Goal: Task Accomplishment & Management: Manage account settings

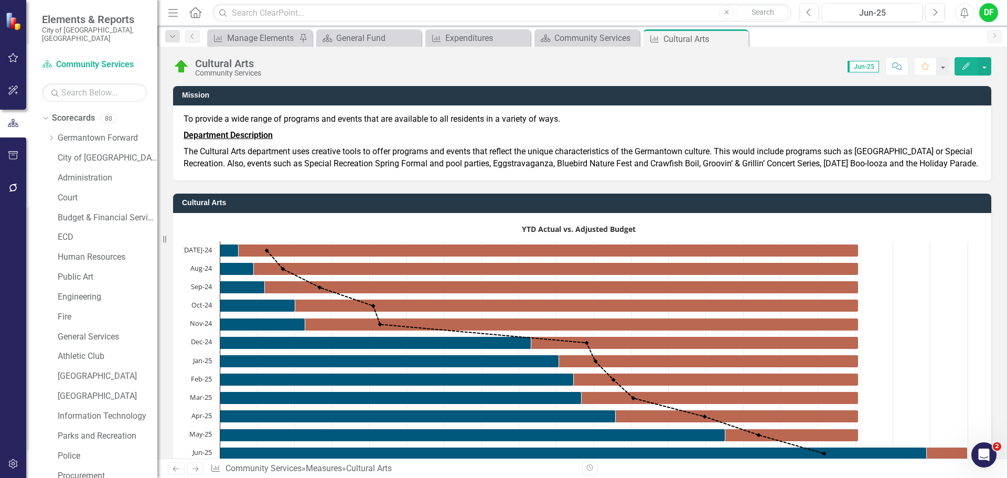
scroll to position [944, 0]
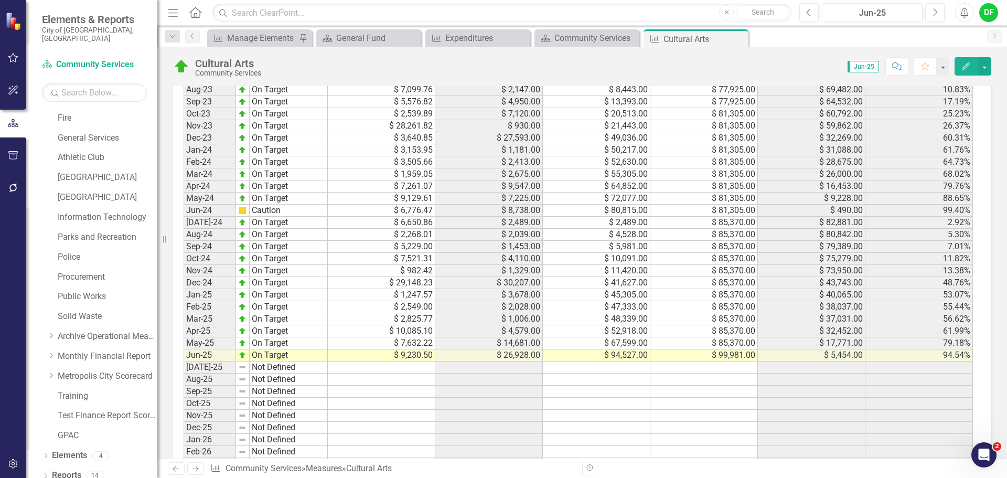
click at [183, 386] on div "Period Status Monthly Budget Monthly Actual YTD Actual Adjusted Budget Remainde…" at bounding box center [183, 282] width 0 height 447
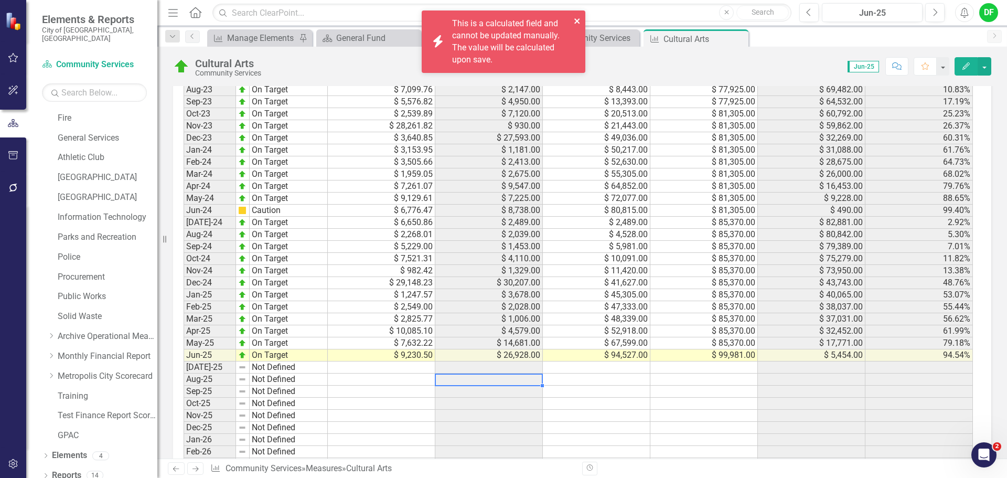
click at [575, 20] on icon "close" at bounding box center [577, 21] width 7 height 8
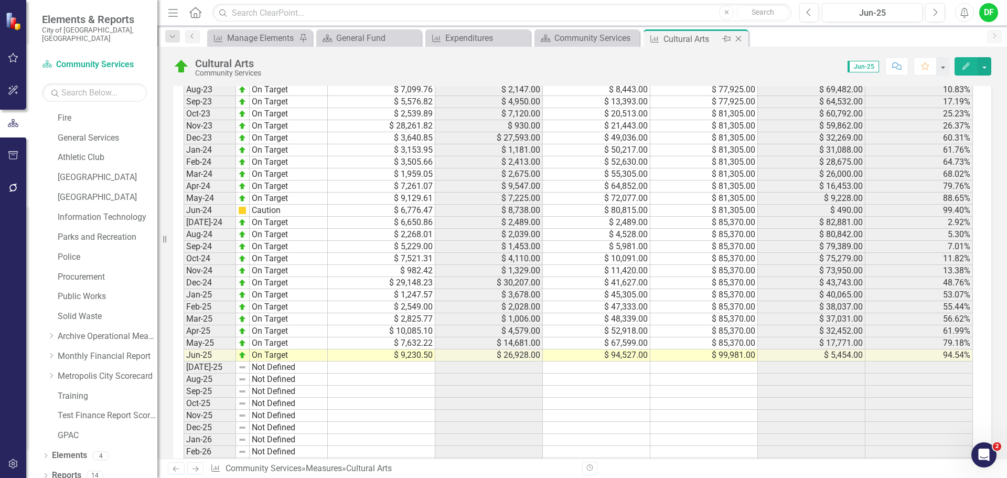
click at [744, 40] on div "Close" at bounding box center [738, 39] width 13 height 13
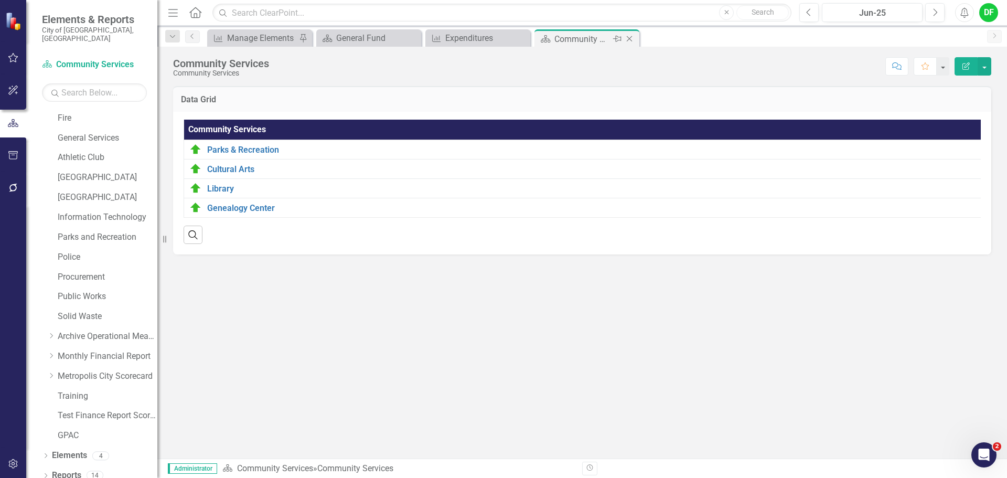
click at [631, 38] on icon "Close" at bounding box center [629, 39] width 10 height 8
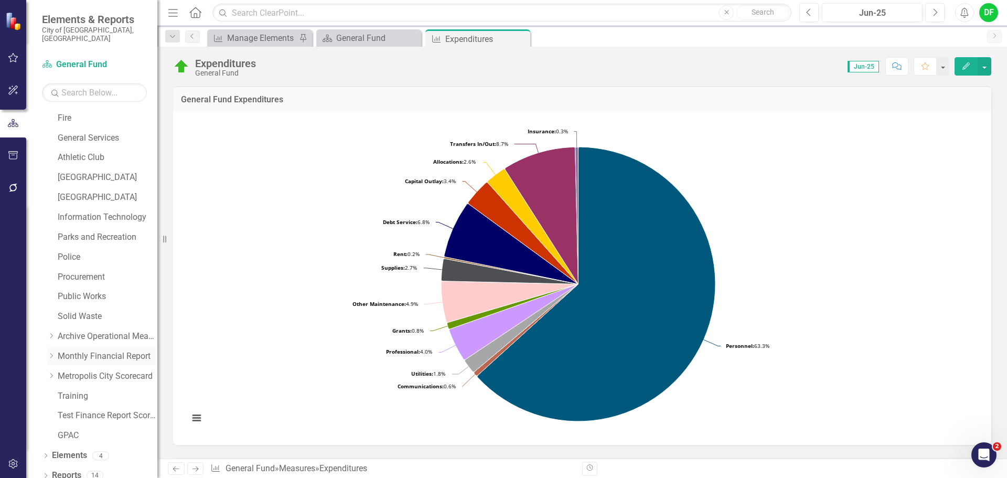
click at [51, 352] on div "Dropdown" at bounding box center [51, 356] width 8 height 9
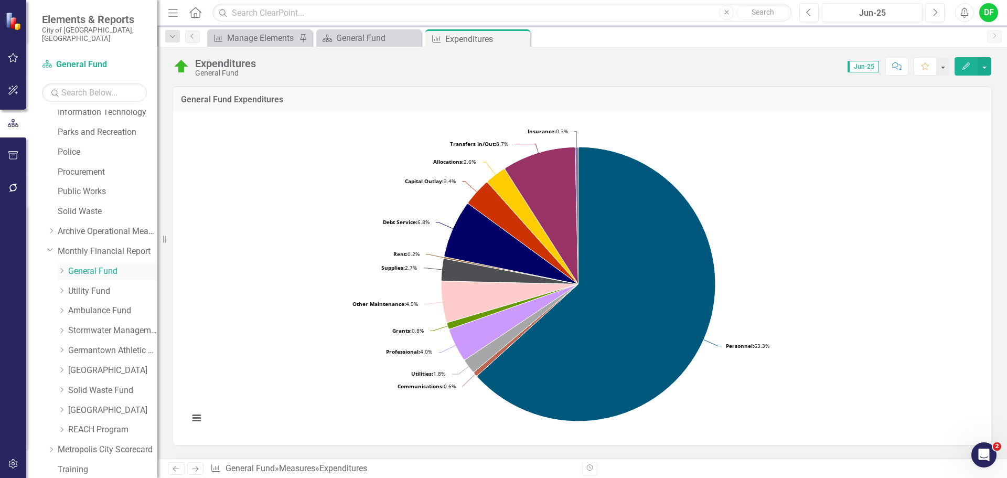
click at [58, 267] on icon "Dropdown" at bounding box center [62, 270] width 8 height 6
click at [93, 305] on link "General Government" at bounding box center [118, 311] width 79 height 12
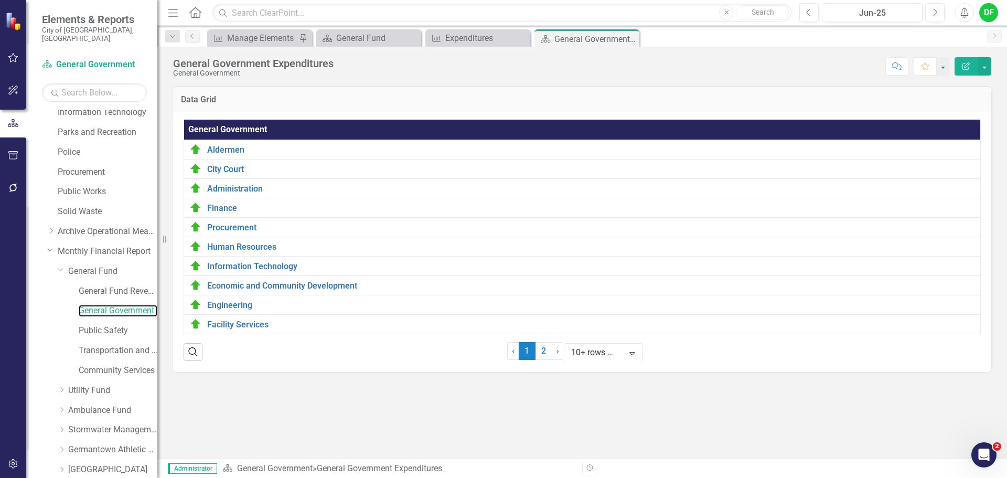
scroll to position [39, 0]
click at [535, 360] on link "2" at bounding box center [543, 351] width 17 height 18
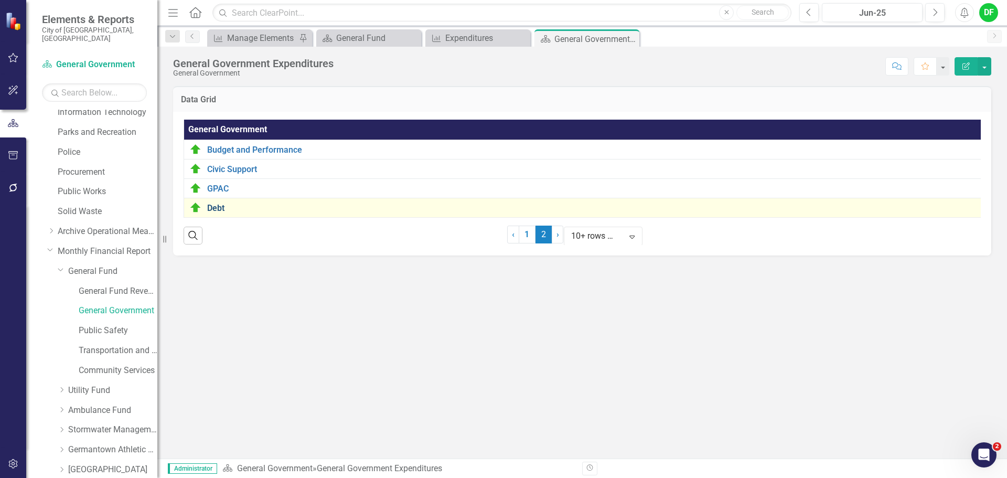
click at [210, 204] on link "Debt" at bounding box center [593, 207] width 773 height 9
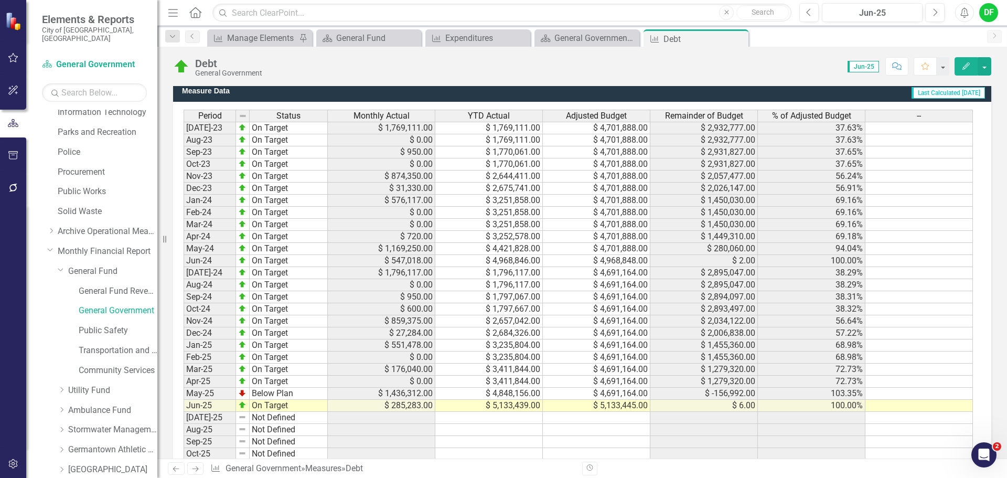
scroll to position [765, 0]
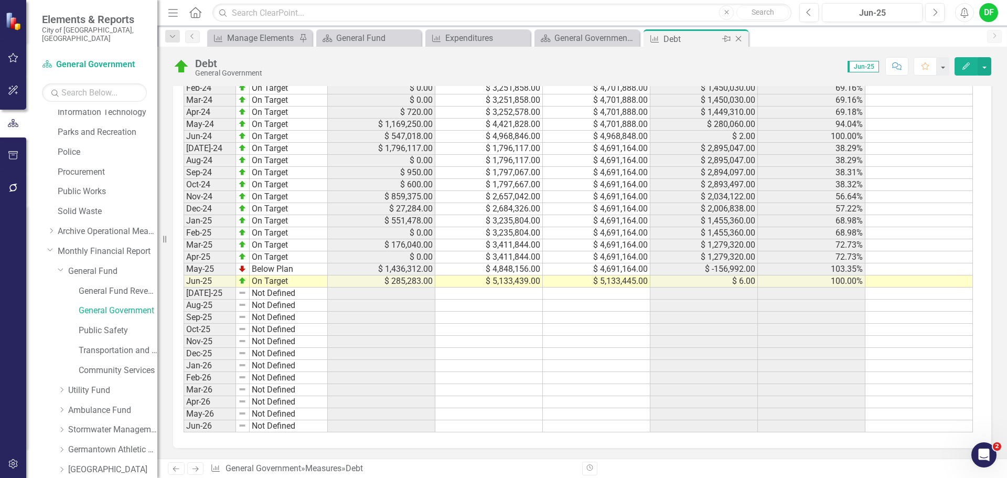
click at [741, 39] on icon "Close" at bounding box center [738, 39] width 10 height 8
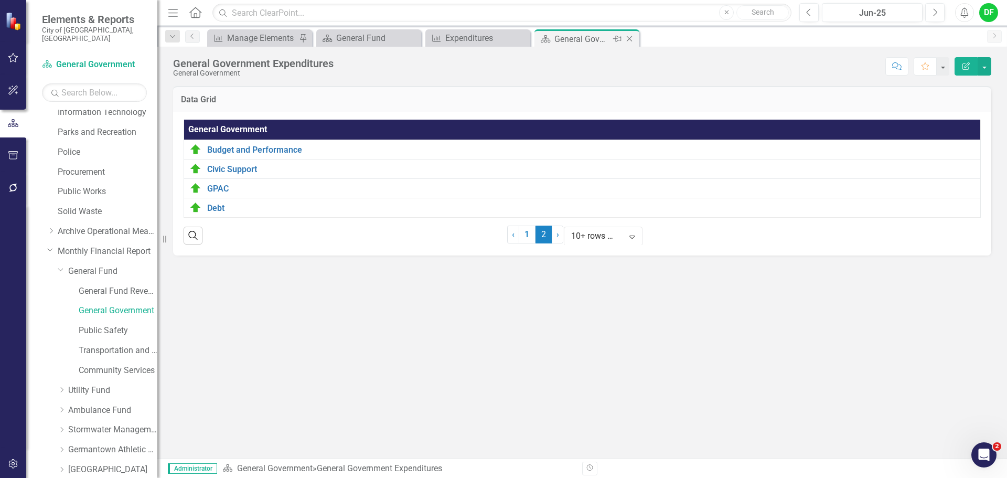
click at [628, 38] on icon "Close" at bounding box center [629, 39] width 10 height 8
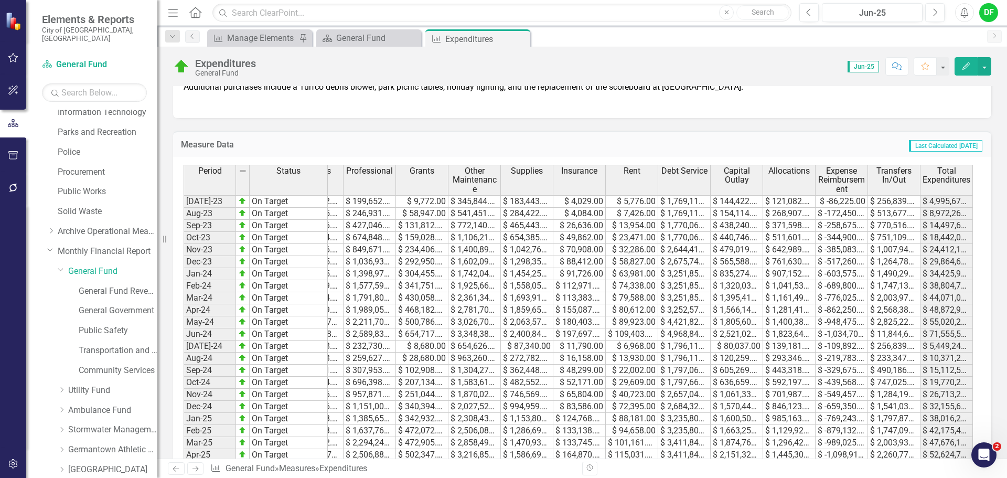
scroll to position [1153, 0]
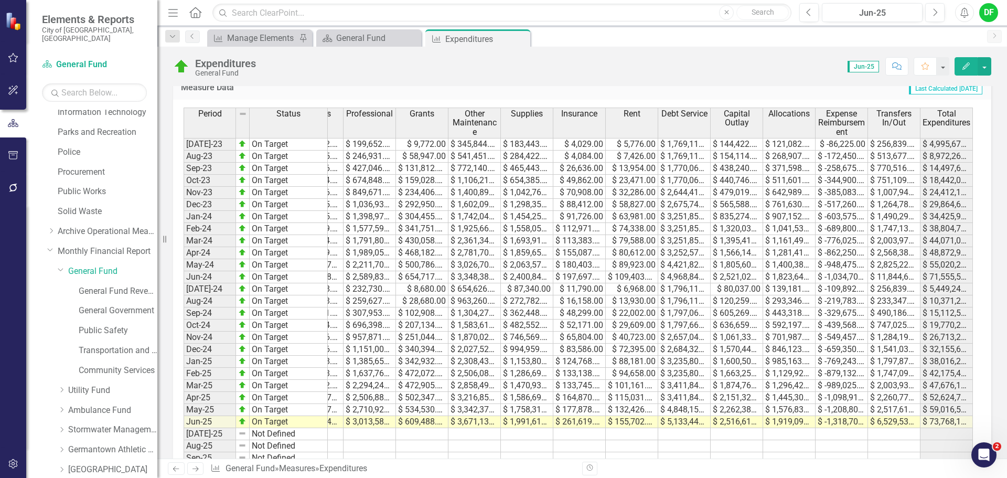
drag, startPoint x: 969, startPoint y: 134, endPoint x: 991, endPoint y: 143, distance: 24.0
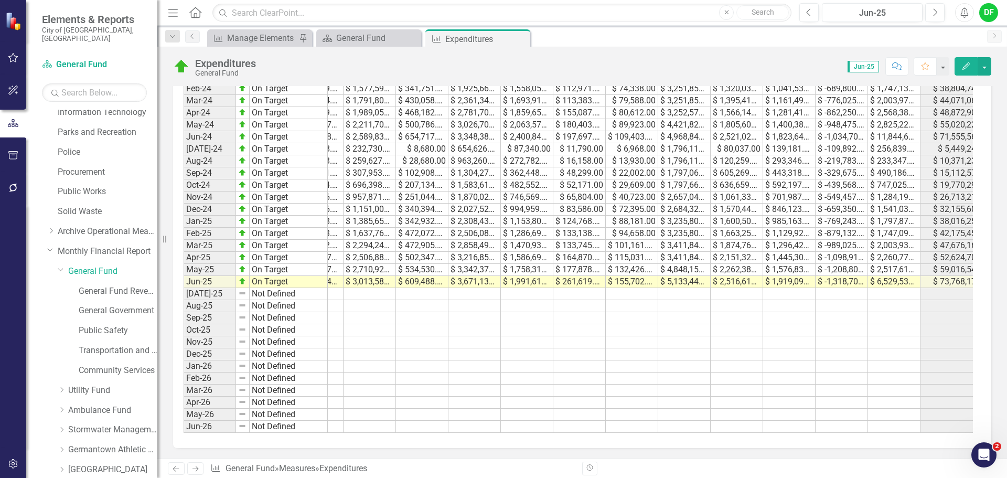
scroll to position [0, 164]
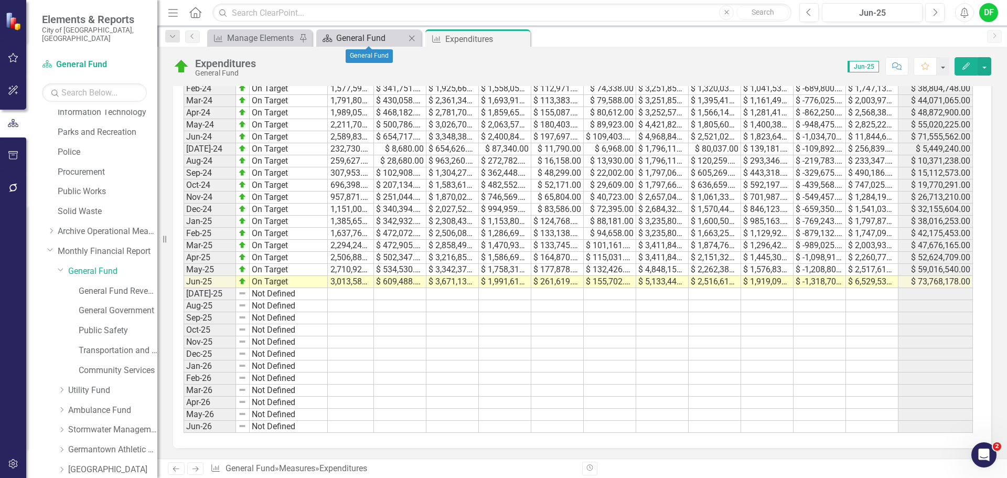
click at [376, 39] on div "General Fund" at bounding box center [370, 37] width 69 height 13
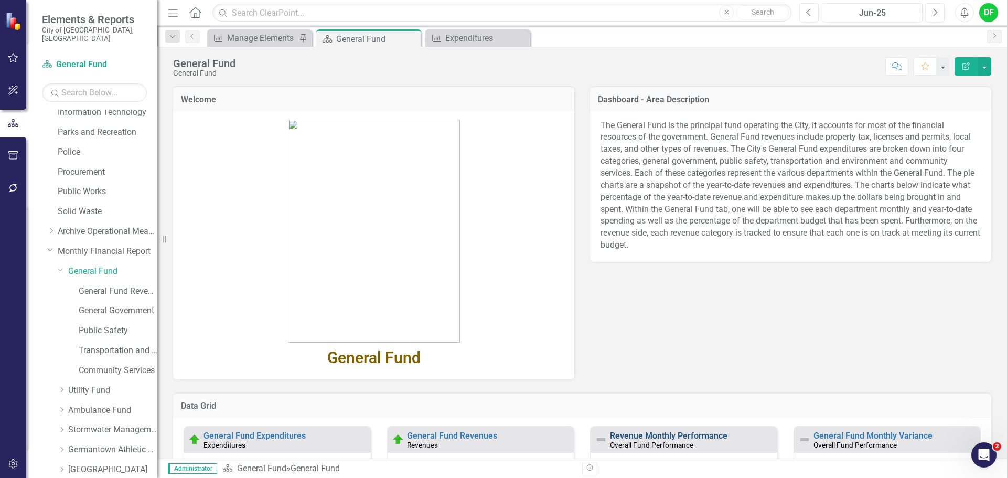
click at [716, 438] on link "Revenue Monthly Performance" at bounding box center [668, 435] width 117 height 10
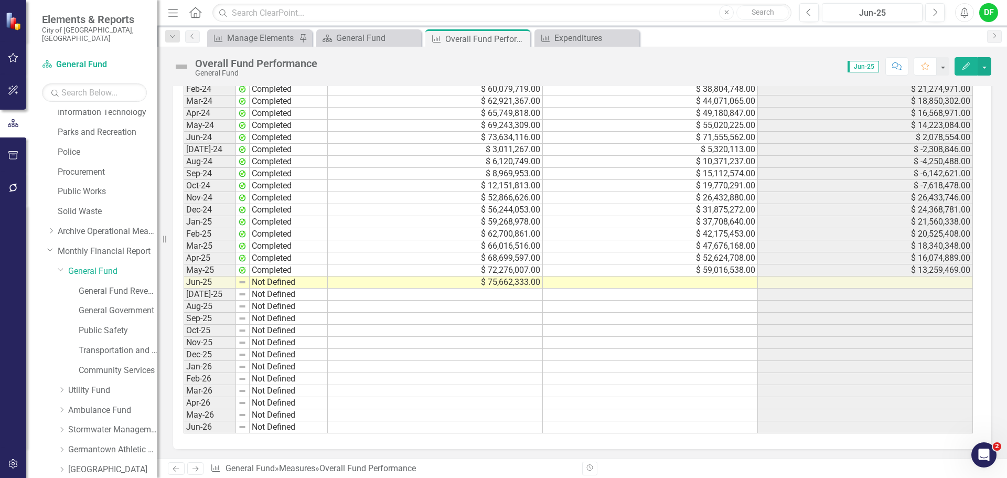
scroll to position [1148, 0]
click at [641, 282] on td at bounding box center [650, 281] width 215 height 12
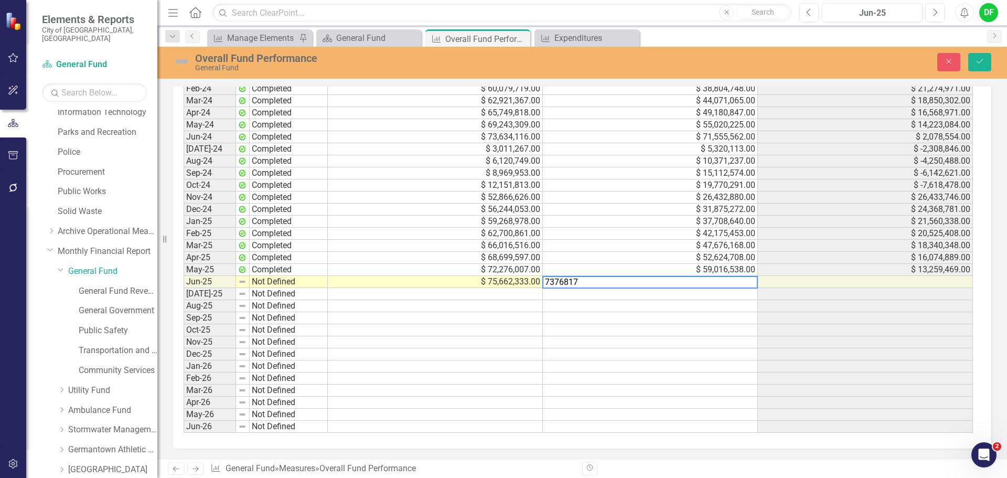
type textarea "73768178"
click at [182, 59] on img at bounding box center [181, 61] width 17 height 17
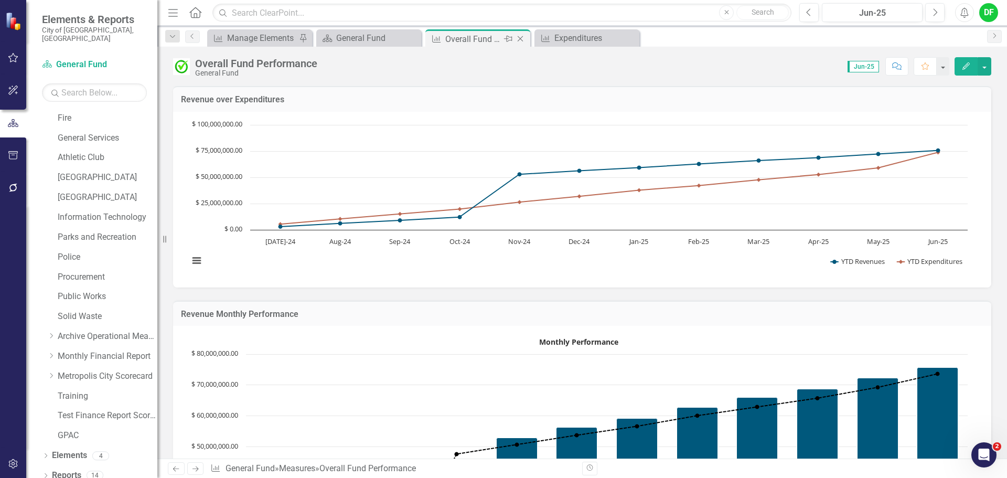
click at [520, 39] on icon "Close" at bounding box center [520, 39] width 10 height 8
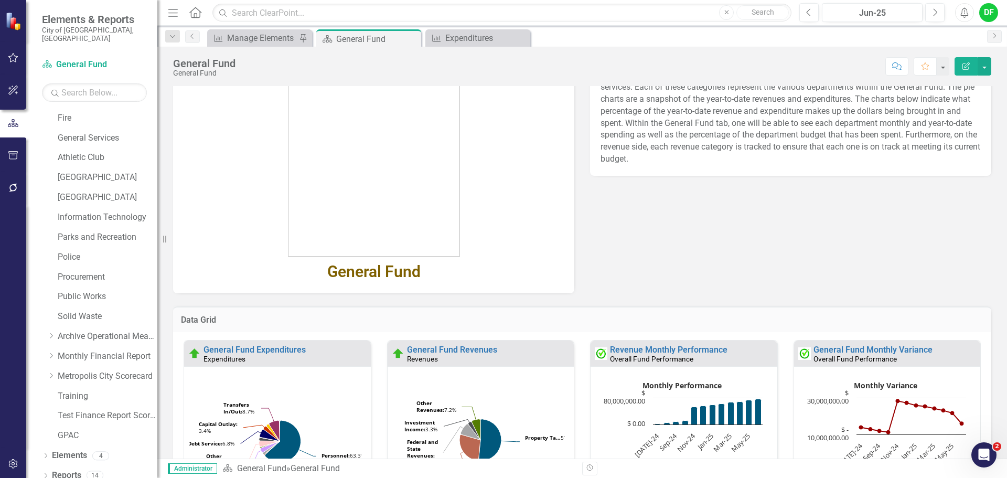
scroll to position [52, 0]
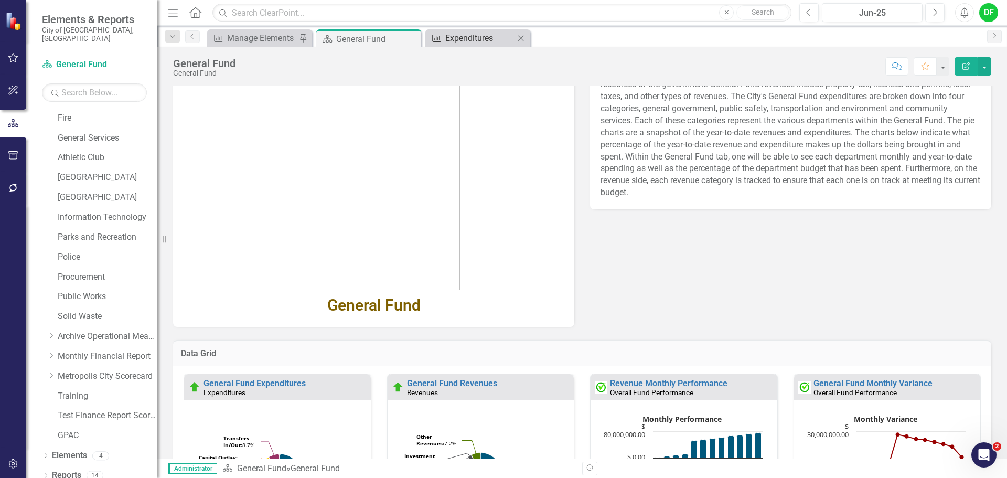
click at [468, 39] on div "Expenditures" at bounding box center [479, 37] width 69 height 13
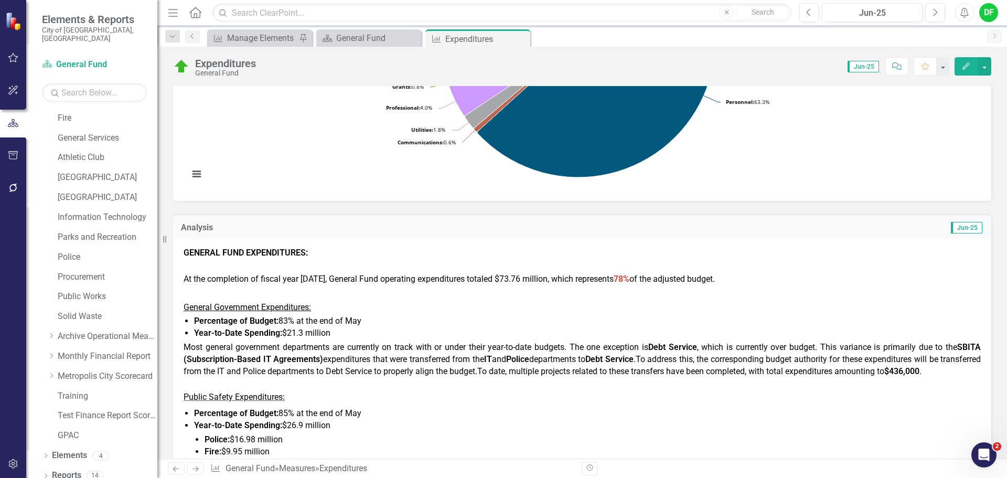
scroll to position [315, 0]
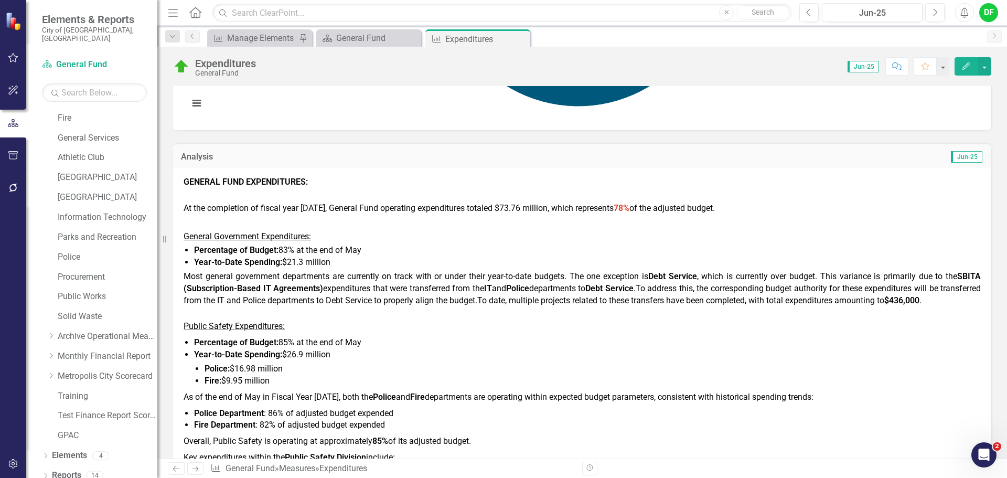
click at [296, 245] on span "Percentage of Budget: 83% at the end of May" at bounding box center [277, 250] width 167 height 10
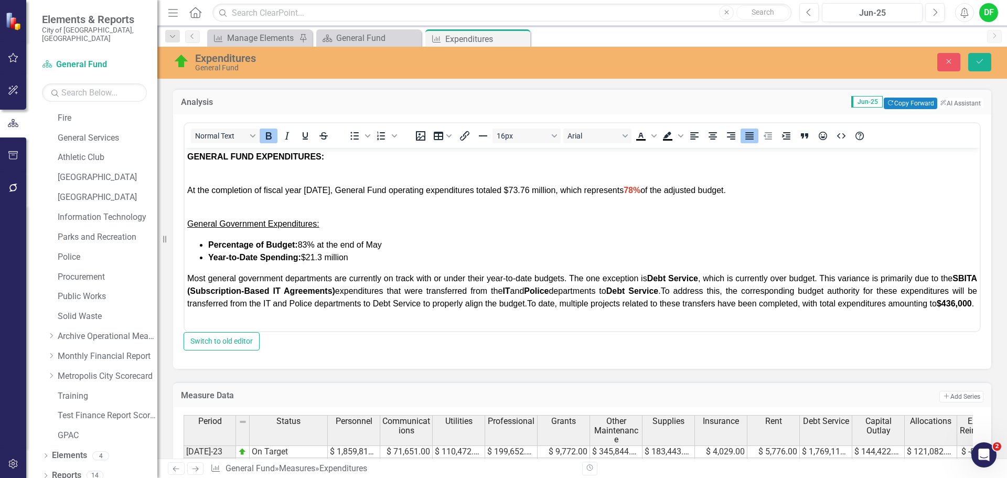
scroll to position [419, 0]
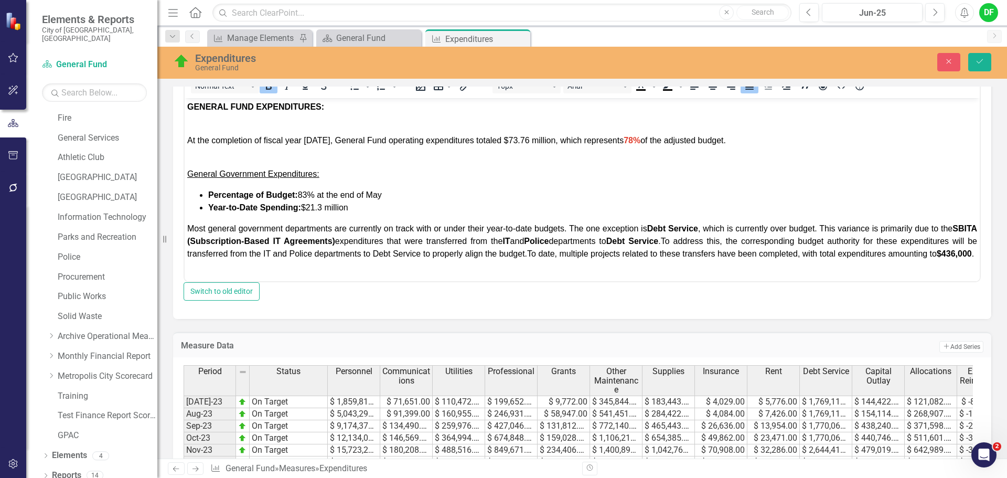
click at [308, 193] on span "Percentage of Budget: 83% at the end of May" at bounding box center [295, 194] width 174 height 9
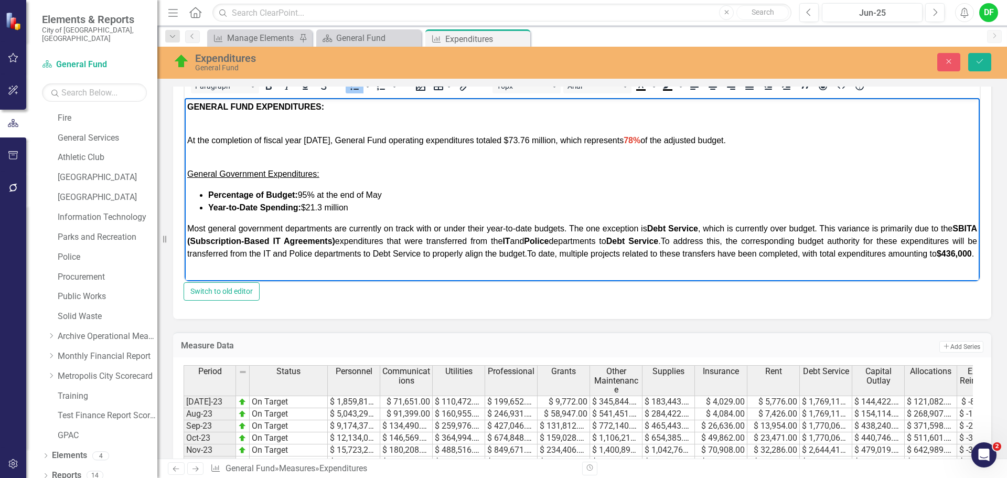
click at [390, 195] on li "Percentage of Budget: 95% at the end of May" at bounding box center [592, 194] width 769 height 13
click at [323, 207] on span "$21.3 million" at bounding box center [324, 206] width 47 height 9
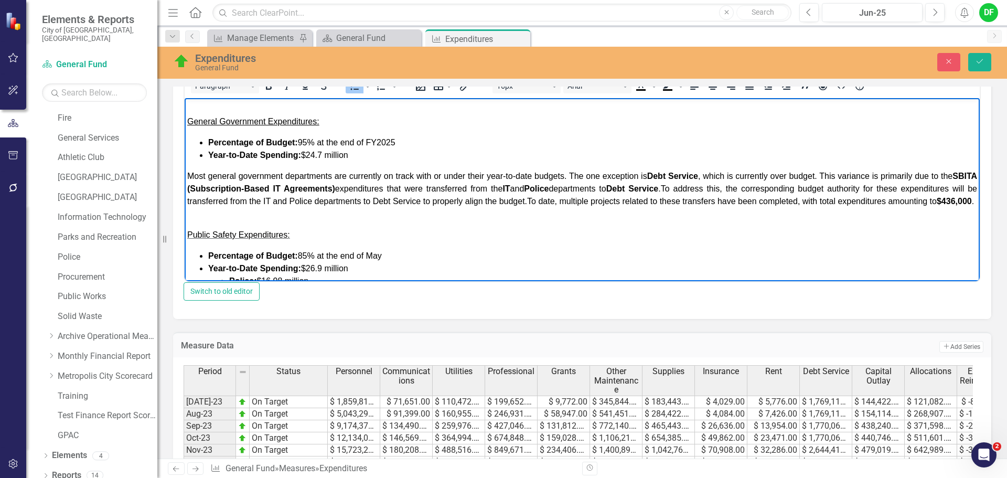
click at [187, 173] on span "Most general government departments are currently on track with or under their …" at bounding box center [581, 181] width 789 height 21
click at [981, 60] on icon "submit" at bounding box center [979, 61] width 6 height 4
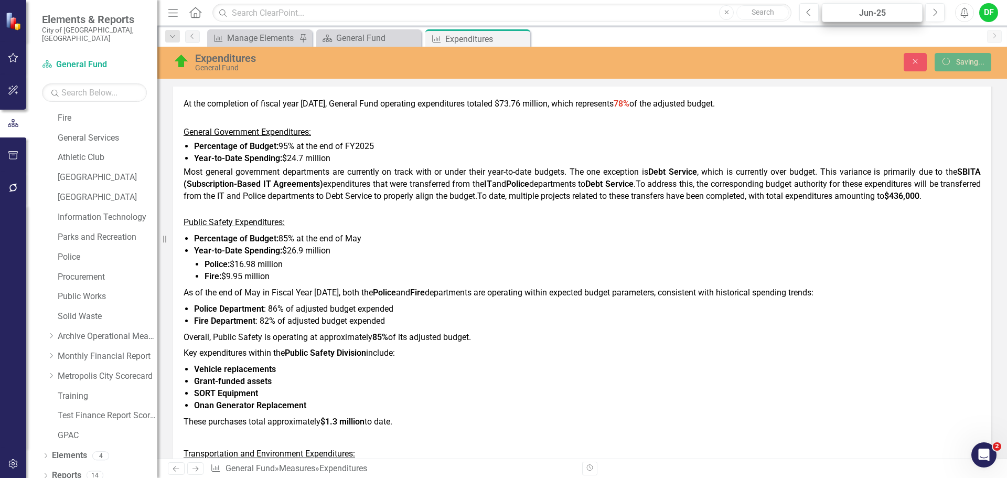
scroll to position [419, 0]
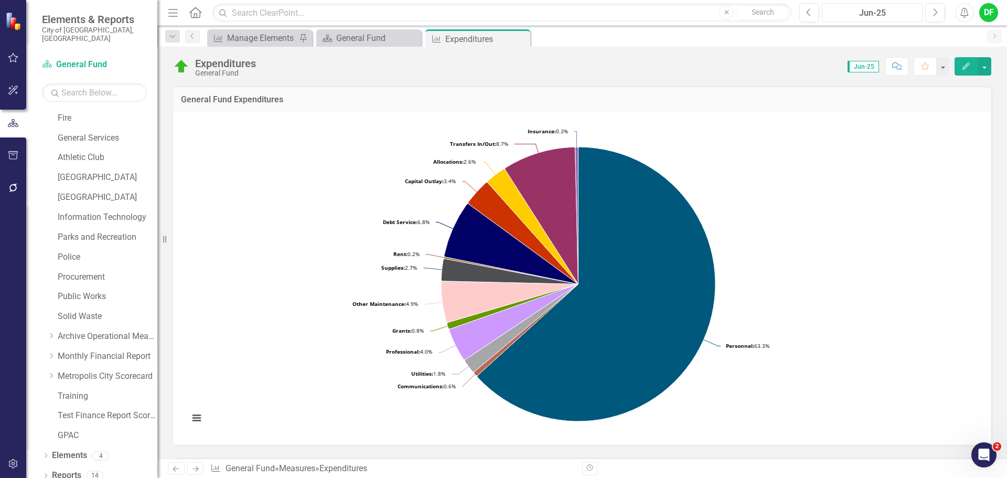
click at [845, 13] on div "Jun-25" at bounding box center [871, 13] width 93 height 13
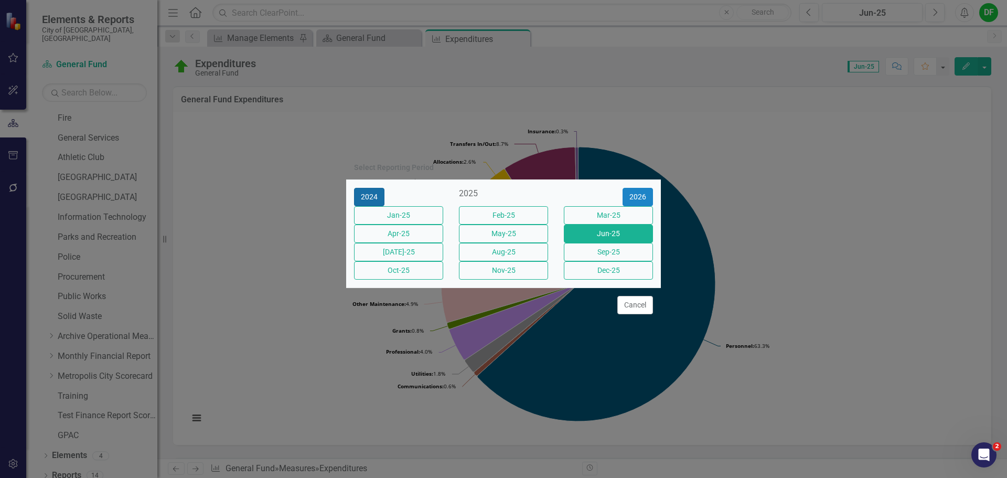
click at [377, 188] on button "2024" at bounding box center [369, 197] width 30 height 18
click at [620, 230] on button "Jun-24" at bounding box center [608, 233] width 89 height 18
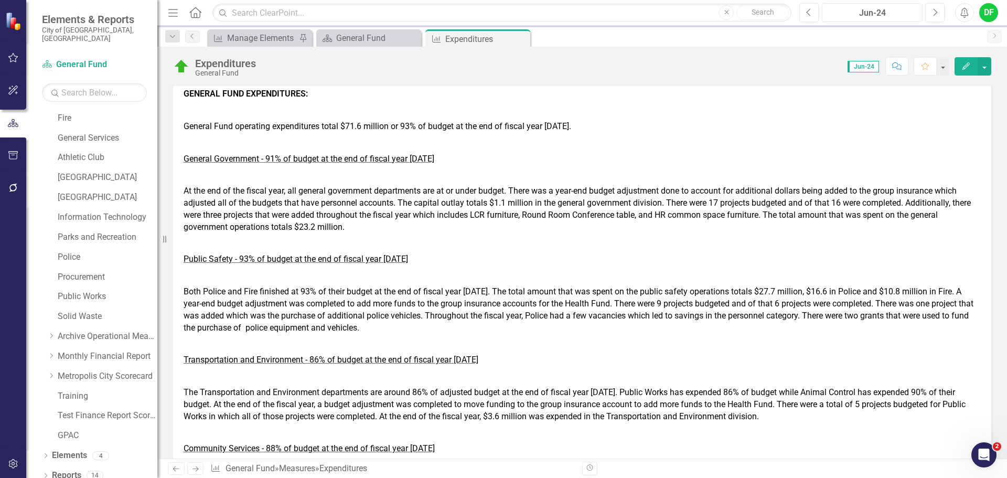
scroll to position [419, 0]
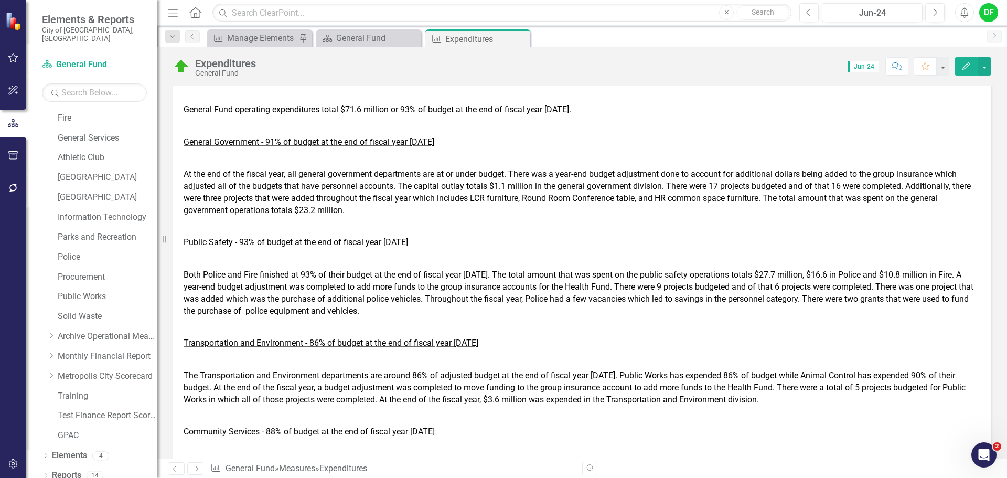
click at [309, 200] on span "At the end of the fiscal year, all general government departments are at or und…" at bounding box center [576, 192] width 787 height 46
click at [343, 210] on span "At the end of the fiscal year, all general government departments are at or und…" at bounding box center [576, 192] width 787 height 46
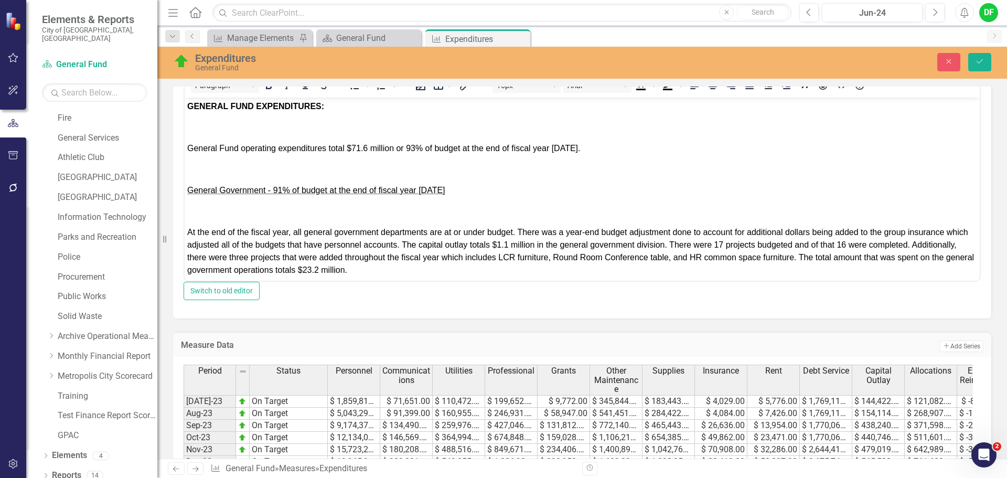
scroll to position [52, 0]
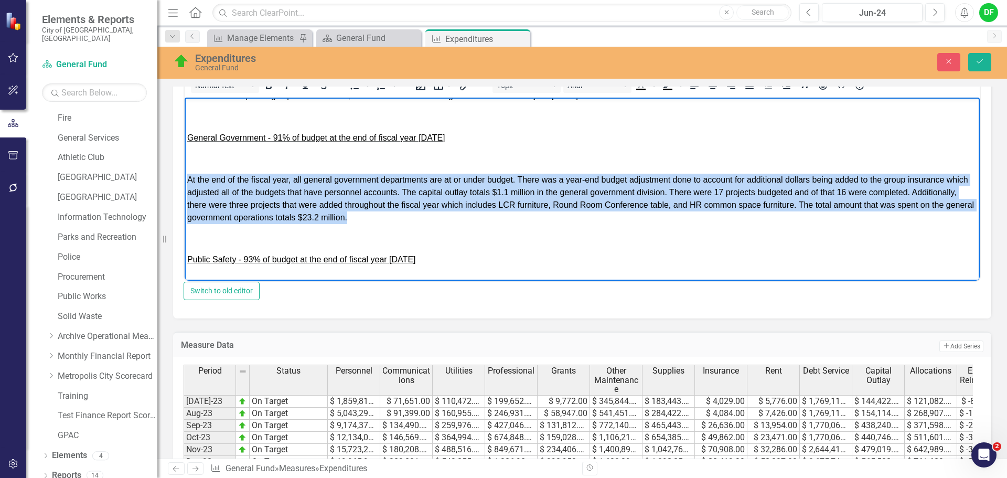
drag, startPoint x: 451, startPoint y: 221, endPoint x: 188, endPoint y: 174, distance: 267.4
click at [188, 174] on p "At the end of the fiscal year, all general government departments are at or und…" at bounding box center [581, 198] width 789 height 50
copy span "At the end of the fiscal year, all general government departments are at or und…"
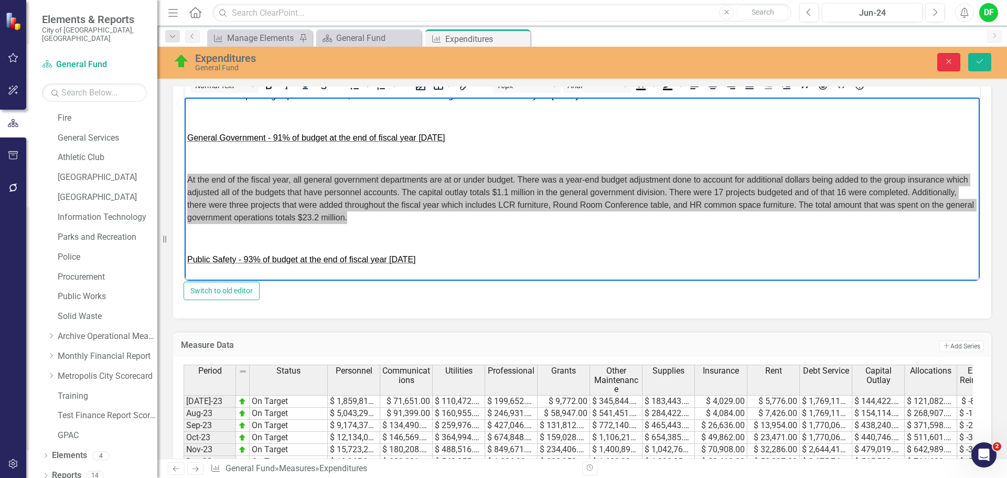
click at [951, 63] on icon "Close" at bounding box center [948, 61] width 9 height 7
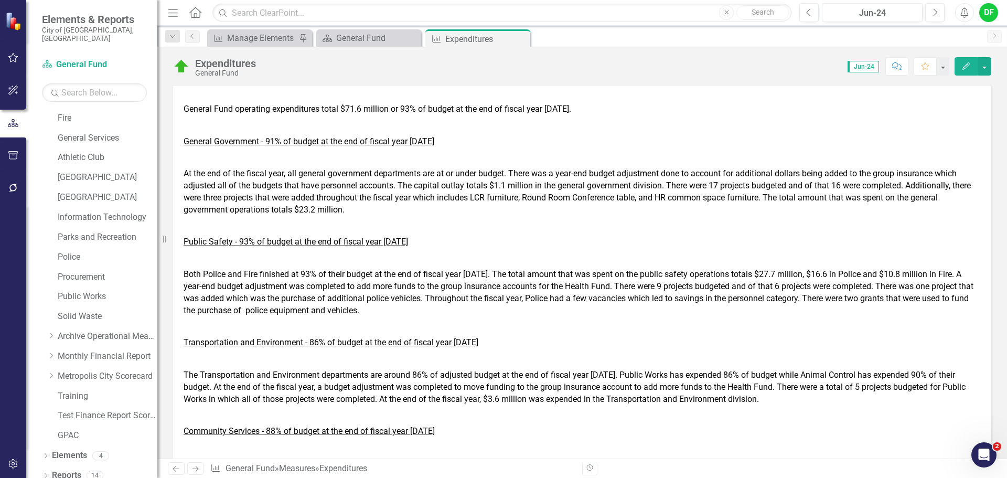
scroll to position [419, 0]
click at [890, 12] on div "Jun-24" at bounding box center [871, 13] width 93 height 13
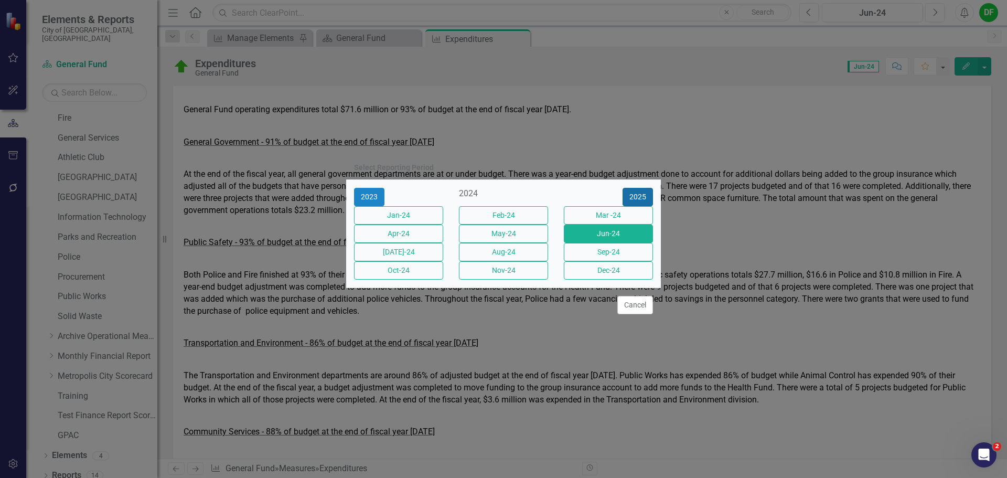
click at [637, 188] on button "2025" at bounding box center [637, 197] width 30 height 18
click at [614, 235] on button "Jun-25" at bounding box center [608, 233] width 89 height 18
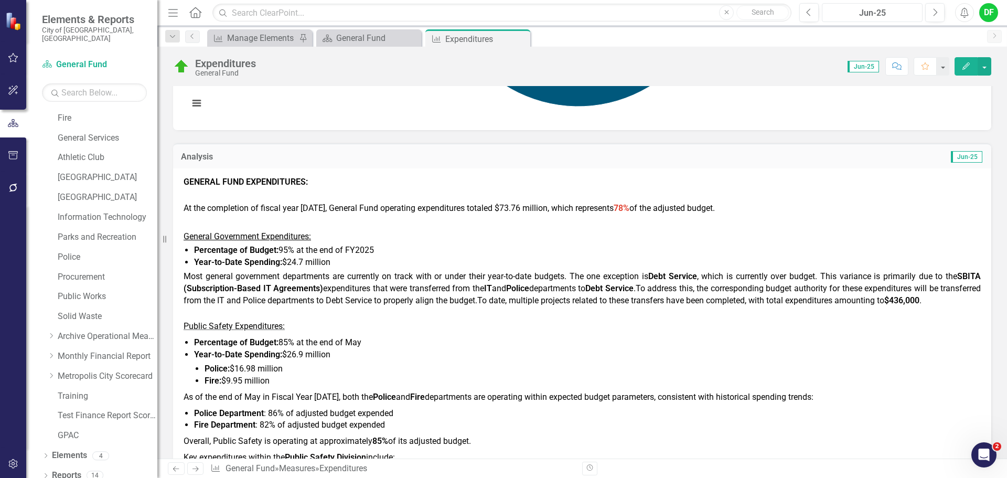
scroll to position [367, 0]
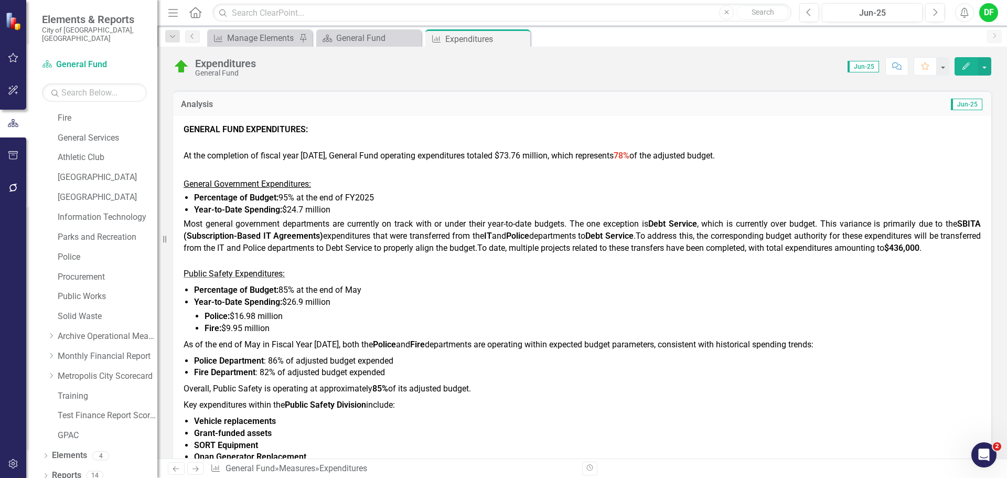
click at [182, 223] on div "GENERAL FUND EXPENDITURES: At the completion of fiscal year 2025, General Fund …" at bounding box center [582, 481] width 818 height 731
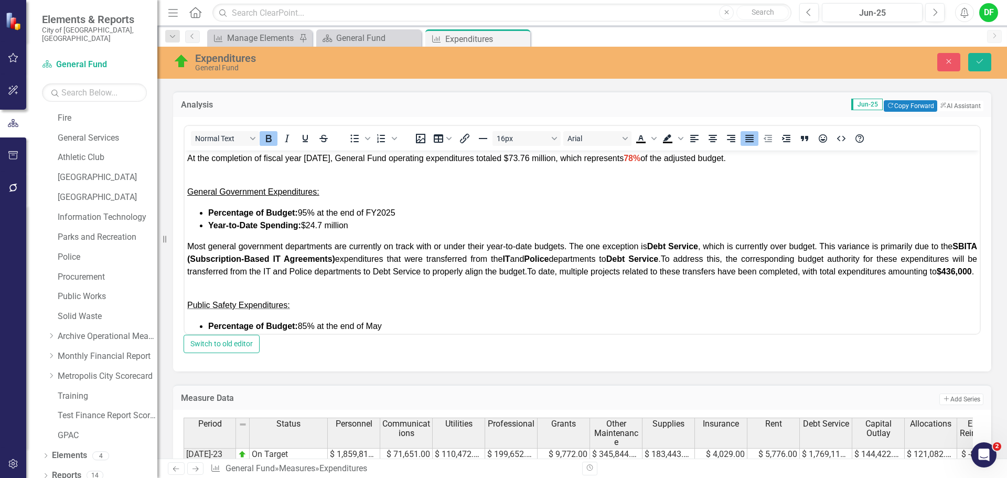
scroll to position [52, 0]
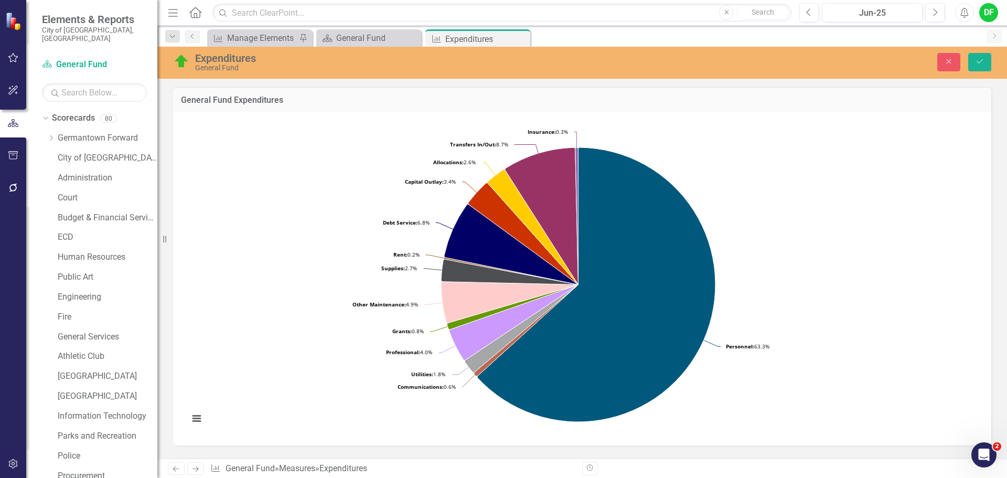
scroll to position [367, 0]
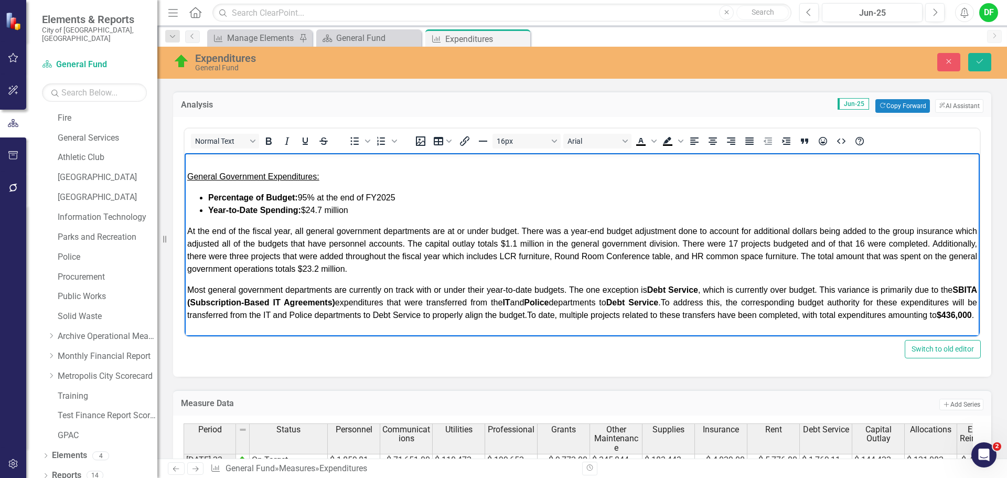
drag, startPoint x: 959, startPoint y: 230, endPoint x: 1160, endPoint y: 389, distance: 256.0
click at [959, 230] on span "At the end of the fiscal year, all general government departments are at or und…" at bounding box center [581, 249] width 789 height 47
click at [545, 244] on span "At the end of the fiscal year, all general government departments are at or und…" at bounding box center [581, 249] width 789 height 47
click at [763, 242] on span "At the end of the fiscal year, all general government departments are at or und…" at bounding box center [581, 249] width 789 height 47
click at [882, 244] on span "At the end of the fiscal year, all general government departments are at or und…" at bounding box center [581, 249] width 789 height 47
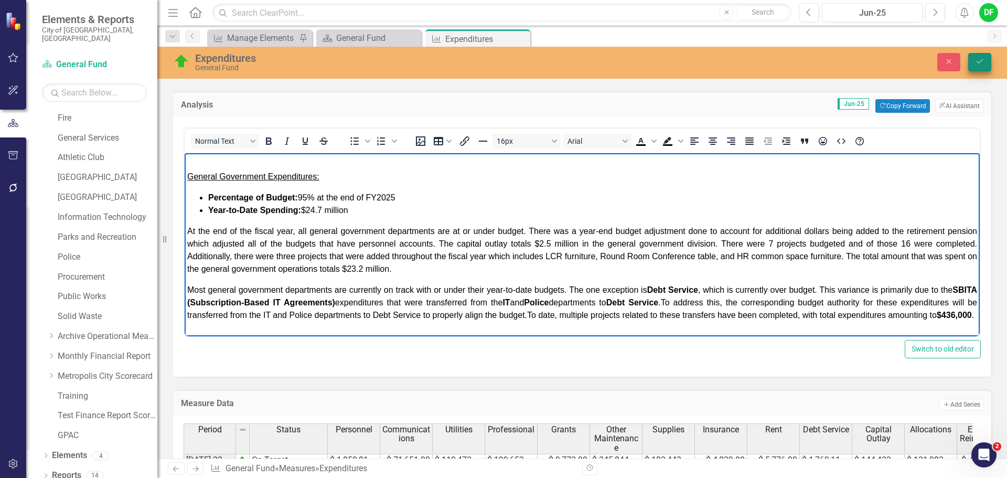
click at [977, 60] on icon "Save" at bounding box center [979, 61] width 9 height 7
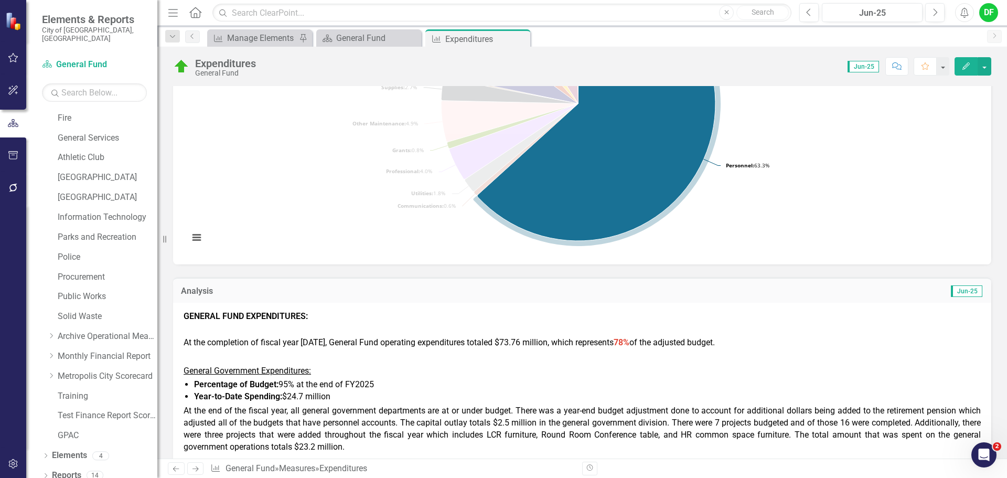
scroll to position [262, 0]
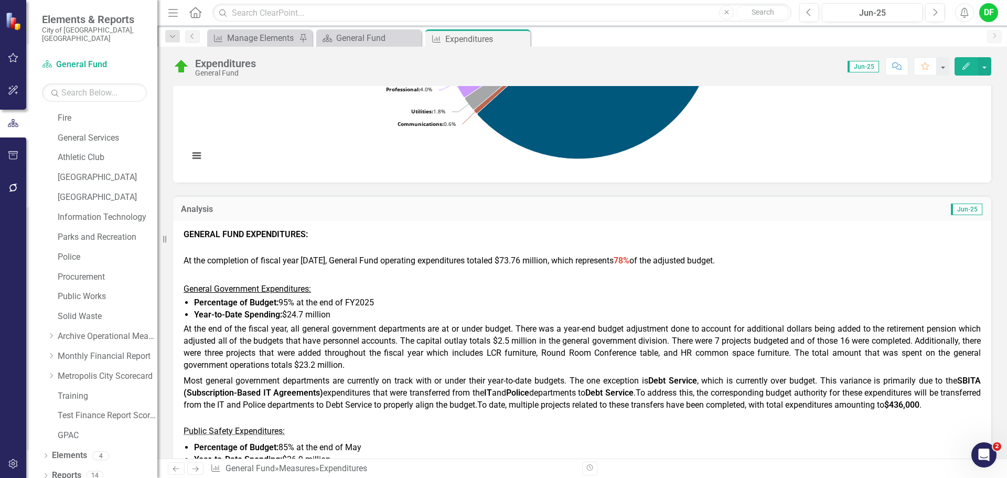
click at [734, 348] on span "At the end of the fiscal year, all general government departments are at or und…" at bounding box center [581, 346] width 797 height 46
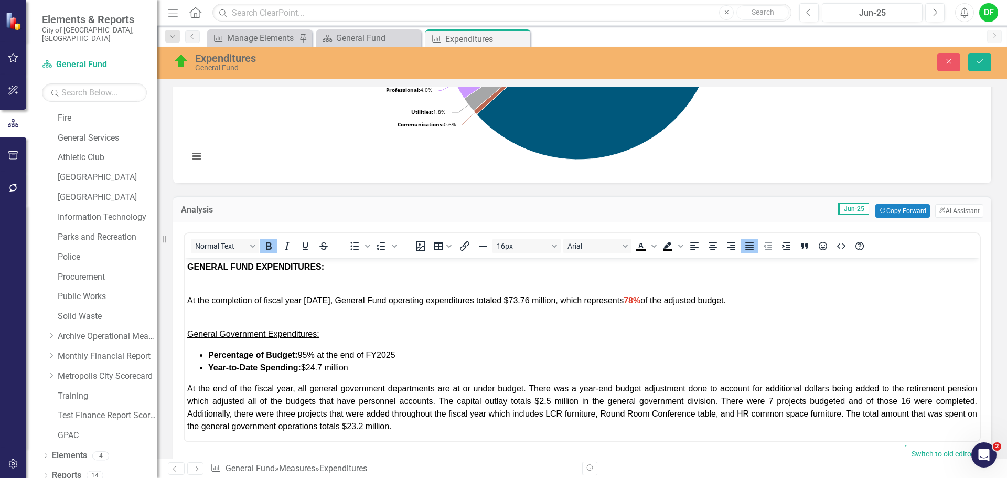
scroll to position [0, 0]
click at [893, 398] on span "At the end of the fiscal year, all general government departments are at or und…" at bounding box center [581, 407] width 789 height 47
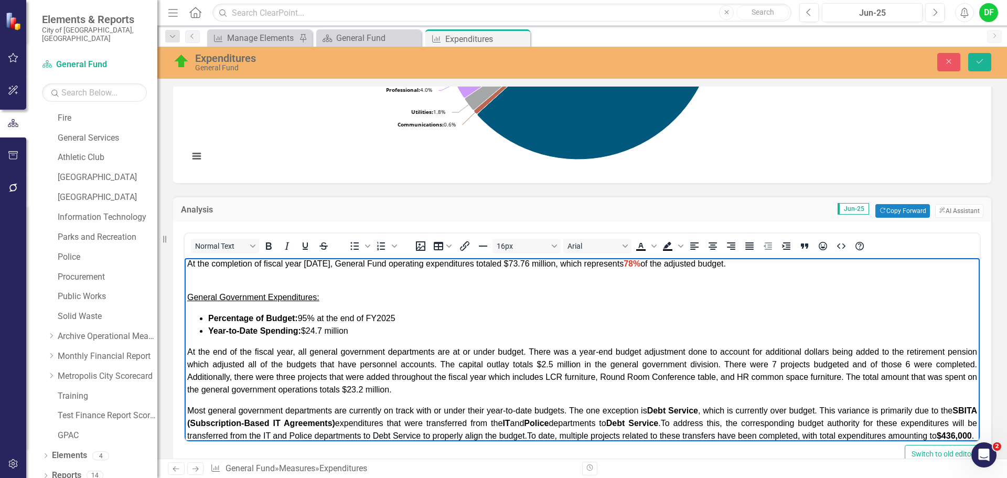
scroll to position [52, 0]
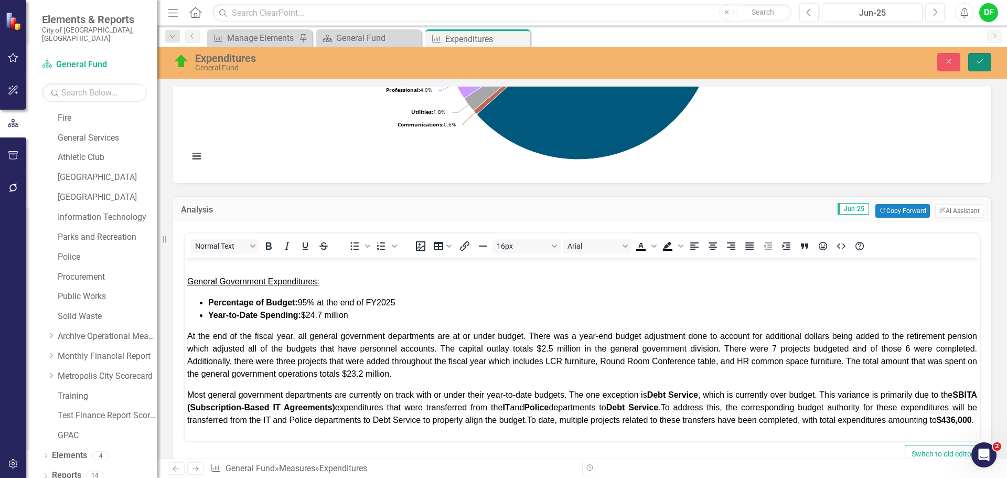
click at [974, 58] on button "Save" at bounding box center [979, 62] width 23 height 18
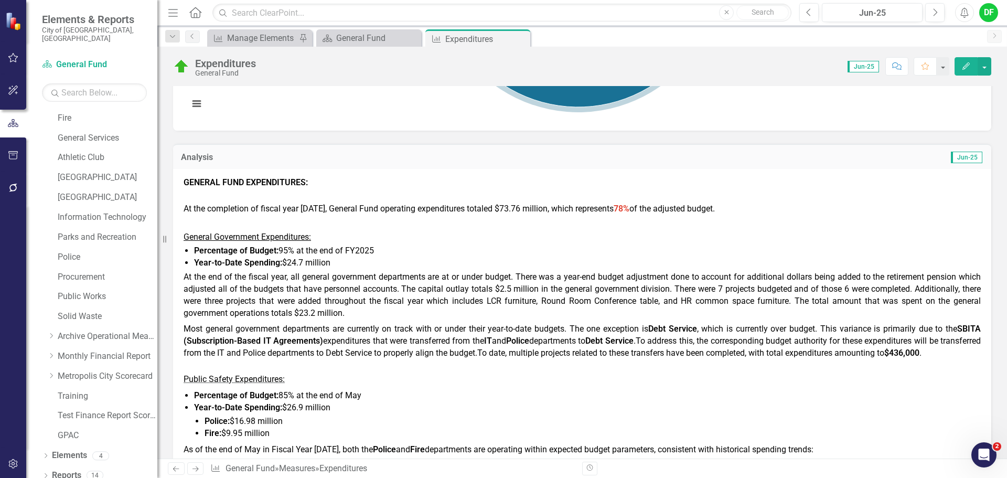
scroll to position [315, 0]
click at [476, 305] on span "At the end of the fiscal year, all general government departments are at or und…" at bounding box center [581, 294] width 797 height 46
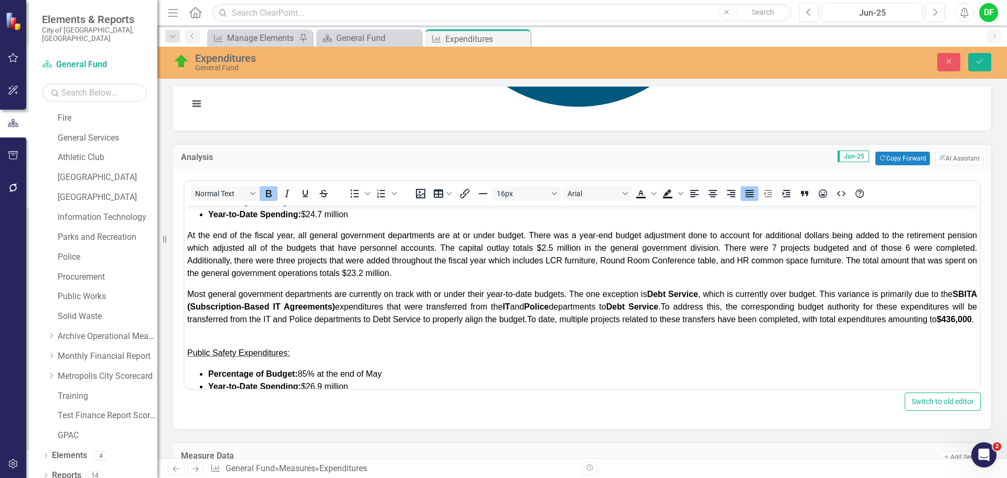
scroll to position [105, 0]
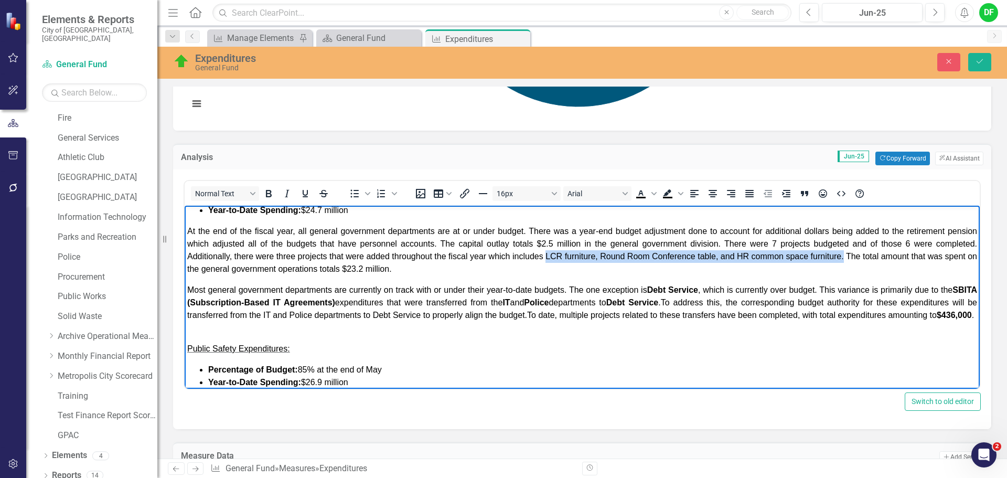
drag, startPoint x: 556, startPoint y: 256, endPoint x: 859, endPoint y: 253, distance: 303.0
click at [859, 253] on span "At the end of the fiscal year, all general government departments are at or und…" at bounding box center [581, 249] width 789 height 47
click at [785, 260] on span "At the end of the fiscal year, all general government departments are at or und…" at bounding box center [581, 249] width 789 height 47
drag, startPoint x: 555, startPoint y: 255, endPoint x: 856, endPoint y: 251, distance: 300.9
click at [856, 251] on p "At the end of the fiscal year, all general government departments are at or und…" at bounding box center [581, 250] width 789 height 50
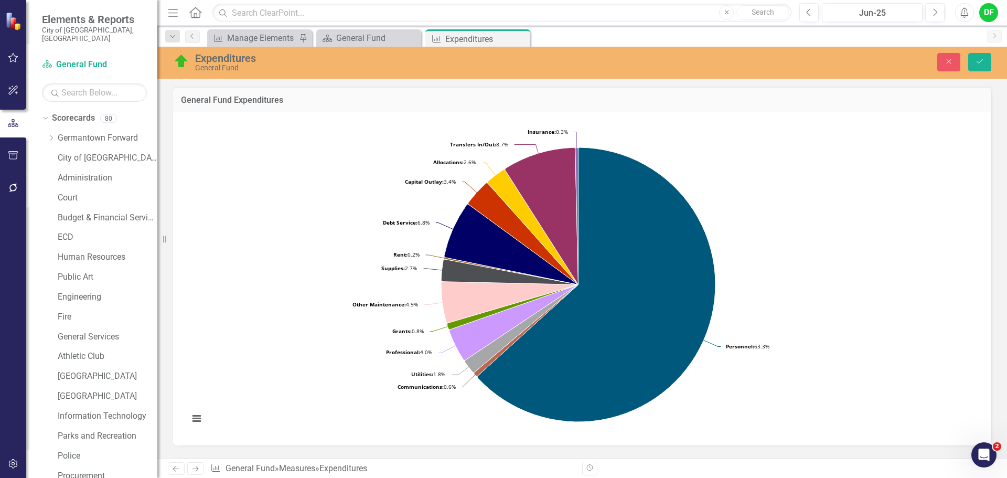
scroll to position [315, 0]
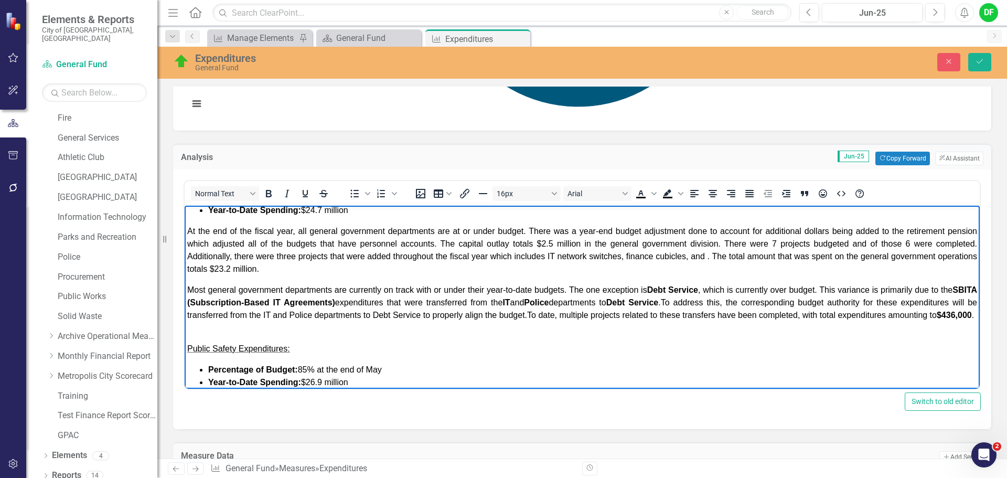
click at [643, 256] on span "At the end of the fiscal year, all general government departments are at or und…" at bounding box center [581, 249] width 789 height 47
click at [722, 256] on span "At the end of the fiscal year, all general government departments are at or und…" at bounding box center [581, 249] width 789 height 47
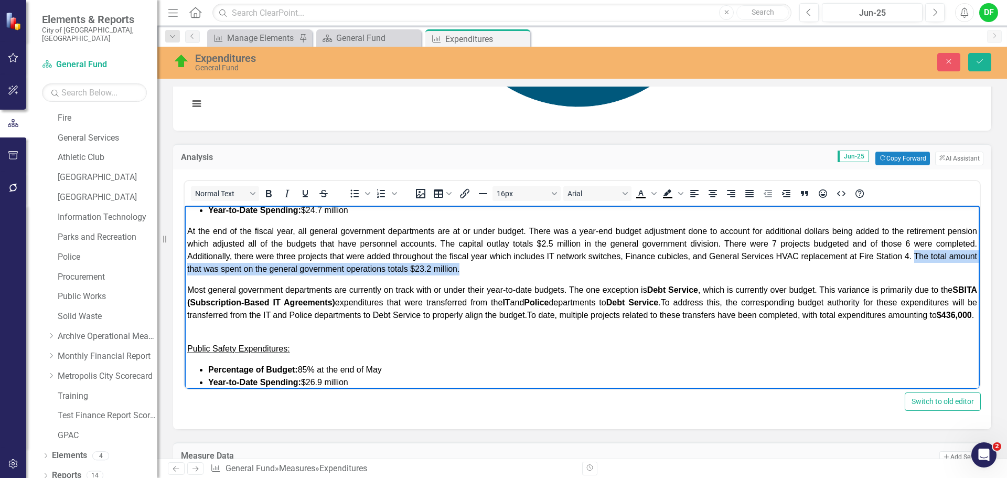
drag, startPoint x: 929, startPoint y: 254, endPoint x: 954, endPoint y: 265, distance: 27.7
click at [954, 265] on p "At the end of the fiscal year, all general government departments are at or und…" at bounding box center [581, 250] width 789 height 50
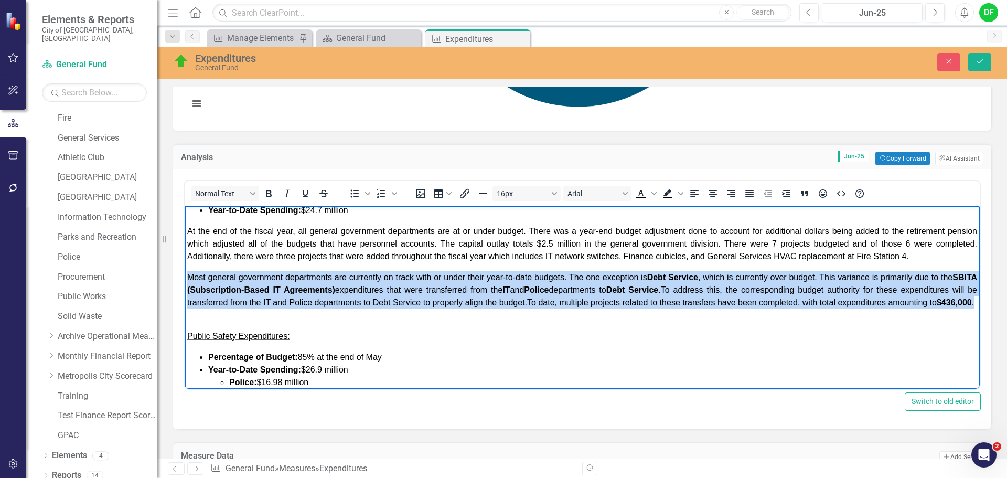
drag, startPoint x: 330, startPoint y: 315, endPoint x: 362, endPoint y: 482, distance: 170.3
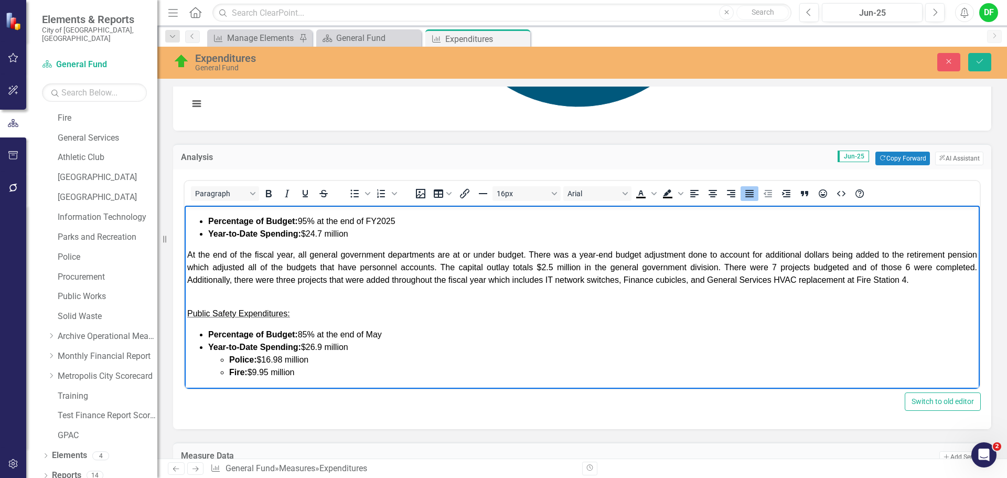
scroll to position [105, 0]
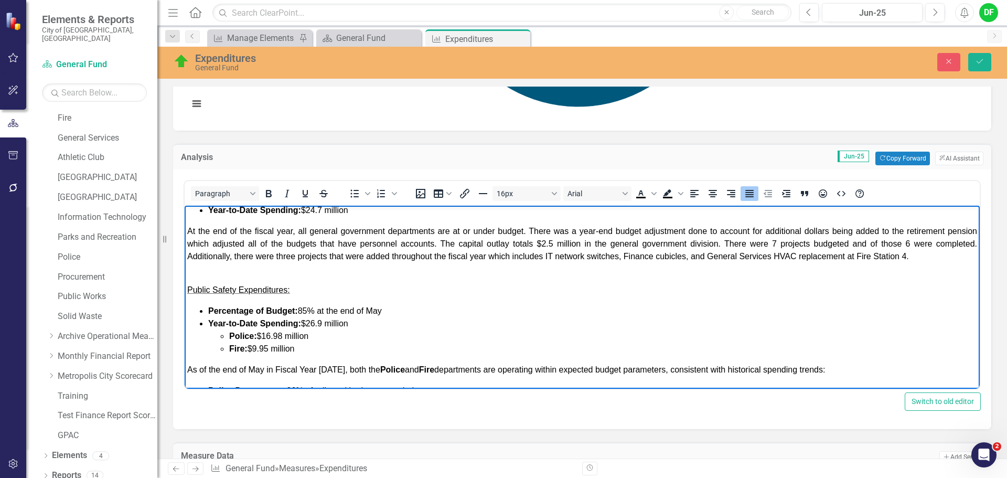
click at [310, 311] on span "Percentage of Budget: 85% at the end of May" at bounding box center [295, 310] width 174 height 9
click at [396, 314] on li "Percentage of Budget: 98% at the end of May" at bounding box center [592, 311] width 769 height 13
click at [322, 322] on span "Year-to-Date Spending: $26.9 million" at bounding box center [278, 323] width 140 height 9
click at [284, 334] on span "Police: $16.98 million" at bounding box center [268, 335] width 79 height 9
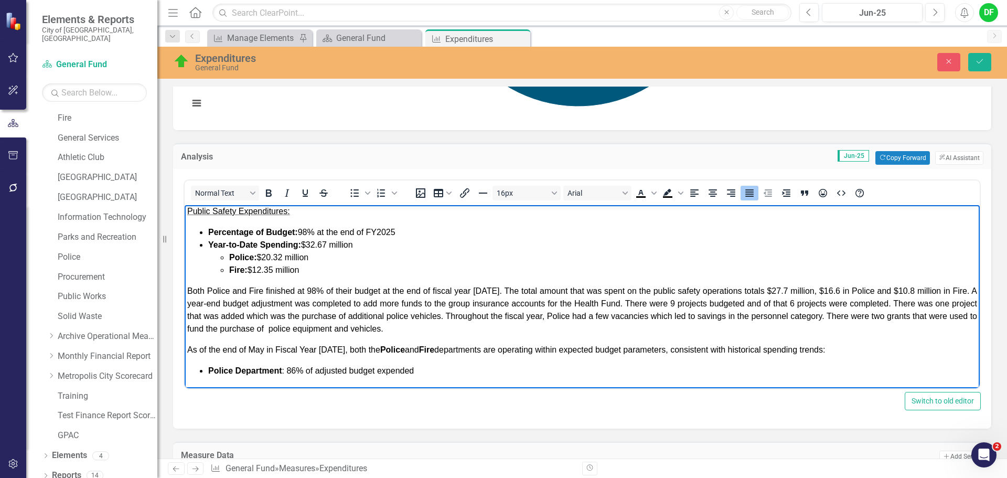
scroll to position [157, 0]
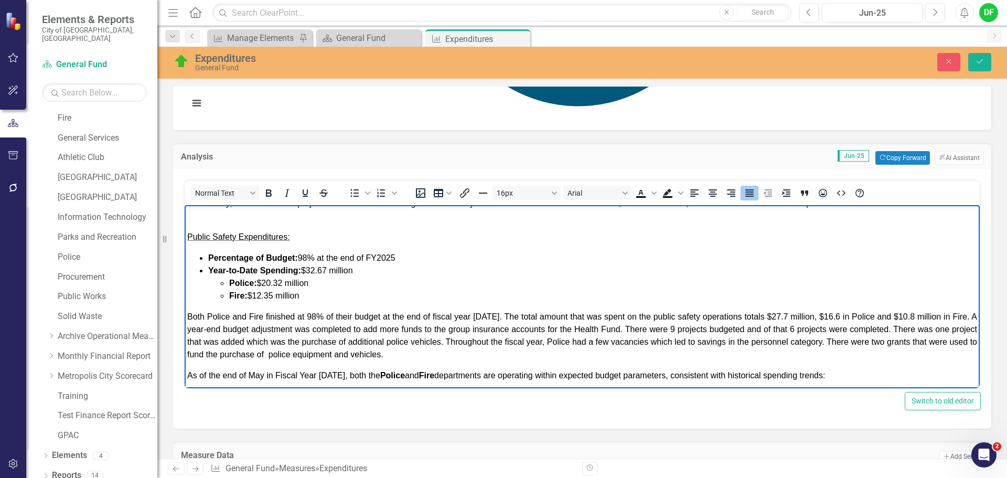
click at [492, 317] on span "Both Police and Fire finished at 98% of their budget at the end of fiscal year …" at bounding box center [581, 335] width 789 height 47
click at [778, 316] on span "Both Police and Fire finished at 98% of their budget at the end of fiscal year …" at bounding box center [581, 335] width 789 height 47
click at [832, 313] on span "Both Police and Fire finished at 98% of their budget at the end of fiscal year …" at bounding box center [581, 335] width 789 height 47
click at [924, 313] on span "Both Police and Fire finished at 98% of their budget at the end of fiscal year …" at bounding box center [581, 335] width 789 height 47
drag, startPoint x: 477, startPoint y: 329, endPoint x: 536, endPoint y: 327, distance: 59.3
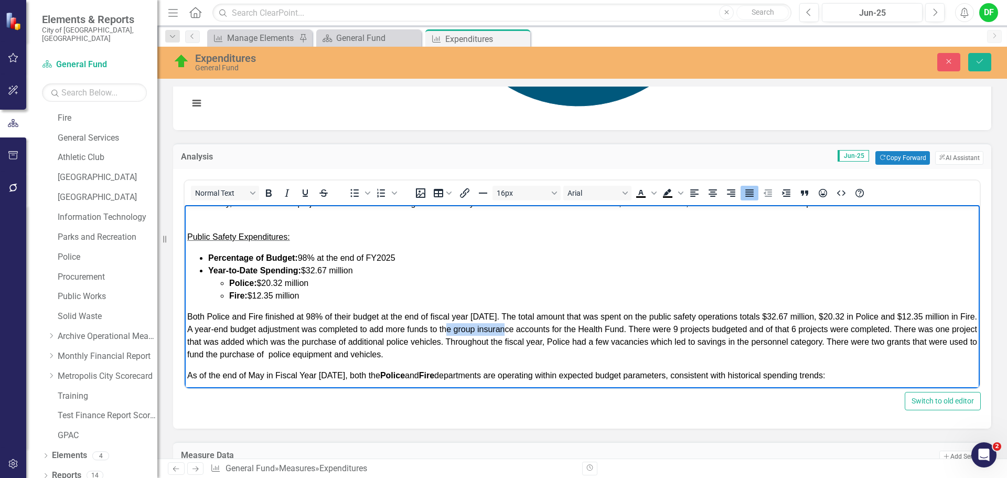
click at [536, 327] on span "Both Police and Fire finished at 98% of their budget at the end of fiscal year …" at bounding box center [581, 335] width 789 height 47
click at [524, 336] on p "Both Police and Fire finished at 98% of their budget at the end of fiscal year …" at bounding box center [581, 335] width 789 height 50
drag, startPoint x: 476, startPoint y: 328, endPoint x: 646, endPoint y: 324, distance: 170.4
click at [646, 324] on span "Both Police and Fire finished at 98% of their budget at the end of fiscal year …" at bounding box center [581, 335] width 789 height 47
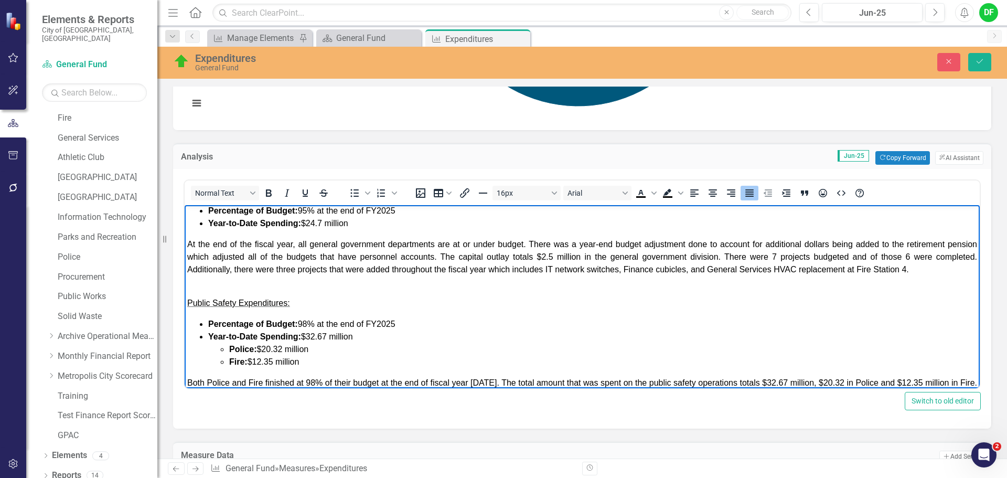
scroll to position [0, 0]
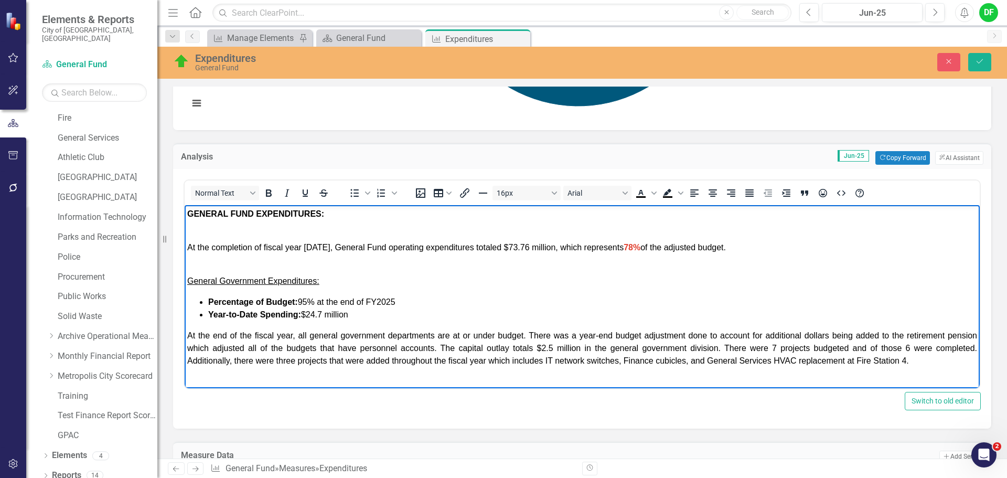
click at [930, 336] on span "At the end of the fiscal year, all general government departments are at or und…" at bounding box center [581, 348] width 789 height 34
click at [246, 345] on span "At the end of the fiscal year, all general government departments are at or und…" at bounding box center [581, 348] width 789 height 34
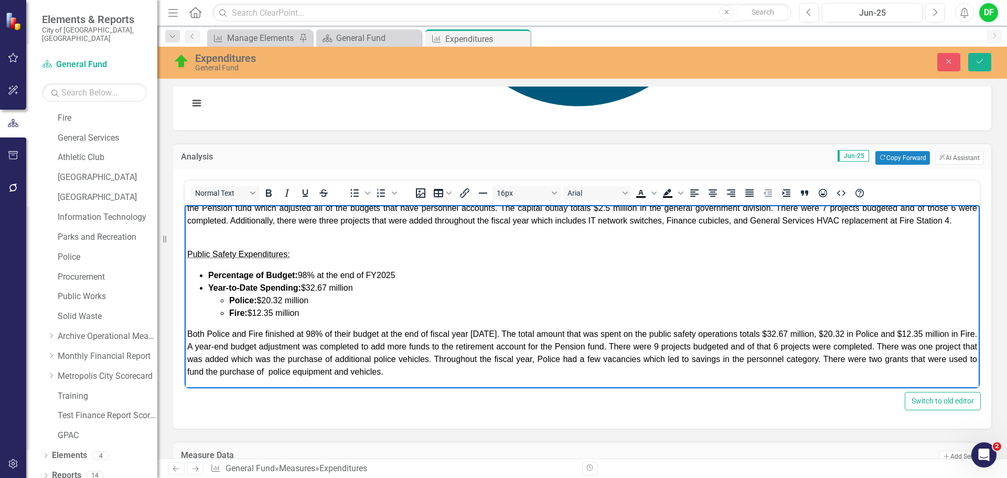
scroll to position [157, 0]
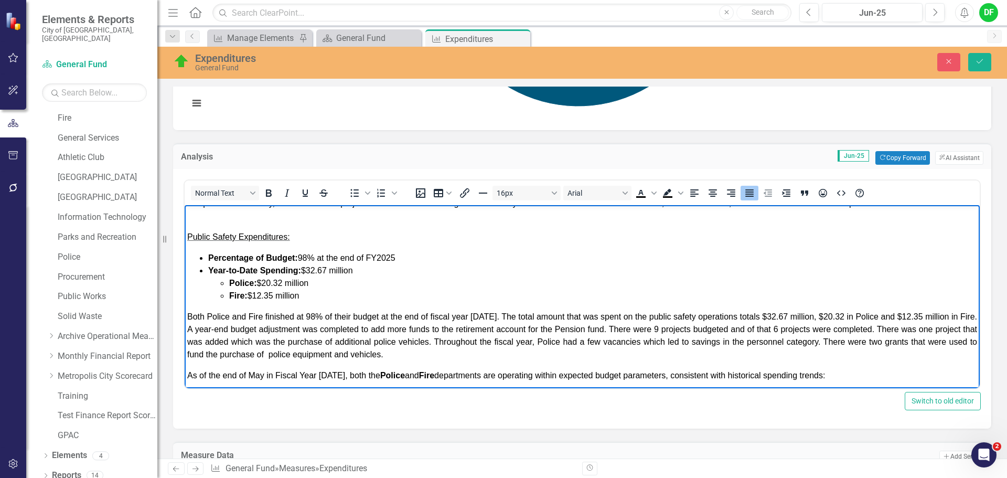
click at [804, 341] on span "Both Police and Fire finished at 98% of their budget at the end of fiscal year …" at bounding box center [581, 335] width 789 height 47
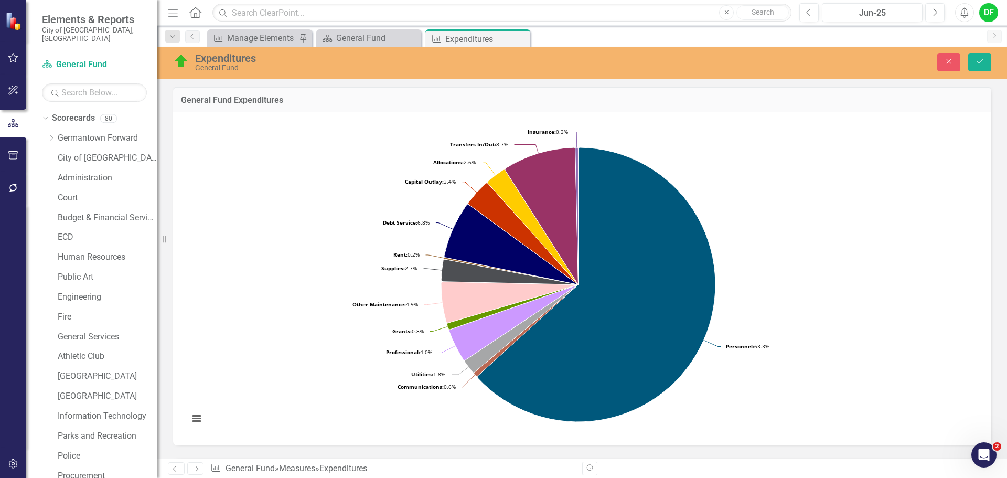
scroll to position [315, 0]
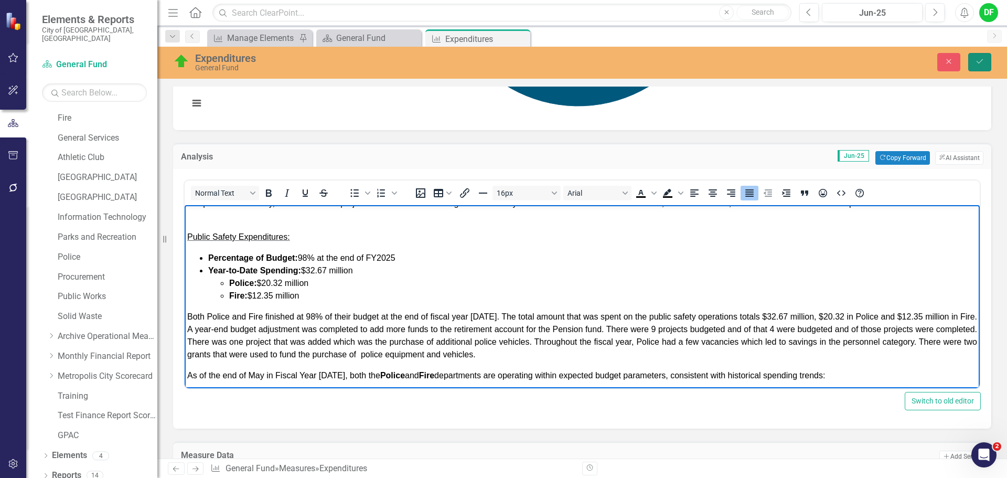
click at [988, 60] on button "Save" at bounding box center [979, 62] width 23 height 18
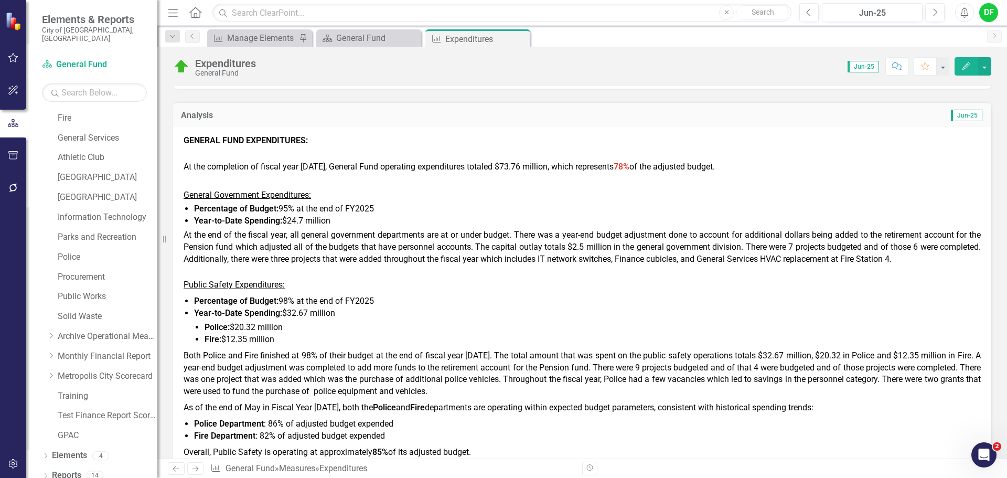
scroll to position [367, 0]
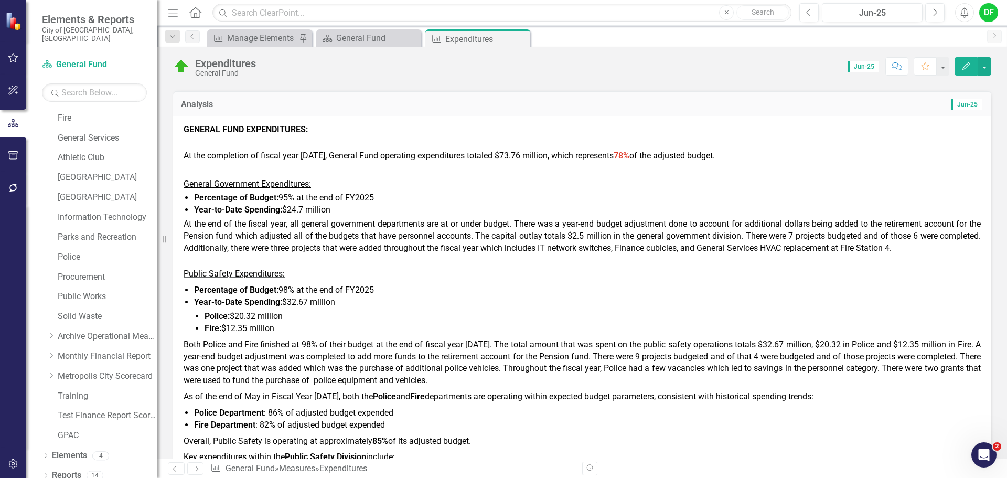
click at [923, 357] on span "Both Police and Fire finished at 98% of their budget at the end of fiscal year …" at bounding box center [581, 362] width 797 height 46
click at [933, 360] on span "Both Police and Fire finished at 98% of their budget at the end of fiscal year …" at bounding box center [581, 362] width 797 height 46
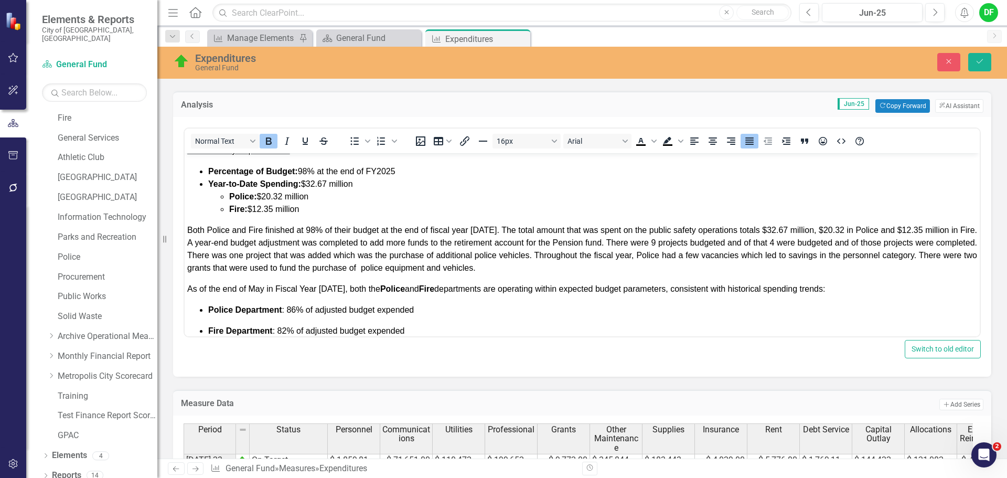
scroll to position [210, 0]
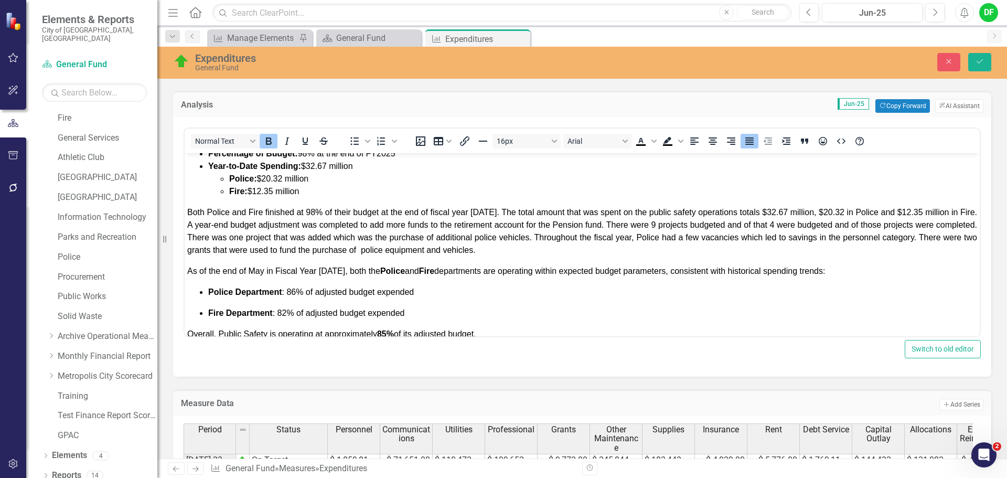
drag, startPoint x: 940, startPoint y: 236, endPoint x: 965, endPoint y: 235, distance: 24.7
click at [945, 235] on span "Both Police and Fire finished at 98% of their budget at the end of fiscal year …" at bounding box center [581, 231] width 789 height 47
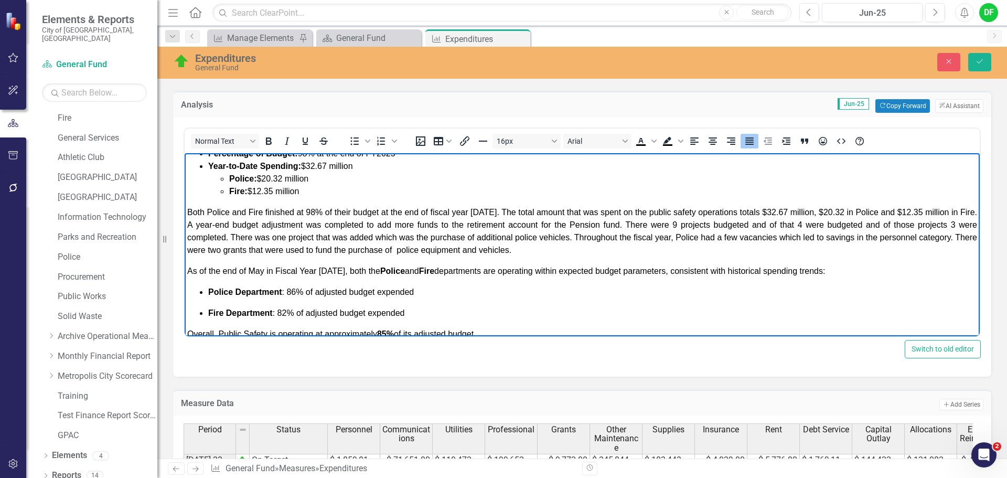
click at [227, 250] on span "Both Police and Fire finished at 98% of their budget at the end of fiscal year …" at bounding box center [581, 231] width 789 height 47
click at [793, 236] on span "Both Police and Fire finished at 98% of their budget at the end of fiscal year …" at bounding box center [581, 231] width 789 height 47
click at [961, 238] on body "GENERAL FUND EXPENDITURES: At the completion of fiscal year [DATE], General Fun…" at bounding box center [582, 415] width 795 height 945
click at [264, 252] on span "Both Police and Fire finished at 98% of their budget at the end of fiscal year …" at bounding box center [581, 231] width 789 height 47
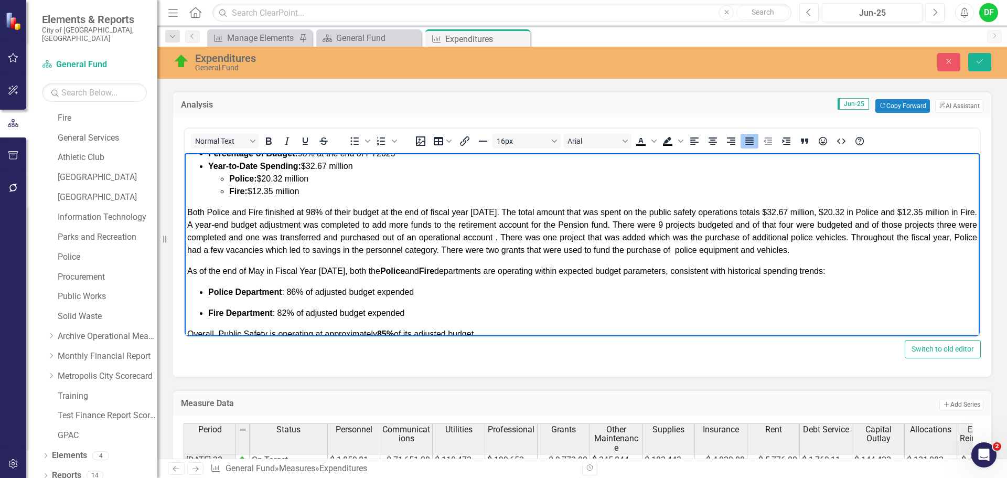
click at [512, 249] on span "Both Police and Fire finished at 98% of their budget at the end of fiscal year …" at bounding box center [581, 231] width 789 height 47
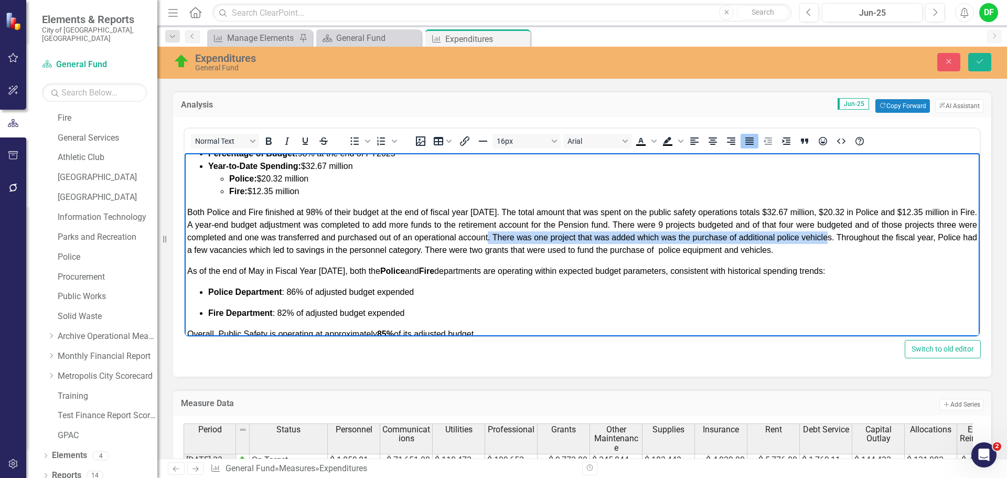
drag, startPoint x: 516, startPoint y: 247, endPoint x: 858, endPoint y: 250, distance: 341.8
click at [858, 250] on span "Both Police and Fire finished at 98% of their budget at the end of fiscal year …" at bounding box center [581, 231] width 789 height 47
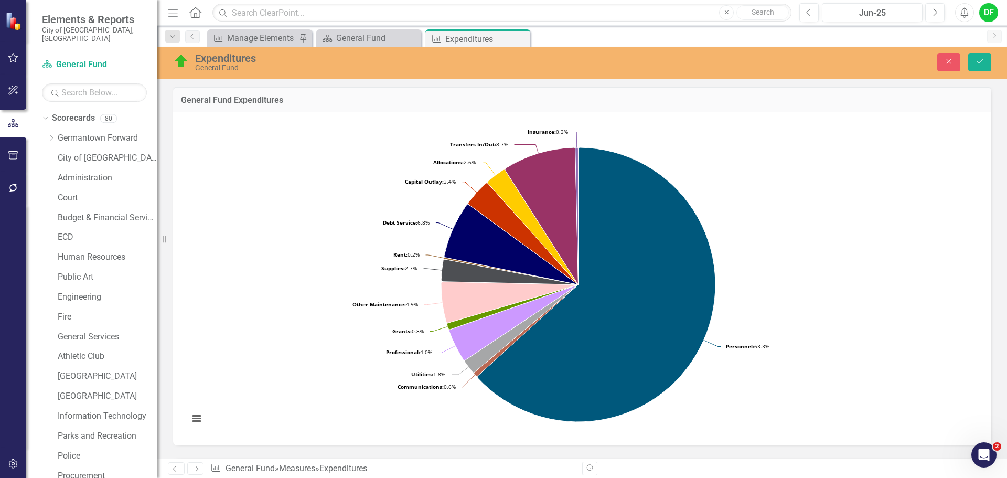
scroll to position [367, 0]
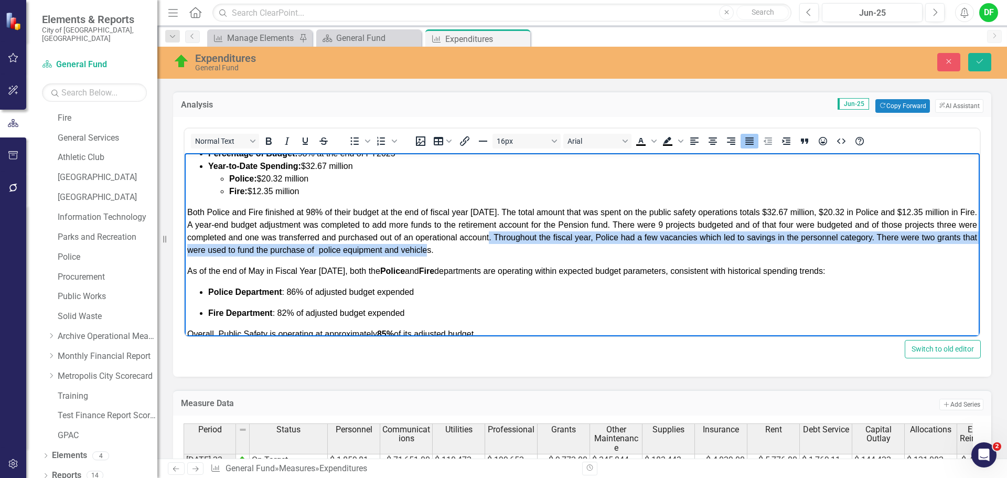
drag, startPoint x: 516, startPoint y: 247, endPoint x: 541, endPoint y: 258, distance: 27.3
click at [541, 256] on p "Both Police and Fire finished at 98% of their budget at the end of fiscal year …" at bounding box center [581, 231] width 789 height 50
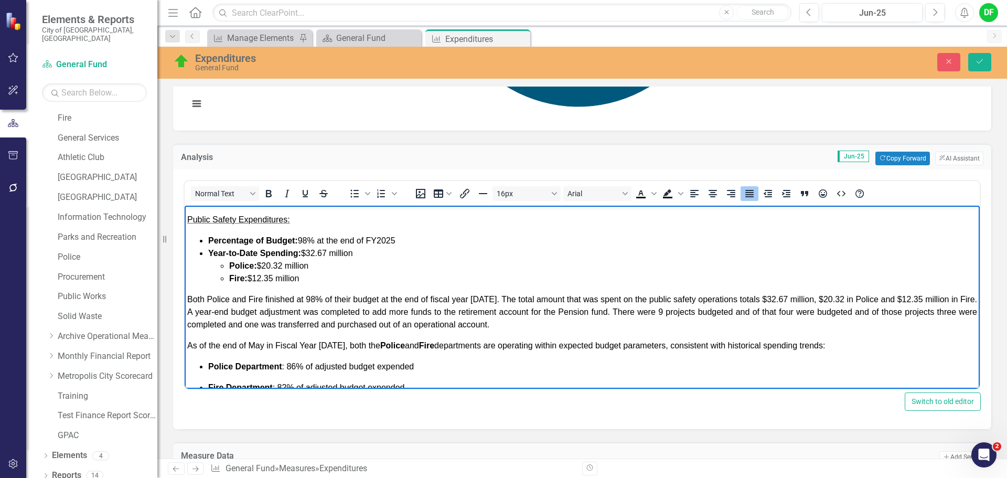
scroll to position [229, 0]
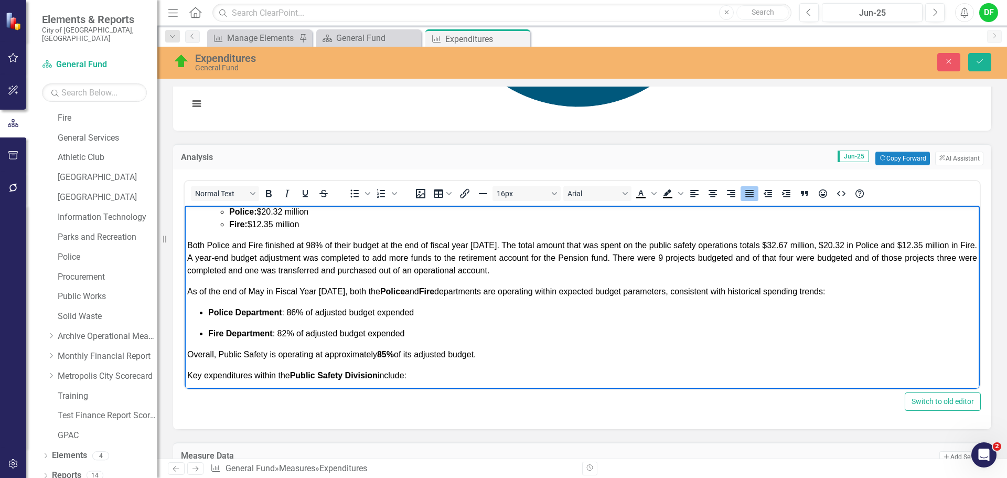
drag, startPoint x: 403, startPoint y: 291, endPoint x: 185, endPoint y: 302, distance: 217.8
click at [185, 302] on body "GENERAL FUND EXPENDITURES: At the completion of fiscal year [DATE], General Fun…" at bounding box center [582, 442] width 795 height 932
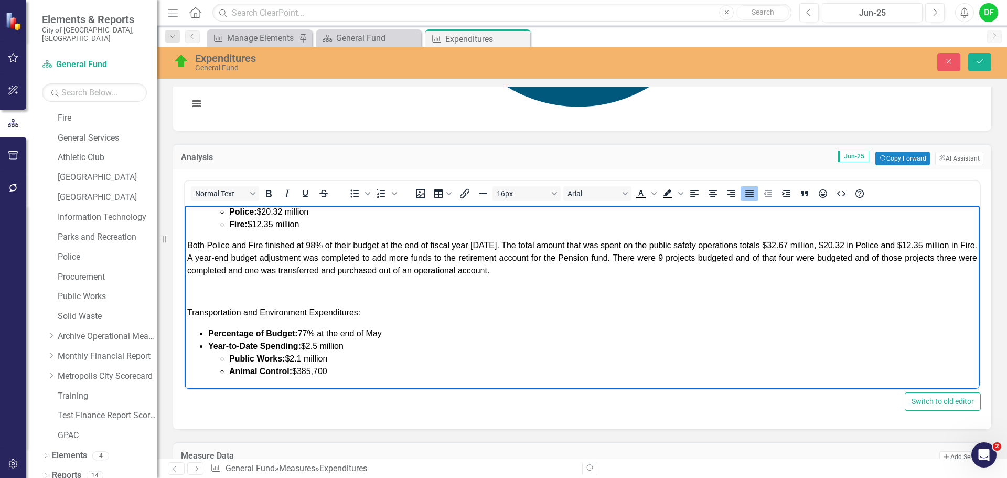
click at [222, 298] on p "Rich Text Area. Press ALT-0 for help." at bounding box center [581, 291] width 789 height 13
click at [983, 63] on icon "Save" at bounding box center [979, 61] width 9 height 7
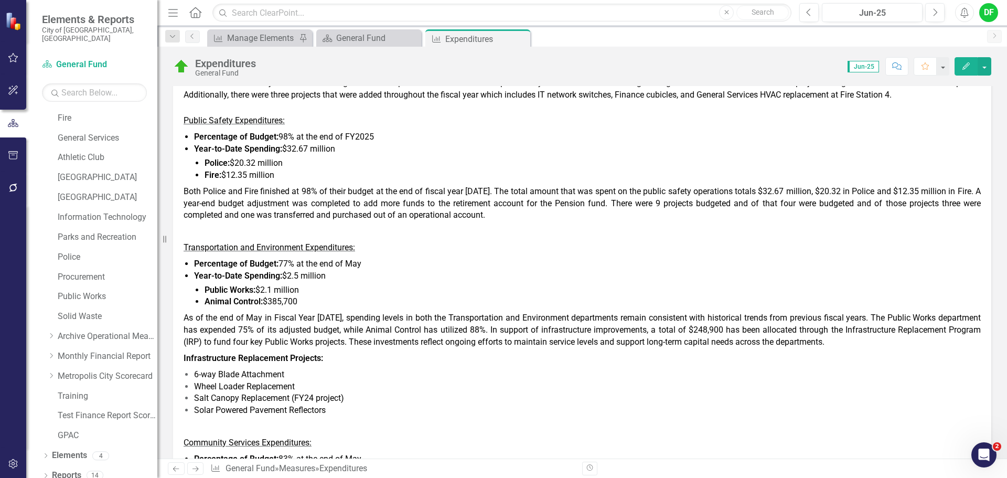
scroll to position [524, 0]
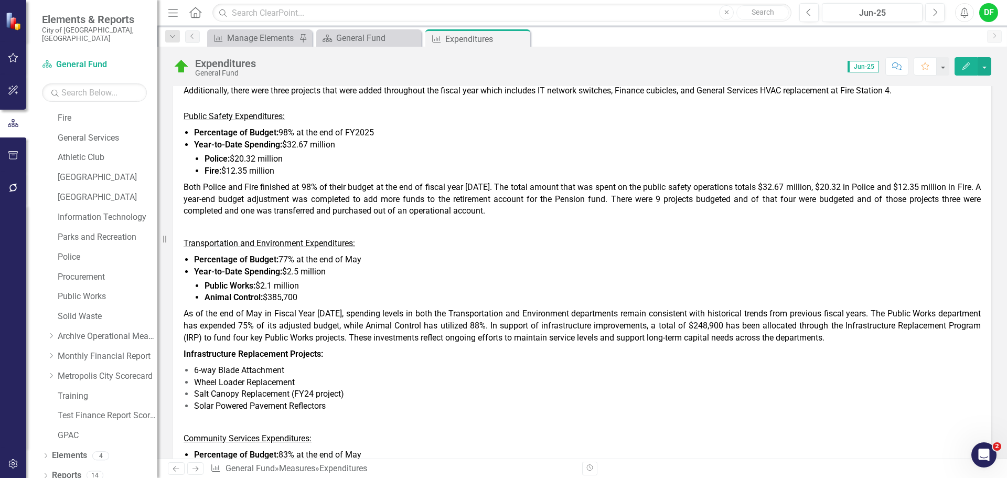
click at [283, 263] on span "Percentage of Budget: 77% at the end of May" at bounding box center [277, 259] width 167 height 10
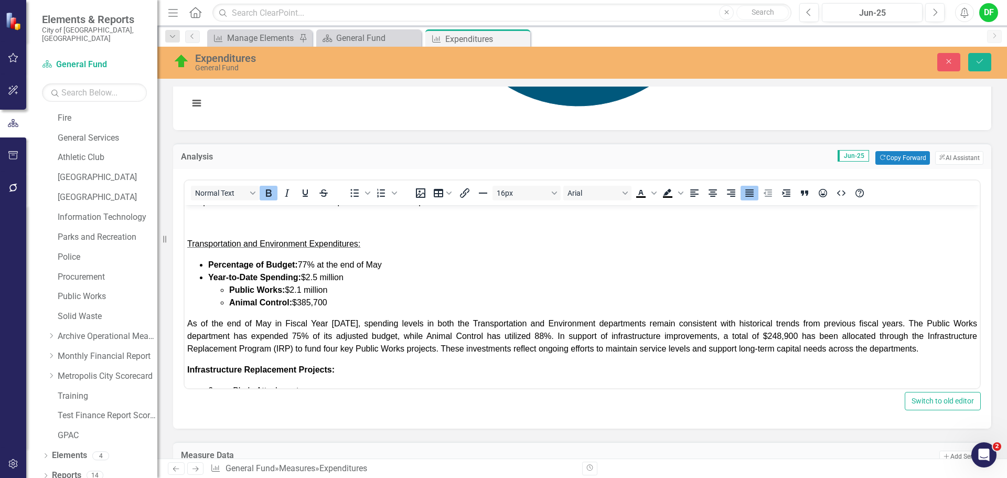
scroll to position [315, 0]
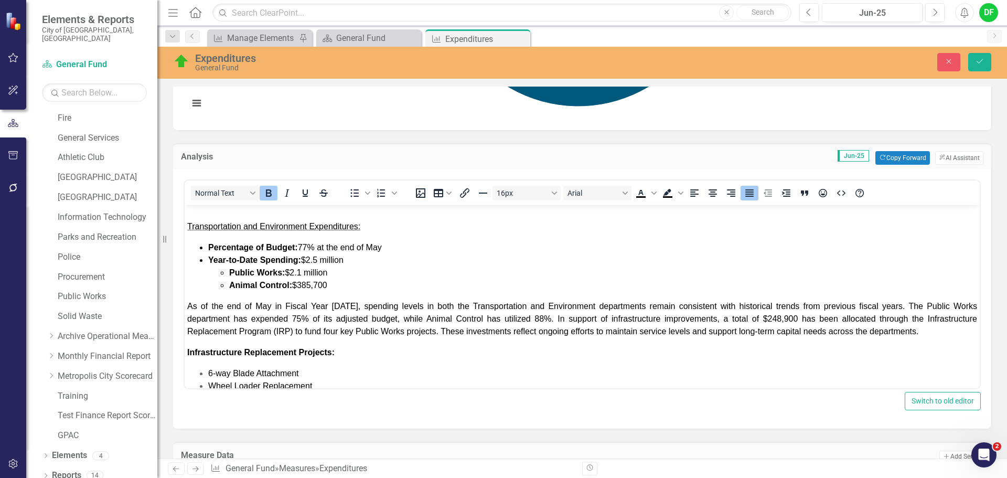
click at [309, 252] on span "Percentage of Budget: 77% at the end of May" at bounding box center [295, 247] width 174 height 9
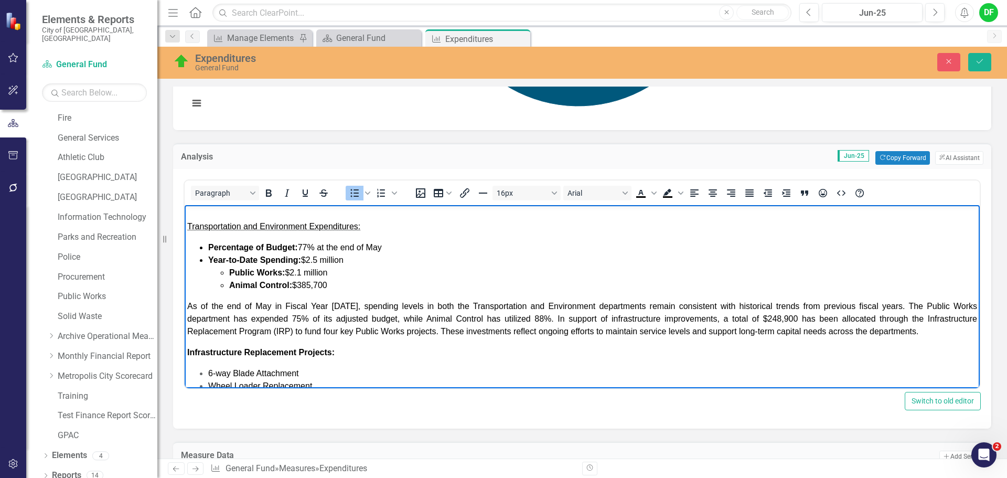
click at [304, 252] on span "Percentage of Budget: 77% at the end of May" at bounding box center [295, 247] width 174 height 9
click at [403, 254] on li "Percentage of Budget: 97% at the end of May" at bounding box center [592, 247] width 769 height 13
click at [320, 264] on span "Year-to-Date Spending: $2.5 million" at bounding box center [275, 259] width 135 height 9
click at [303, 277] on span "Public Works: $2.1 million" at bounding box center [278, 272] width 98 height 9
click at [337, 291] on li "Animal Control: $385,700" at bounding box center [603, 285] width 748 height 13
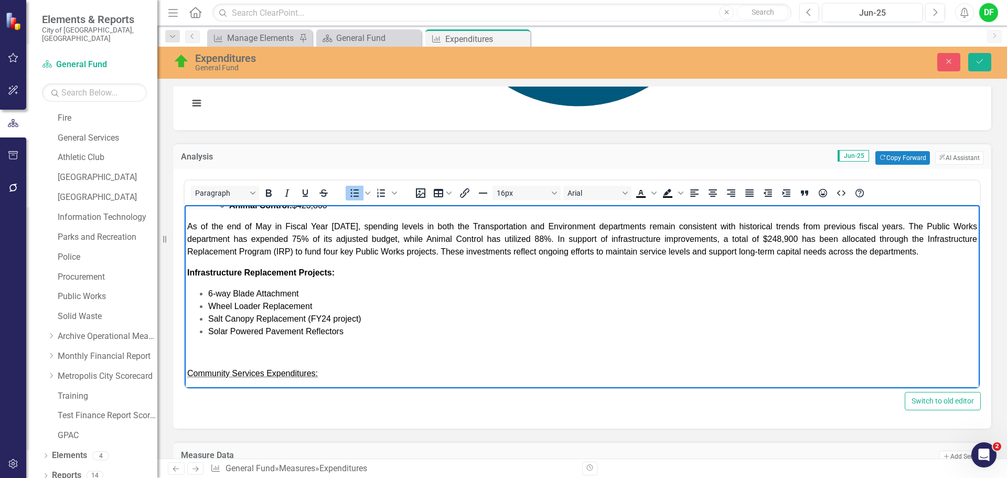
scroll to position [419, 0]
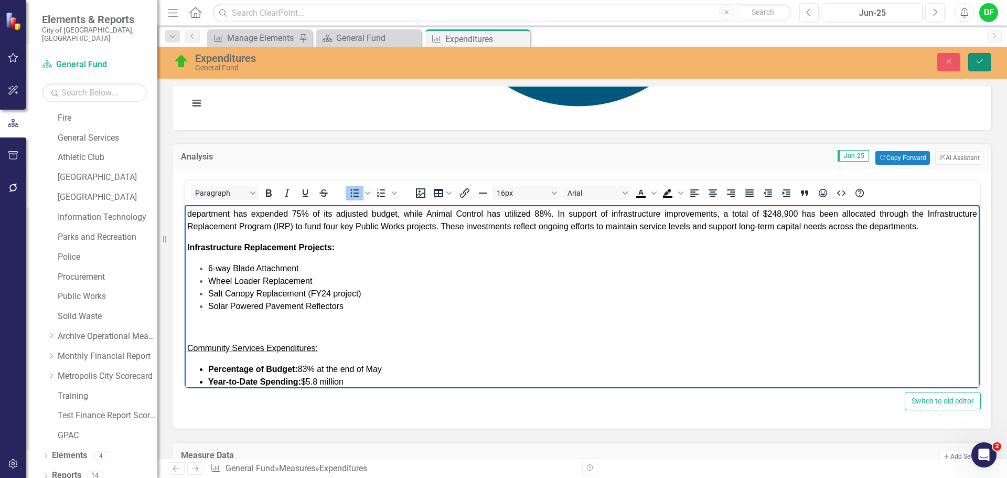
click at [976, 65] on icon "Save" at bounding box center [979, 61] width 9 height 7
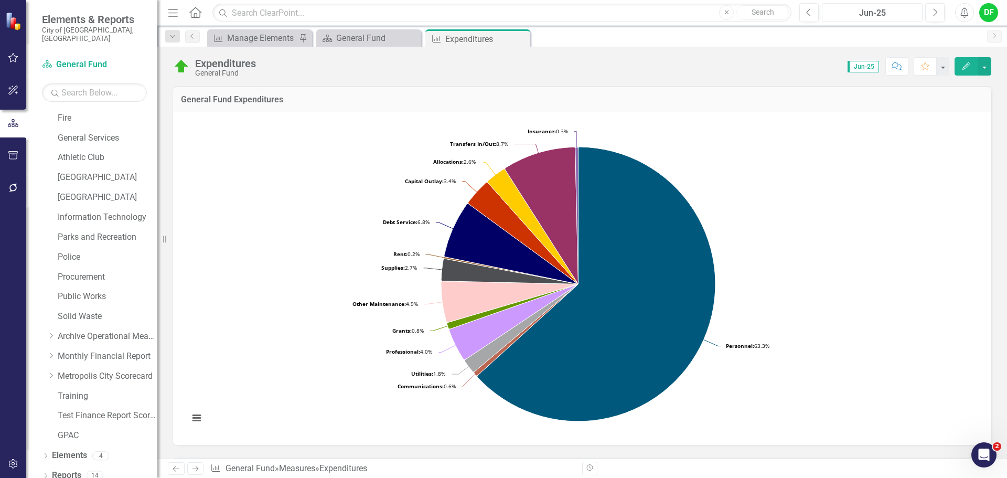
click at [868, 17] on div "Jun-25" at bounding box center [871, 13] width 93 height 13
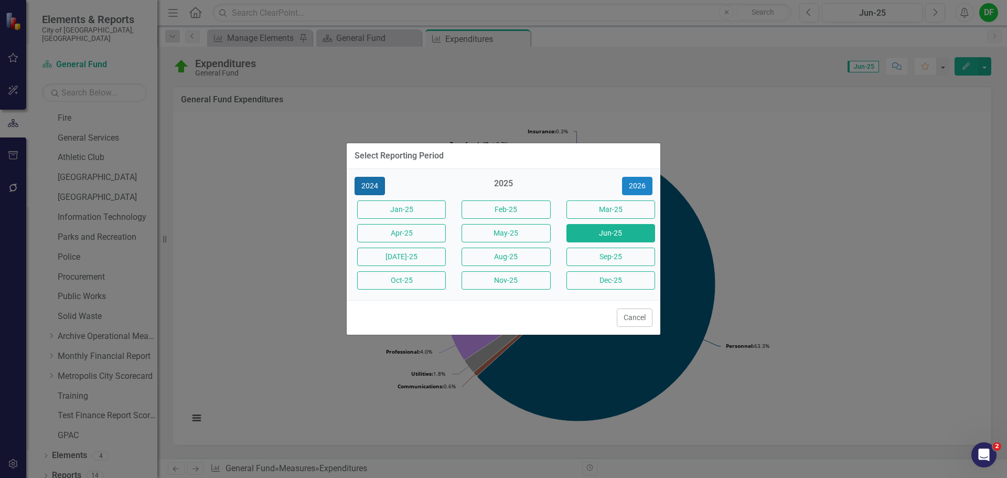
click at [360, 190] on button "2024" at bounding box center [369, 186] width 30 height 18
click at [607, 233] on button "Jun-24" at bounding box center [610, 233] width 89 height 18
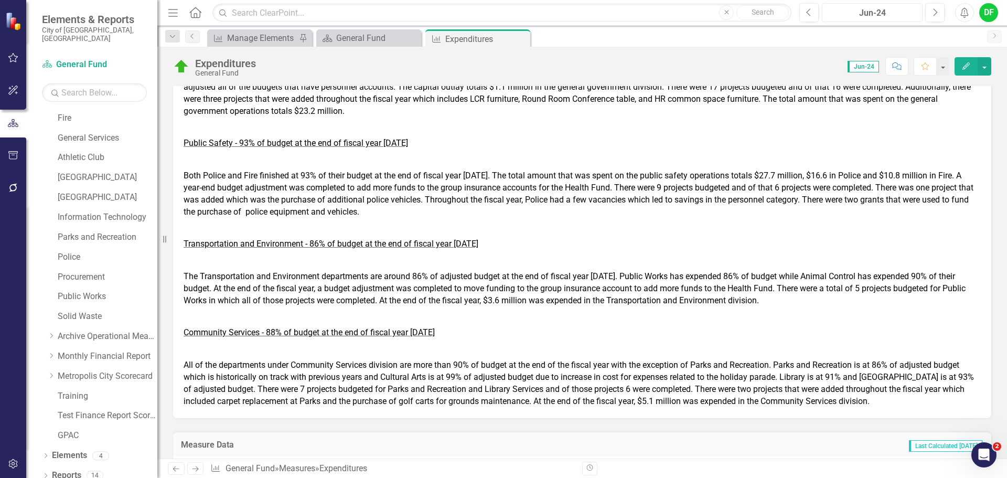
scroll to position [524, 0]
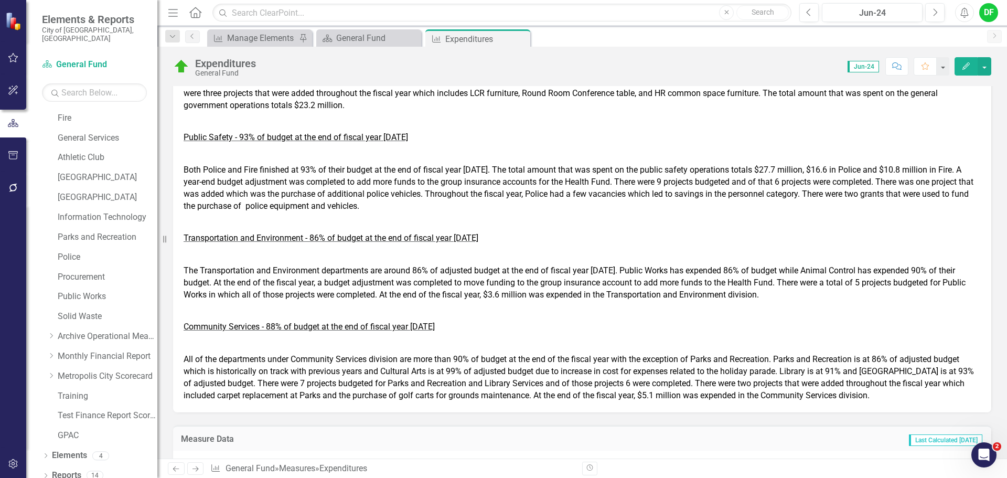
click at [427, 279] on span "The Transportation and Environment departments are around 86% of adjusted budge…" at bounding box center [574, 282] width 782 height 34
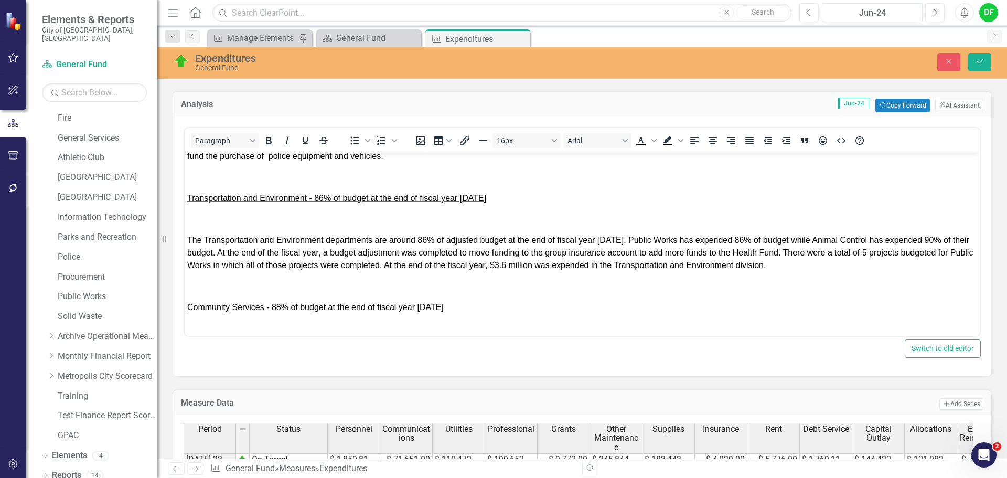
scroll to position [315, 0]
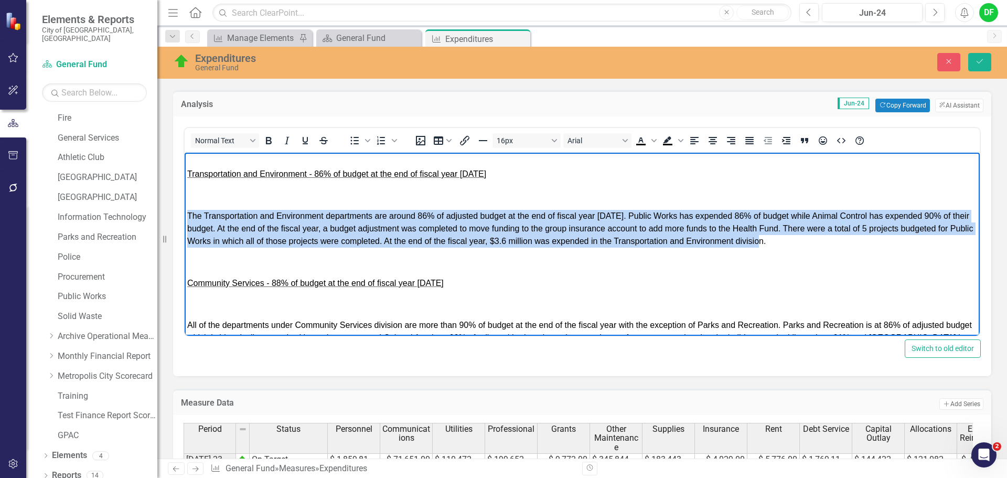
drag, startPoint x: 189, startPoint y: 214, endPoint x: 834, endPoint y: 241, distance: 645.3
click at [834, 241] on p "The Transportation and Environment departments are around 86% of adjusted budge…" at bounding box center [581, 229] width 789 height 38
copy span "The Transportation and Environment departments are around 86% of adjusted budge…"
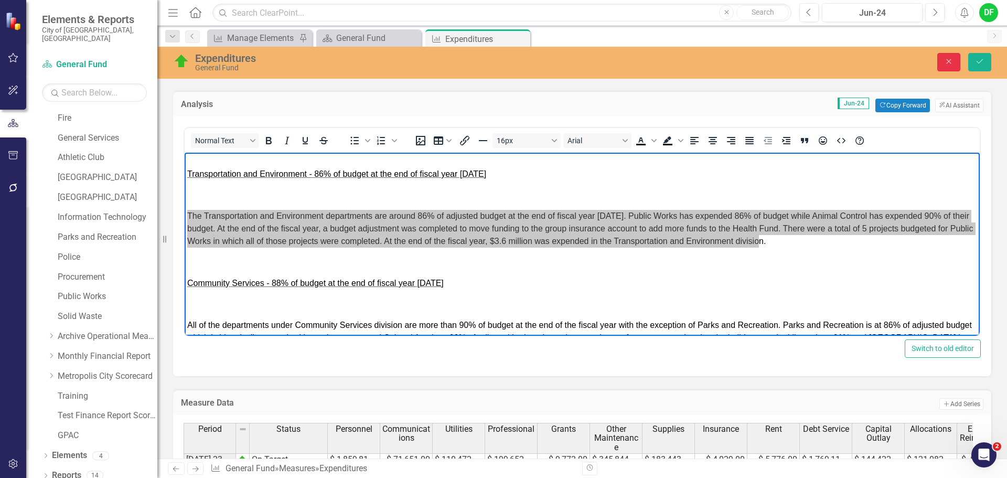
click at [952, 66] on button "Close" at bounding box center [948, 62] width 23 height 18
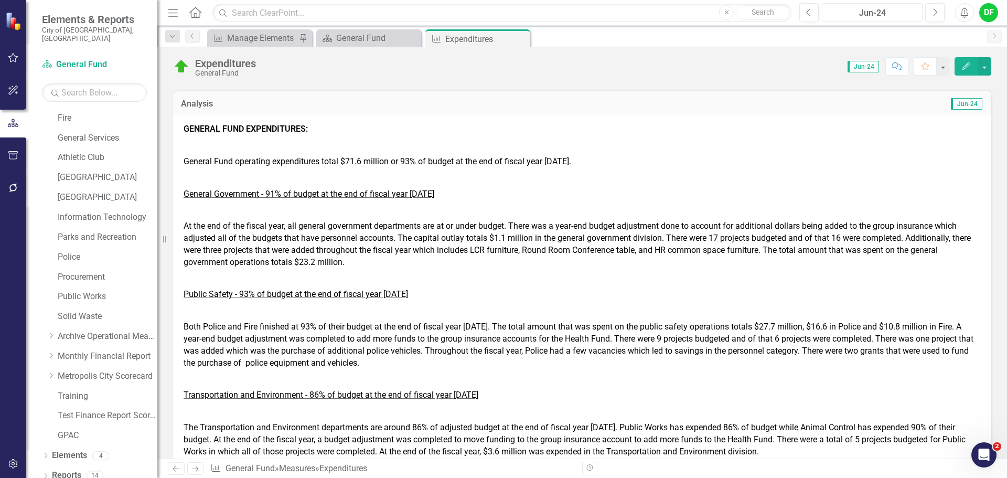
click at [891, 14] on div "Jun-24" at bounding box center [871, 13] width 93 height 13
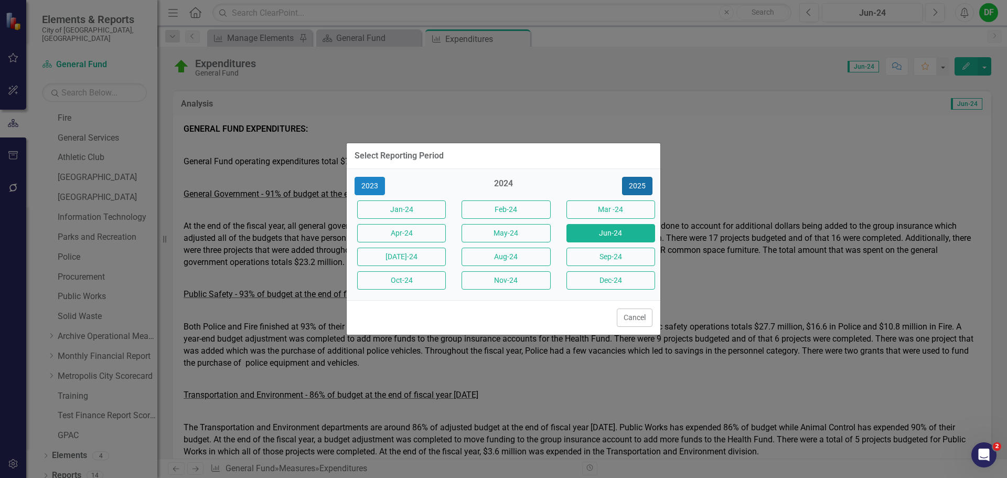
click at [645, 181] on button "2025" at bounding box center [637, 186] width 30 height 18
click at [615, 233] on button "Jun-25" at bounding box center [610, 233] width 89 height 18
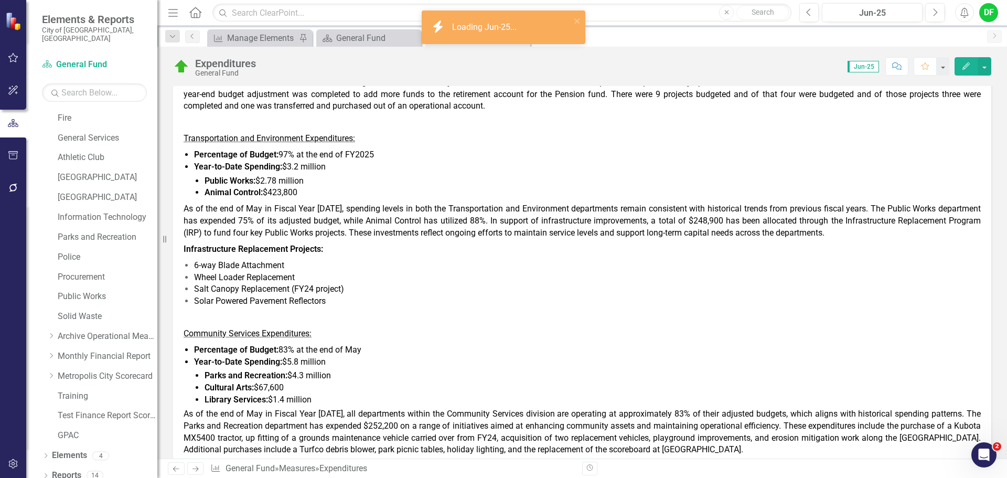
click at [312, 244] on span "Infrastructure Replacement Projects:" at bounding box center [252, 249] width 139 height 10
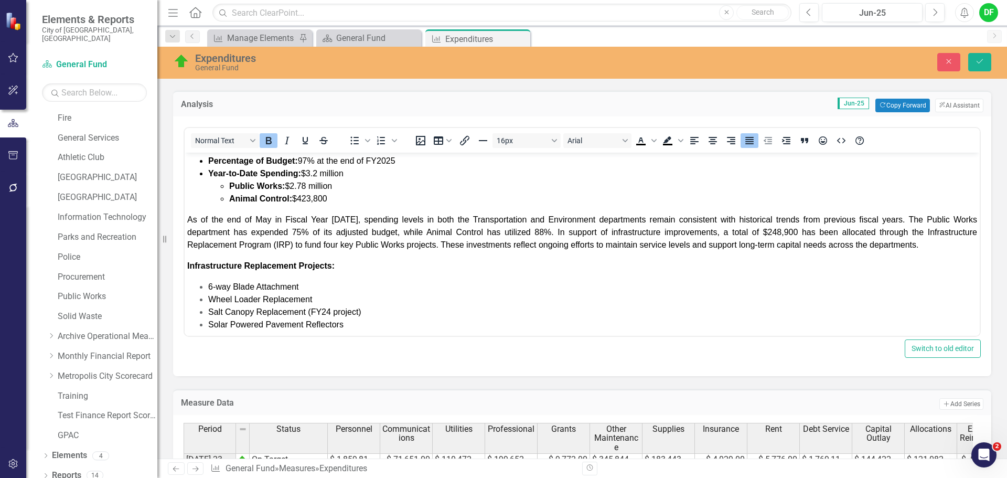
scroll to position [367, 0]
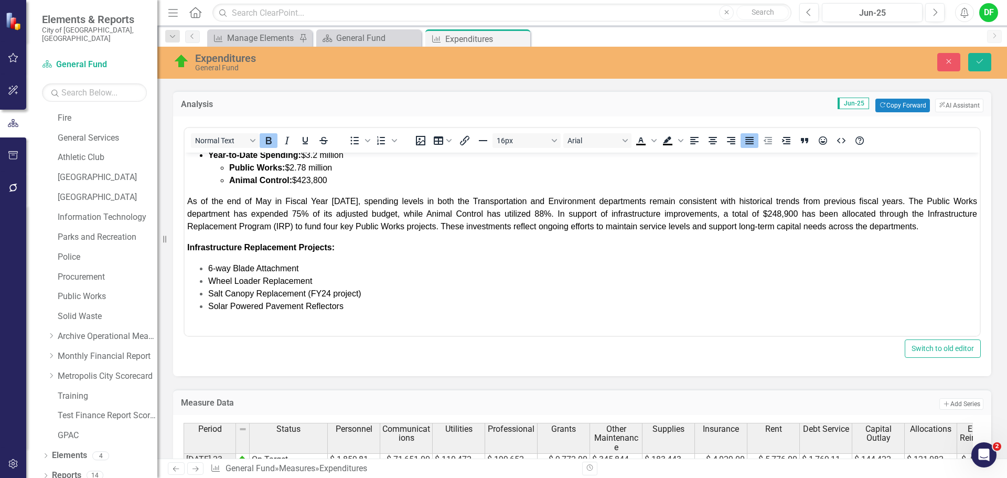
click at [187, 213] on span "As of the end of May in Fiscal Year [DATE], spending levels in both the Transpo…" at bounding box center [581, 214] width 789 height 34
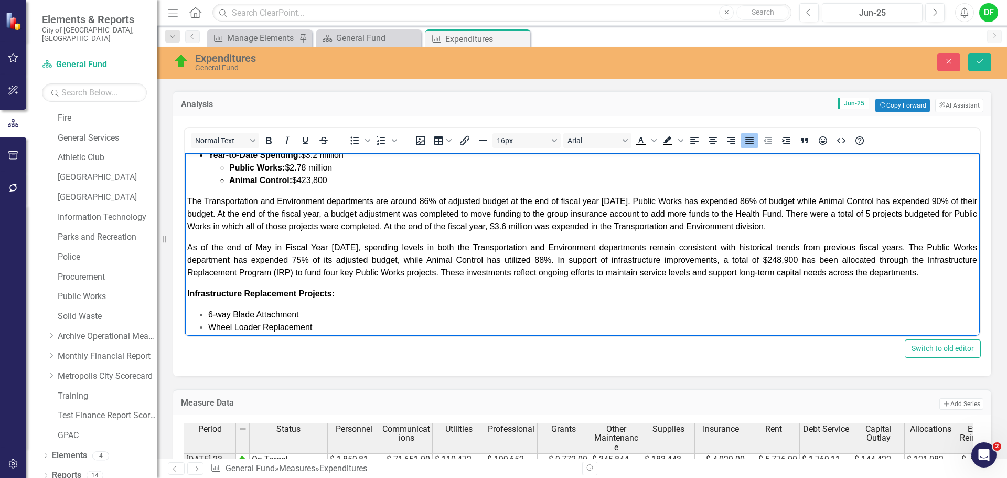
scroll to position [315, 0]
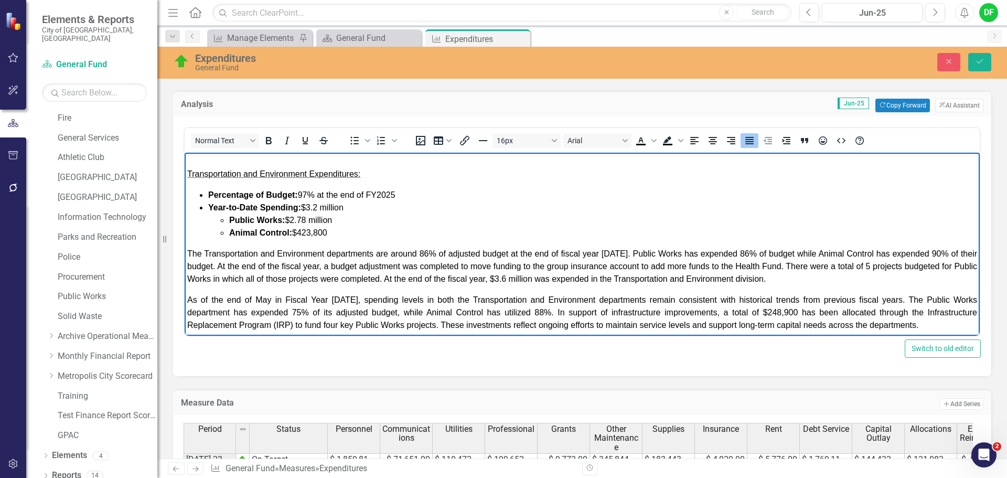
click at [432, 266] on span "The Transportation and Environment departments are around 86% of adjusted budge…" at bounding box center [581, 266] width 789 height 34
click at [418, 265] on span "The Transportation and Environment departments are around 97% of adjusted budge…" at bounding box center [581, 266] width 789 height 34
click at [582, 264] on span "The Transportation and Environment departments at 97% of adjusted budget at the…" at bounding box center [581, 266] width 789 height 34
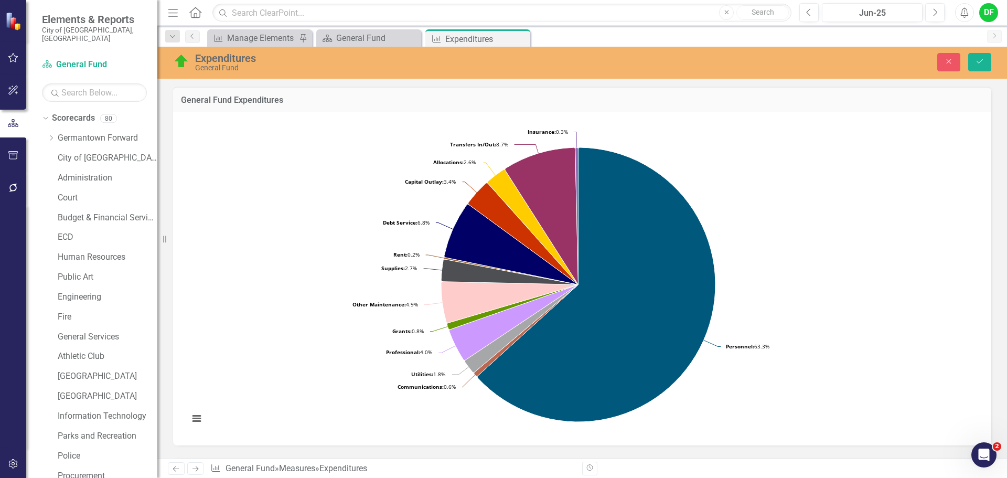
scroll to position [367, 0]
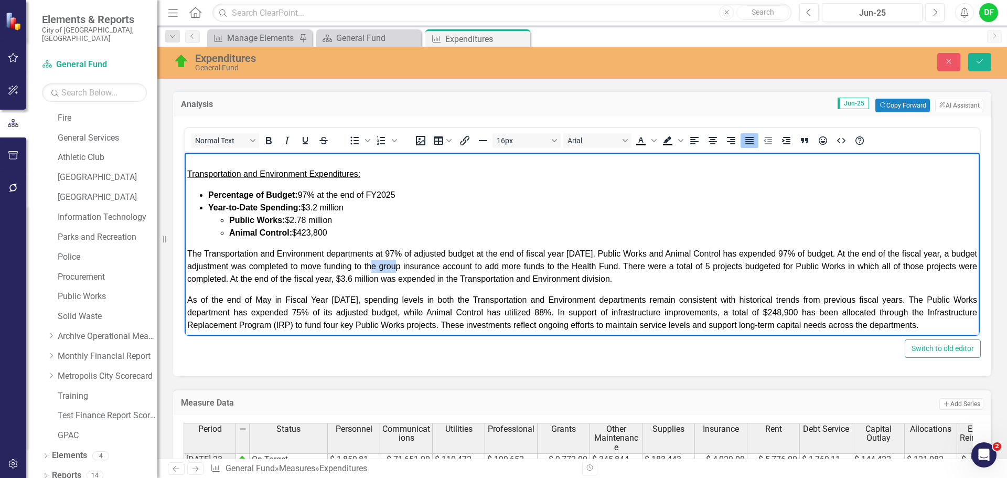
drag, startPoint x: 185, startPoint y: 153, endPoint x: 435, endPoint y: 279, distance: 280.6
click at [435, 279] on span "The Transportation and Environment departments at 97% of adjusted budget at the…" at bounding box center [581, 266] width 789 height 34
click at [319, 278] on span "The Transportation and Environment departments at 97% of adjusted budget at the…" at bounding box center [581, 266] width 789 height 34
drag, startPoint x: 469, startPoint y: 278, endPoint x: 527, endPoint y: 278, distance: 58.7
click at [527, 278] on span "The Transportation and Environment departments at 97% of adjusted budget at the…" at bounding box center [581, 266] width 789 height 34
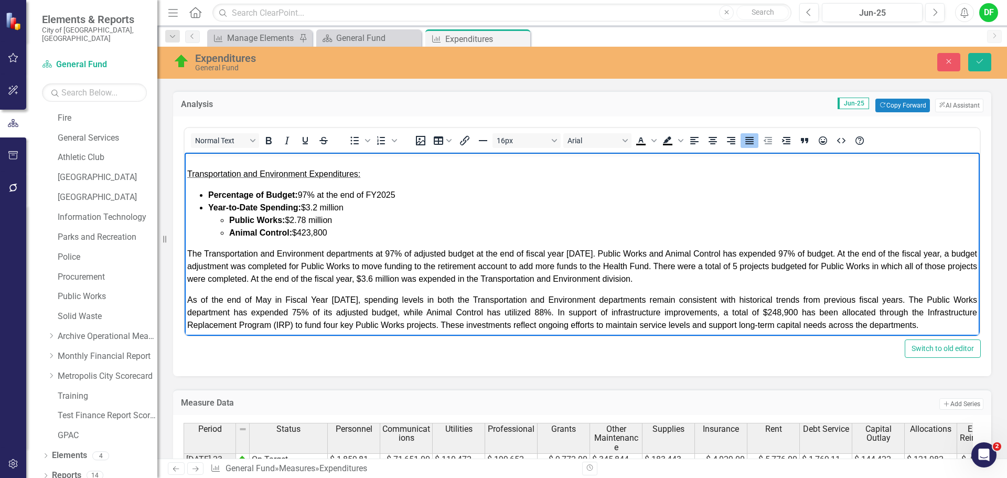
click at [659, 279] on span "The Transportation and Environment departments at 97% of adjusted budget at the…" at bounding box center [581, 266] width 789 height 34
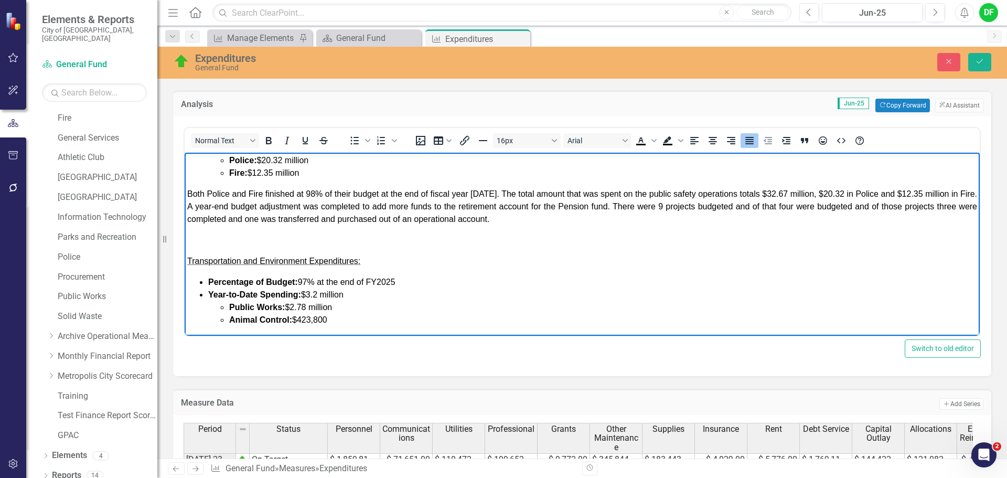
scroll to position [210, 0]
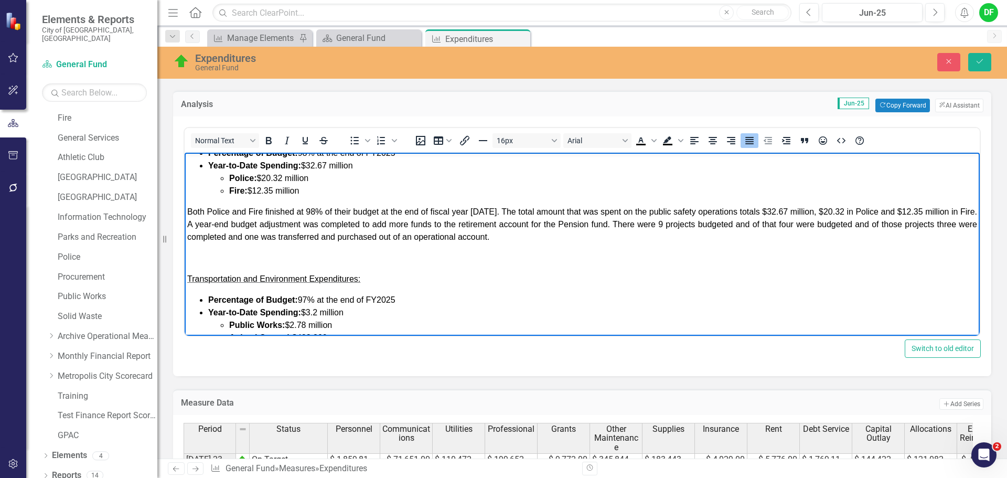
click at [608, 236] on span "Both Police and Fire finished at 98% of their budget at the end of fiscal year …" at bounding box center [581, 224] width 789 height 34
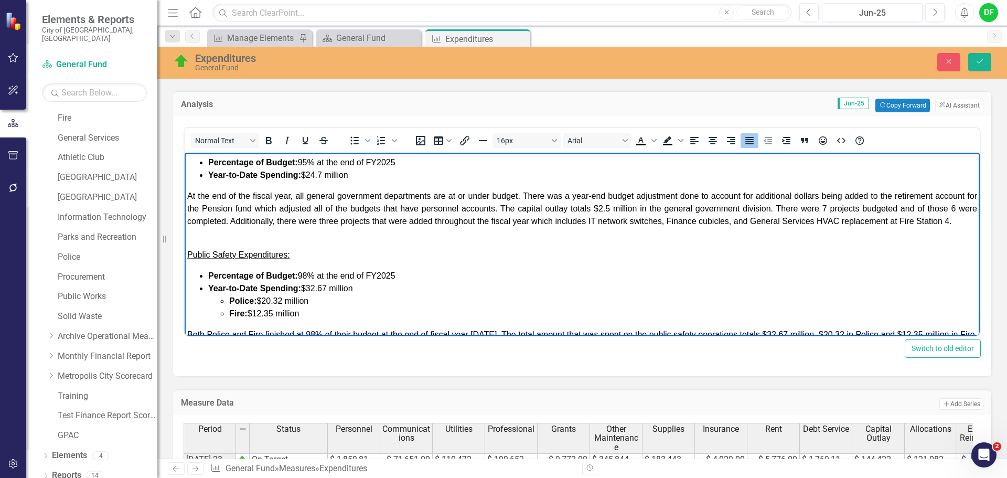
scroll to position [52, 0]
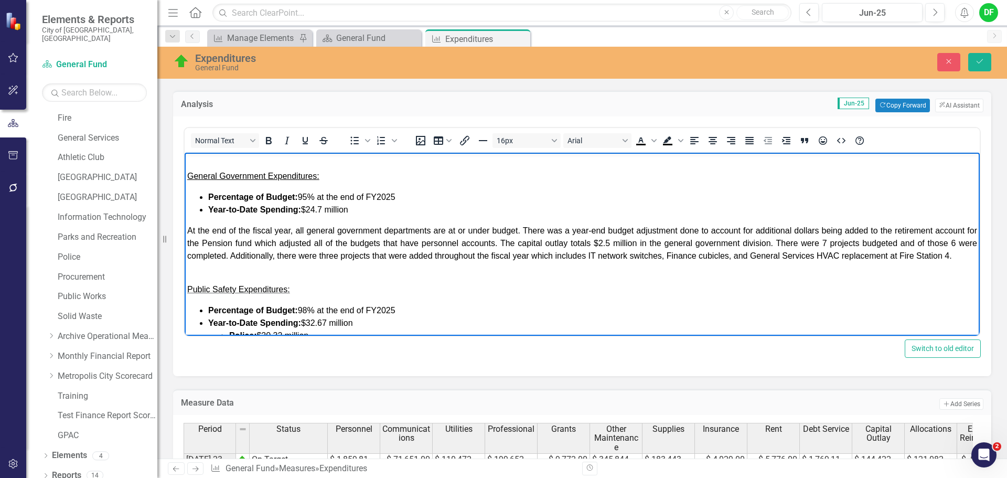
click at [249, 242] on span "At the end of the fiscal year, all general government departments are at or und…" at bounding box center [581, 243] width 789 height 34
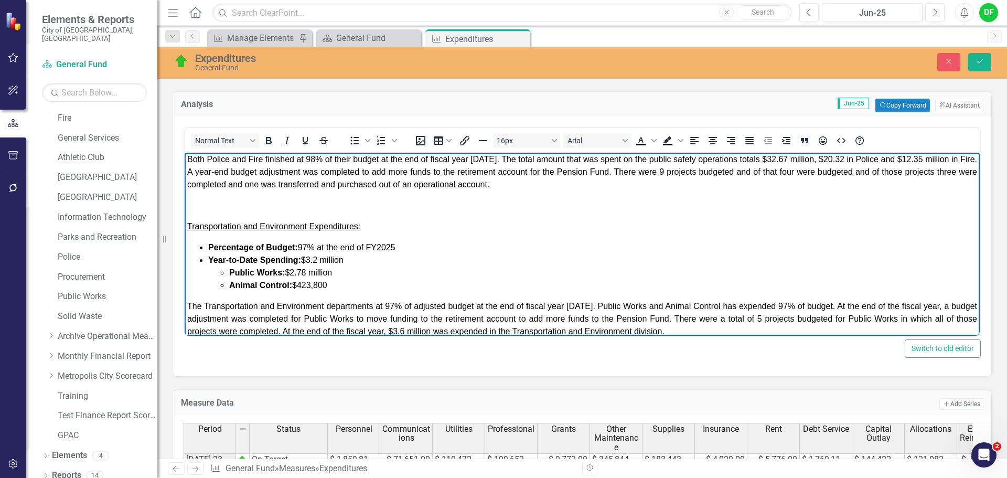
scroll to position [315, 0]
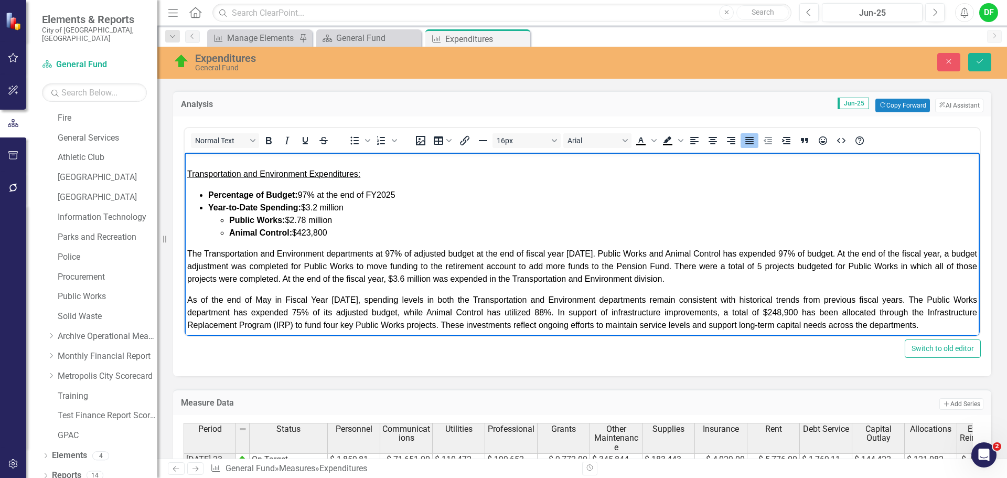
click at [773, 277] on span "The Transportation and Environment departments at 97% of adjusted budget at the…" at bounding box center [581, 266] width 789 height 34
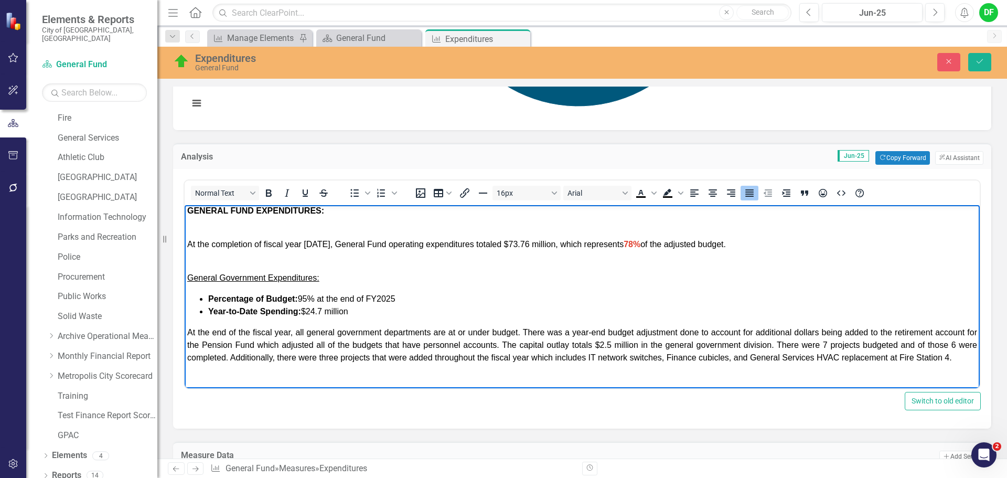
scroll to position [52, 0]
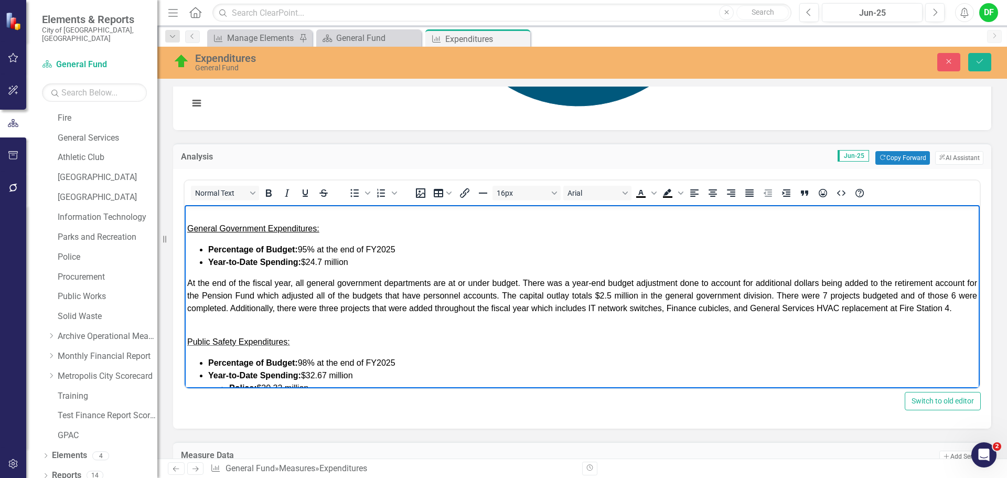
click at [834, 294] on span "At the end of the fiscal year, all general government departments are at or und…" at bounding box center [581, 295] width 789 height 34
click at [190, 307] on span "At the end of the fiscal year, all general government departments are at or und…" at bounding box center [581, 295] width 789 height 34
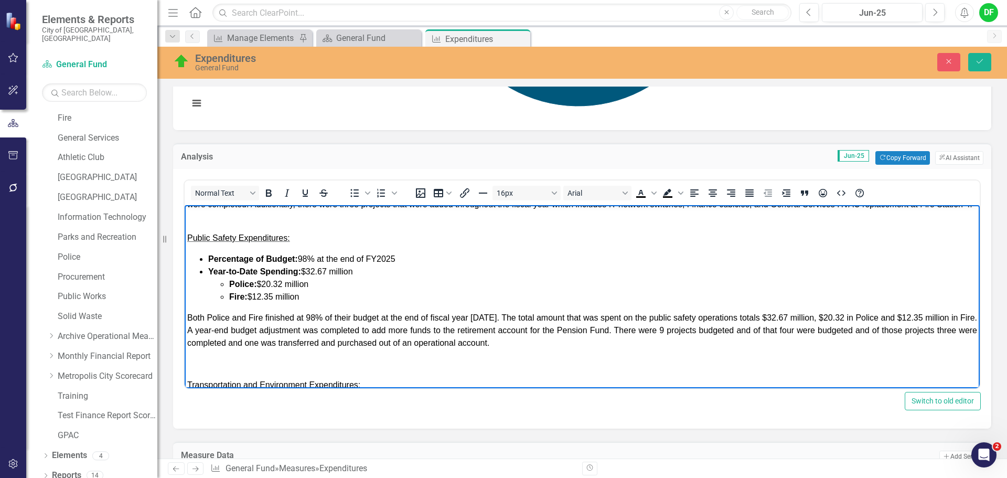
scroll to position [157, 0]
click at [687, 339] on span "Both Police and Fire finished at 98% of their budget at the end of fiscal year …" at bounding box center [581, 329] width 789 height 34
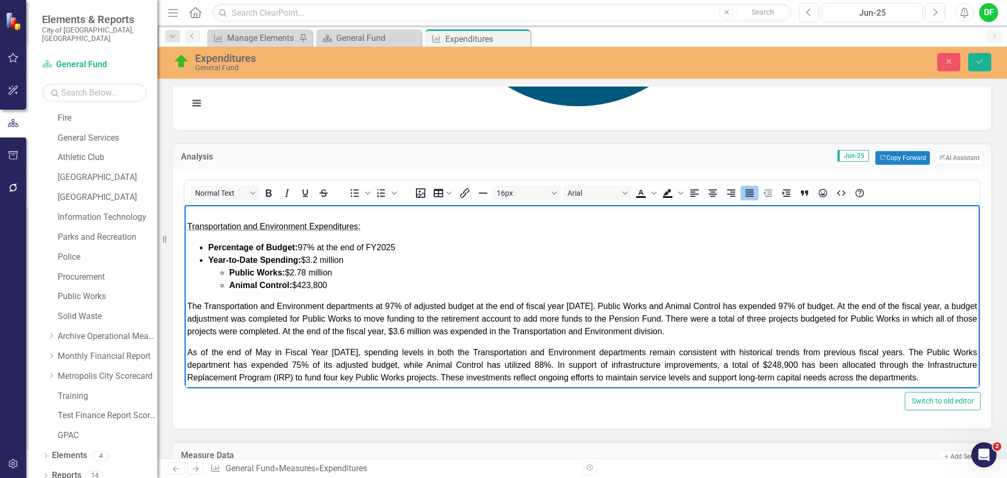
scroll to position [367, 0]
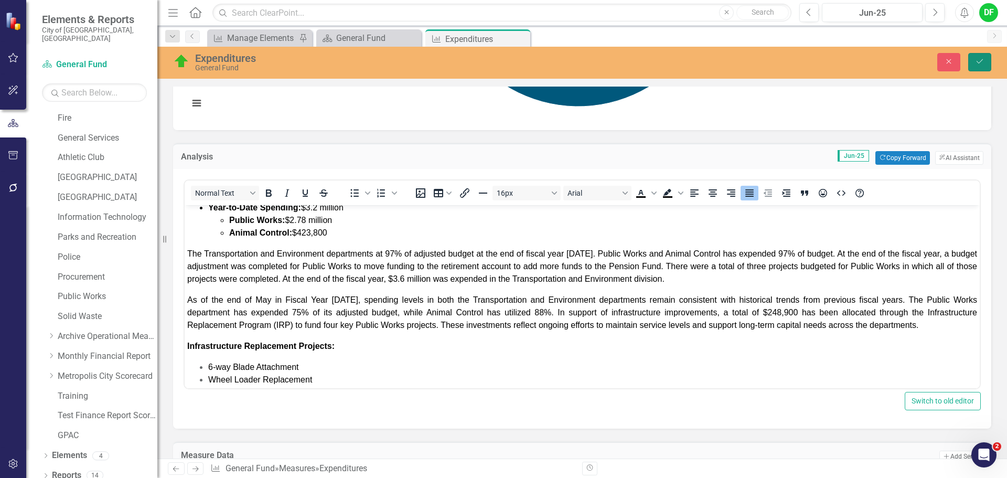
click at [984, 63] on button "Save" at bounding box center [979, 62] width 23 height 18
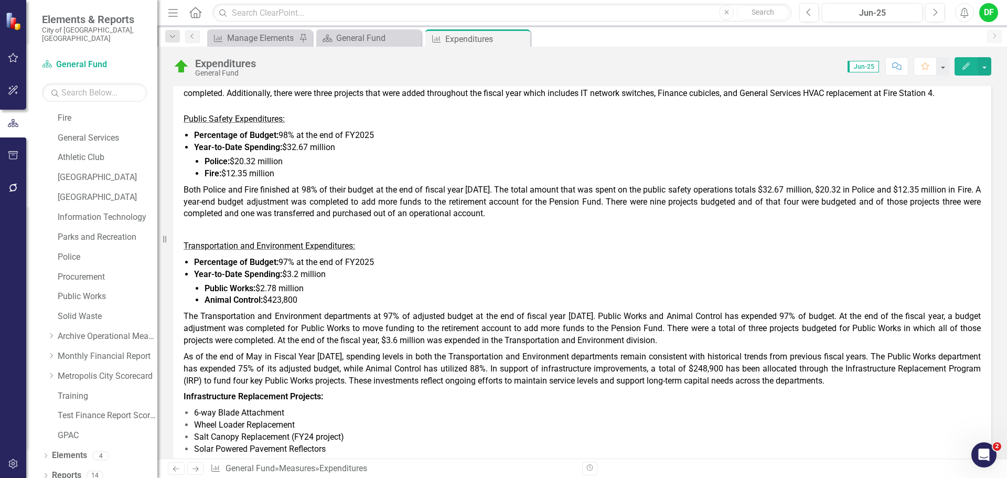
scroll to position [524, 0]
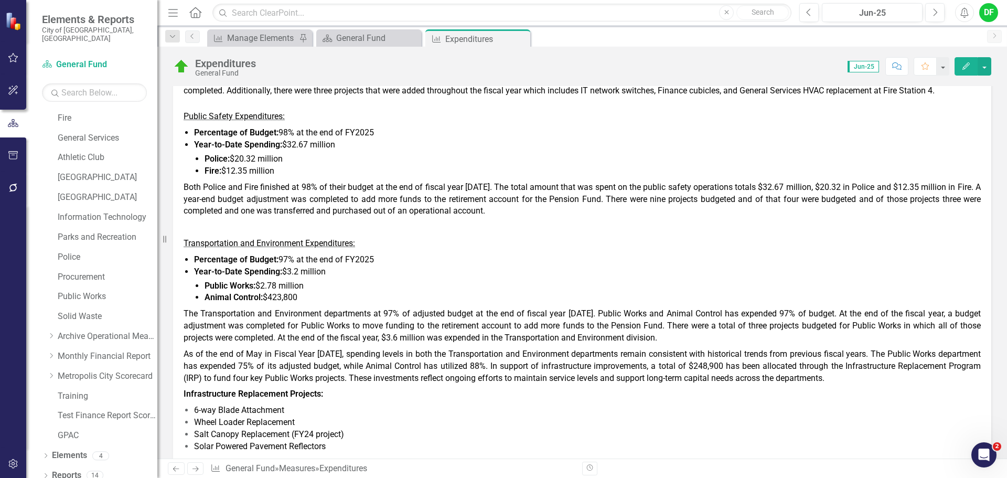
click at [401, 341] on span "The Transportation and Environment departments at 97% of adjusted budget at the…" at bounding box center [581, 325] width 797 height 34
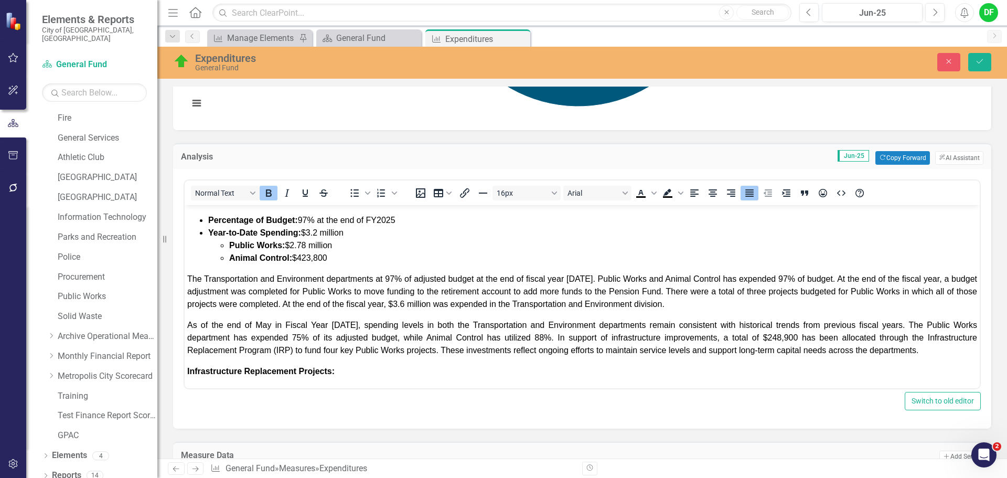
scroll to position [367, 0]
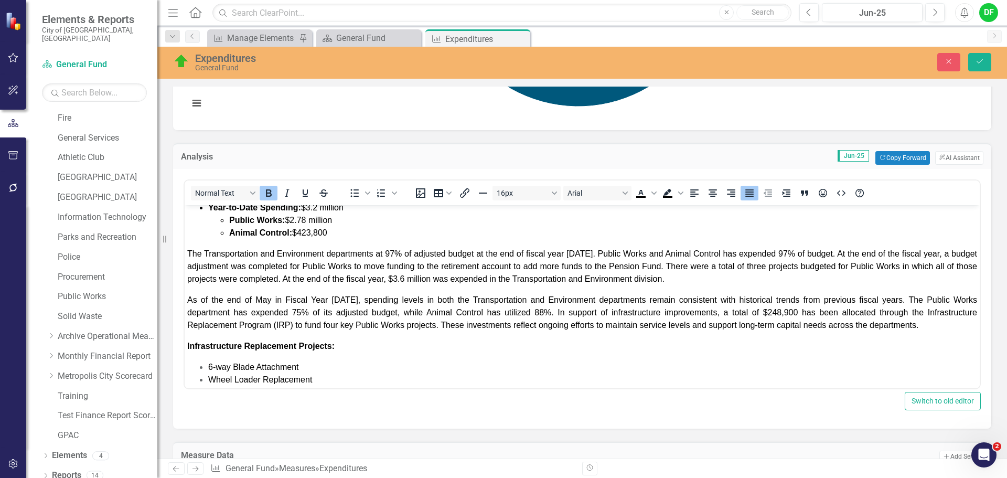
click at [435, 283] on span "The Transportation and Environment departments at 97% of adjusted budget at the…" at bounding box center [581, 266] width 789 height 34
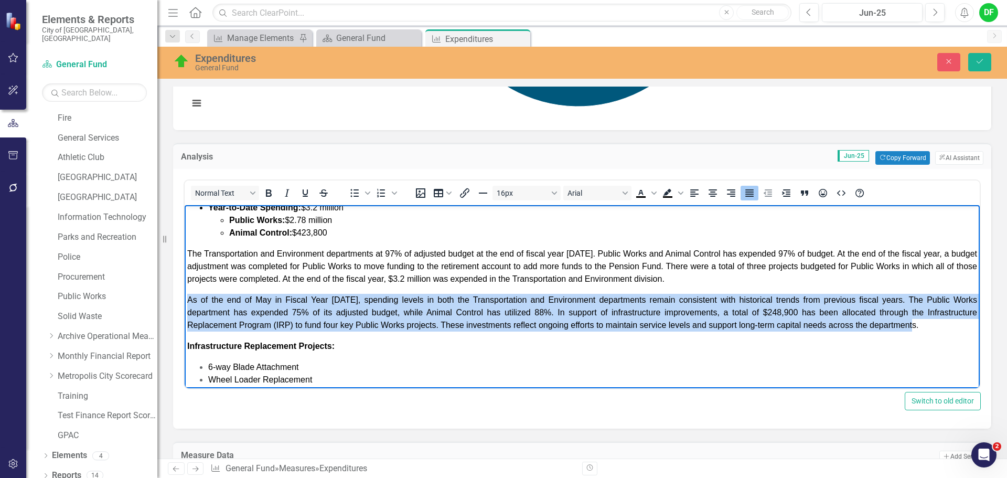
drag, startPoint x: 926, startPoint y: 339, endPoint x: 185, endPoint y: 304, distance: 742.6
click at [185, 304] on body "GENERAL FUND EXPENDITURES: At the completion of fiscal year [DATE], General Fun…" at bounding box center [582, 226] width 795 height 777
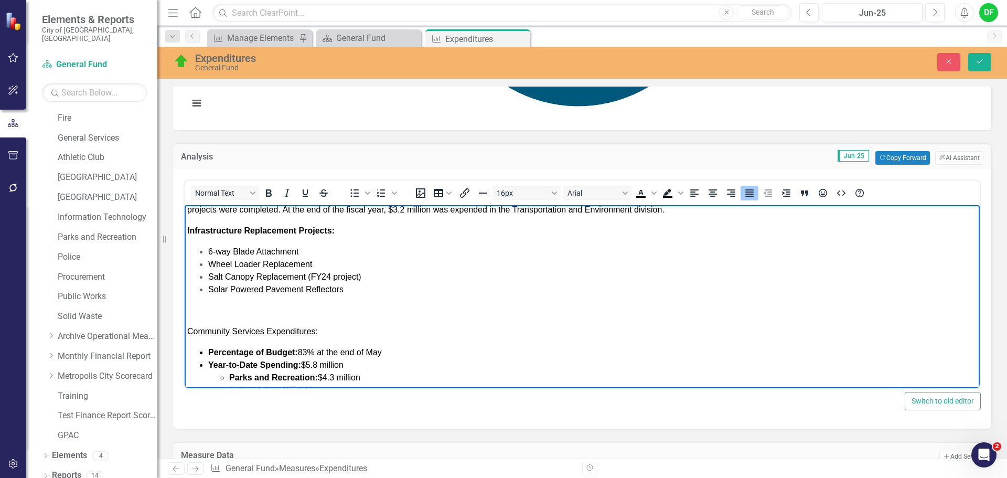
scroll to position [419, 0]
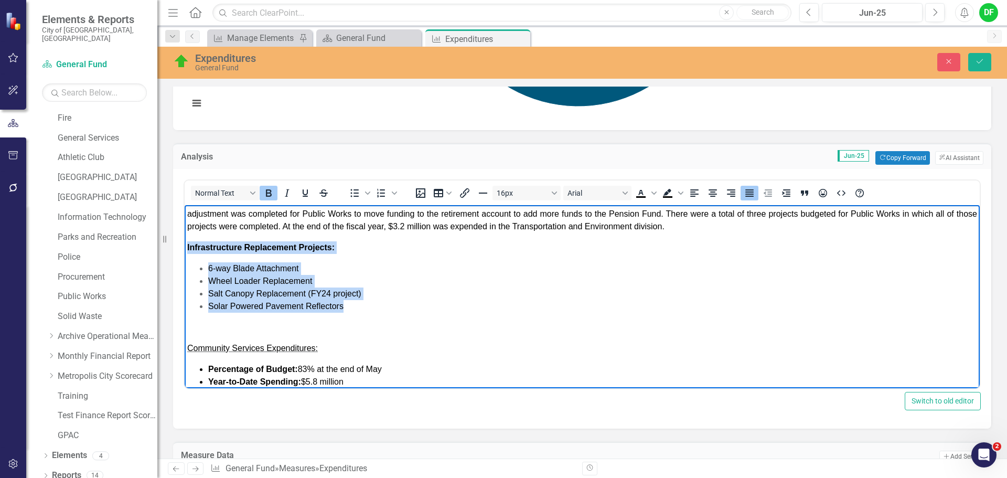
drag, startPoint x: 352, startPoint y: 323, endPoint x: 183, endPoint y: 263, distance: 178.9
click at [185, 263] on html "GENERAL FUND EXPENDITURES: At the completion of fiscal year [DATE], General Fun…" at bounding box center [582, 151] width 795 height 731
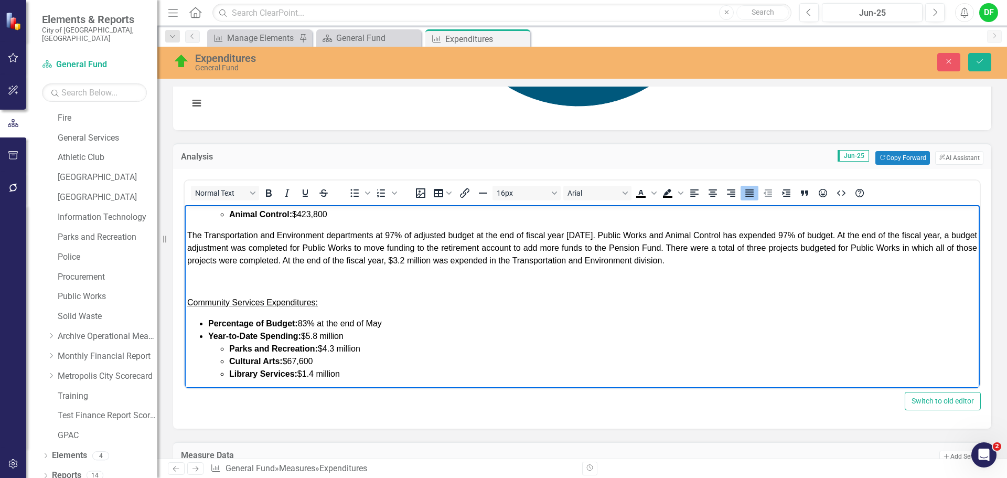
scroll to position [367, 0]
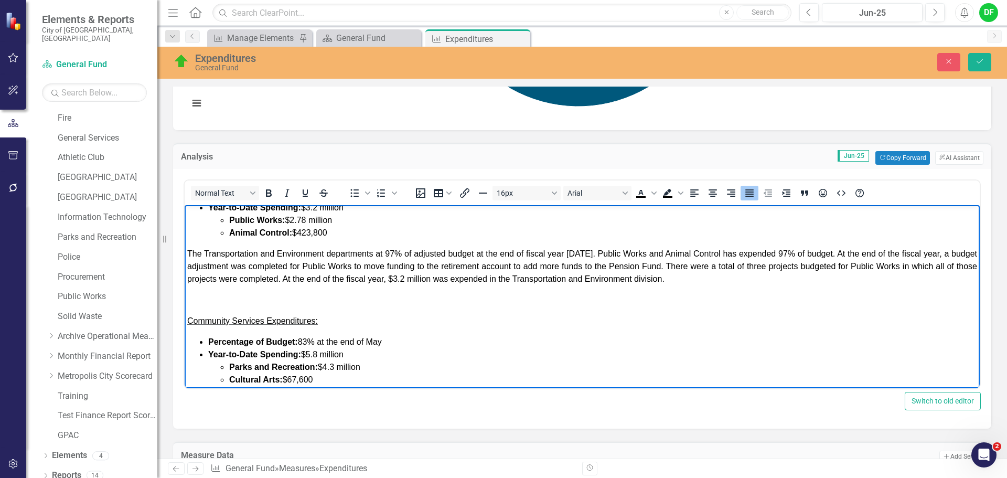
click at [788, 280] on span "The Transportation and Environment departments at 97% of adjusted budget at the…" at bounding box center [581, 266] width 789 height 34
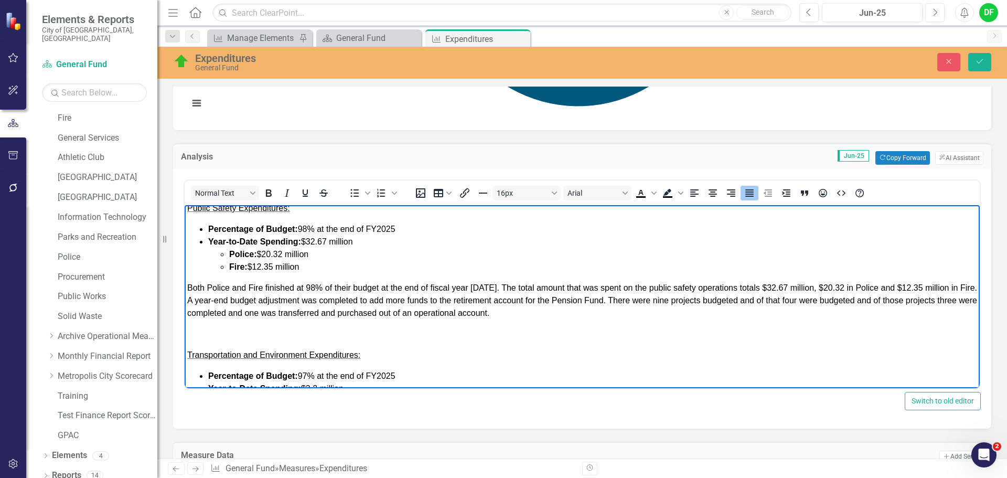
scroll to position [157, 0]
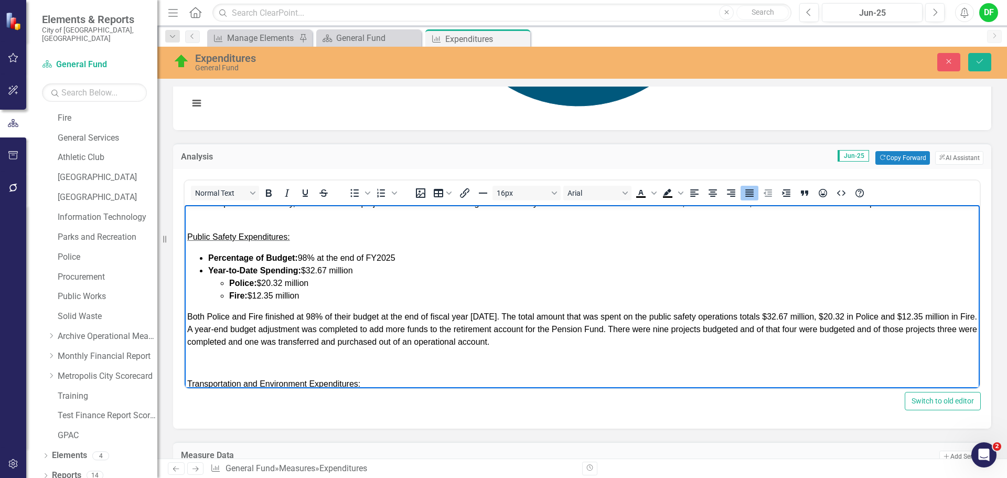
click at [696, 342] on span "Both Police and Fire finished at 98% of their budget at the end of fiscal year …" at bounding box center [581, 329] width 789 height 34
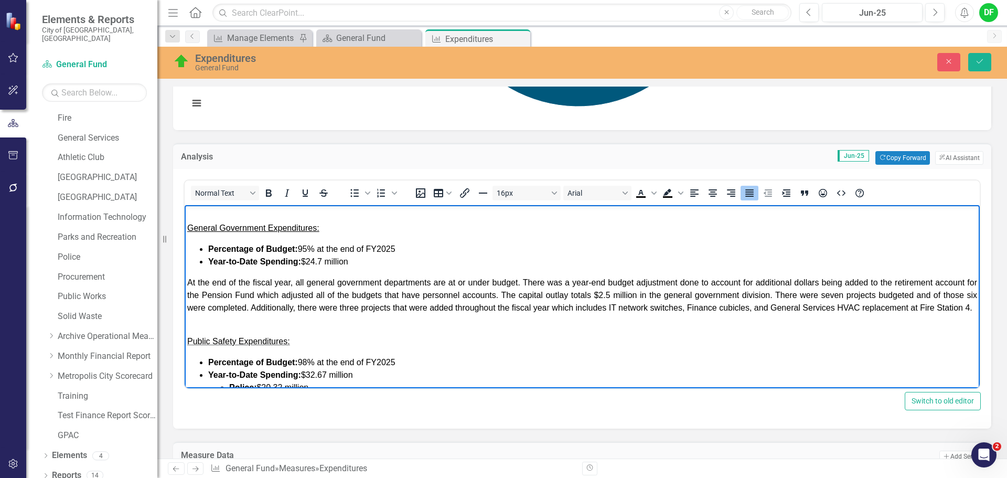
scroll to position [52, 0]
click at [846, 294] on span "At the end of the fiscal year, all general government departments are at or und…" at bounding box center [581, 295] width 789 height 34
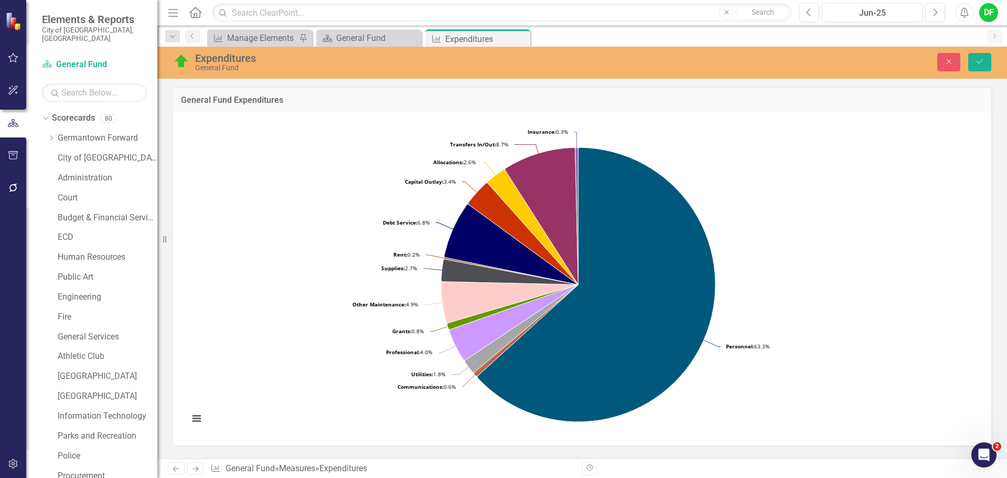
scroll to position [315, 0]
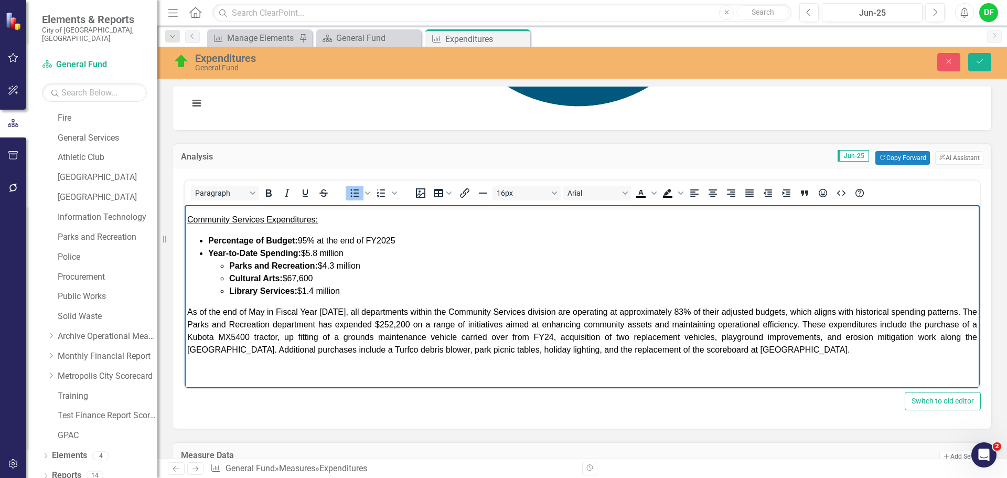
click at [318, 257] on span "Year-to-Date Spending: $5.8 million" at bounding box center [275, 252] width 135 height 9
click at [336, 270] on span "Parks and Recreation: $4.3 million" at bounding box center [294, 265] width 131 height 9
click at [316, 283] on li "Cultural Arts: $67,600" at bounding box center [603, 278] width 748 height 13
drag, startPoint x: 315, startPoint y: 299, endPoint x: 335, endPoint y: 294, distance: 20.6
click at [315, 295] on span "Library Services: $1.4 million" at bounding box center [284, 290] width 111 height 9
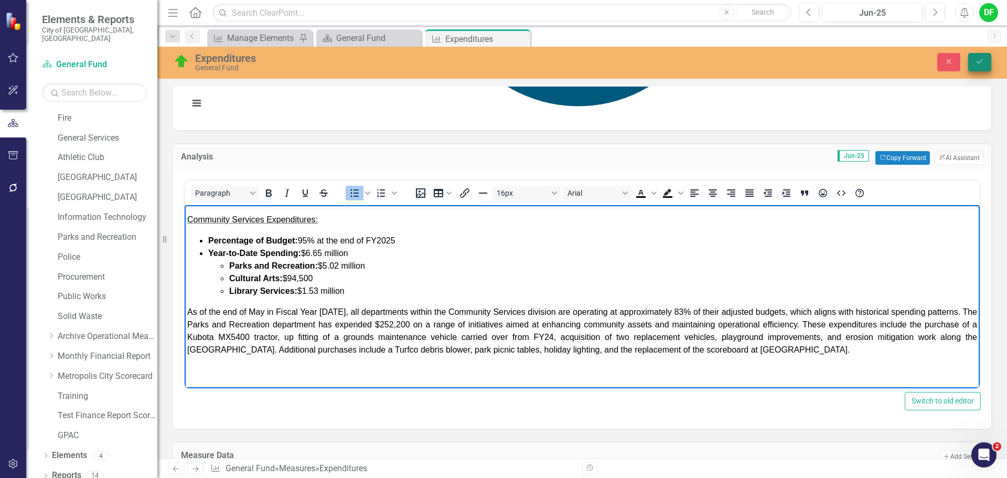
click at [980, 69] on button "Save" at bounding box center [979, 62] width 23 height 18
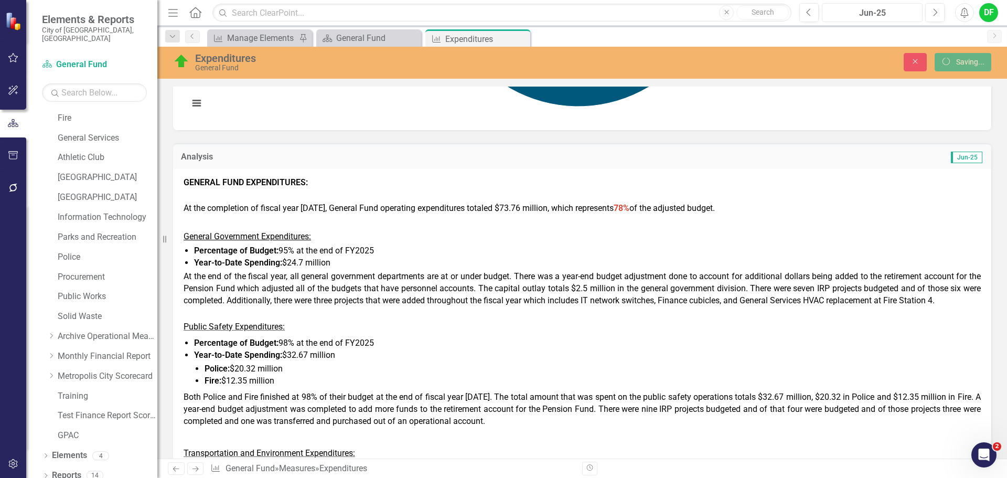
click at [889, 15] on div "Jun-25" at bounding box center [871, 13] width 93 height 13
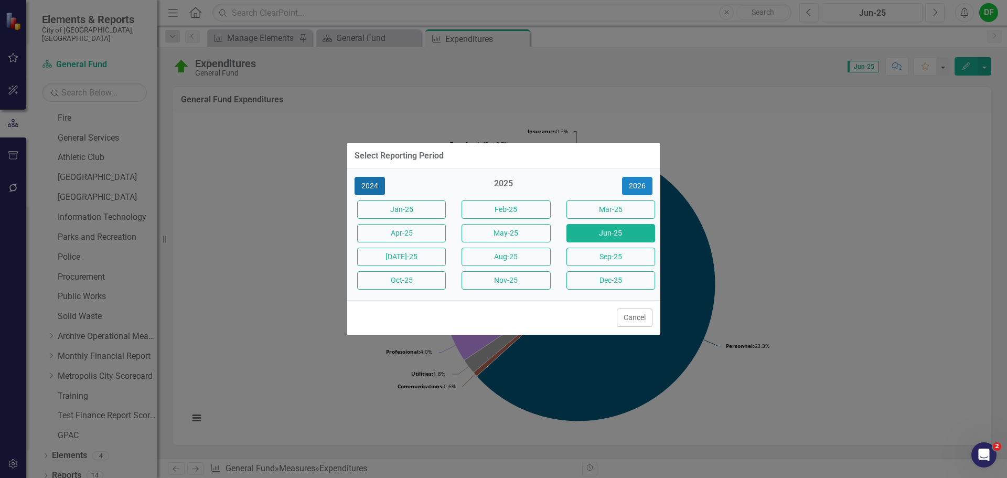
click at [373, 189] on button "2024" at bounding box center [369, 186] width 30 height 18
click at [604, 224] on button "Jun-24" at bounding box center [610, 233] width 89 height 18
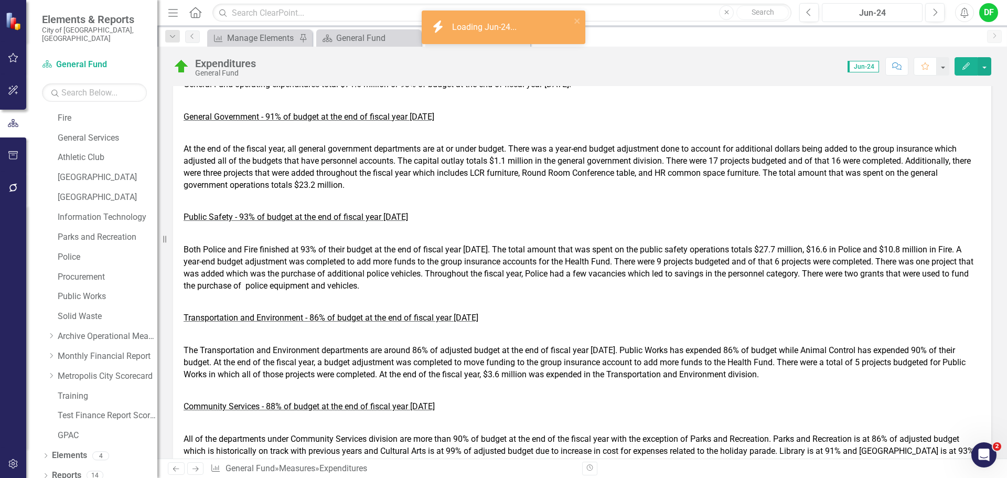
scroll to position [524, 0]
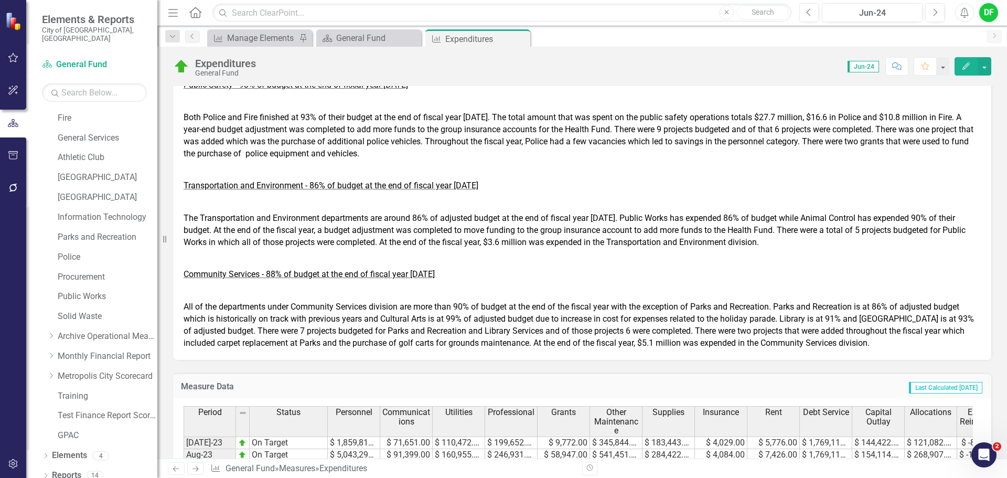
click at [540, 323] on p "All of the departments under Community Services division are more than 90 % of …" at bounding box center [581, 324] width 797 height 50
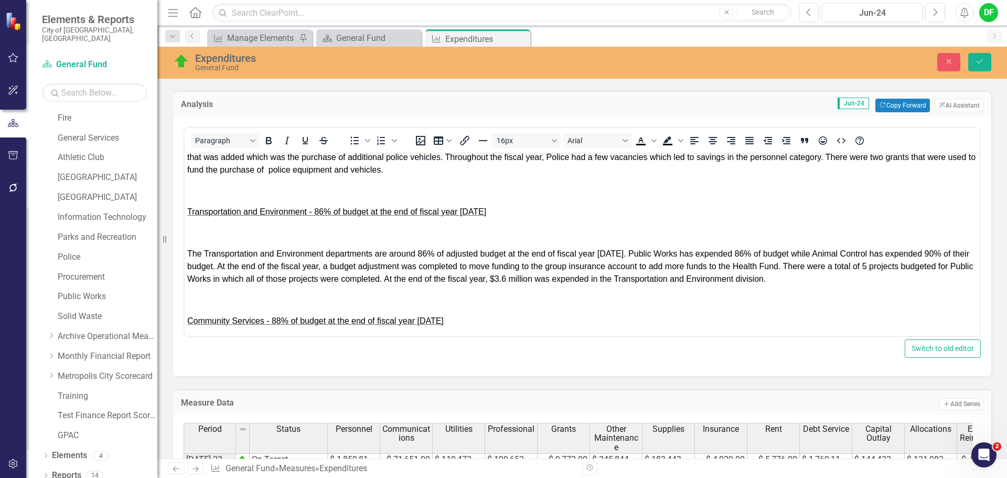
scroll to position [372, 0]
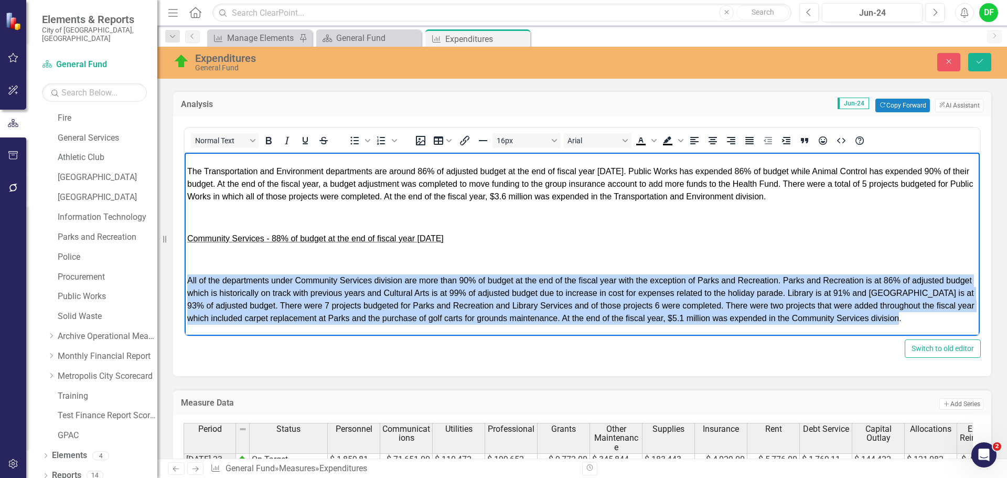
drag, startPoint x: 265, startPoint y: 321, endPoint x: 188, endPoint y: 266, distance: 94.8
click at [188, 274] on p "All of the departments under Community Services division are more than 90 % of …" at bounding box center [581, 299] width 789 height 50
copy p "All of the departments under Community Services division are more than 90 % of …"
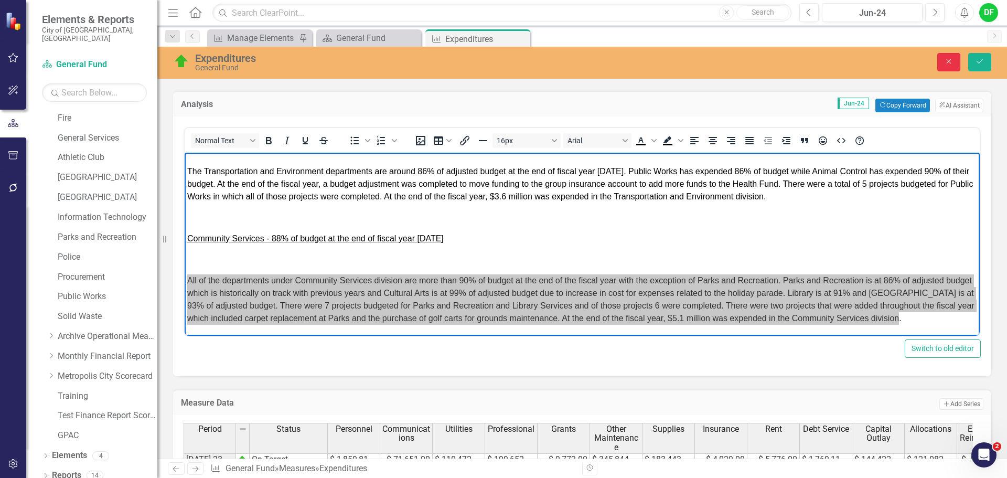
click at [949, 63] on icon "Close" at bounding box center [948, 61] width 9 height 7
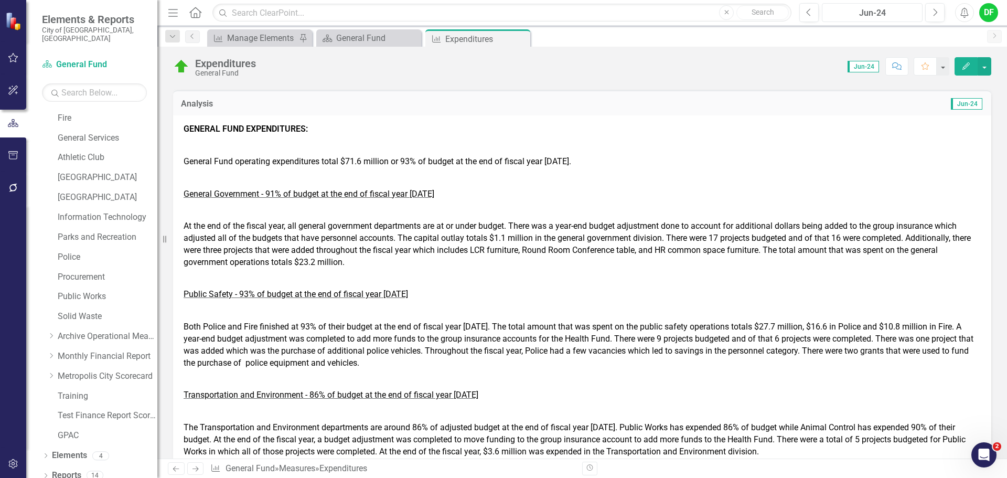
click at [869, 13] on div "Jun-24" at bounding box center [871, 13] width 93 height 13
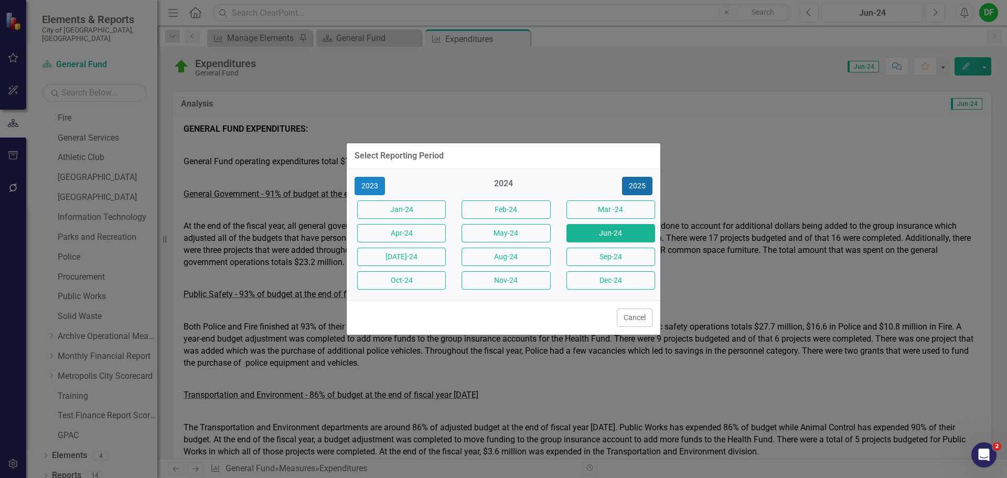
click at [636, 179] on button "2025" at bounding box center [637, 186] width 30 height 18
click at [611, 231] on button "Jun-25" at bounding box center [610, 233] width 89 height 18
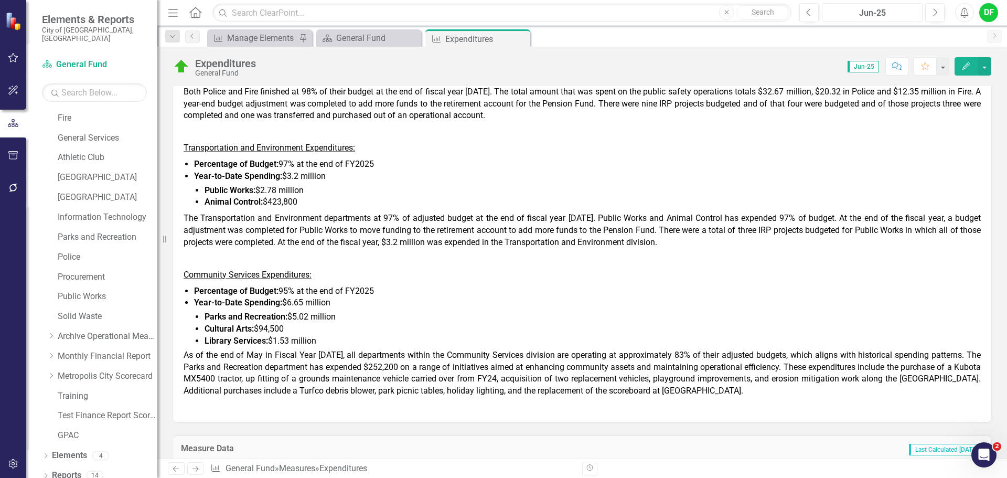
scroll to position [629, 0]
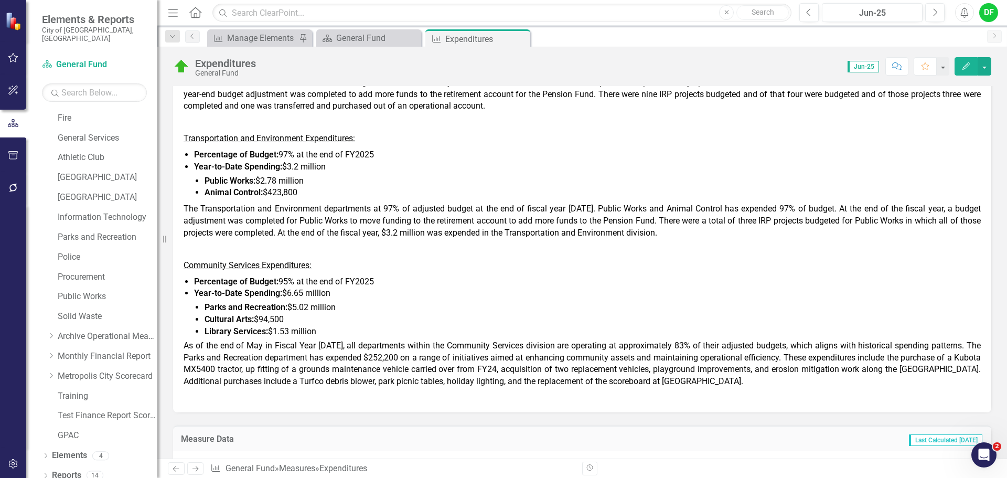
click at [213, 345] on span "As of the end of May in Fiscal Year 2025, all departments within the Community …" at bounding box center [581, 363] width 797 height 46
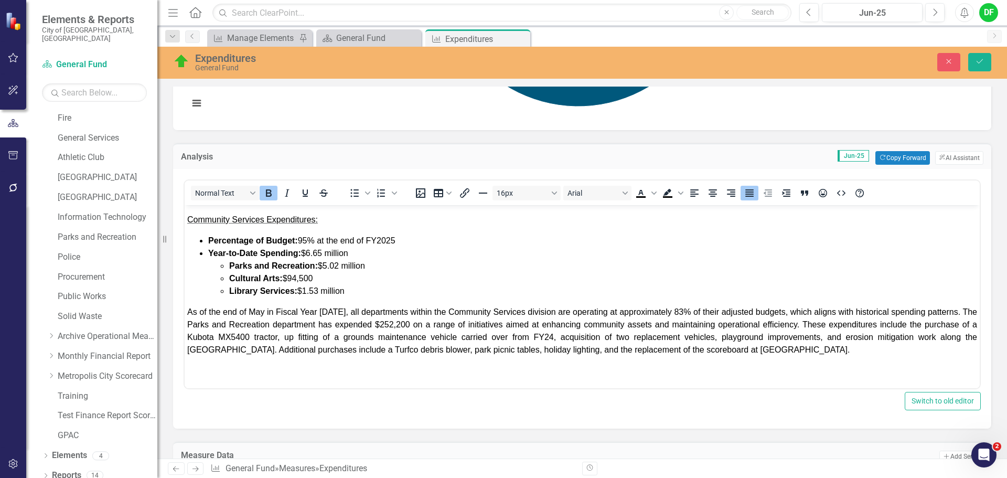
scroll to position [481, 0]
click at [188, 310] on span "As of the end of May in Fiscal Year 2025, all departments within the Community …" at bounding box center [581, 330] width 789 height 47
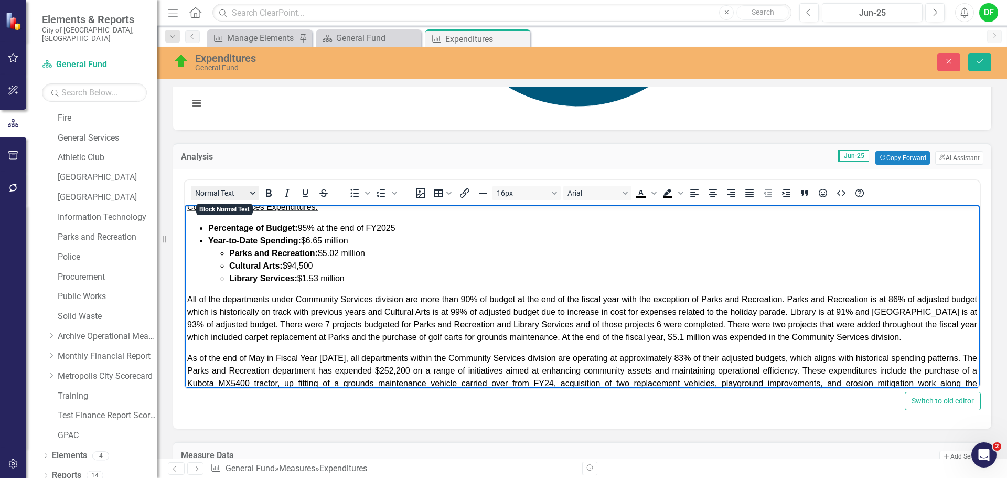
scroll to position [482, 0]
drag, startPoint x: 424, startPoint y: 309, endPoint x: 461, endPoint y: 309, distance: 37.2
click at [461, 309] on span "All of the departments under Community Services division are more than 90% of b…" at bounding box center [581, 316] width 789 height 47
click at [458, 310] on span "All of the departments under Community Services division are around 90% of budg…" at bounding box center [581, 316] width 789 height 47
drag, startPoint x: 687, startPoint y: 308, endPoint x: 766, endPoint y: 310, distance: 78.7
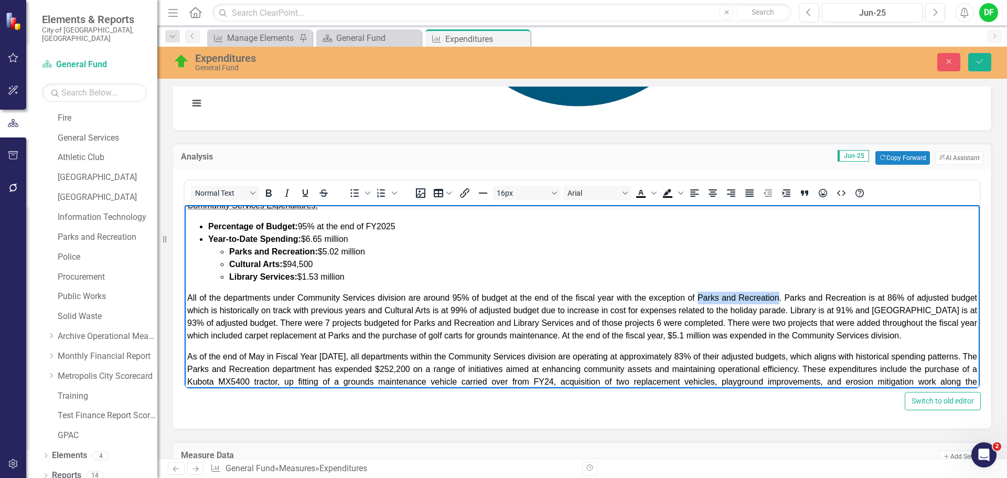
click at [766, 310] on span "All of the departments under Community Services division are around 95% of budg…" at bounding box center [581, 316] width 789 height 47
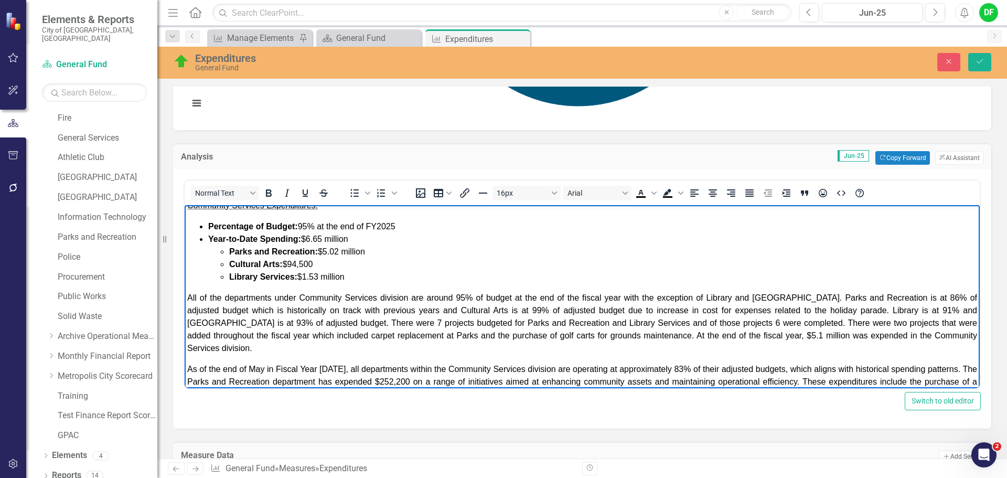
click at [944, 310] on span "All of the departments under Community Services division are around 95% of budg…" at bounding box center [581, 322] width 789 height 59
click at [931, 310] on span "All of the departments under Community Services division are around 95% of budg…" at bounding box center [581, 322] width 789 height 59
click at [581, 321] on span "All of the departments under Community Services division are around 95% of budg…" at bounding box center [581, 322] width 789 height 59
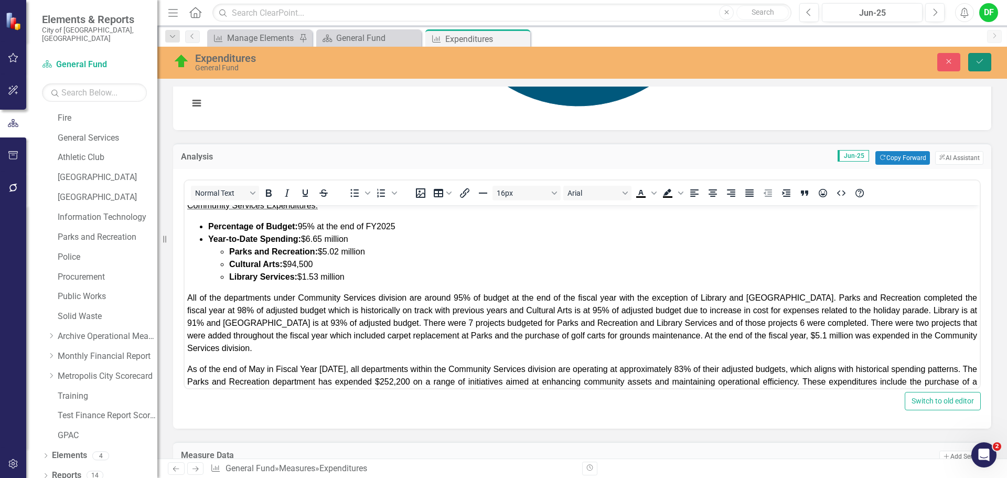
click at [979, 61] on icon "Save" at bounding box center [979, 61] width 9 height 7
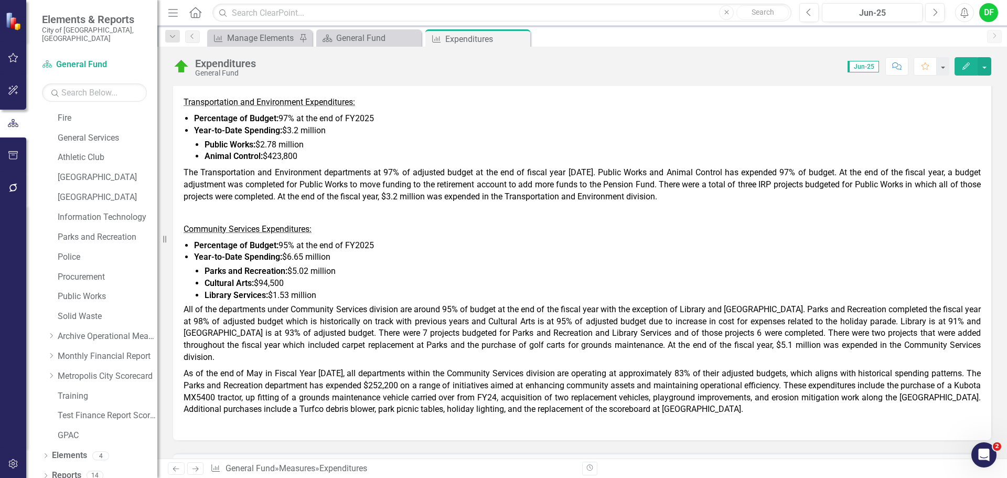
scroll to position [681, 0]
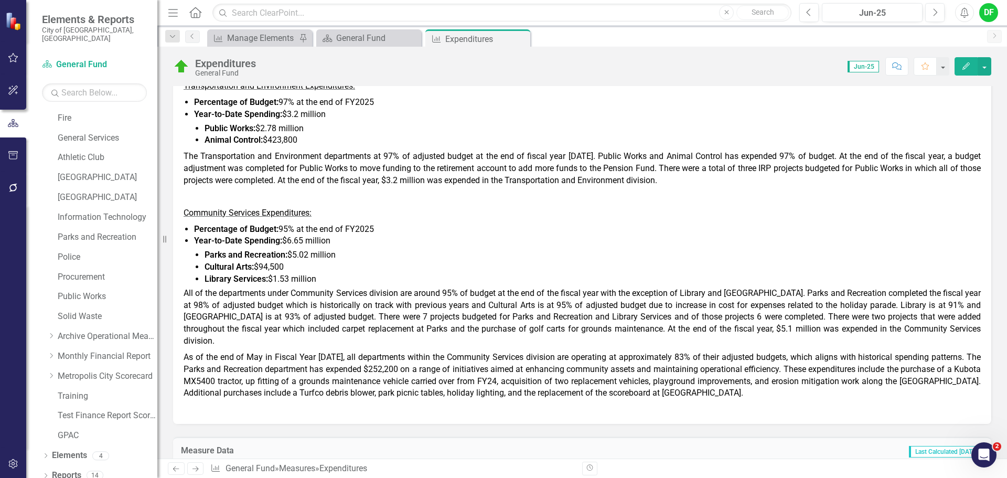
click at [704, 305] on span "All of the departments under Community Services division are around 95% of budg…" at bounding box center [581, 317] width 797 height 58
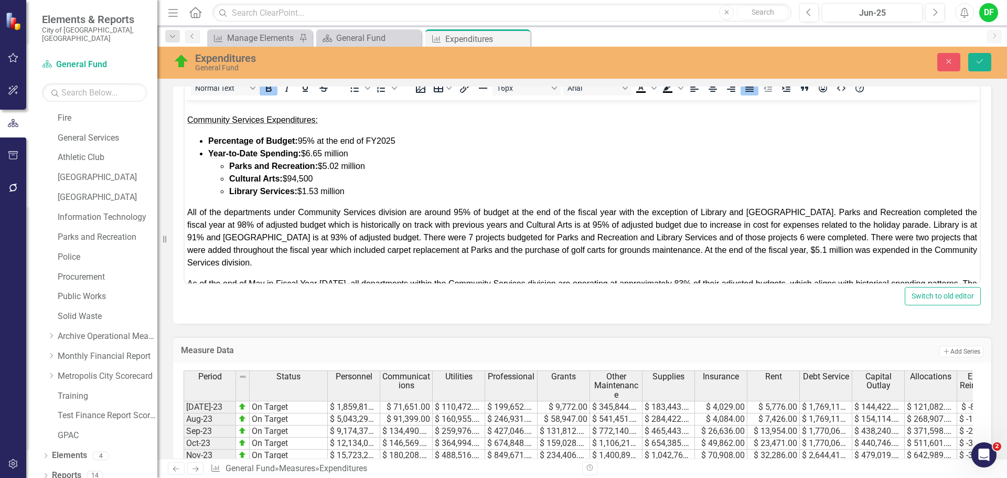
scroll to position [472, 0]
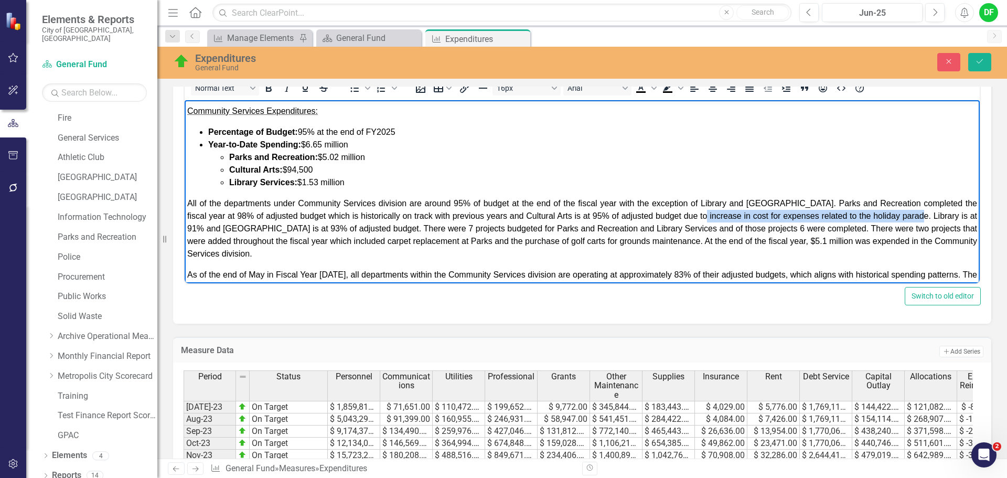
drag, startPoint x: 692, startPoint y: 227, endPoint x: 911, endPoint y: 224, distance: 218.6
click at [911, 224] on span "All of the departments under Community Services division are around 95% of budg…" at bounding box center [581, 228] width 789 height 59
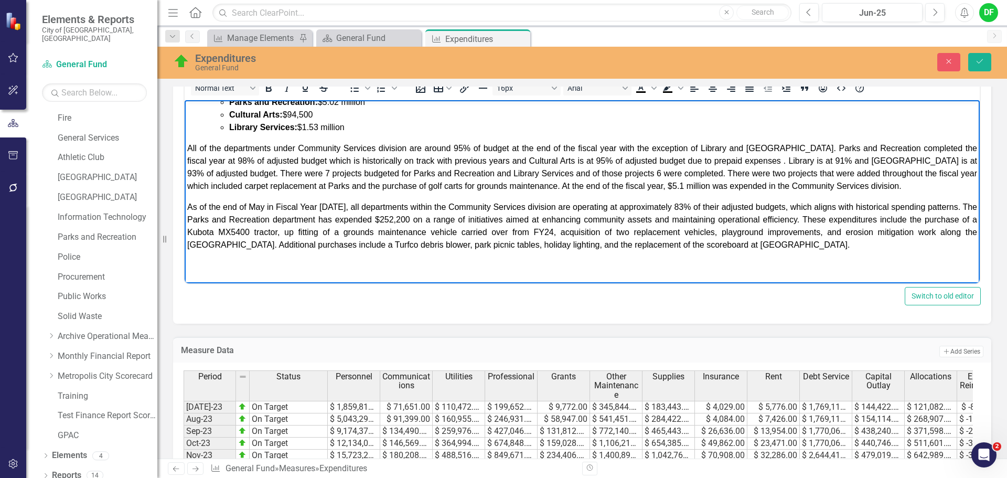
scroll to position [539, 0]
click at [818, 159] on span "All of the departments under Community Services division are around 95% of budg…" at bounding box center [581, 167] width 789 height 47
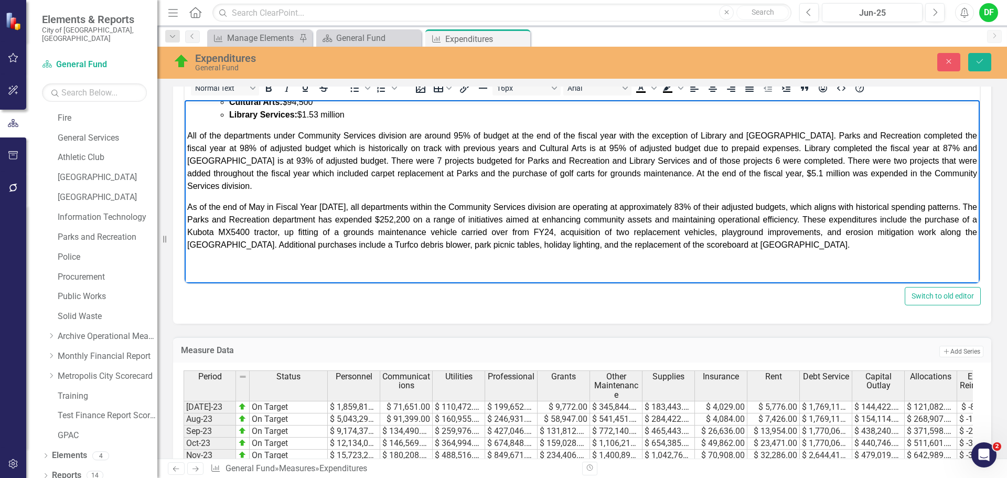
click at [286, 174] on span "All of the departments under Community Services division are around 95% of budg…" at bounding box center [581, 160] width 789 height 59
click at [446, 175] on span "All of the departments under Community Services division are around 95% of budg…" at bounding box center [581, 160] width 789 height 59
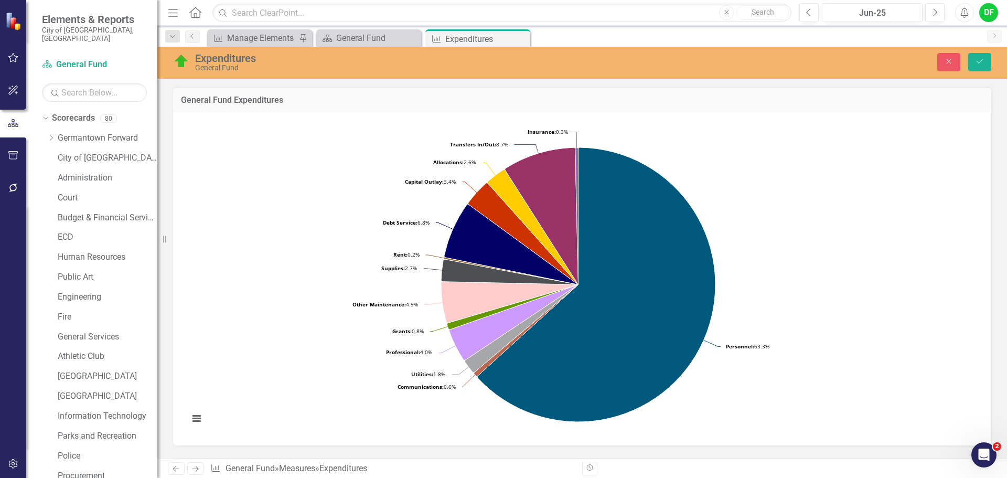
scroll to position [420, 0]
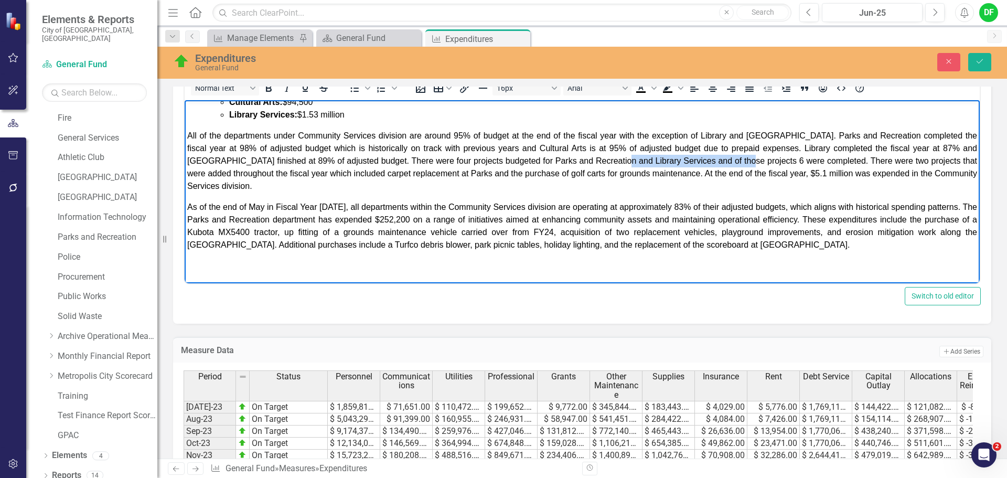
drag, startPoint x: 622, startPoint y: 170, endPoint x: 748, endPoint y: 172, distance: 125.8
click at [748, 172] on span "All of the departments under Community Services division are around 95% of budg…" at bounding box center [581, 160] width 789 height 59
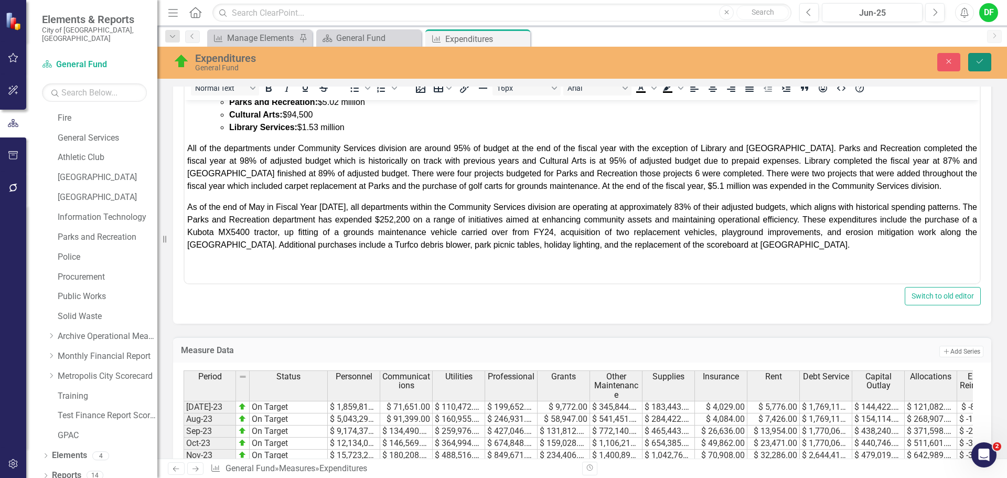
click at [987, 58] on button "Save" at bounding box center [979, 62] width 23 height 18
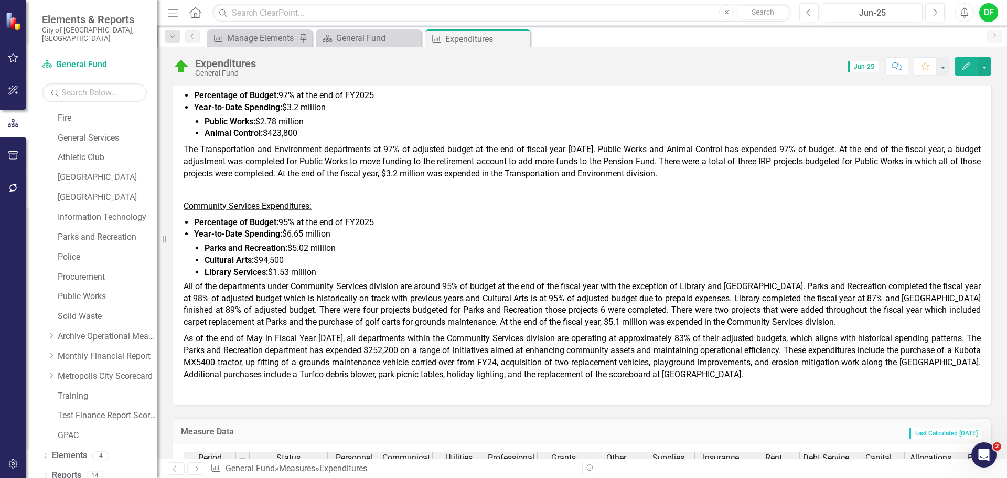
scroll to position [786, 0]
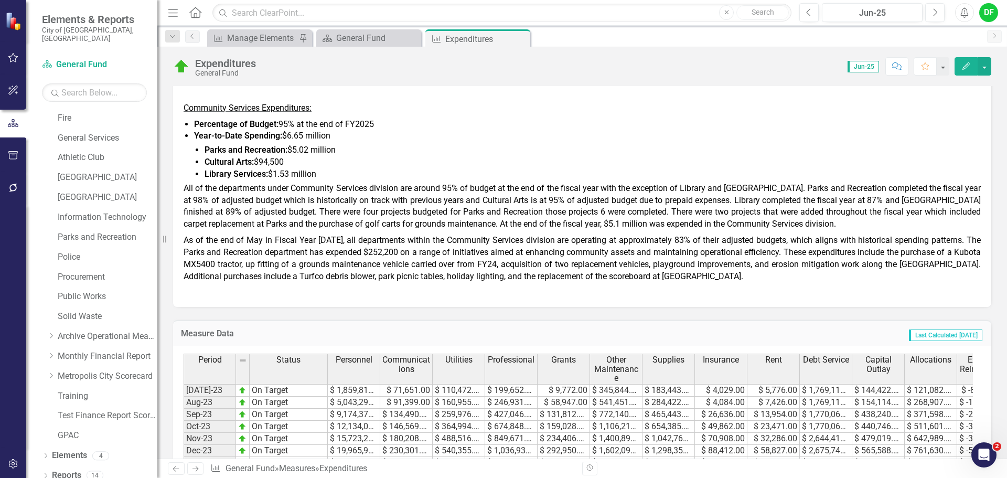
click at [562, 215] on span "All of the departments under Community Services division are around 95% of budg…" at bounding box center [581, 206] width 797 height 46
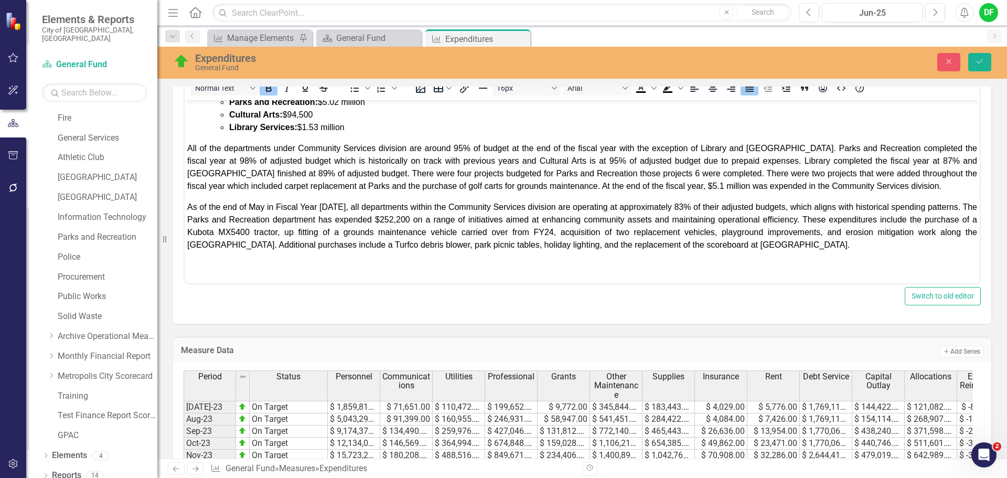
scroll to position [539, 0]
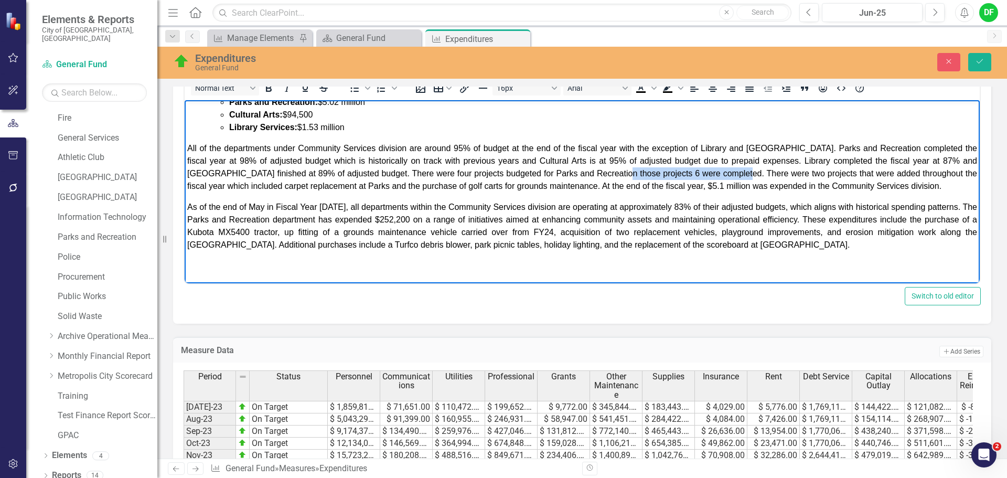
drag, startPoint x: 622, startPoint y: 173, endPoint x: 745, endPoint y: 170, distance: 122.7
click at [745, 170] on span "All of the departments under Community Services division are around 95% of budg…" at bounding box center [581, 167] width 789 height 47
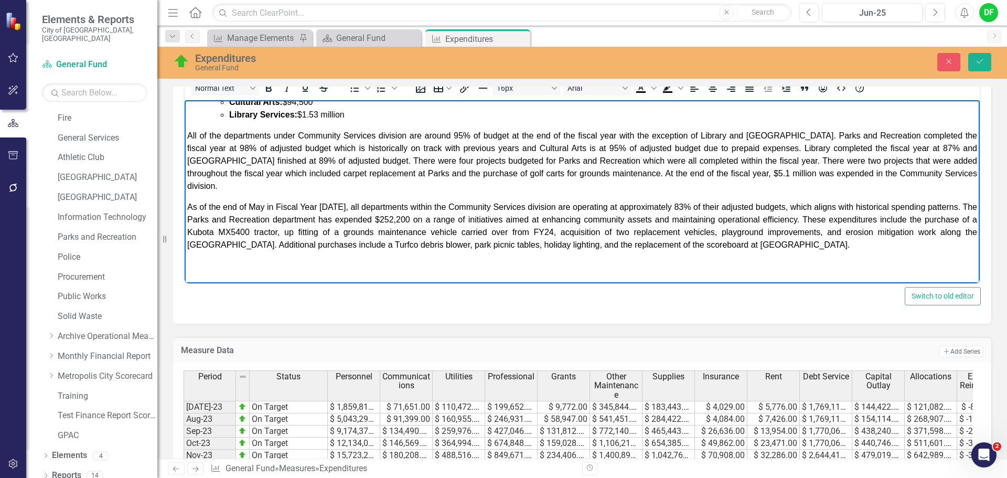
click at [865, 172] on span "All of the departments under Community Services division are around 95% of budg…" at bounding box center [581, 160] width 789 height 59
drag, startPoint x: 348, startPoint y: 187, endPoint x: 672, endPoint y: 185, distance: 324.0
click at [672, 185] on span "All of the departments under Community Services division are around 95% of budg…" at bounding box center [581, 160] width 789 height 59
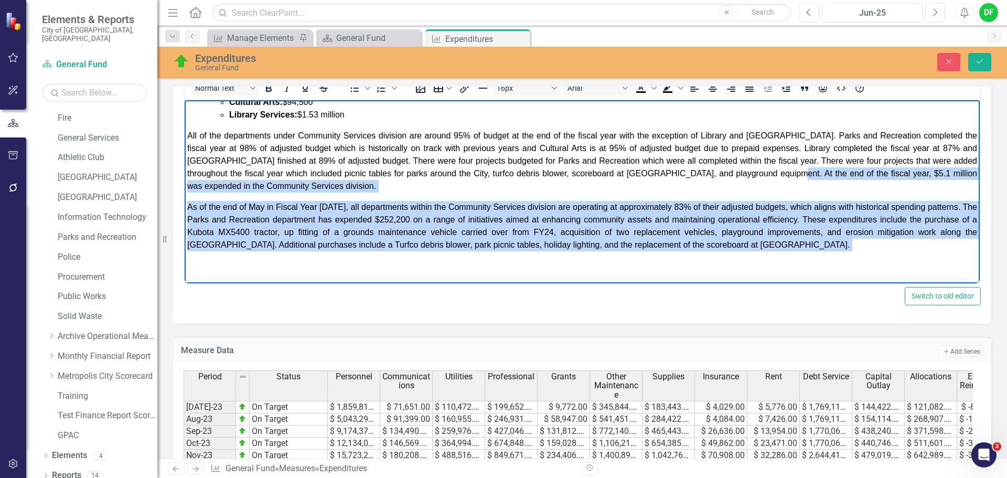
scroll to position [552, 0]
drag, startPoint x: 791, startPoint y: 185, endPoint x: 1018, endPoint y: 397, distance: 311.2
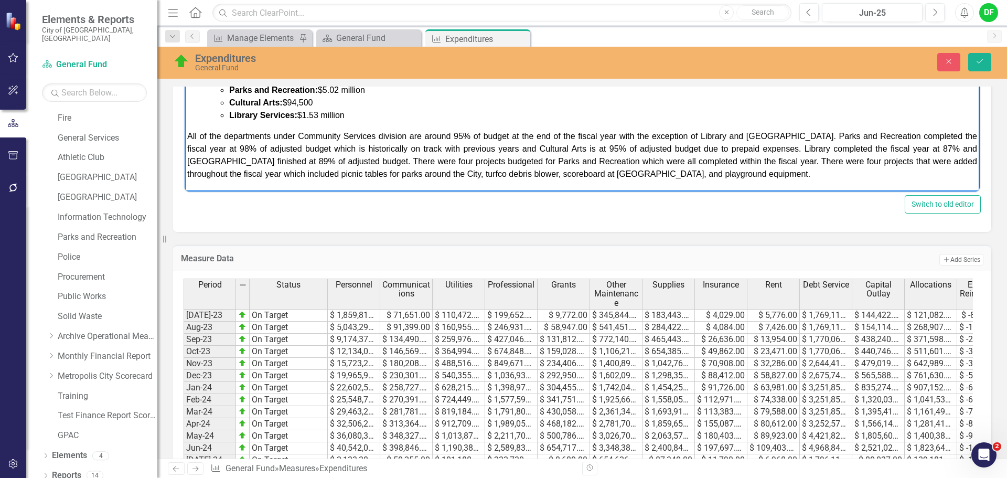
scroll to position [420, 0]
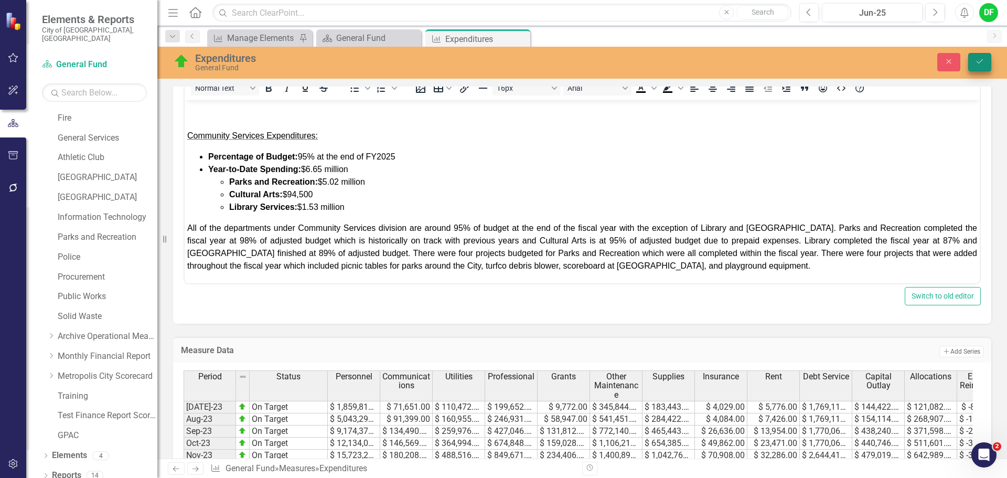
click at [983, 54] on button "Save" at bounding box center [979, 62] width 23 height 18
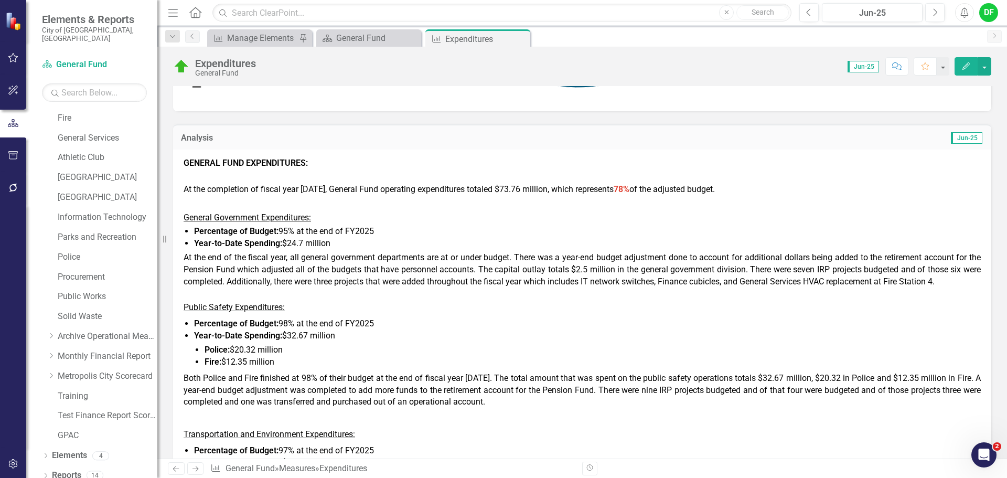
scroll to position [367, 0]
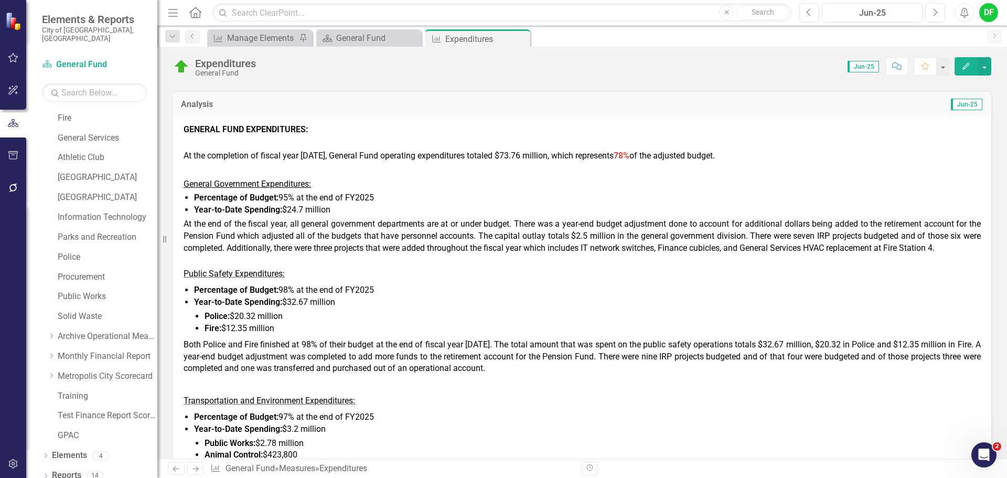
click at [513, 243] on span "At the end of the fiscal year, all general government departments are at or und…" at bounding box center [581, 236] width 797 height 34
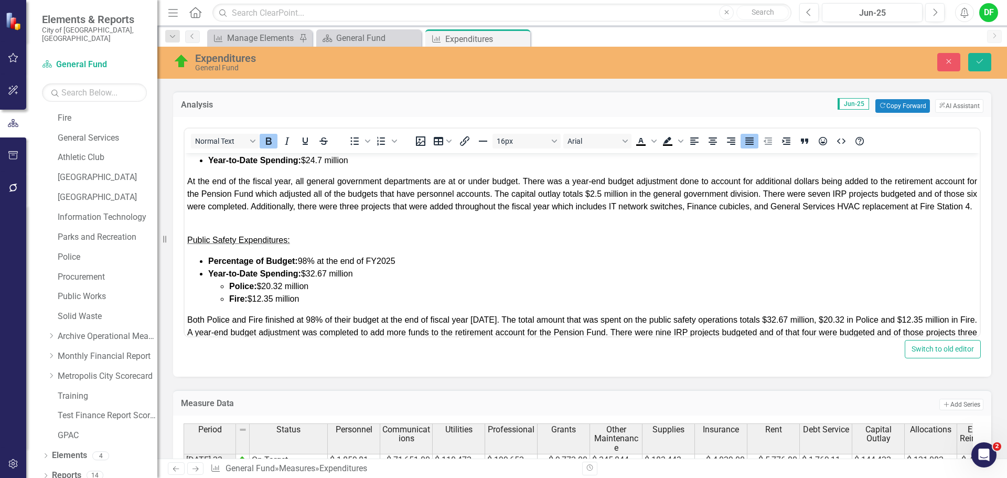
scroll to position [105, 0]
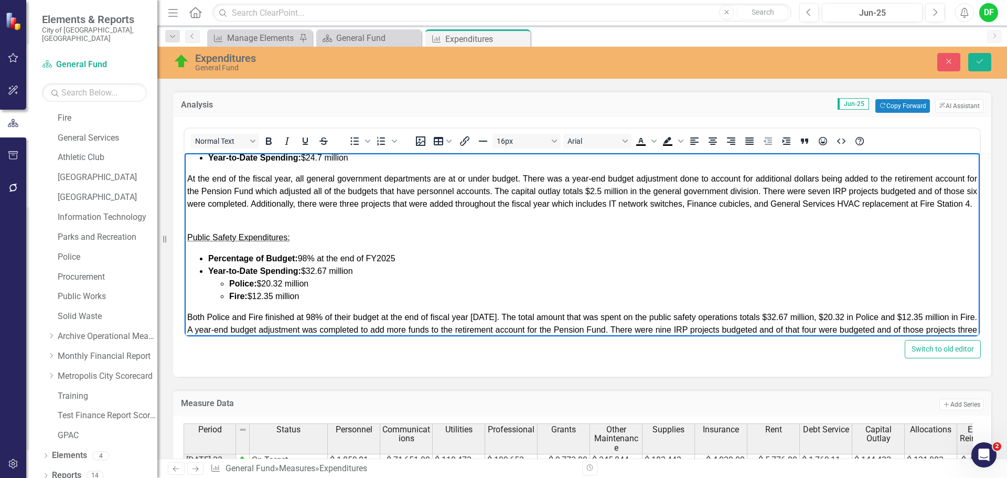
drag, startPoint x: 244, startPoint y: 214, endPoint x: 185, endPoint y: 176, distance: 70.7
click at [185, 176] on body "GENERAL FUND EXPENDITURES: At the completion of fiscal year 2025, General Fund …" at bounding box center [582, 363] width 795 height 630
copy span "At the end of the fiscal year, all general government departments are at or und…"
click at [190, 178] on span "At the end of the fiscal year, all general government departments are at or und…" at bounding box center [581, 191] width 789 height 34
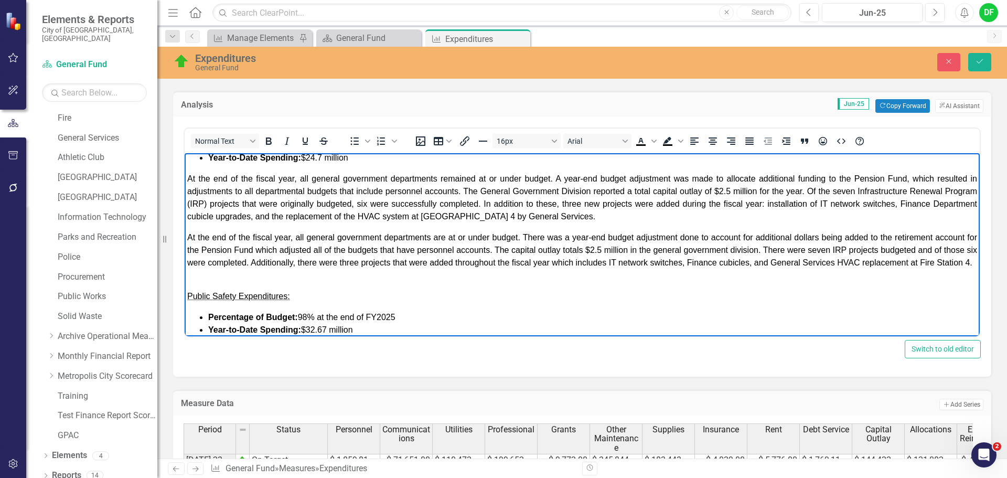
click at [960, 190] on span "At the end of the fiscal year, all general government departments remained at o…" at bounding box center [581, 197] width 789 height 47
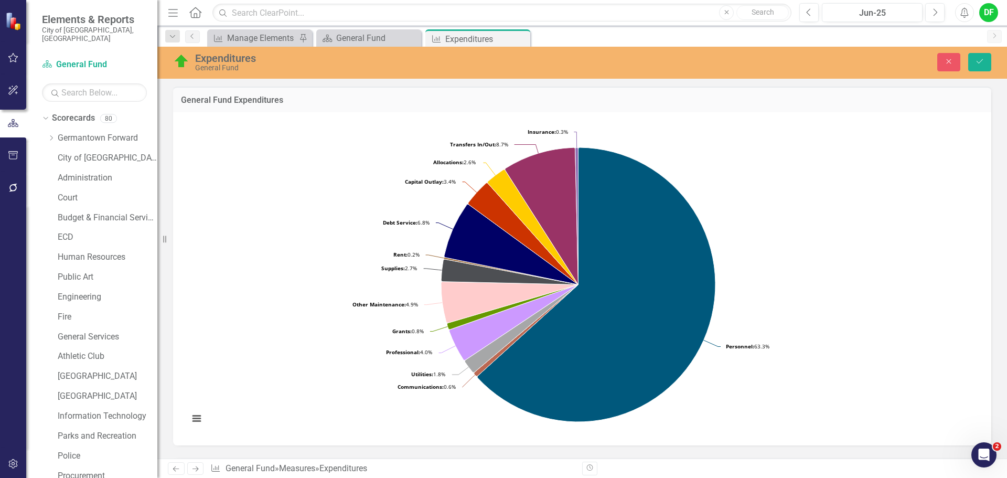
scroll to position [367, 0]
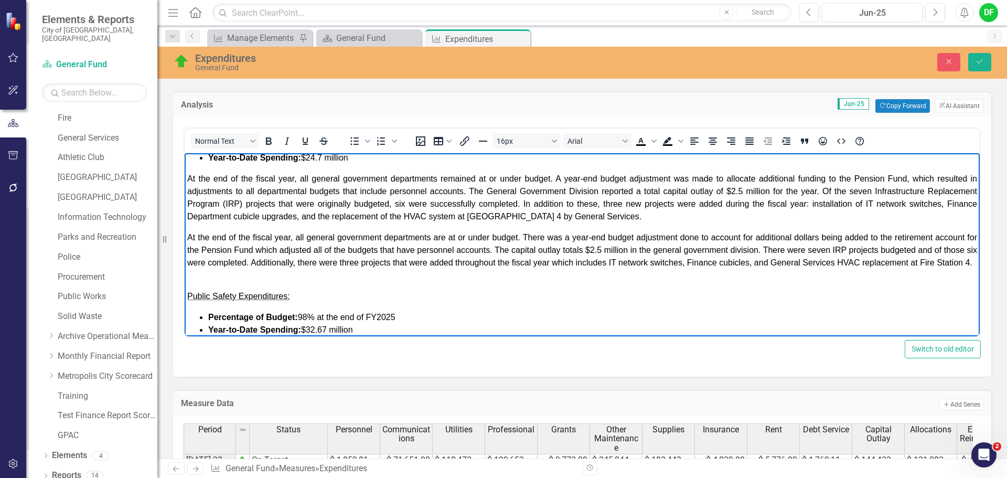
drag, startPoint x: 252, startPoint y: 279, endPoint x: 367, endPoint y: 393, distance: 162.0
click at [185, 239] on html "GENERAL FUND EXPENDITURES: At the completion of fiscal year [DATE], General Fun…" at bounding box center [582, 392] width 795 height 689
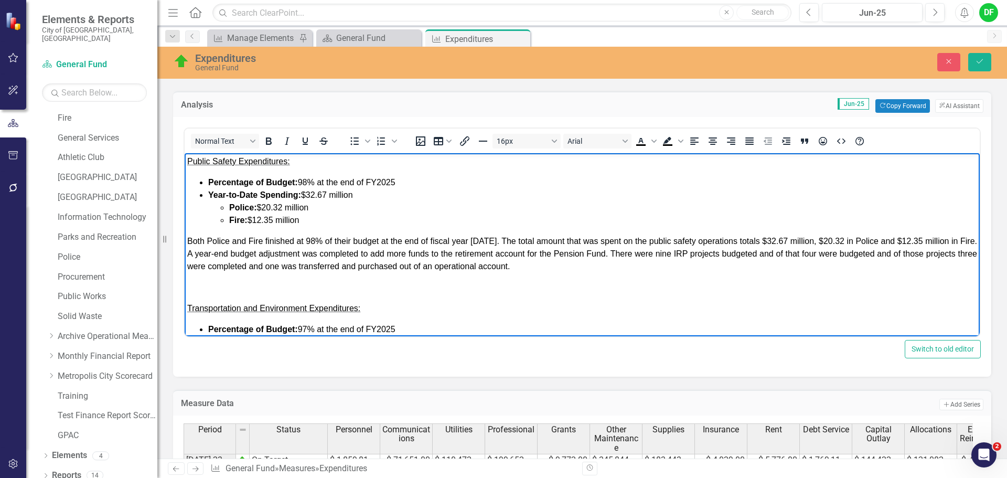
scroll to position [210, 0]
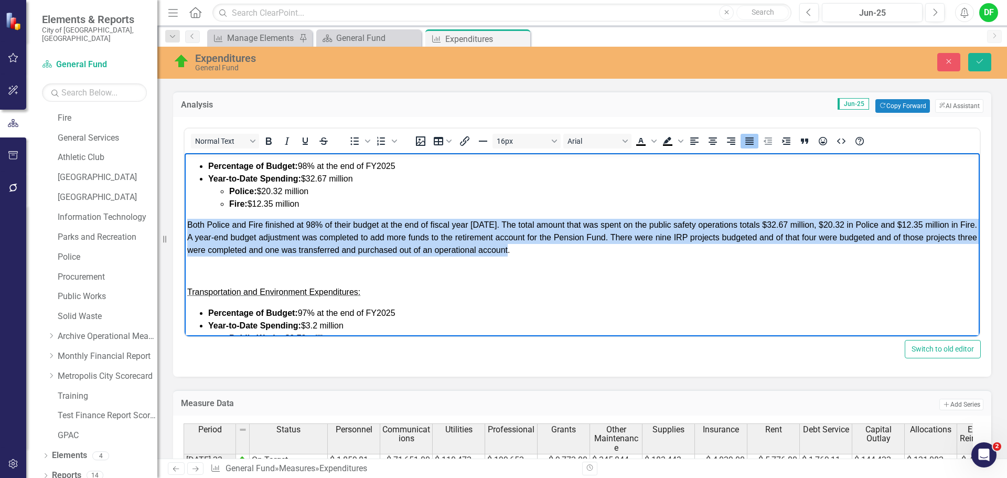
drag, startPoint x: 578, startPoint y: 252, endPoint x: 366, endPoint y: 374, distance: 244.2
click at [185, 221] on html "GENERAL FUND EXPENDITURES: At the completion of fiscal year [DATE], General Fun…" at bounding box center [582, 264] width 795 height 643
copy span "Both Police and Fire finished at 98% of their budget at the end of fiscal year …"
click at [190, 224] on span "Both Police and Fire finished at 98% of their budget at the end of fiscal year …" at bounding box center [581, 237] width 789 height 34
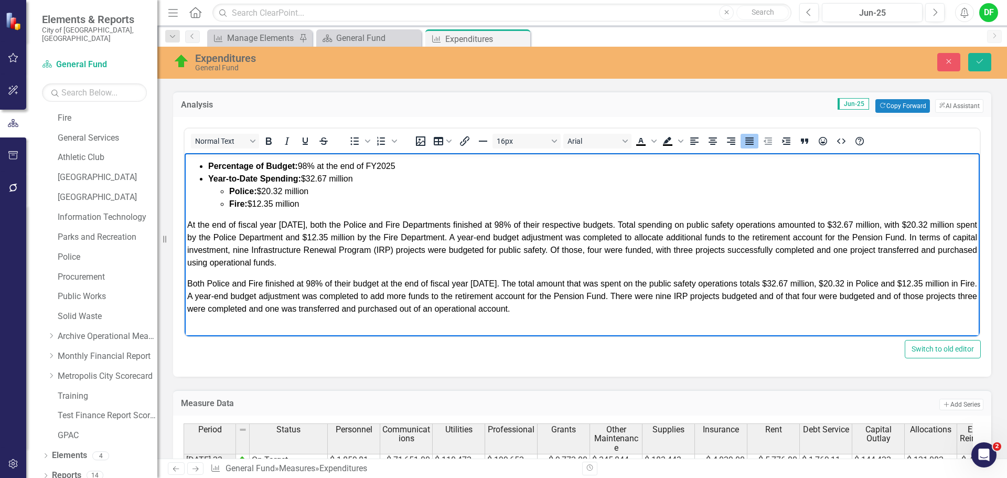
click at [364, 250] on span "At the end of fiscal year 2025, both the Police and Fire Departments finished a…" at bounding box center [581, 243] width 789 height 47
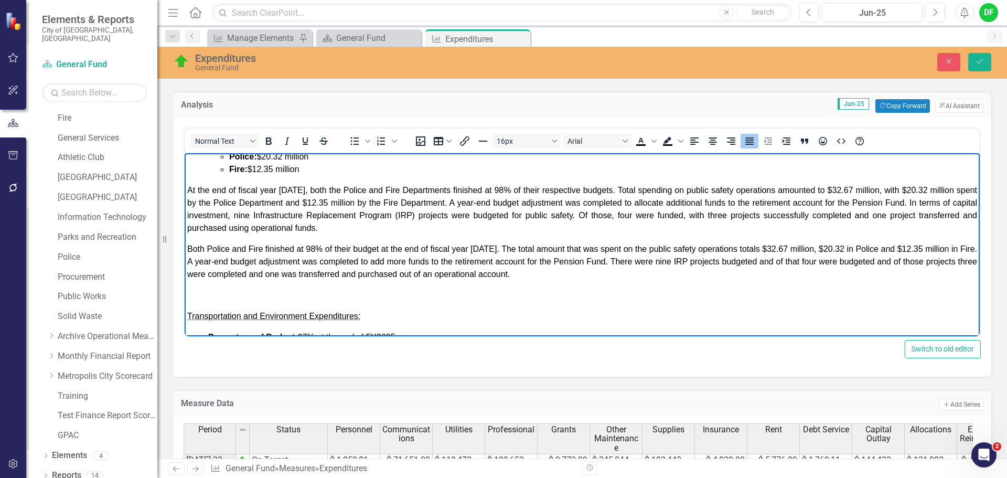
scroll to position [262, 0]
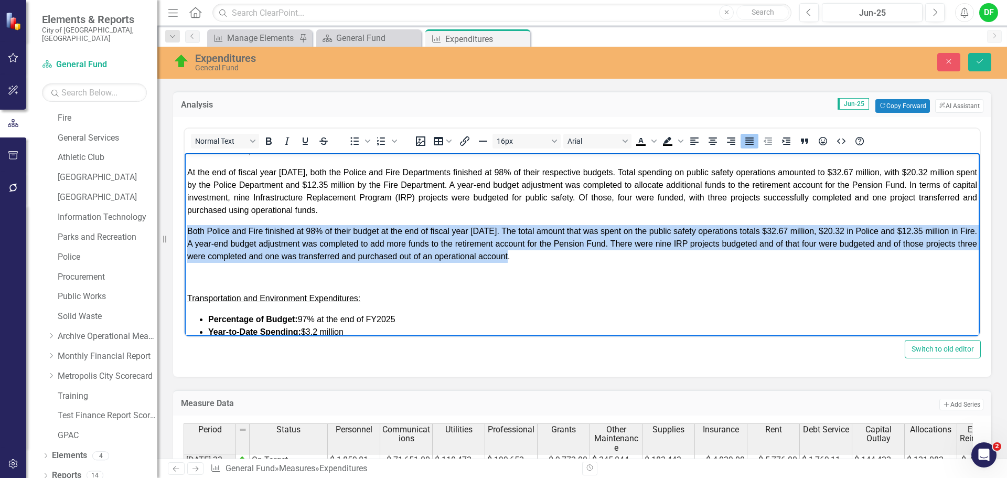
drag, startPoint x: 567, startPoint y: 258, endPoint x: 173, endPoint y: 221, distance: 395.9
click at [185, 221] on html "GENERAL FUND EXPENDITURES: At the completion of fiscal year 2025, General Fund …" at bounding box center [582, 241] width 795 height 701
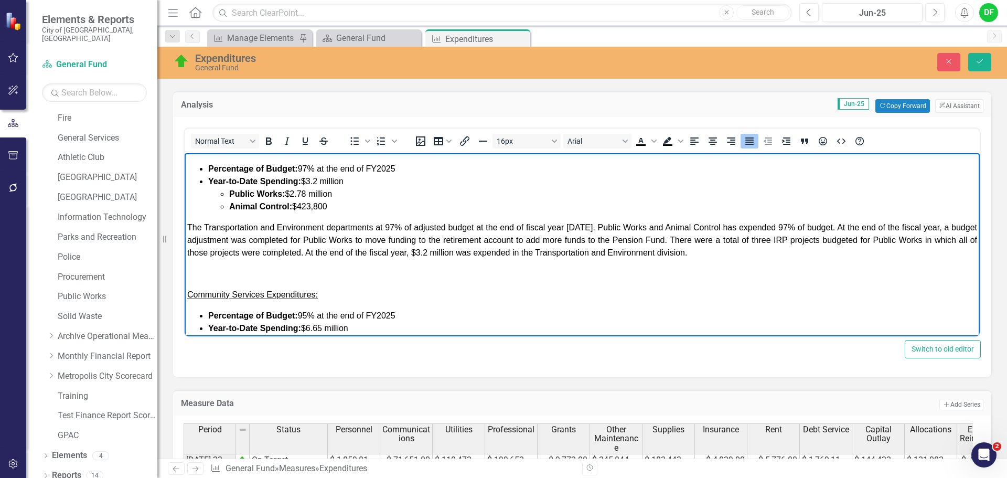
scroll to position [367, 0]
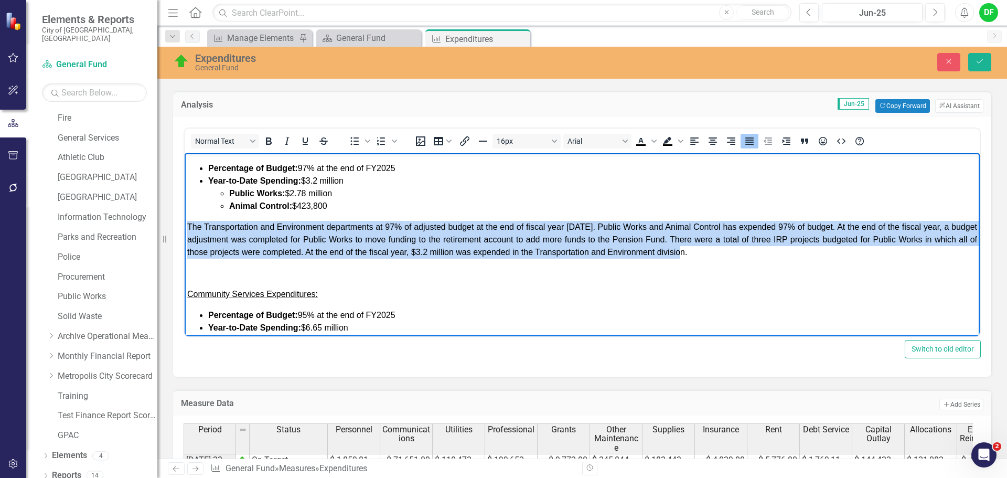
drag, startPoint x: 751, startPoint y: 254, endPoint x: 181, endPoint y: 222, distance: 570.7
click at [185, 222] on html "GENERAL FUND EXPENDITURES: At the completion of fiscal year 2025, General Fund …" at bounding box center [582, 113] width 795 height 655
copy span "The Transportation and Environment departments at 97% of adjusted budget at the…"
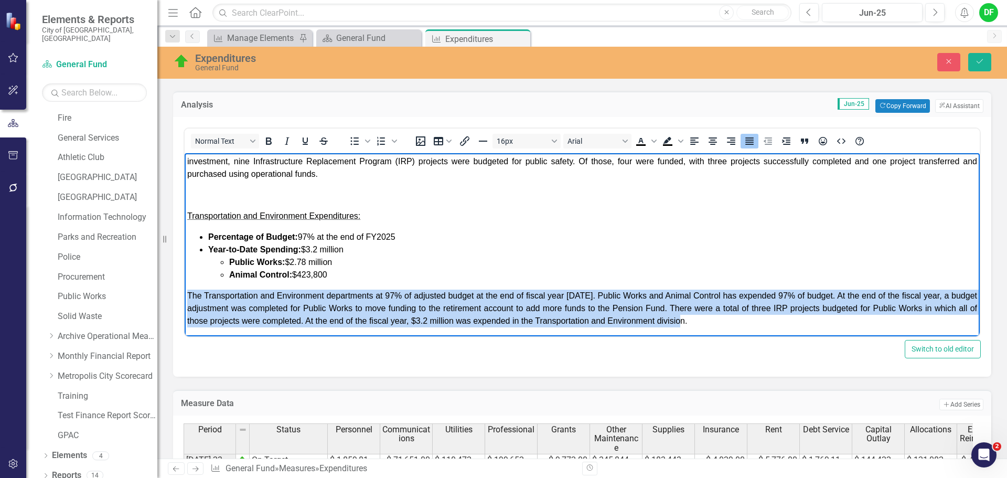
scroll to position [315, 0]
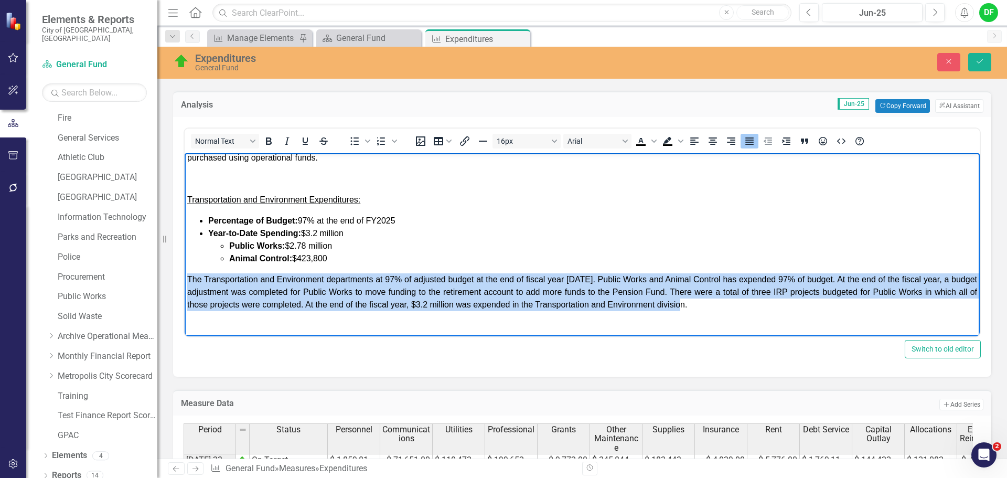
click at [186, 280] on body "GENERAL FUND EXPENDITURES: At the completion of fiscal year 2025, General Fund …" at bounding box center [582, 166] width 795 height 655
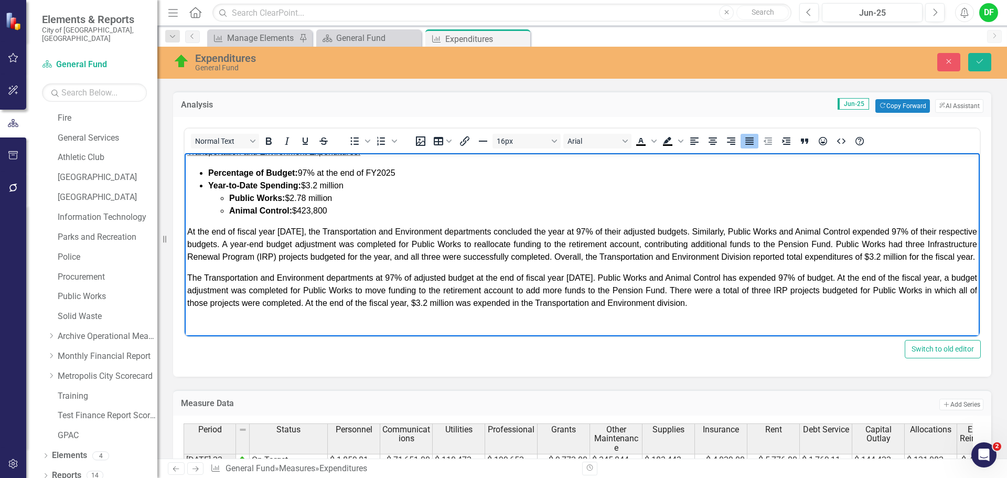
scroll to position [375, 0]
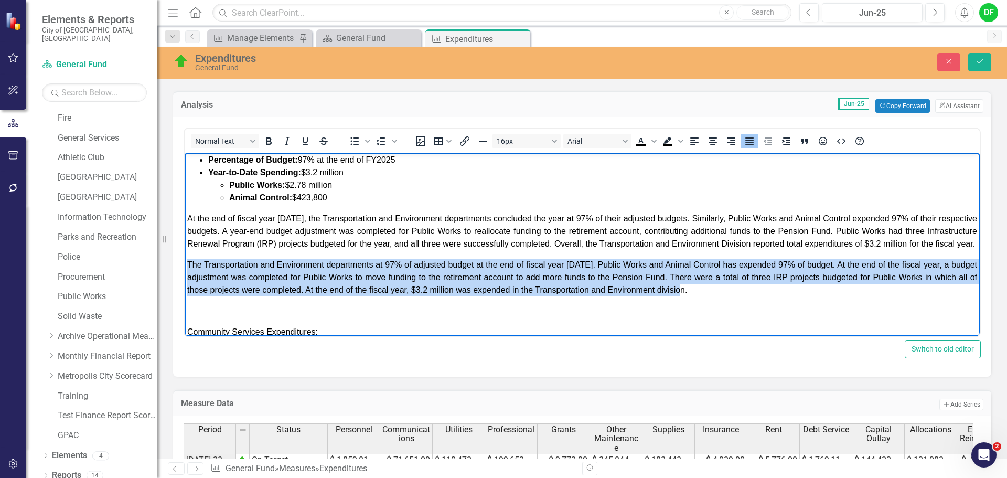
drag, startPoint x: 746, startPoint y: 302, endPoint x: 350, endPoint y: 434, distance: 418.1
click at [185, 280] on html "GENERAL FUND EXPENDITURES: At the completion of fiscal year 2025, General Fund …" at bounding box center [582, 128] width 795 height 701
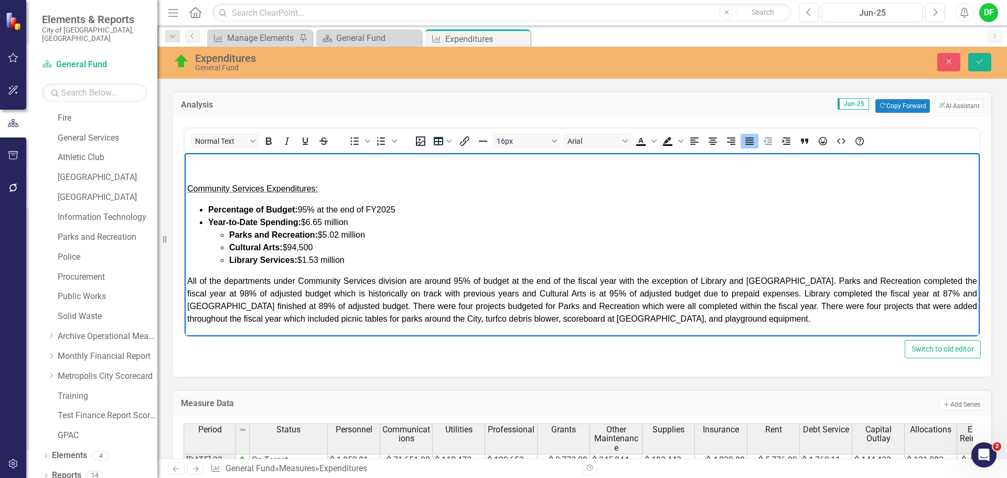
scroll to position [485, 0]
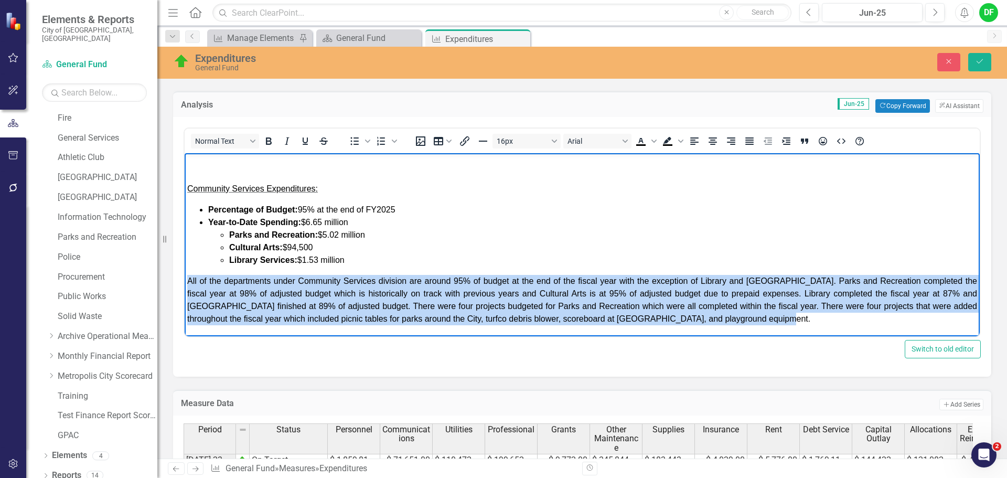
drag, startPoint x: 788, startPoint y: 320, endPoint x: 186, endPoint y: 285, distance: 603.4
click at [186, 285] on body "GENERAL FUND EXPENDITURES: At the completion of fiscal year 2025, General Fund …" at bounding box center [582, 8] width 795 height 655
copy span "All of the departments under Community Services division are around 95% of budg…"
click at [187, 279] on span "All of the departments under Community Services division are around 95% of budg…" at bounding box center [581, 299] width 789 height 47
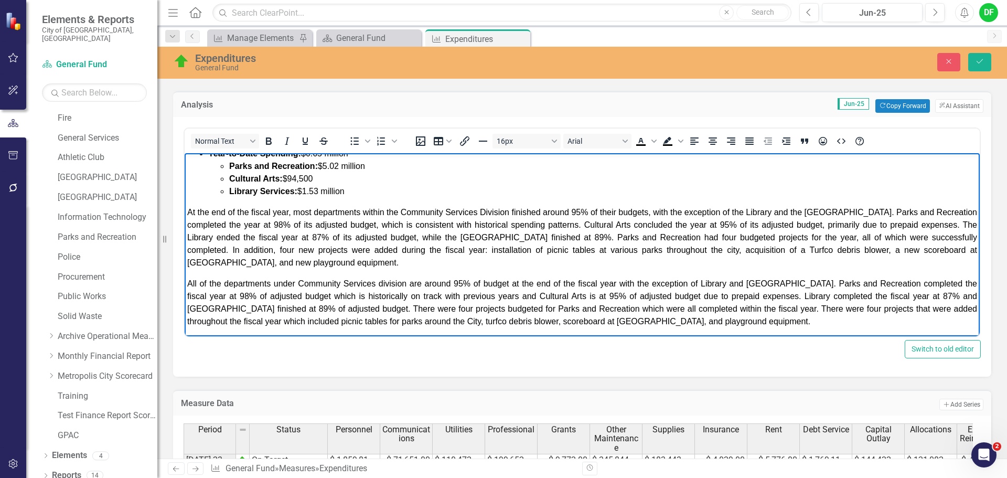
scroll to position [556, 0]
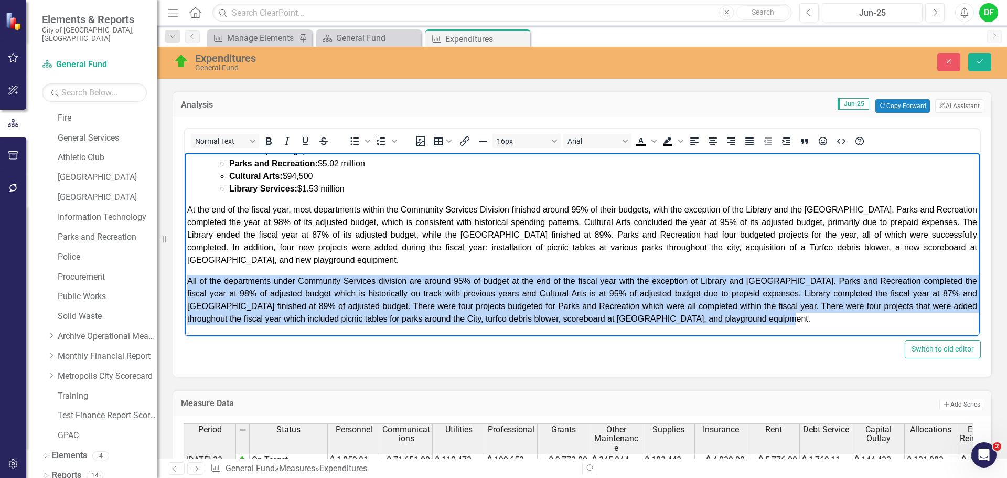
drag, startPoint x: 787, startPoint y: 321, endPoint x: 188, endPoint y: 283, distance: 599.9
click at [188, 283] on p "All of the departments under Community Services division are around 95% of budg…" at bounding box center [581, 300] width 789 height 50
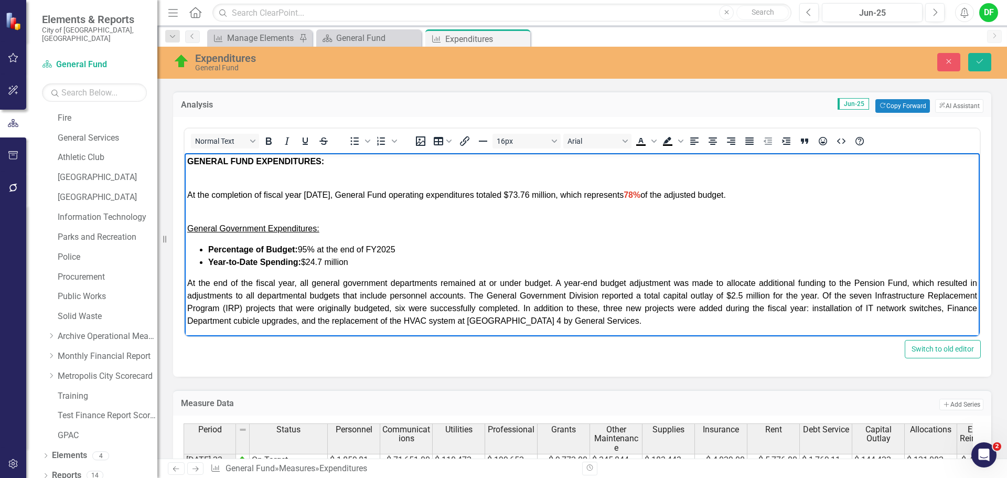
scroll to position [0, 0]
click at [983, 61] on icon "Save" at bounding box center [979, 61] width 9 height 7
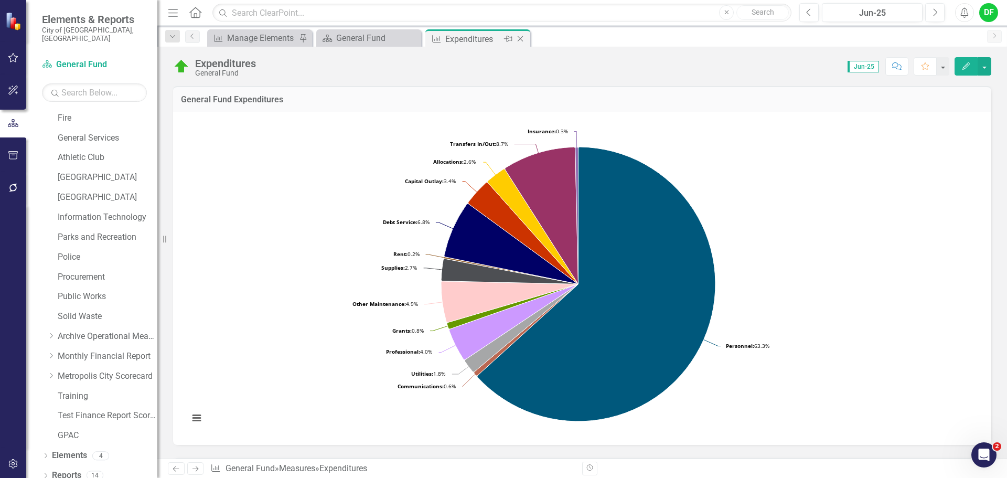
click at [517, 38] on icon "Close" at bounding box center [520, 39] width 10 height 8
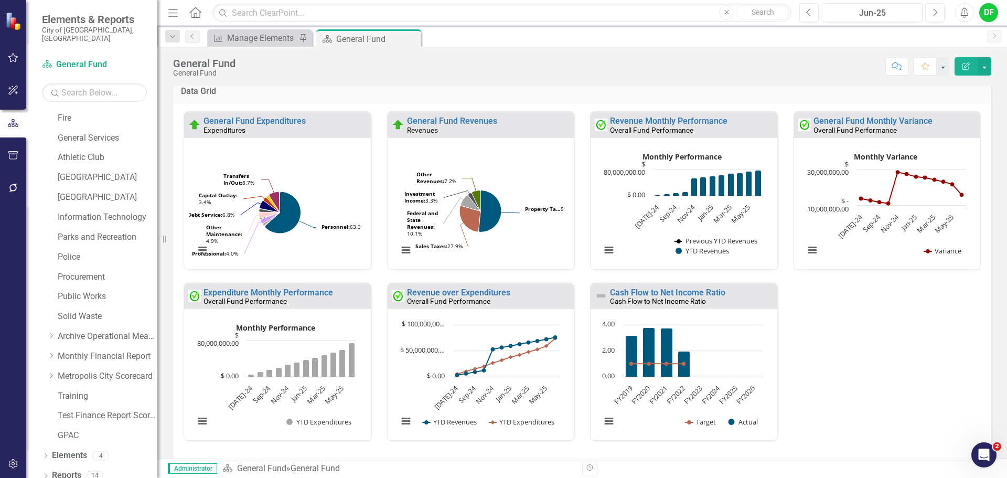
scroll to position [1, 0]
click at [633, 293] on link "Cash Flow to Net Income Ratio" at bounding box center [667, 292] width 115 height 10
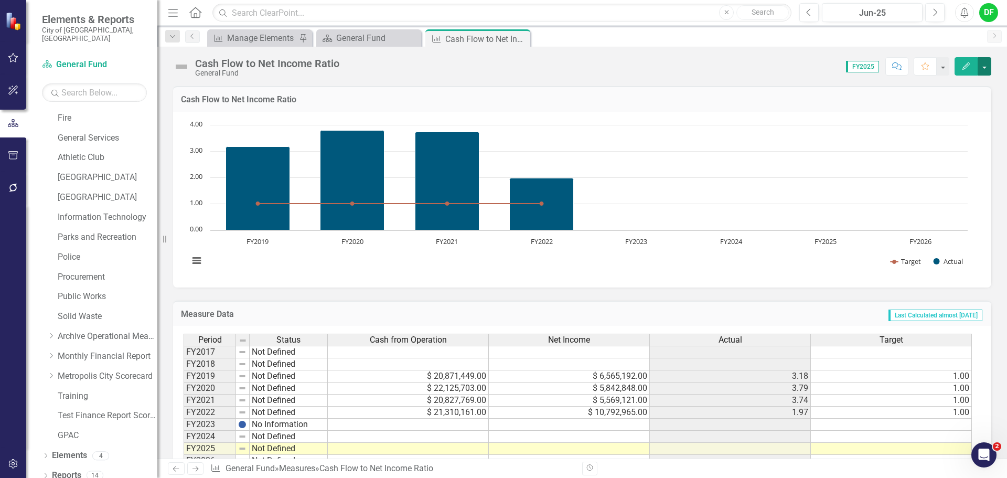
click at [981, 63] on button "button" at bounding box center [984, 66] width 14 height 18
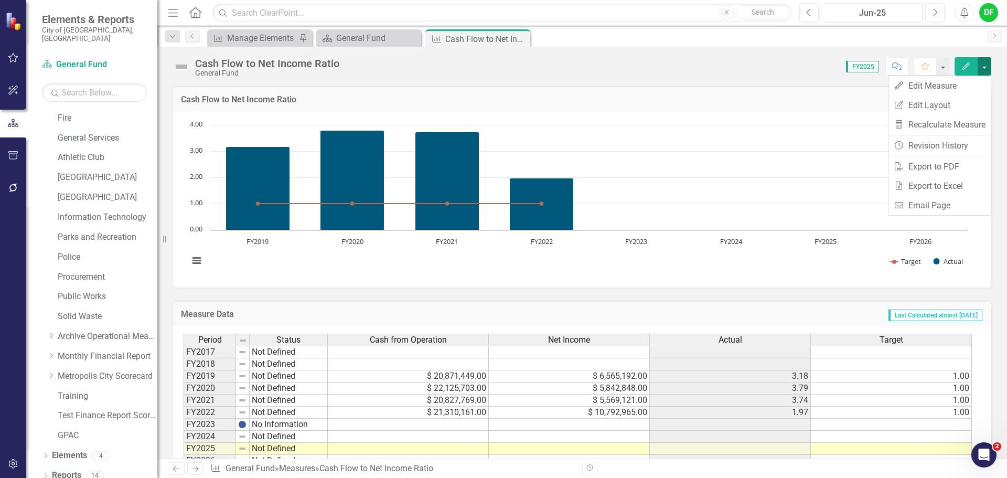
click at [981, 66] on button "button" at bounding box center [984, 66] width 14 height 18
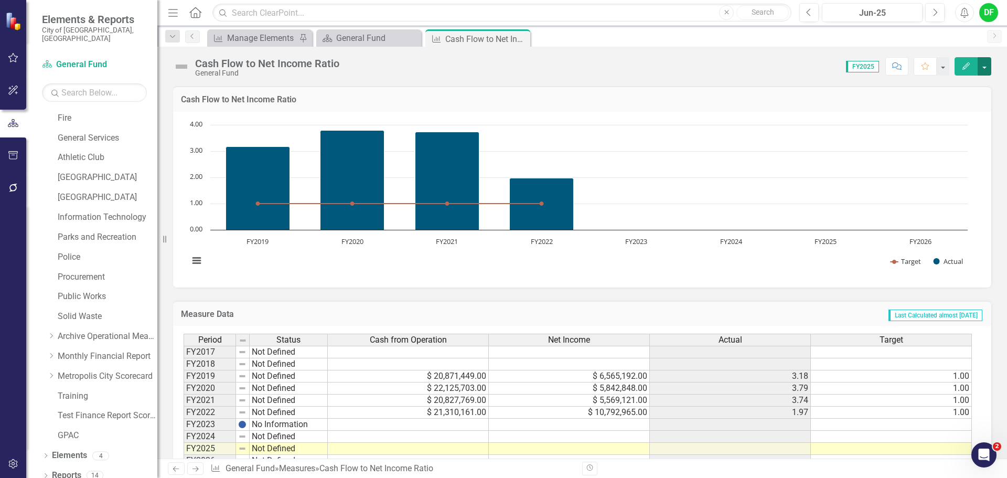
click at [981, 66] on button "button" at bounding box center [984, 66] width 14 height 18
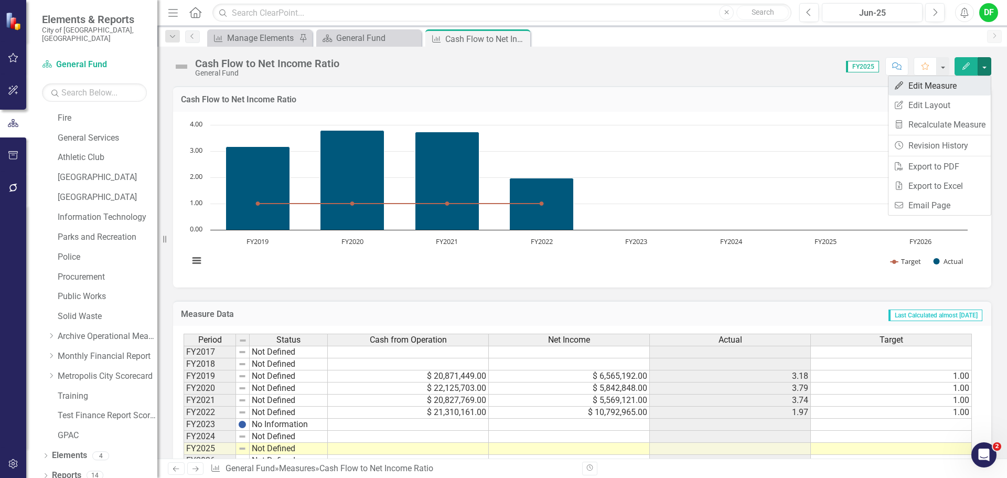
click at [946, 86] on link "Edit Edit Measure" at bounding box center [939, 85] width 102 height 19
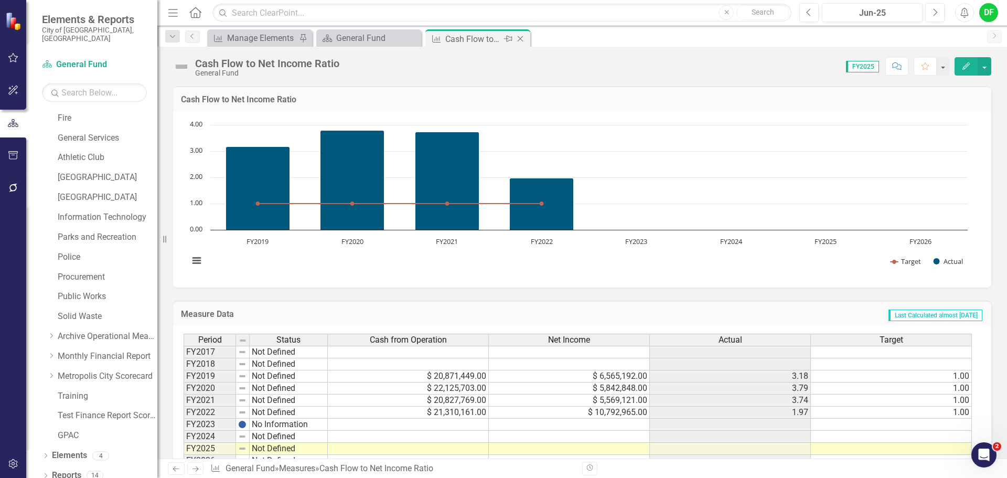
click at [522, 40] on icon "Close" at bounding box center [520, 39] width 10 height 8
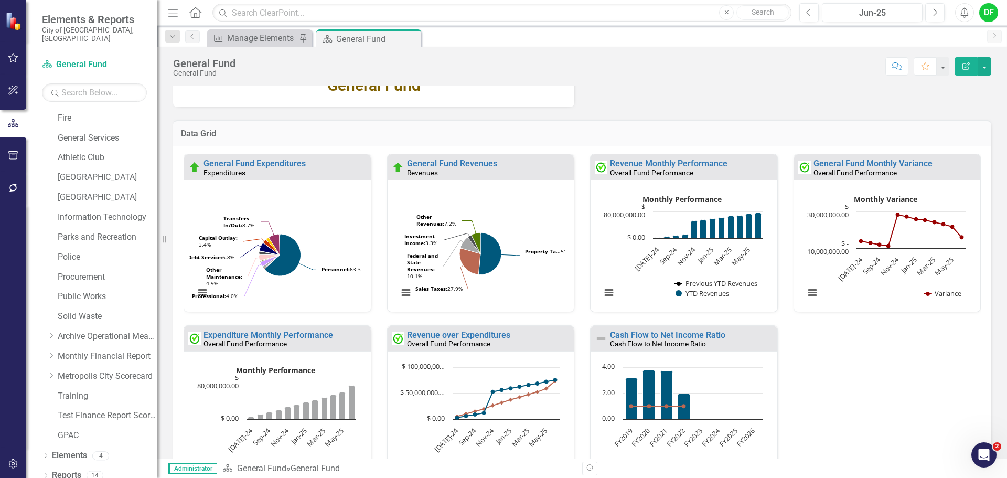
scroll to position [315, 0]
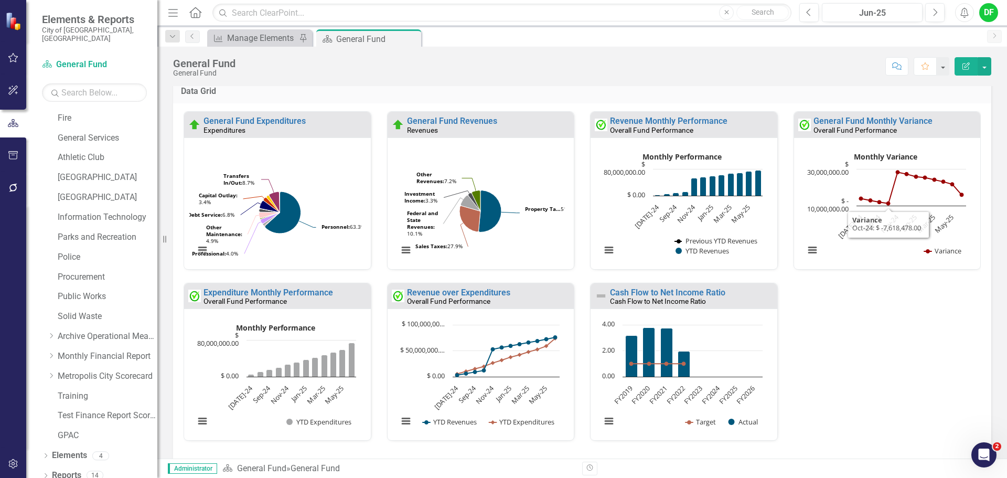
click at [845, 96] on td "Data Grid" at bounding box center [582, 92] width 802 height 14
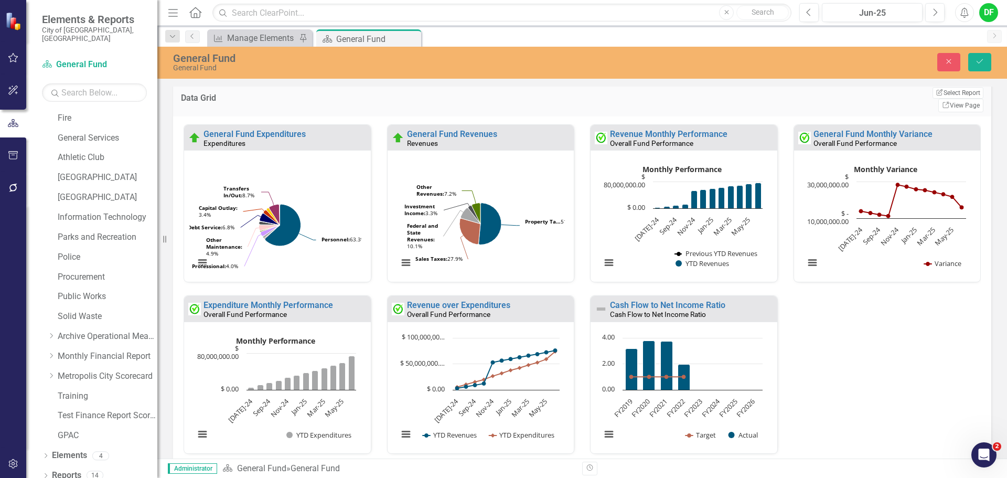
scroll to position [315, 0]
click at [949, 66] on button "Close" at bounding box center [948, 62] width 23 height 18
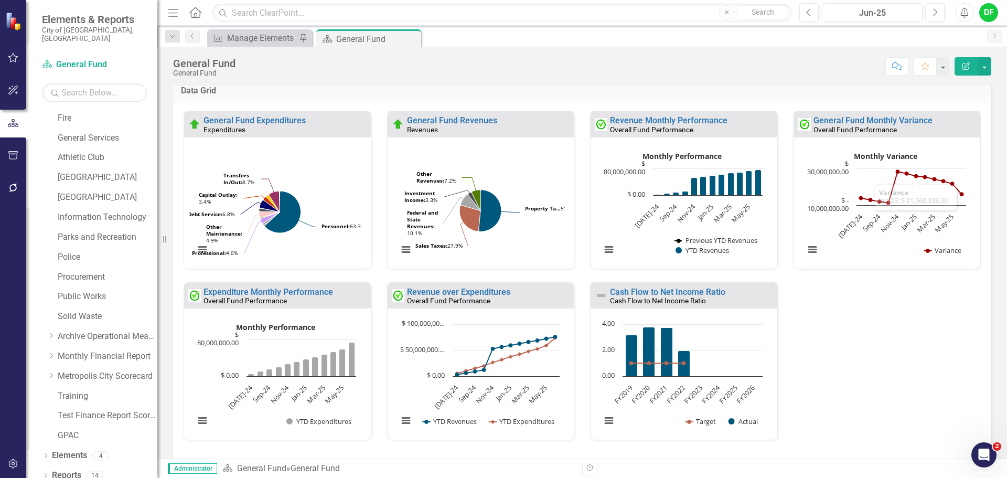
scroll to position [315, 0]
click at [987, 63] on button "button" at bounding box center [984, 66] width 14 height 18
click at [966, 83] on link "Edit Edit Scorecard" at bounding box center [947, 85] width 85 height 19
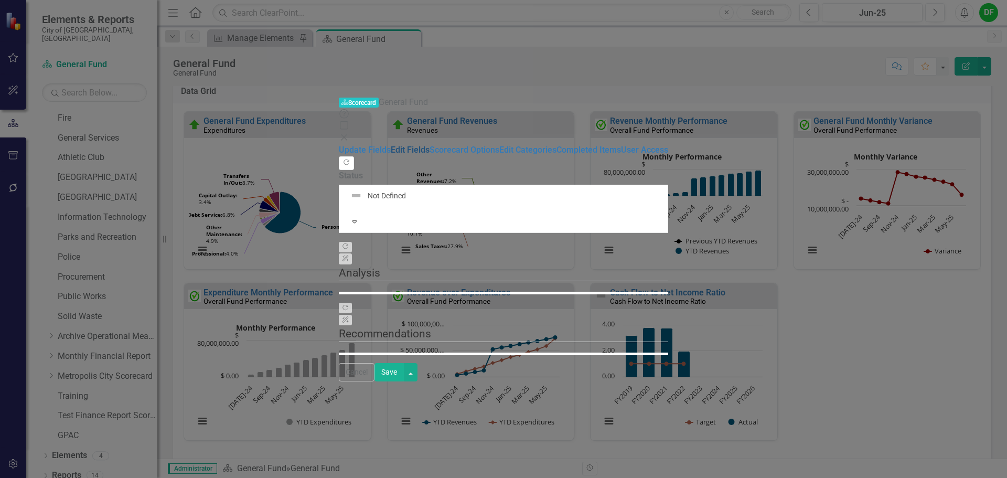
click at [391, 145] on link "Edit Fields" at bounding box center [410, 150] width 39 height 10
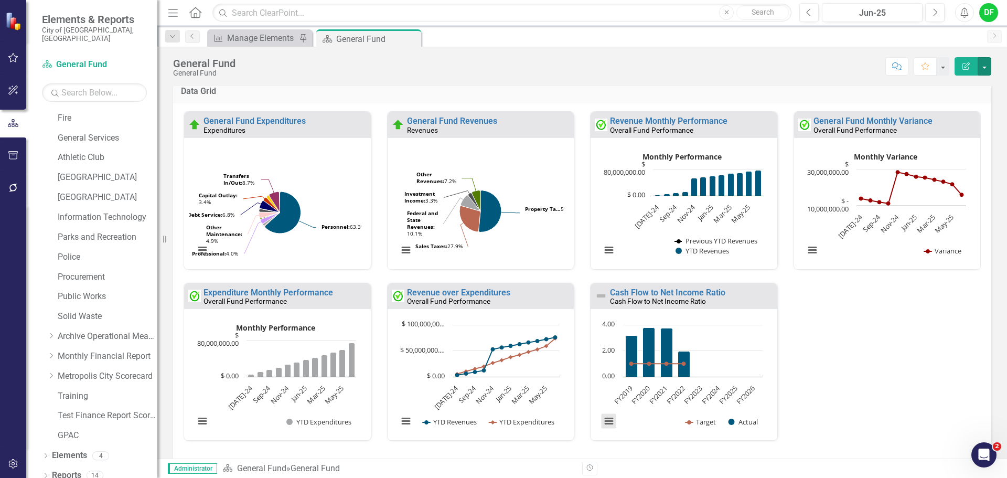
click at [603, 423] on button "View chart menu, Chart" at bounding box center [608, 421] width 15 height 15
click at [603, 423] on div "Download PNG image Download JPEG image Download PDF document Download SVG vecto…" at bounding box center [652, 377] width 132 height 102
click at [970, 71] on button "Edit Report" at bounding box center [965, 66] width 23 height 18
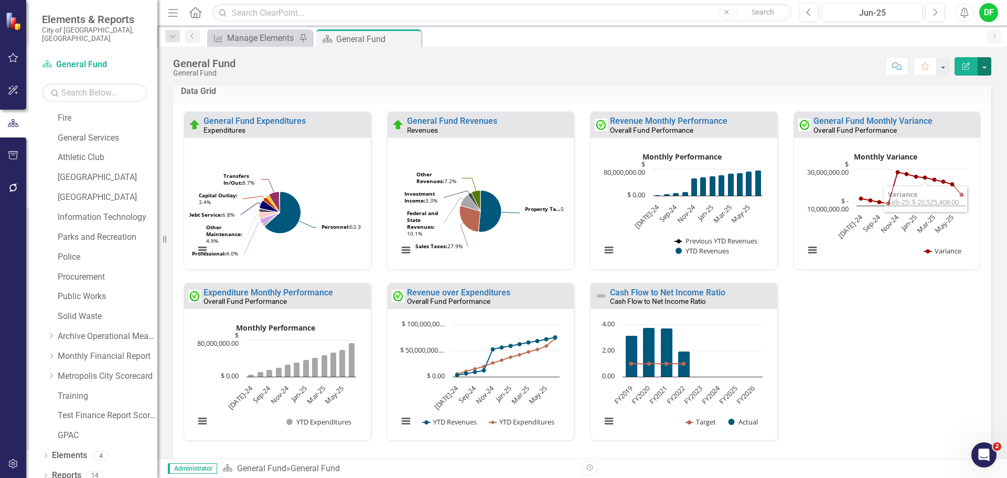
click at [986, 69] on button "button" at bounding box center [984, 66] width 14 height 18
click at [985, 69] on button "button" at bounding box center [984, 66] width 14 height 18
click at [747, 298] on div "Cash Flow to Net Income Ratio" at bounding box center [692, 301] width 165 height 9
click at [708, 291] on link "Cash Flow to Net Income Ratio" at bounding box center [667, 292] width 115 height 10
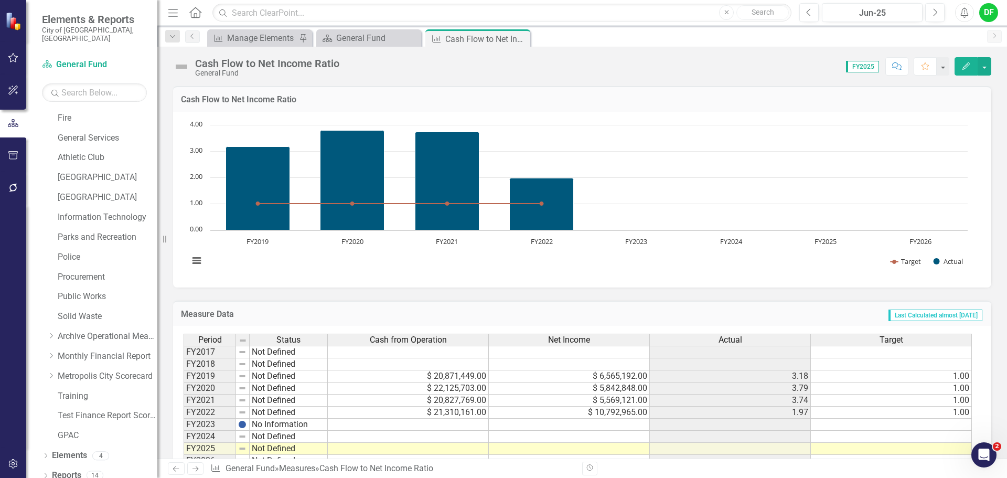
click at [960, 69] on button "Edit" at bounding box center [965, 66] width 23 height 18
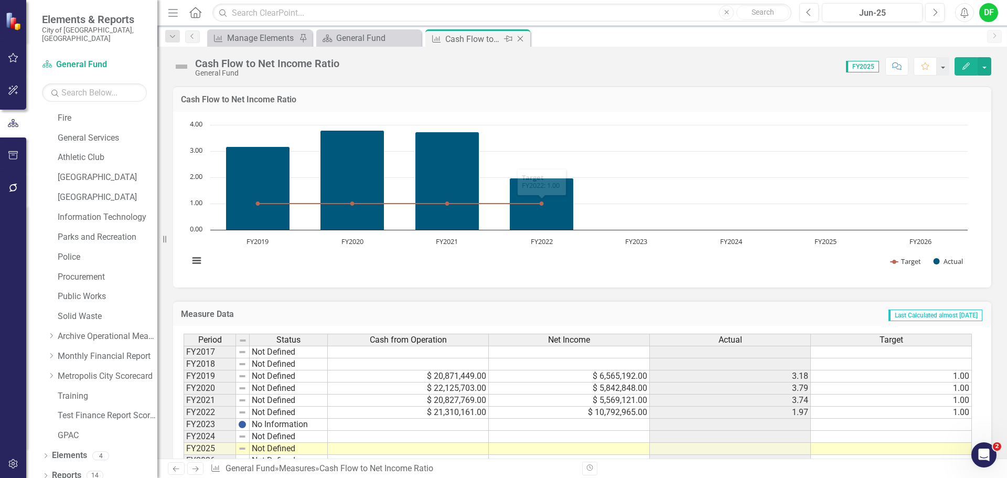
click at [523, 40] on icon "Close" at bounding box center [520, 39] width 10 height 8
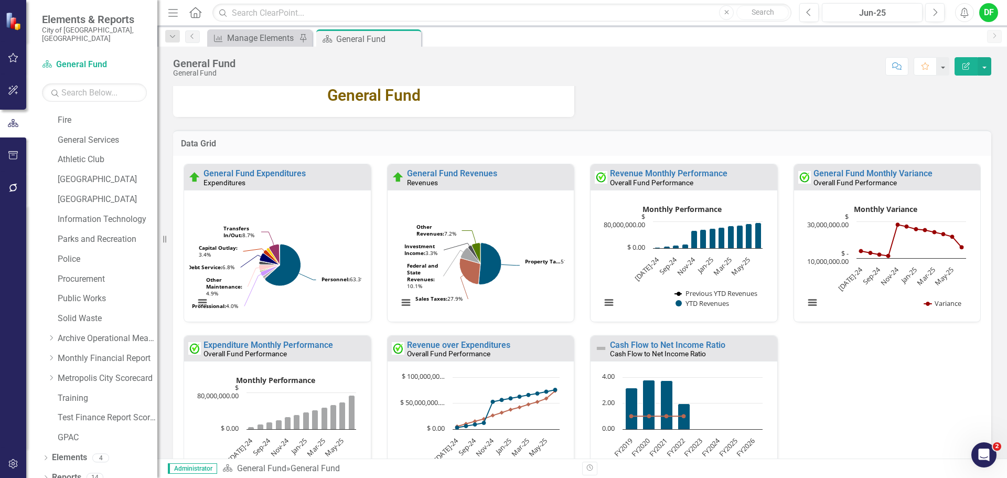
scroll to position [199, 0]
click at [9, 152] on icon "button" at bounding box center [12, 155] width 9 height 8
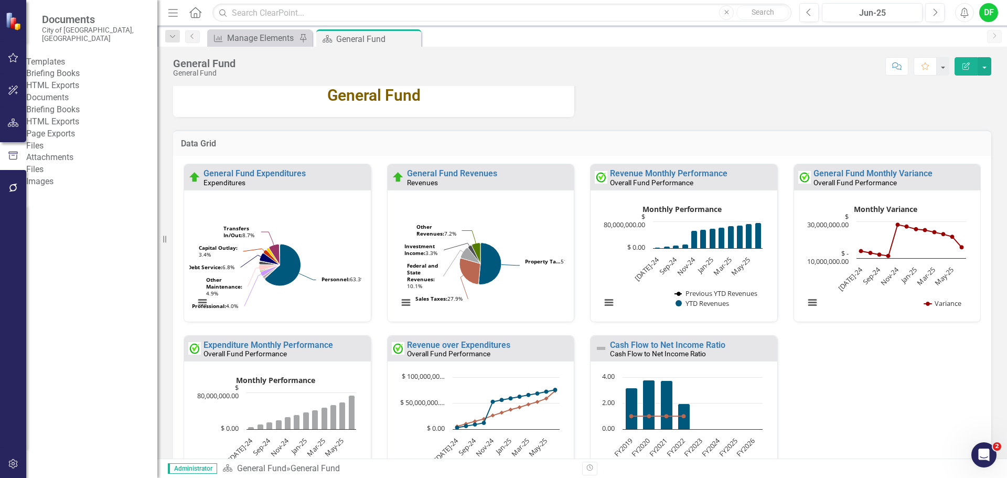
click at [77, 74] on link "Briefing Books" at bounding box center [91, 74] width 131 height 12
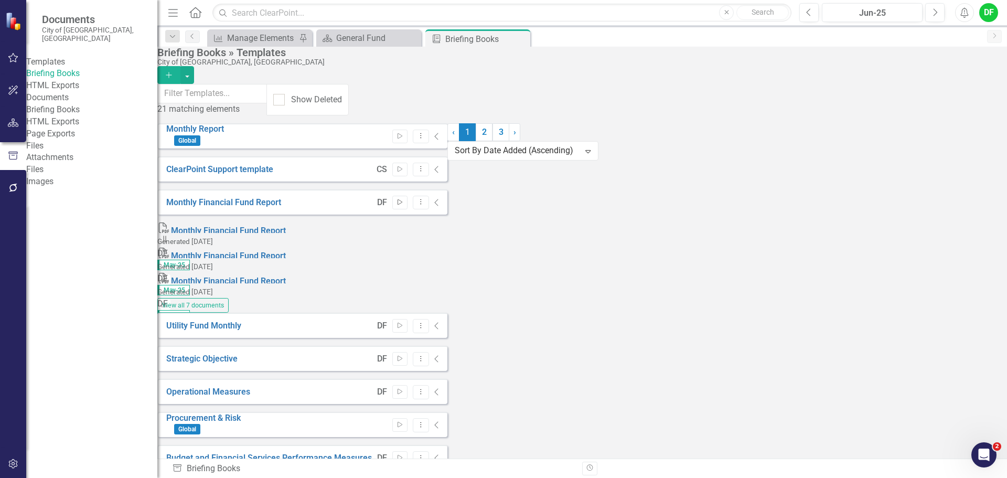
click at [407, 196] on button "Start" at bounding box center [399, 203] width 15 height 14
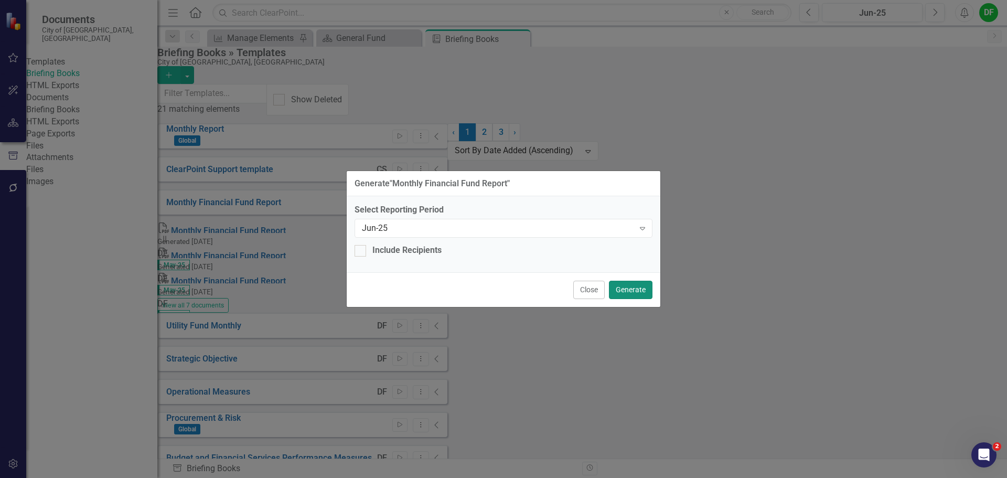
click at [629, 286] on button "Generate" at bounding box center [631, 289] width 44 height 18
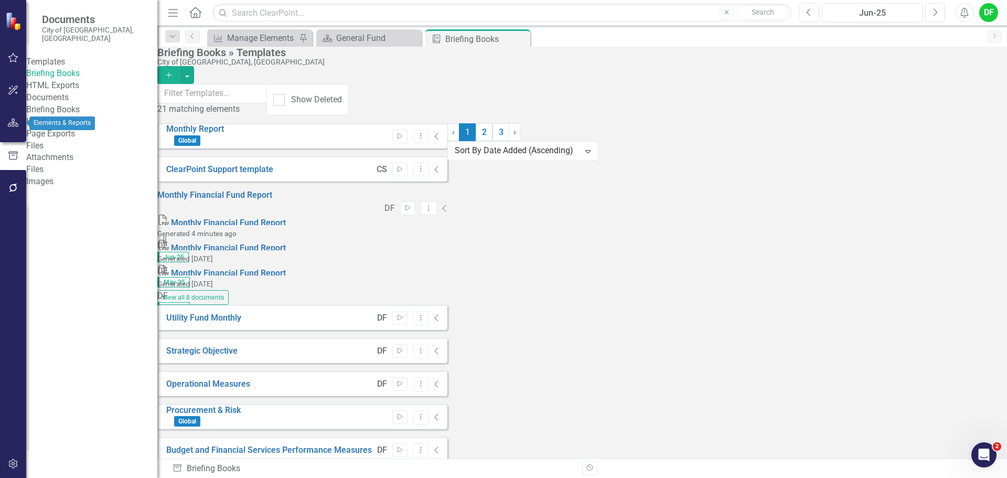
click at [16, 118] on icon "button" at bounding box center [13, 122] width 11 height 8
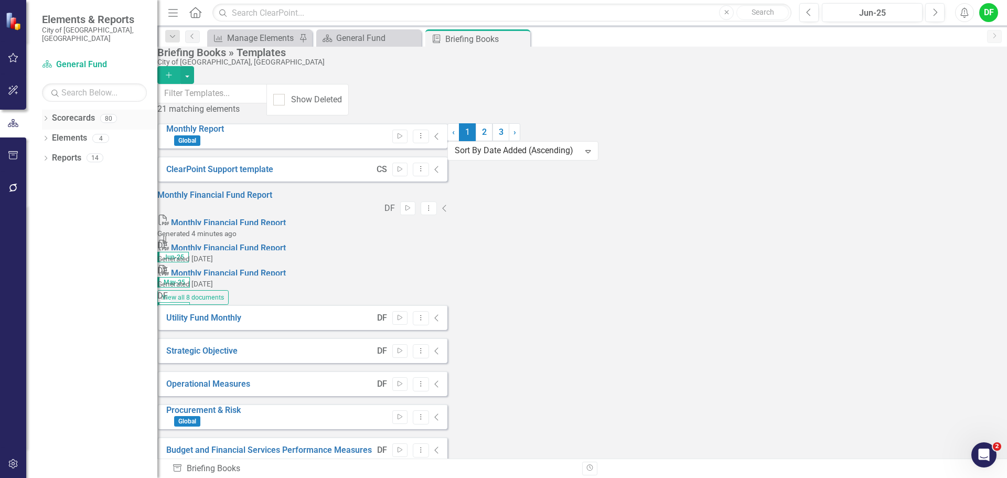
click at [46, 116] on icon "Dropdown" at bounding box center [45, 119] width 7 height 6
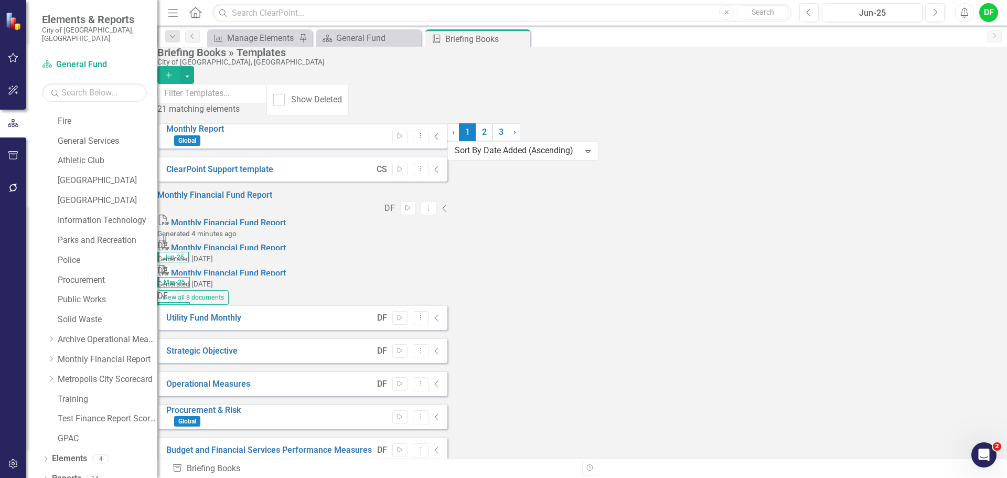
scroll to position [199, 0]
click at [49, 352] on icon "Dropdown" at bounding box center [51, 355] width 8 height 6
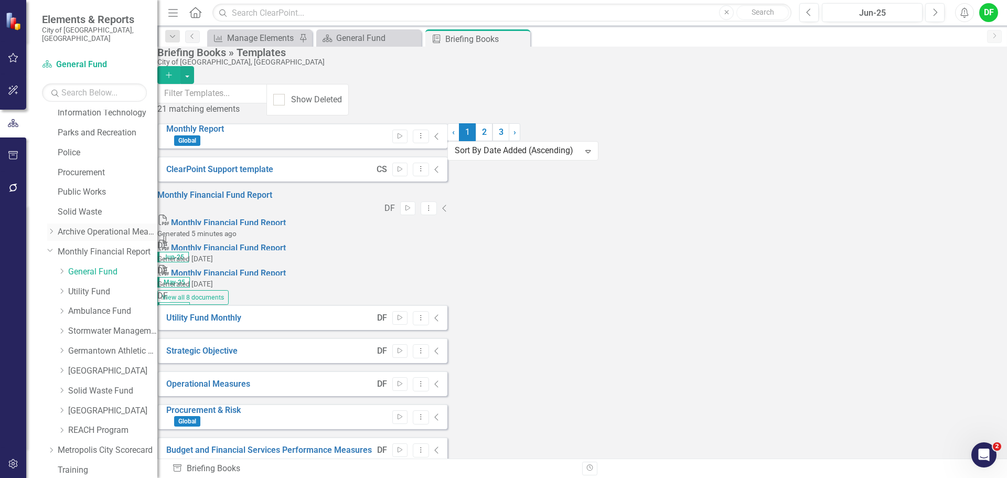
scroll to position [304, 0]
click at [76, 344] on link "Germantown Athletic Club" at bounding box center [112, 350] width 89 height 12
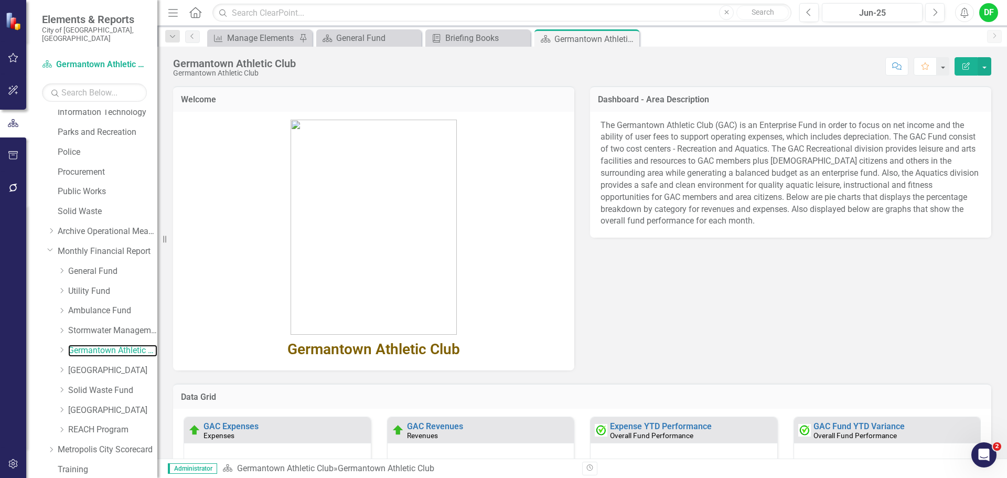
scroll to position [157, 0]
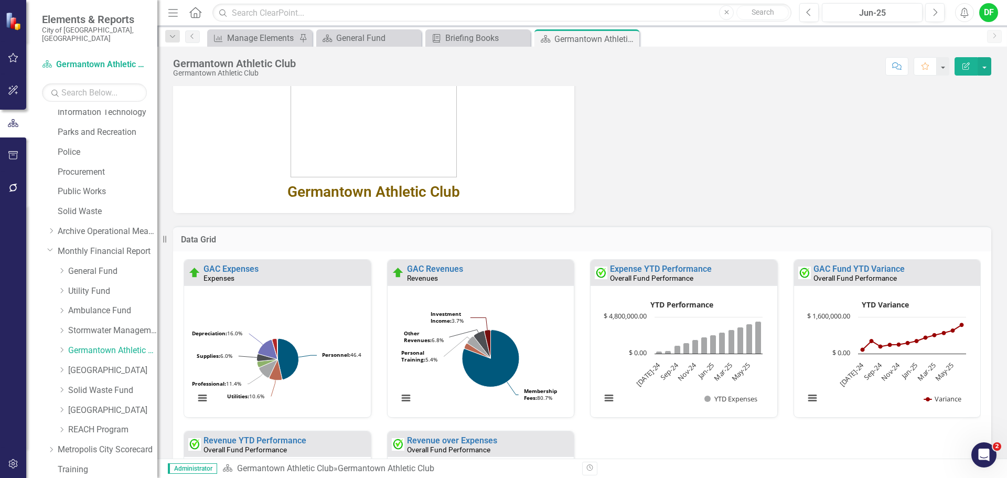
click at [993, 62] on div "Germantown Athletic Club Germantown Athletic Club Score: N/A Jun-25 Completed C…" at bounding box center [581, 62] width 849 height 31
click at [988, 64] on button "button" at bounding box center [984, 66] width 14 height 18
click at [957, 101] on link "Edit Report Edit Layout" at bounding box center [947, 104] width 85 height 19
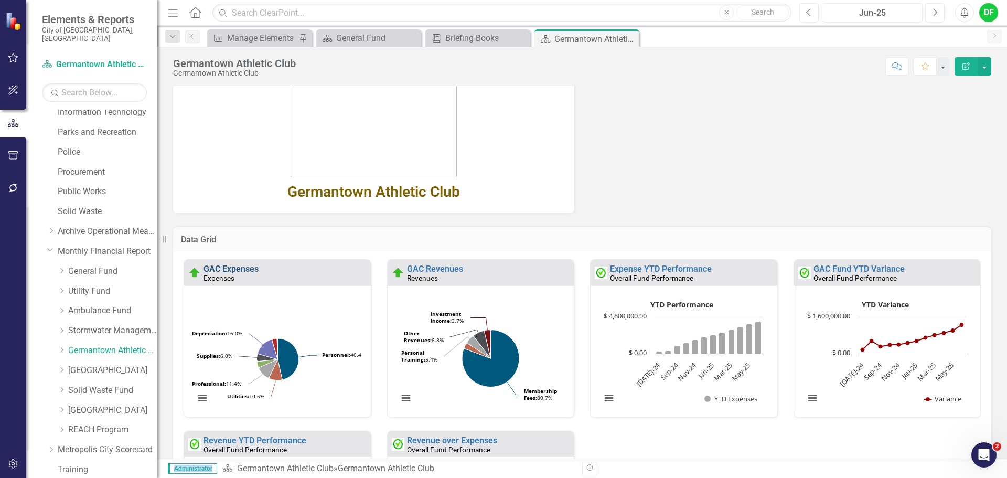
click at [251, 268] on link "GAC Expenses" at bounding box center [230, 269] width 55 height 10
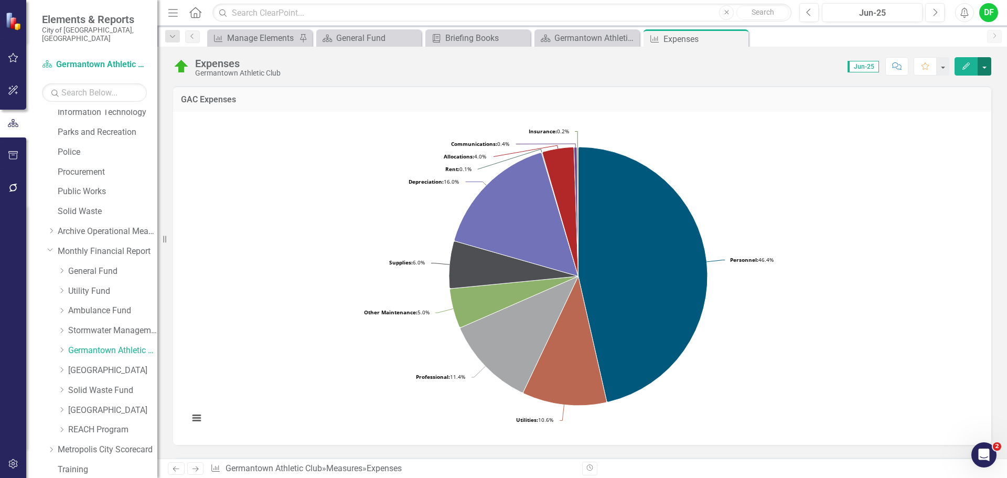
click at [985, 66] on button "button" at bounding box center [984, 66] width 14 height 18
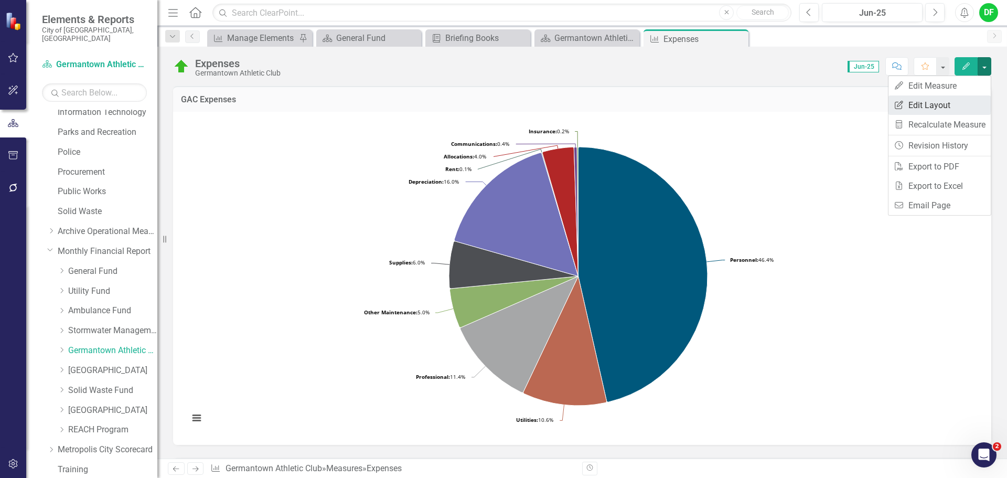
click at [929, 103] on link "Edit Report Edit Layout" at bounding box center [939, 104] width 102 height 19
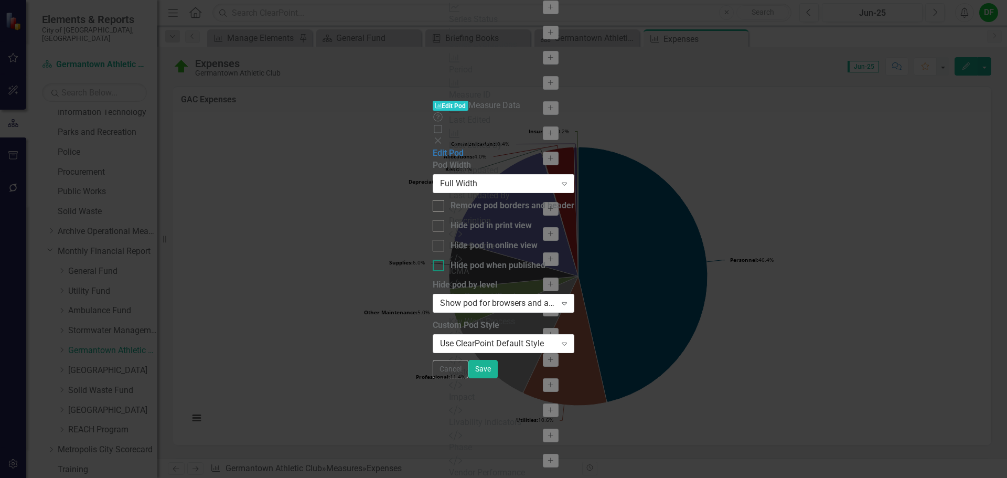
click at [432, 259] on input "Hide pod when published" at bounding box center [435, 262] width 7 height 7
checkbox input "true"
click at [497, 378] on button "Save" at bounding box center [482, 369] width 29 height 18
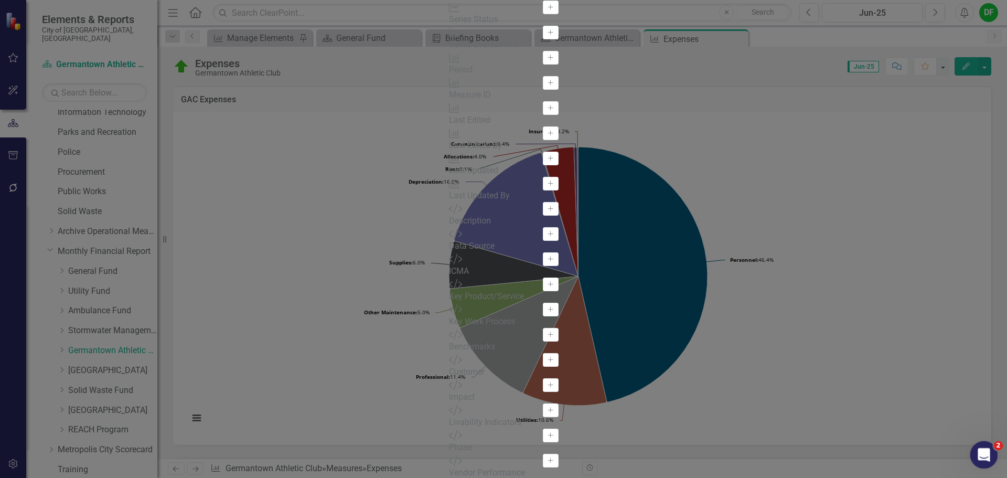
click at [974, 466] on div "2" at bounding box center [984, 455] width 28 height 28
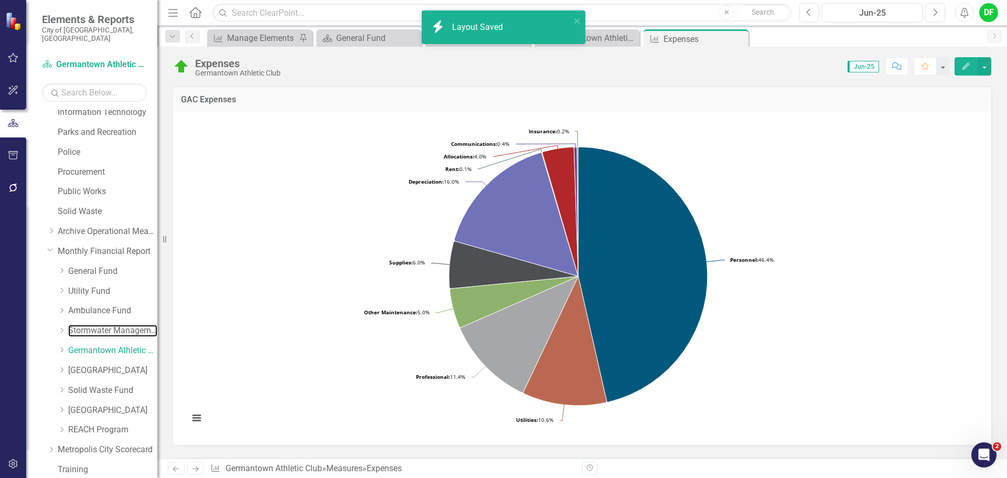
drag, startPoint x: 97, startPoint y: 317, endPoint x: 107, endPoint y: 311, distance: 11.5
click at [97, 324] on link "Stormwater Management Fund" at bounding box center [112, 330] width 89 height 12
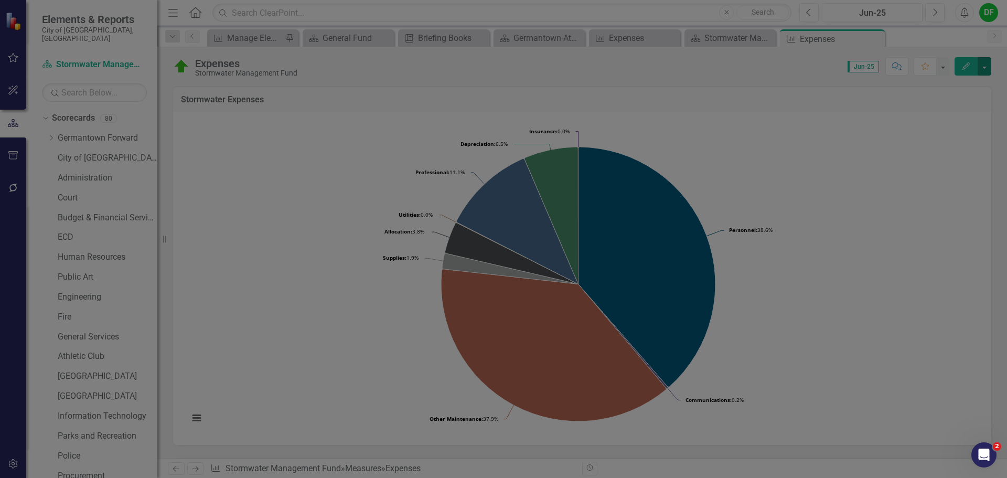
scroll to position [304, 0]
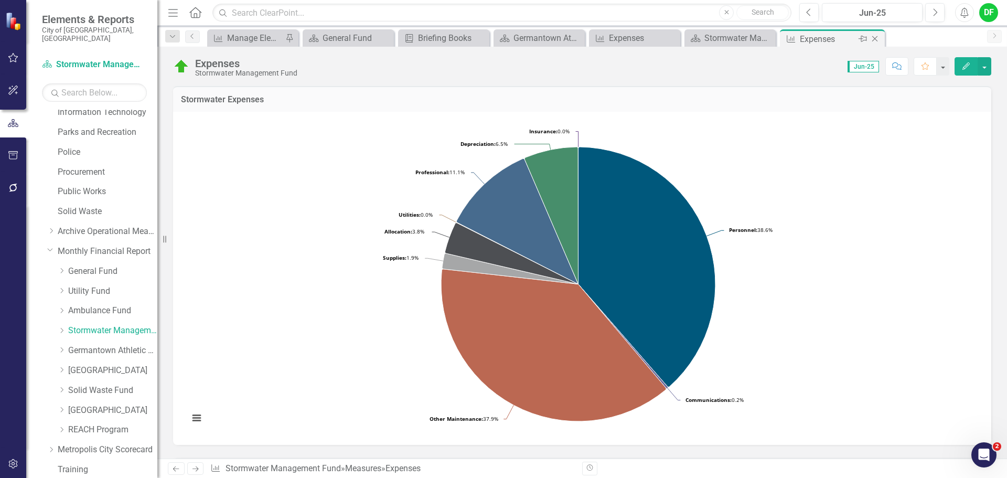
click at [874, 37] on icon "Close" at bounding box center [874, 39] width 10 height 8
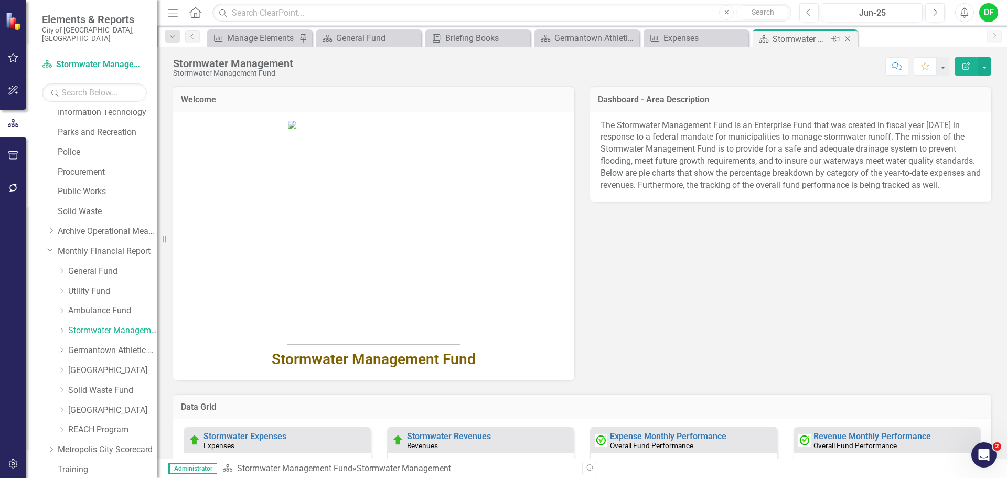
click at [850, 39] on icon "Close" at bounding box center [847, 39] width 10 height 8
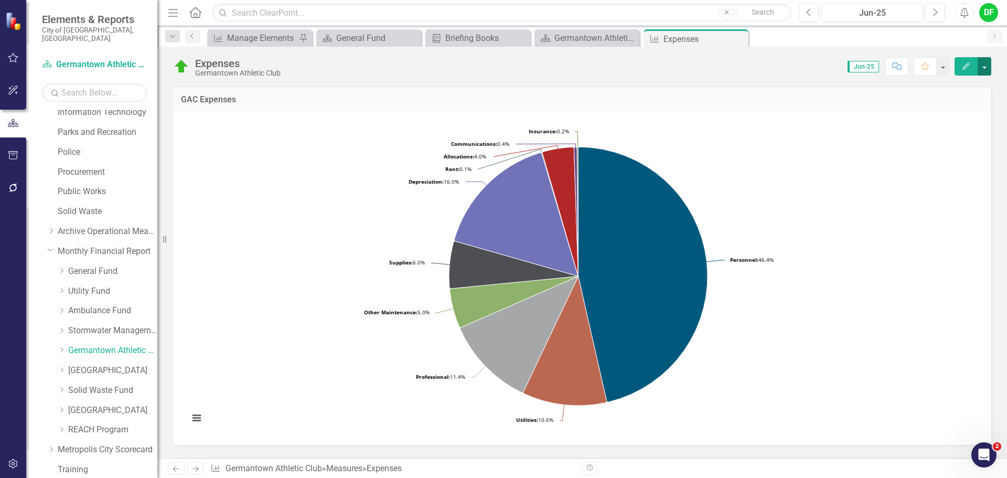
click at [983, 69] on button "button" at bounding box center [984, 66] width 14 height 18
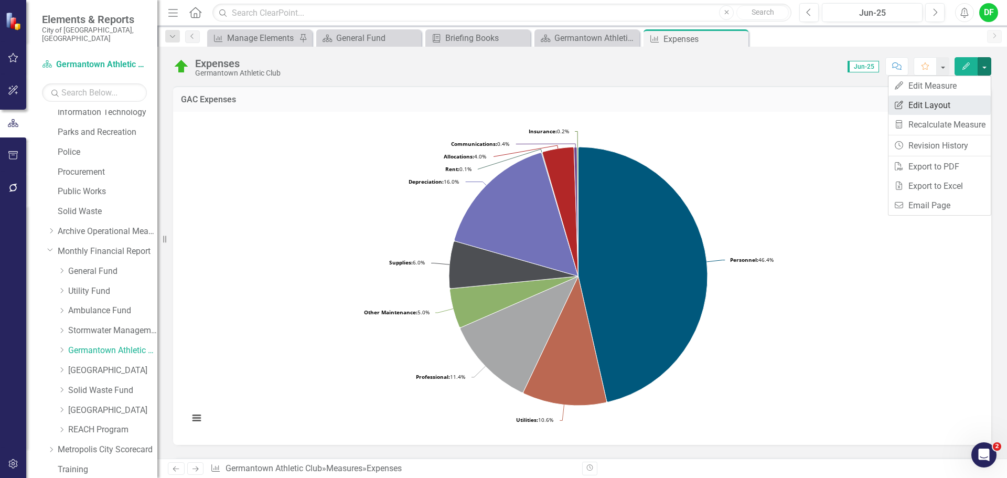
click at [936, 103] on link "Edit Report Edit Layout" at bounding box center [939, 104] width 102 height 19
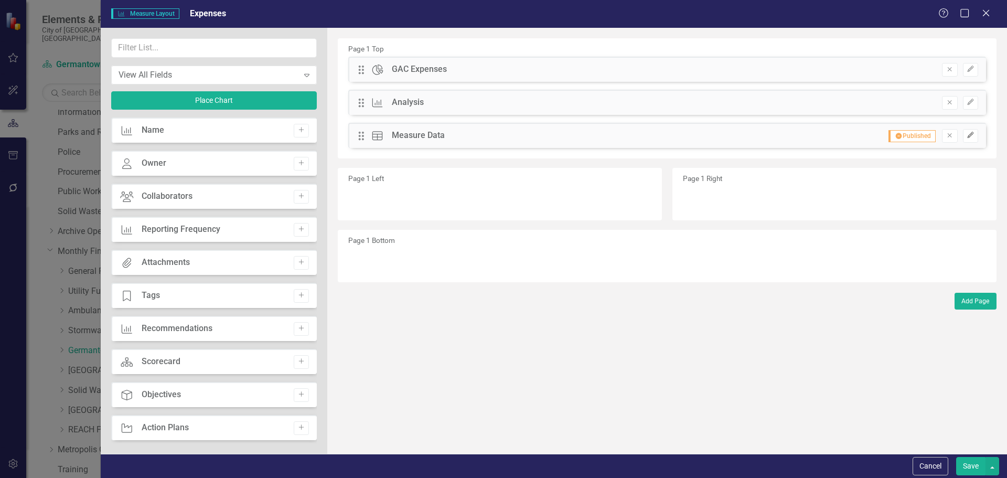
click at [969, 133] on icon "Edit" at bounding box center [970, 135] width 8 height 6
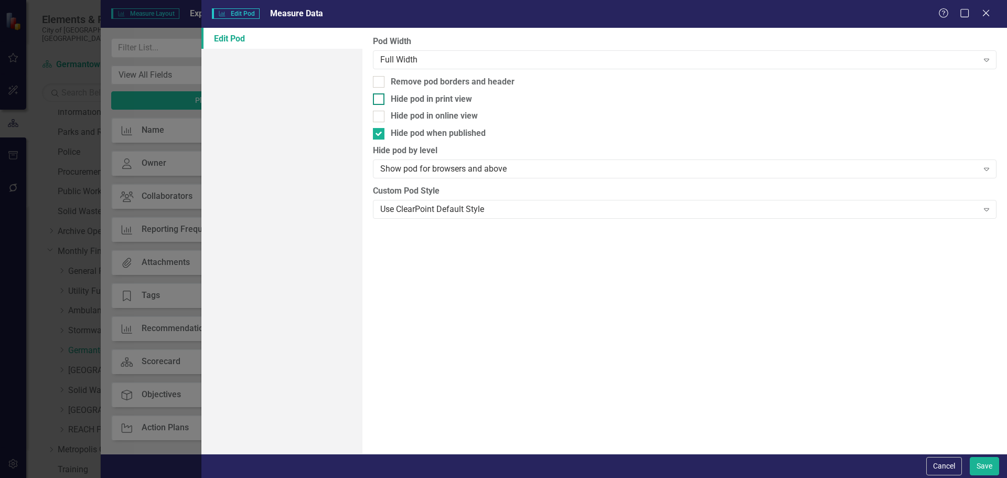
click at [380, 98] on input "Hide pod in print view" at bounding box center [376, 96] width 7 height 7
checkbox input "true"
click at [378, 133] on input "Hide pod when published" at bounding box center [376, 131] width 7 height 7
checkbox input "false"
click at [984, 464] on button "Save" at bounding box center [983, 466] width 29 height 18
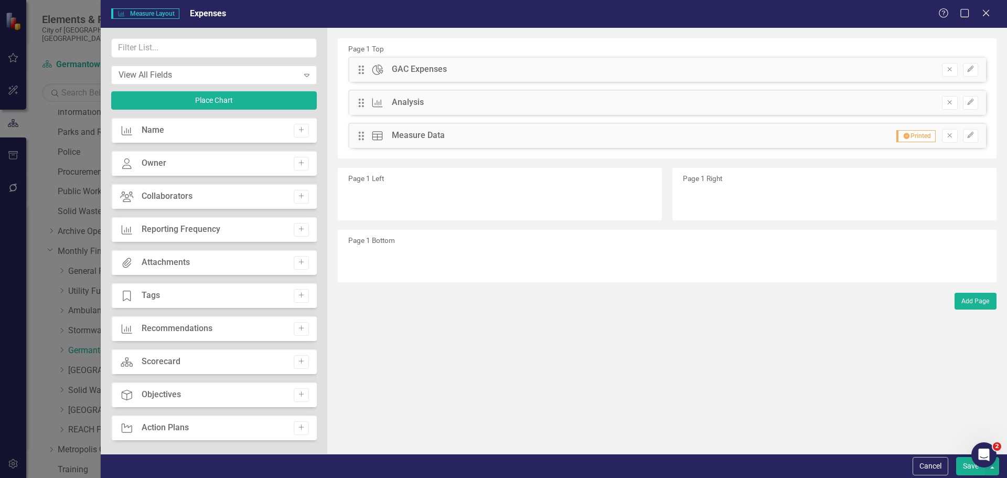
click at [964, 467] on button "Save" at bounding box center [970, 466] width 29 height 18
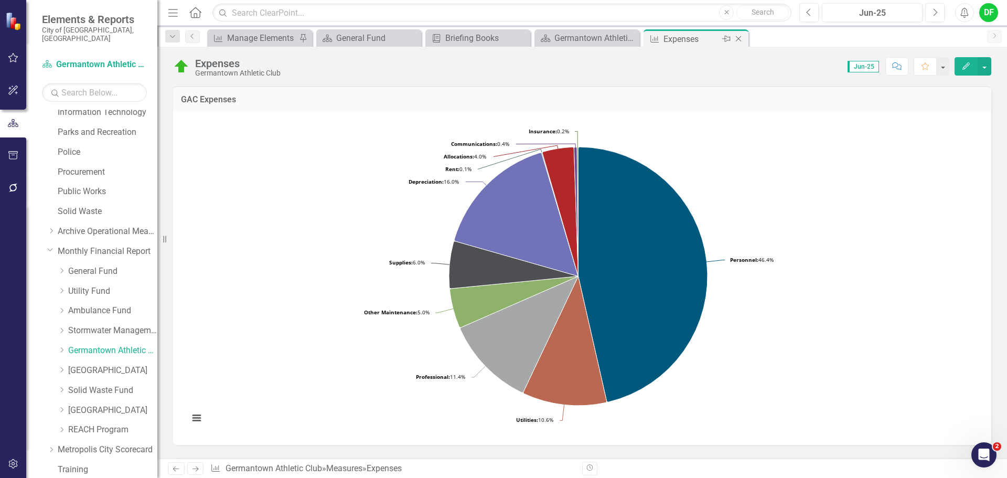
click at [741, 37] on icon "Close" at bounding box center [738, 39] width 10 height 8
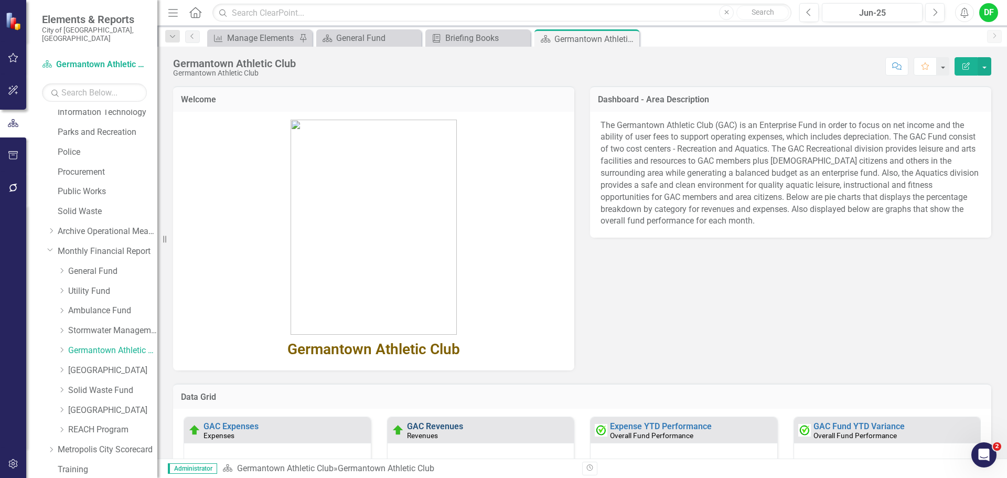
click at [438, 426] on link "GAC Revenues" at bounding box center [435, 426] width 56 height 10
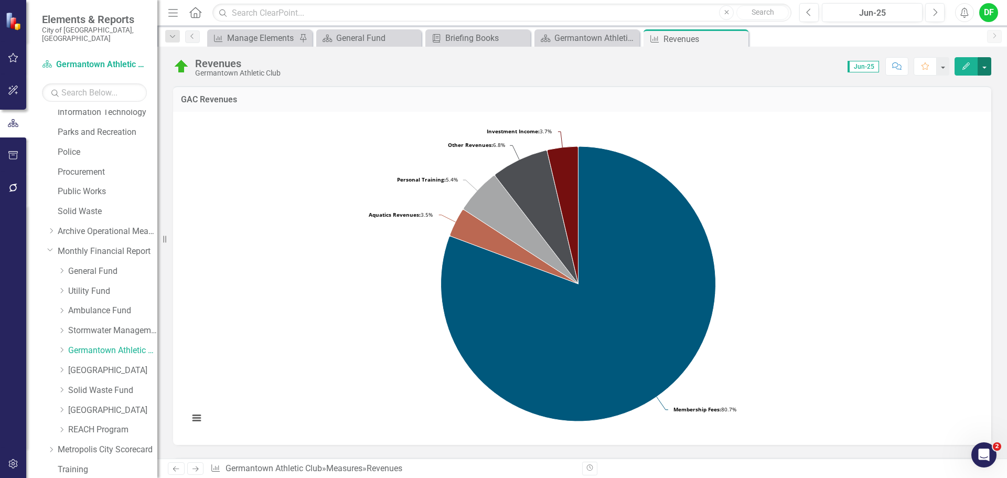
click at [988, 61] on button "button" at bounding box center [984, 66] width 14 height 18
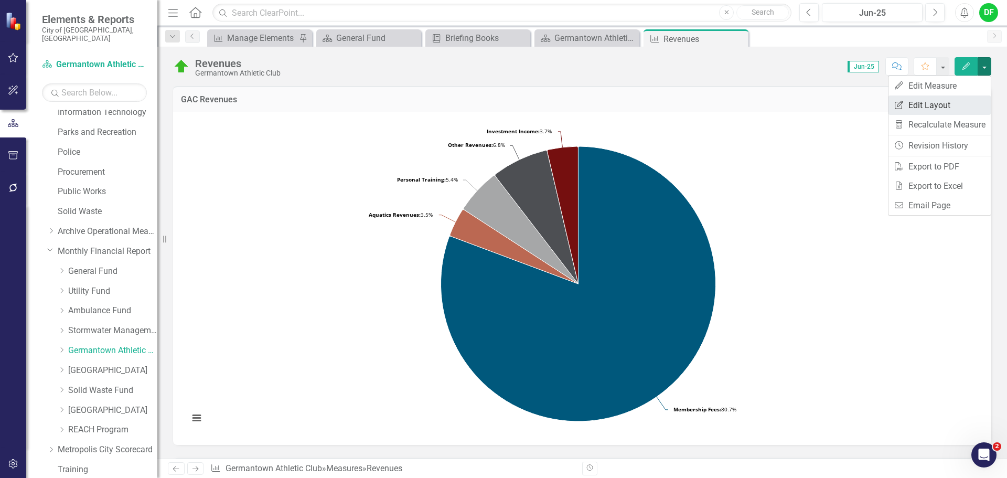
click at [936, 102] on link "Edit Report Edit Layout" at bounding box center [939, 104] width 102 height 19
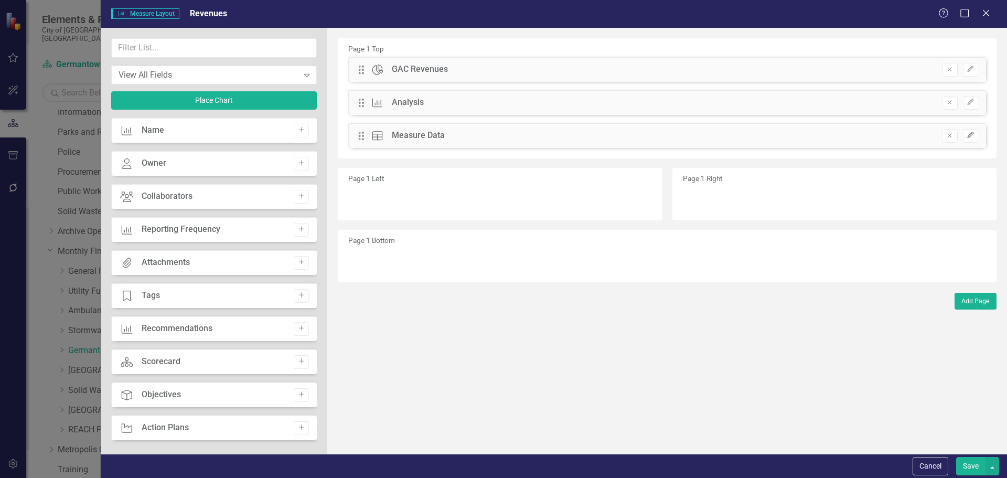
click at [973, 132] on icon "Edit" at bounding box center [970, 135] width 8 height 6
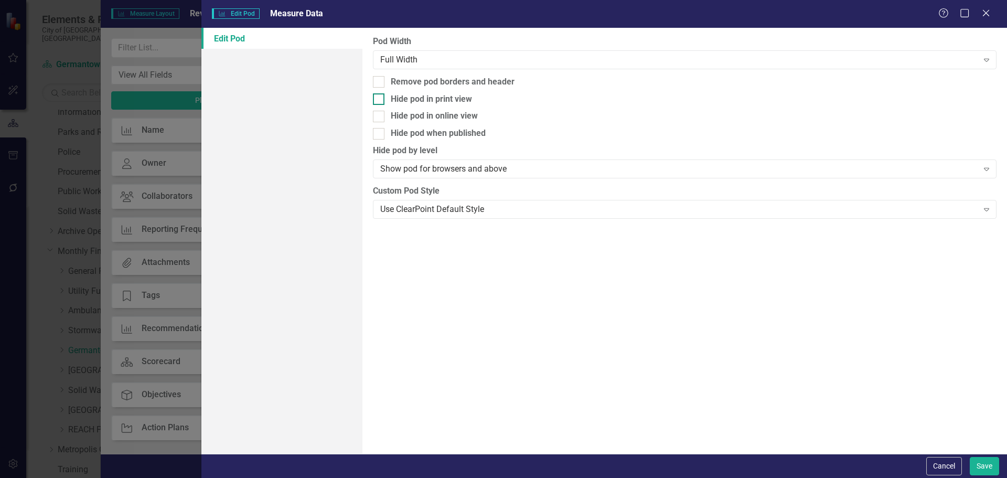
click at [374, 96] on input "Hide pod in print view" at bounding box center [376, 96] width 7 height 7
checkbox input "true"
click at [978, 463] on button "Save" at bounding box center [983, 466] width 29 height 18
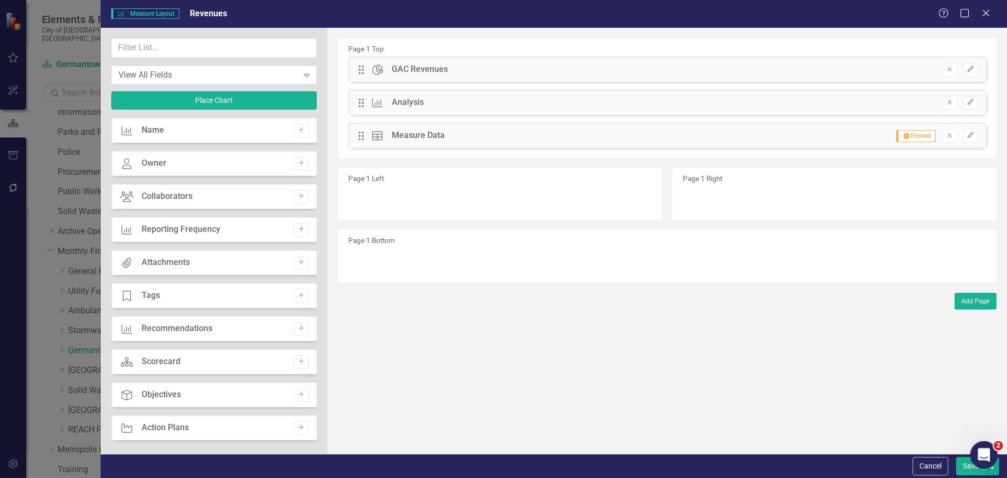
click at [973, 467] on body "Elements & Reports City of [GEOGRAPHIC_DATA], [GEOGRAPHIC_DATA] Scorecard Germa…" at bounding box center [503, 239] width 1007 height 478
click at [965, 465] on button "Save" at bounding box center [970, 466] width 29 height 18
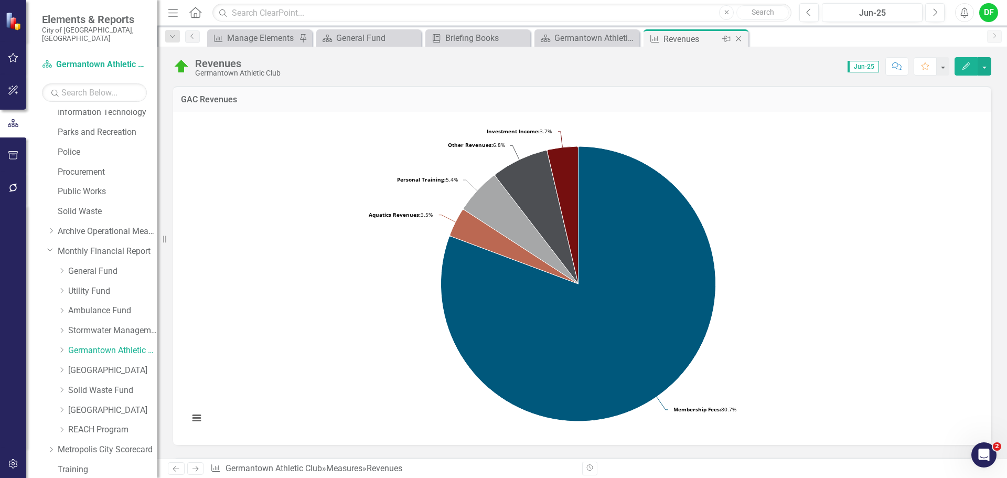
click at [738, 40] on icon "Close" at bounding box center [738, 39] width 10 height 8
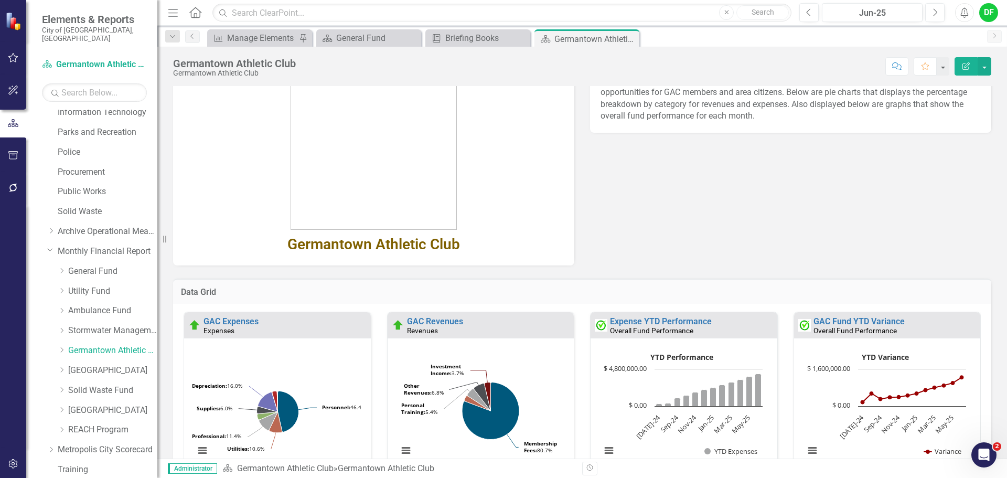
scroll to position [210, 0]
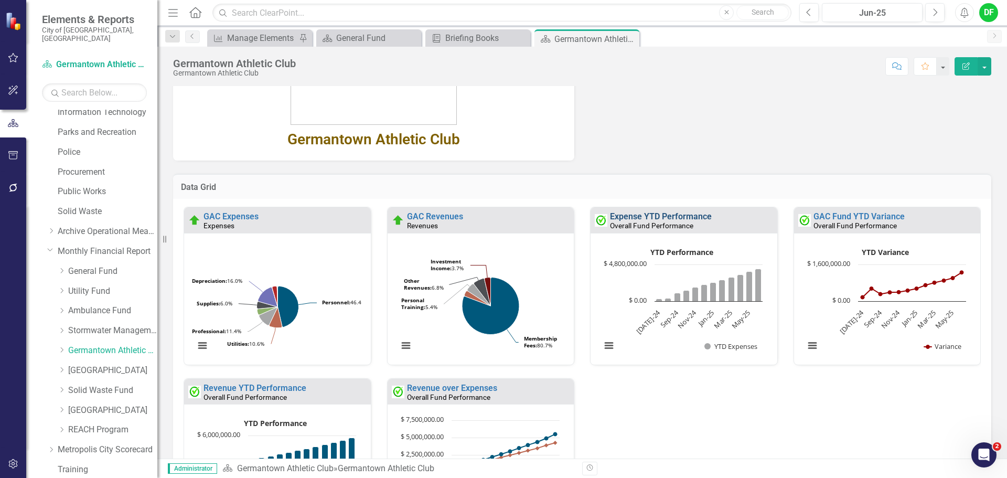
click at [648, 218] on link "Expense YTD Performance" at bounding box center [661, 216] width 102 height 10
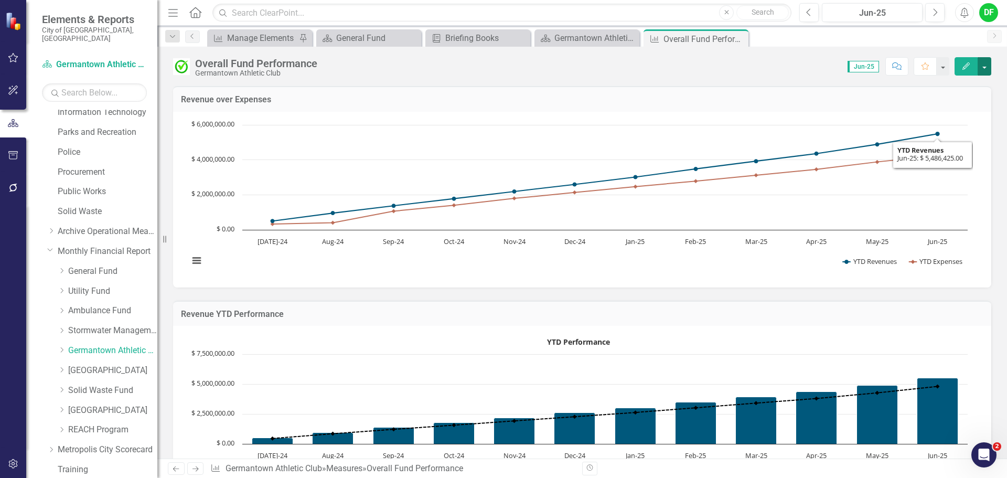
click at [984, 69] on button "button" at bounding box center [984, 66] width 14 height 18
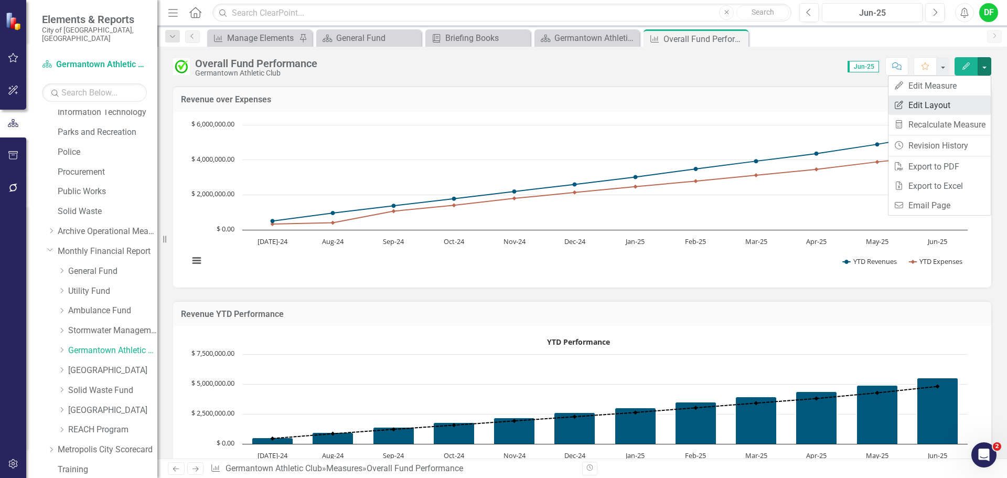
click at [938, 103] on link "Edit Report Edit Layout" at bounding box center [939, 104] width 102 height 19
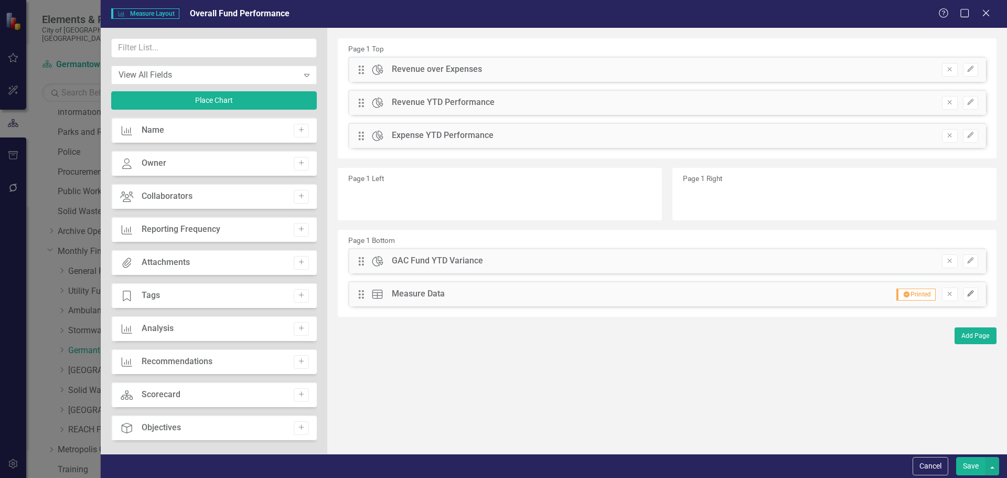
click at [968, 295] on icon "button" at bounding box center [970, 293] width 6 height 6
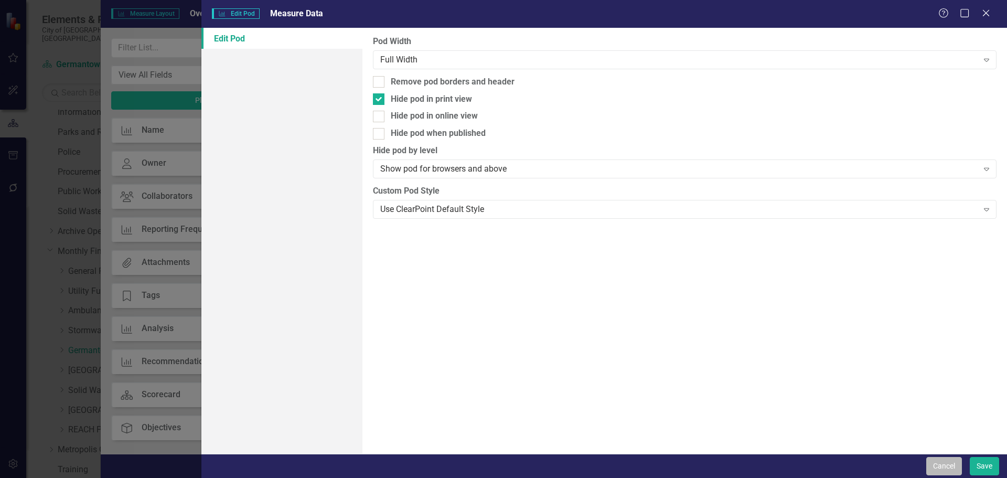
click at [943, 470] on button "Cancel" at bounding box center [944, 466] width 36 height 18
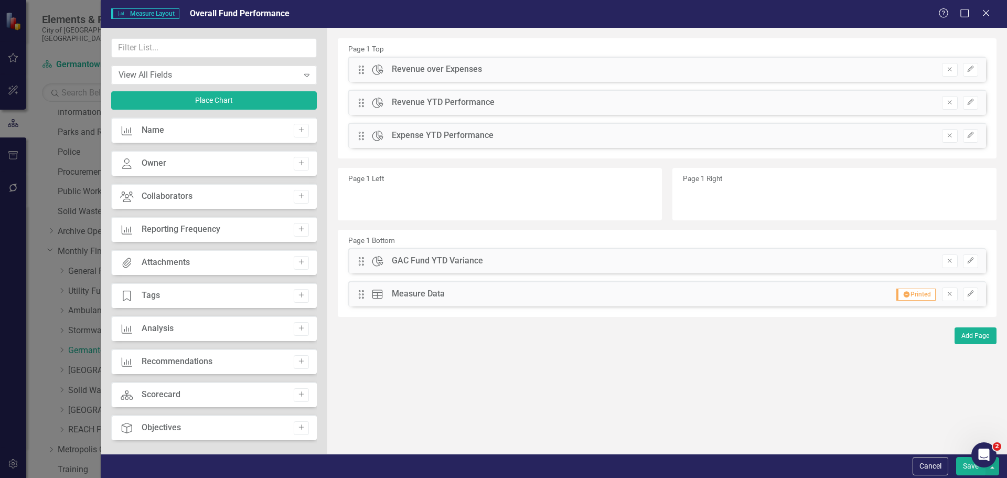
click at [964, 470] on button "Save" at bounding box center [970, 466] width 29 height 18
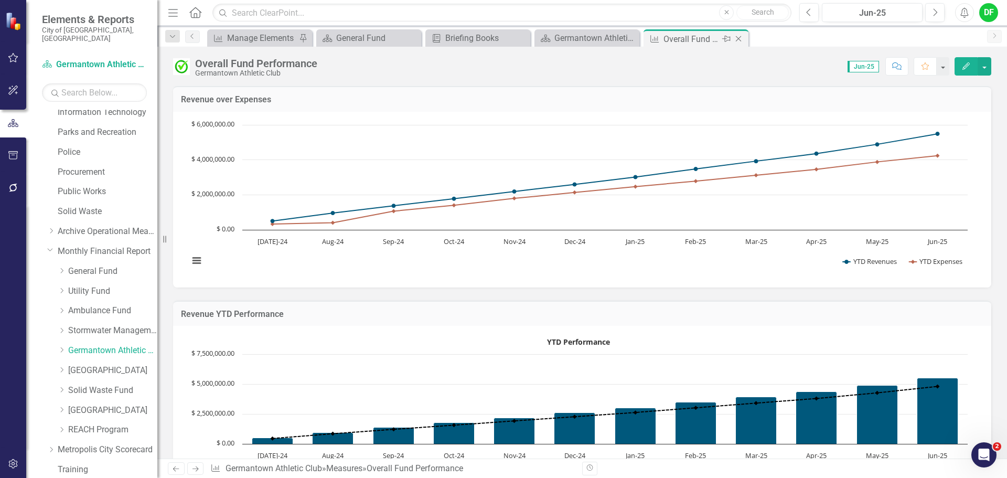
click at [740, 37] on icon at bounding box center [738, 39] width 6 height 6
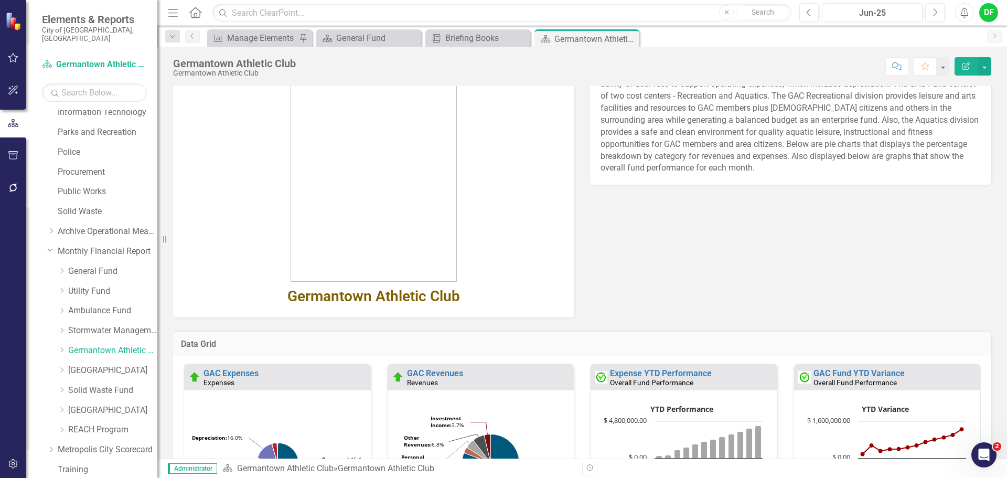
scroll to position [52, 0]
click at [631, 37] on icon "Close" at bounding box center [629, 39] width 10 height 8
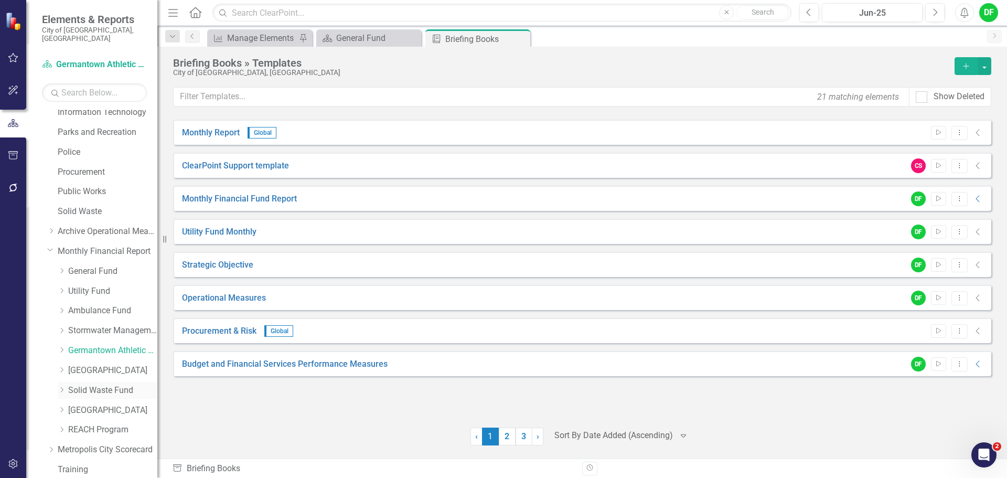
click at [77, 384] on link "Solid Waste Fund" at bounding box center [112, 390] width 89 height 12
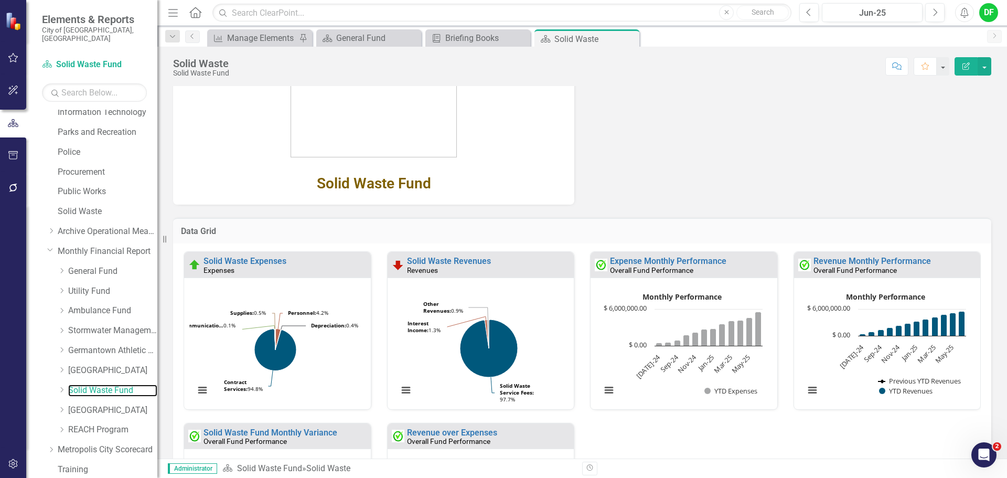
scroll to position [179, 0]
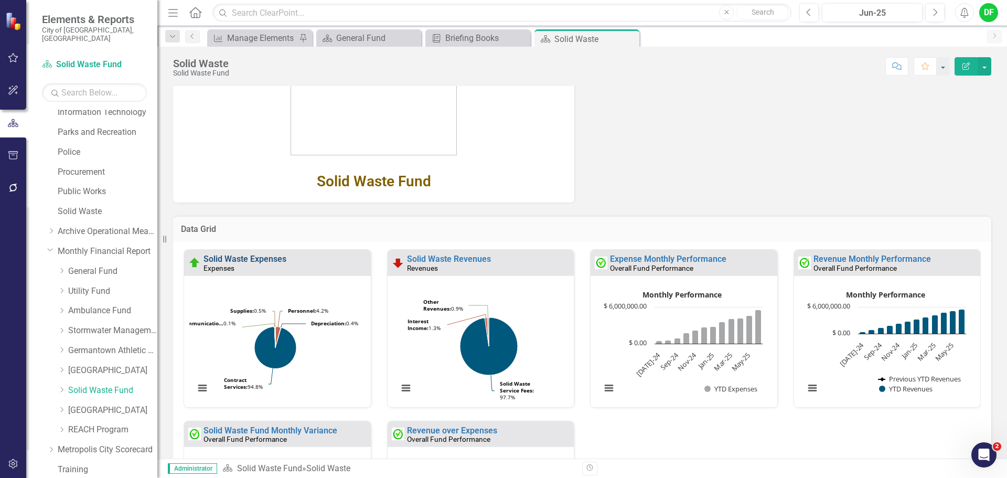
click at [278, 259] on link "Solid Waste Expenses" at bounding box center [244, 259] width 83 height 10
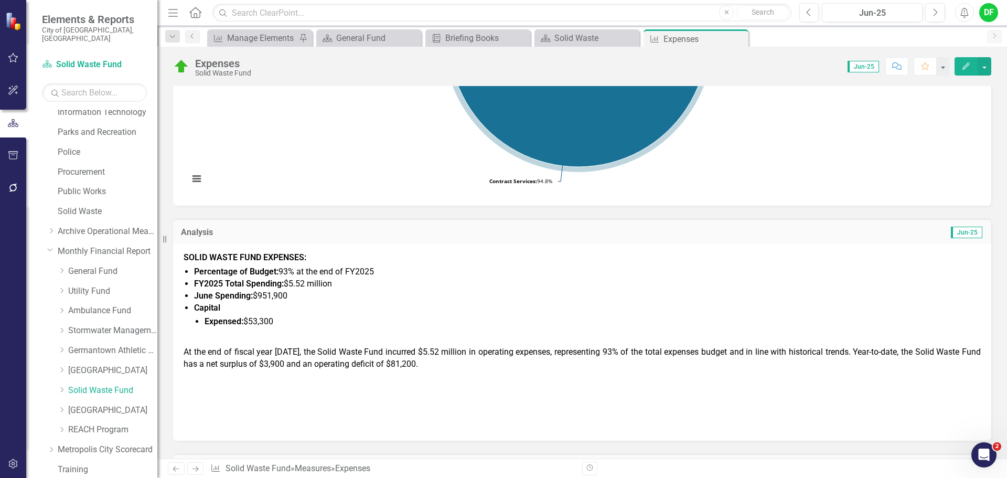
scroll to position [262, 0]
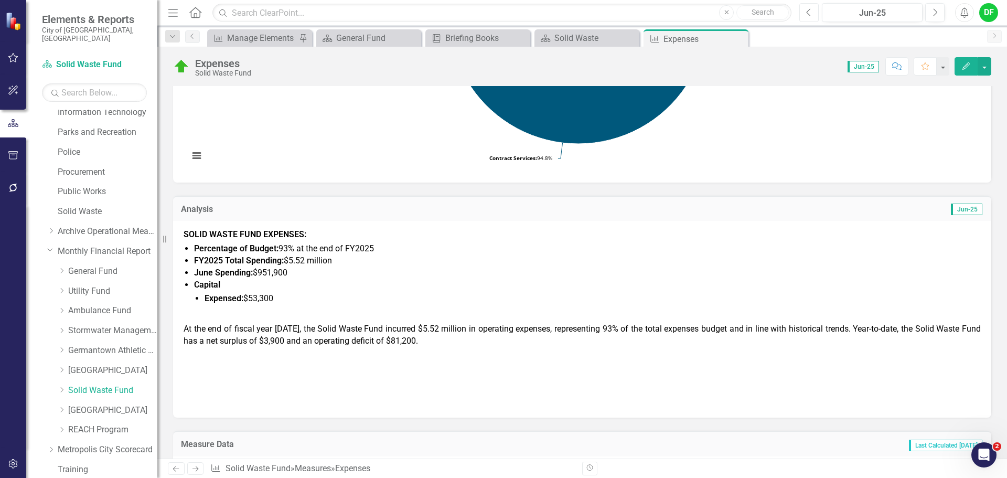
click at [813, 19] on button "Previous" at bounding box center [808, 12] width 19 height 19
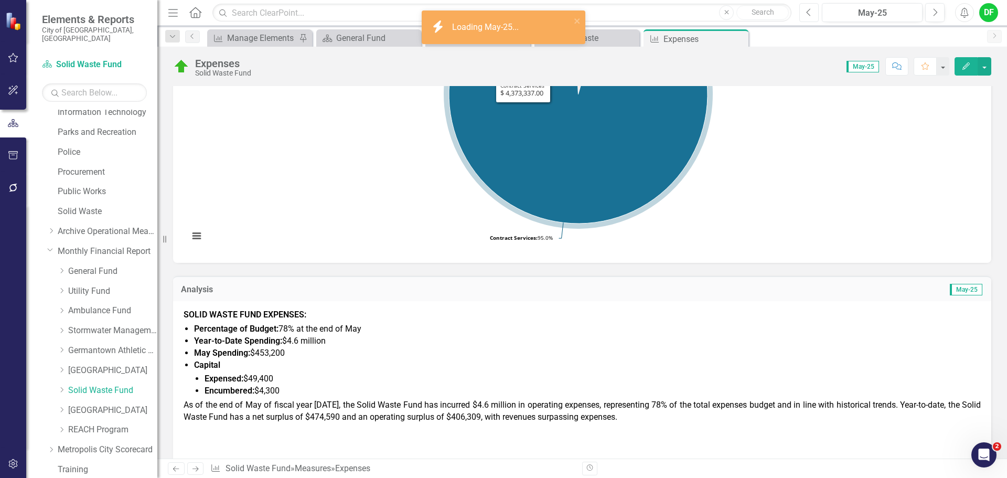
scroll to position [210, 0]
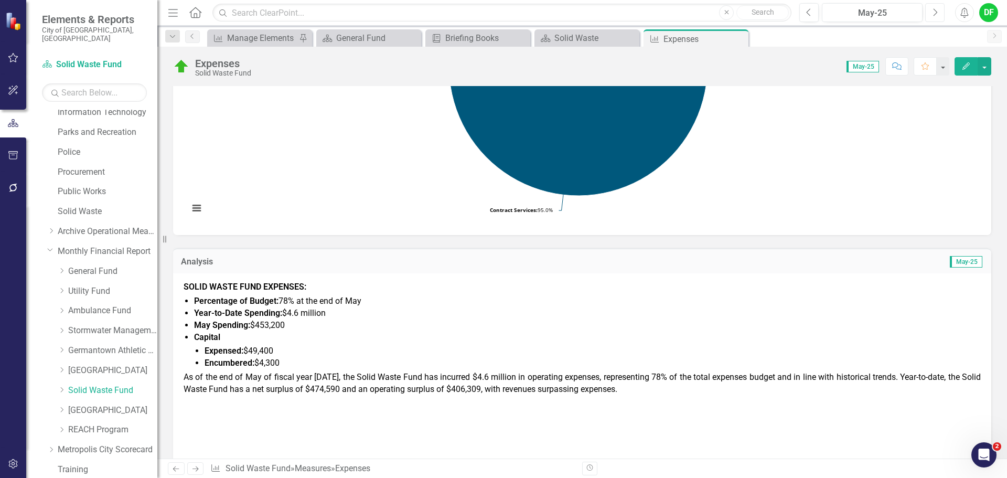
click at [935, 17] on button "Next" at bounding box center [934, 12] width 19 height 19
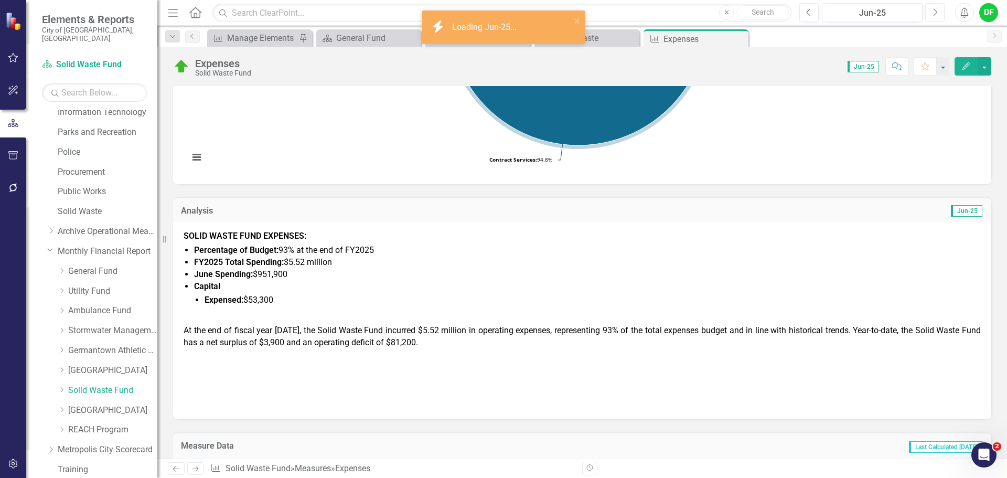
scroll to position [262, 0]
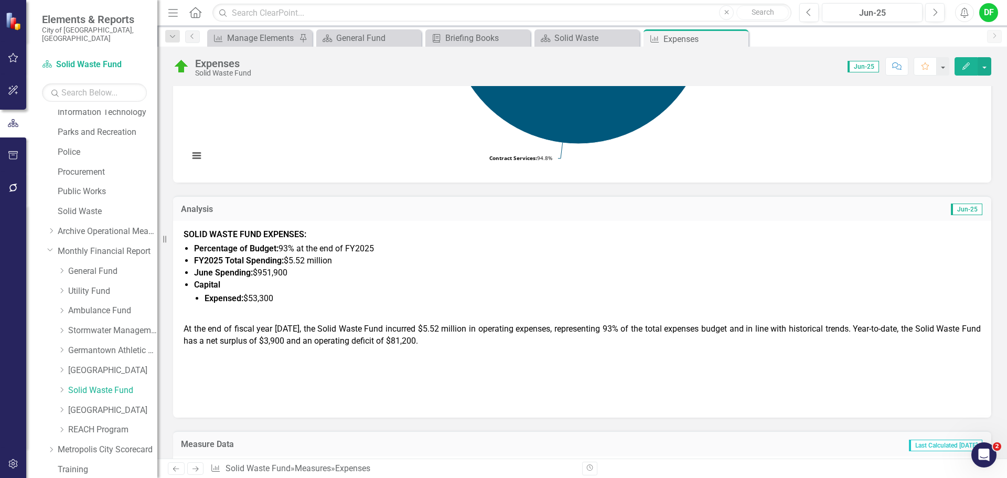
click at [839, 328] on span "At the end of fiscal year [DATE], the Solid Waste Fund incurred $5.52 million i…" at bounding box center [581, 334] width 797 height 22
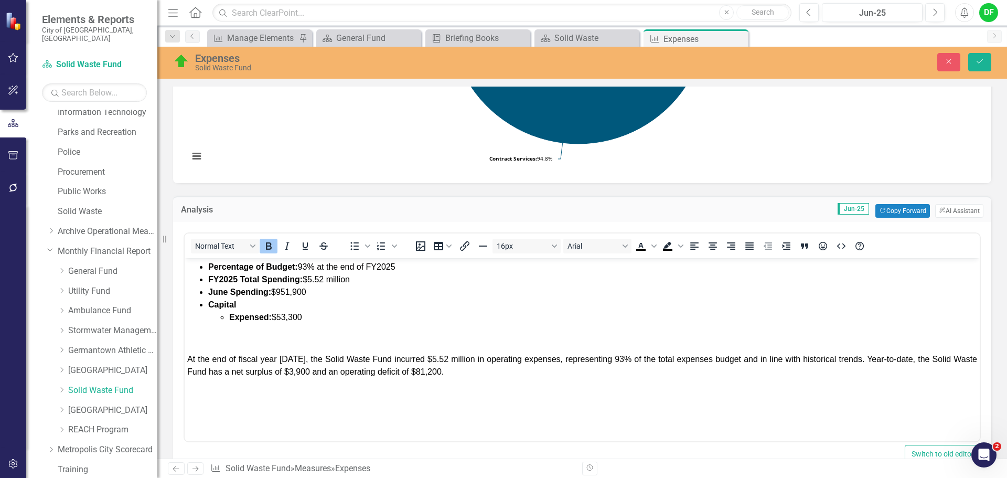
scroll to position [32, 0]
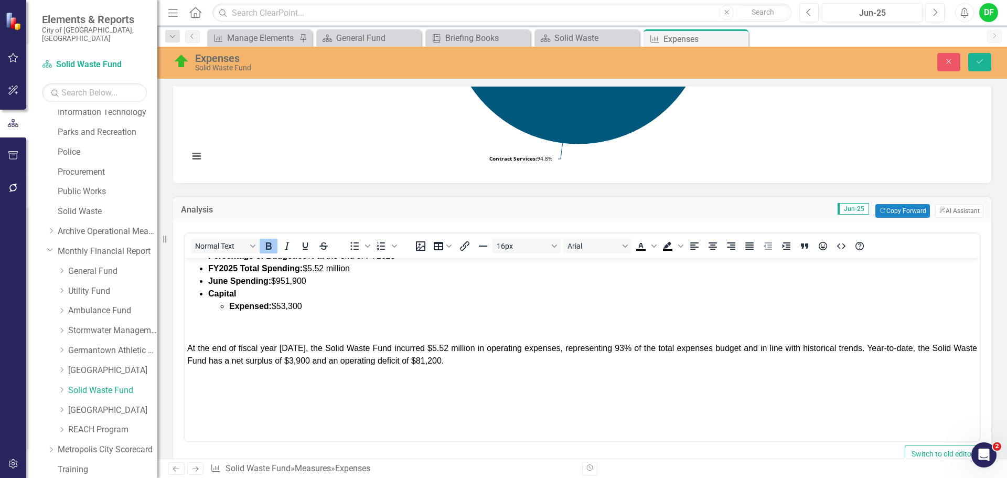
click at [852, 347] on span "At the end of fiscal year [DATE], the Solid Waste Fund incurred $5.52 million i…" at bounding box center [581, 353] width 789 height 21
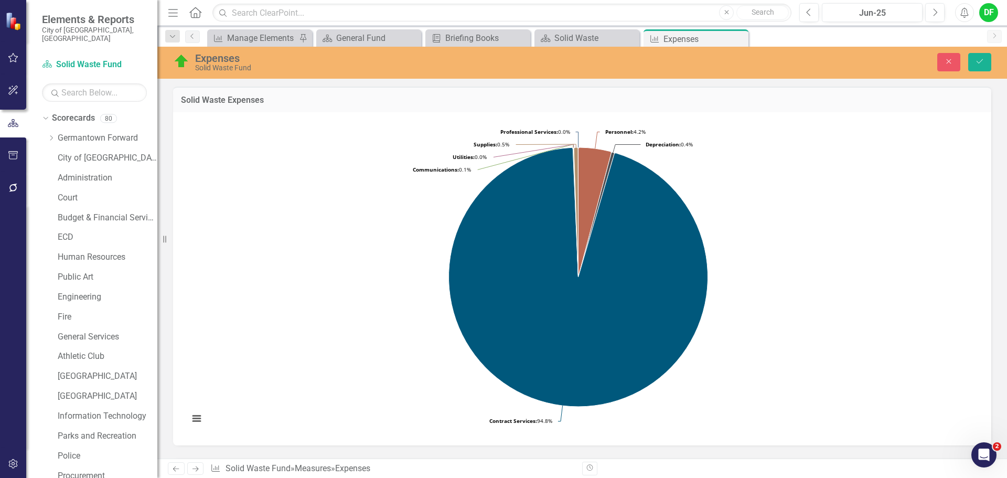
scroll to position [262, 0]
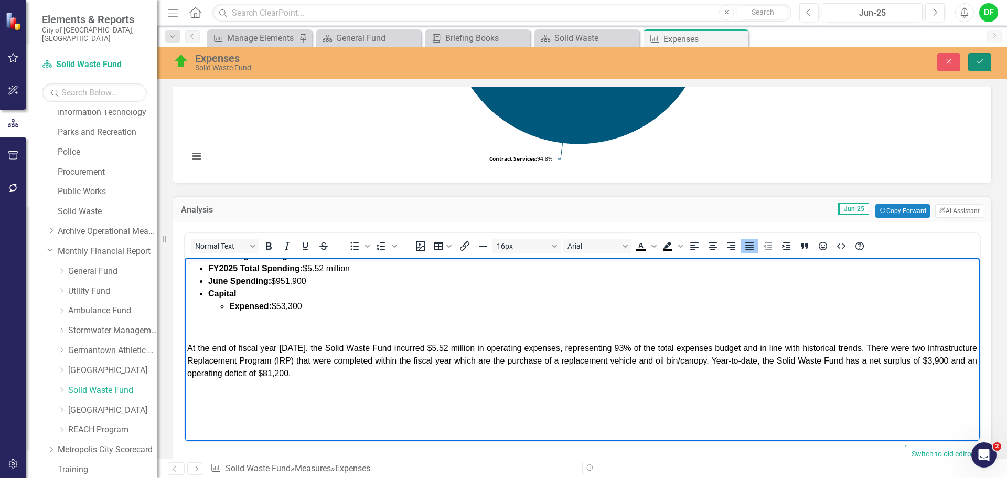
click at [984, 59] on button "Save" at bounding box center [979, 62] width 23 height 18
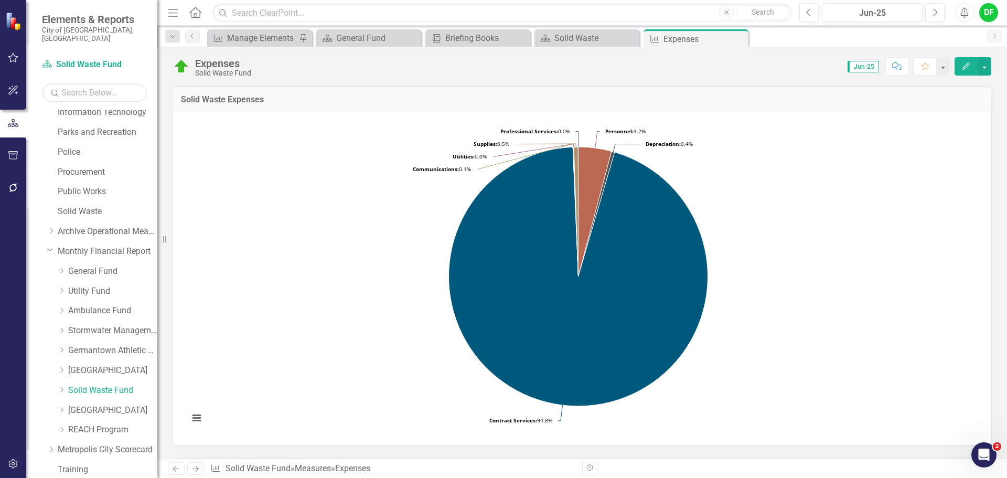
drag, startPoint x: 741, startPoint y: 40, endPoint x: 709, endPoint y: 40, distance: 32.0
click at [0, 0] on icon "Close" at bounding box center [0, 0] width 0 height 0
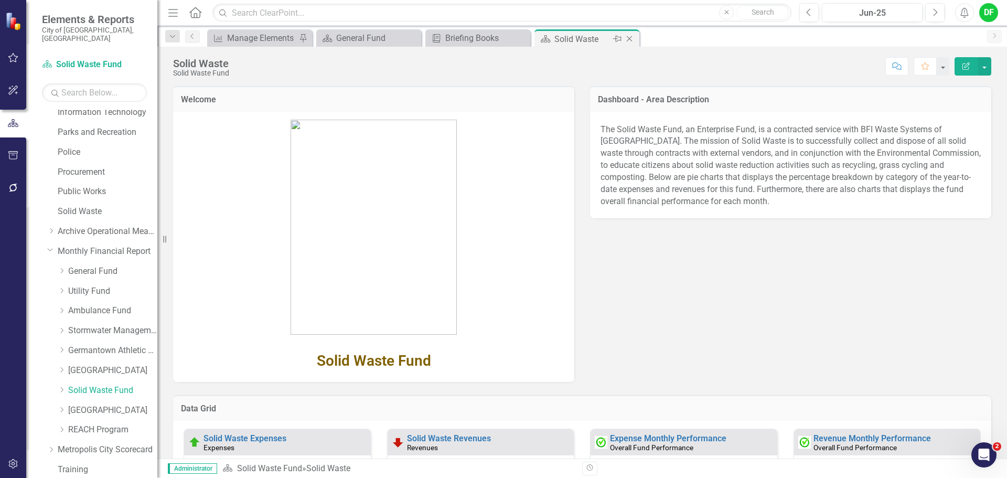
click at [630, 39] on icon "Close" at bounding box center [629, 39] width 10 height 8
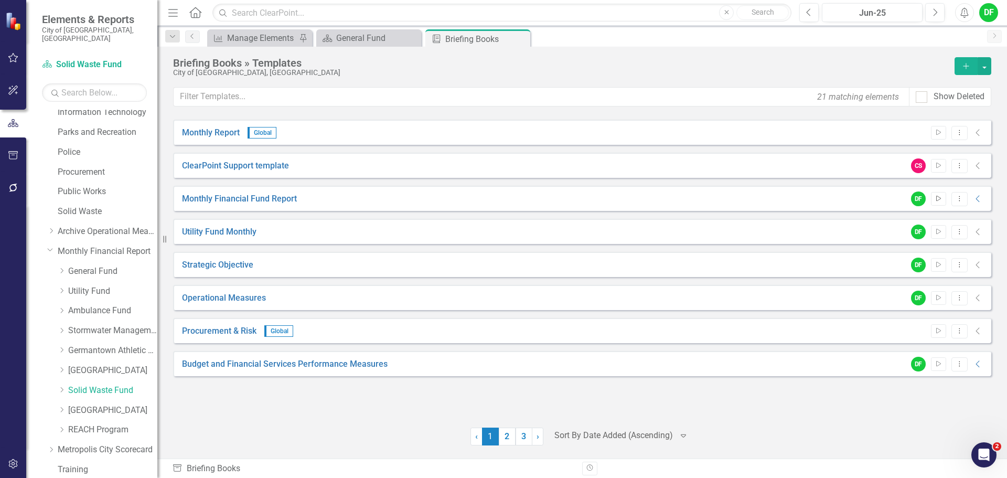
click at [943, 198] on button "Start" at bounding box center [937, 199] width 15 height 14
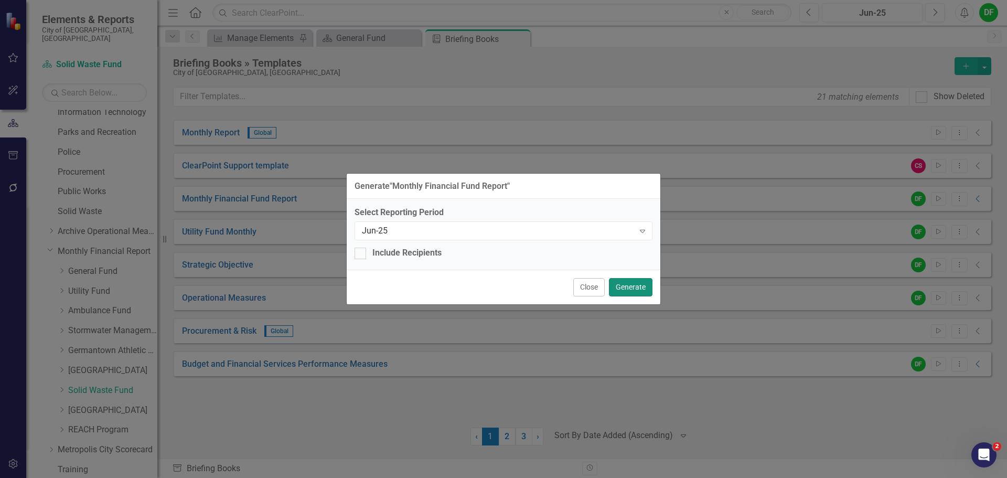
click at [632, 287] on button "Generate" at bounding box center [631, 287] width 44 height 18
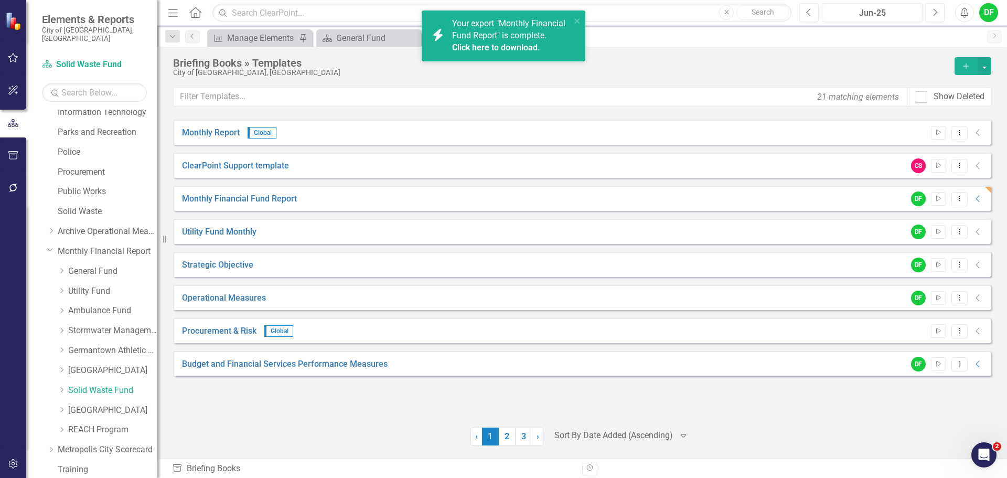
click at [520, 49] on link "Click here to download." at bounding box center [496, 47] width 88 height 10
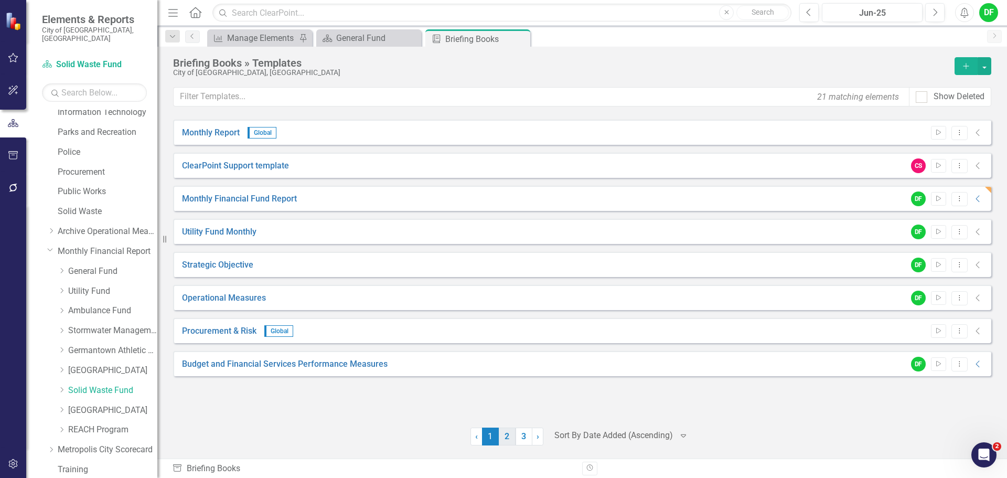
click at [505, 439] on link "2" at bounding box center [507, 436] width 17 height 18
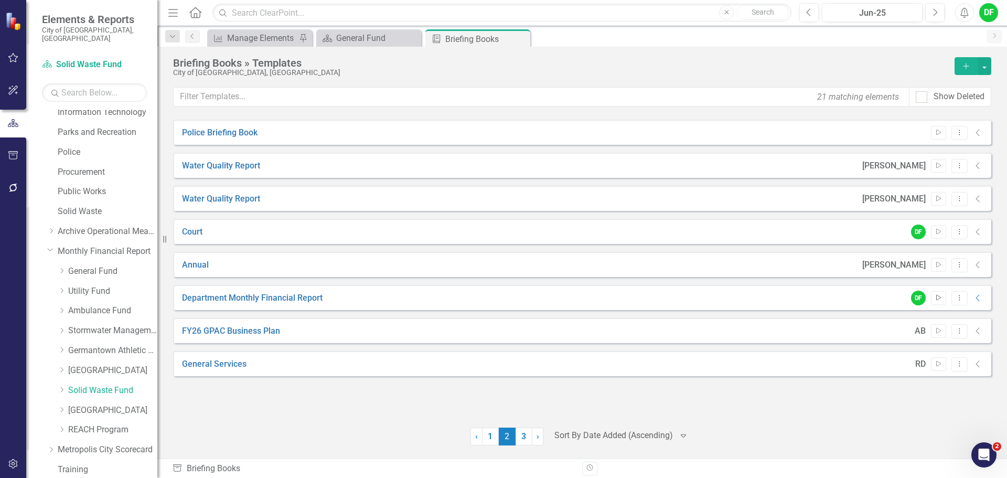
click at [934, 295] on icon "Start" at bounding box center [938, 298] width 8 height 6
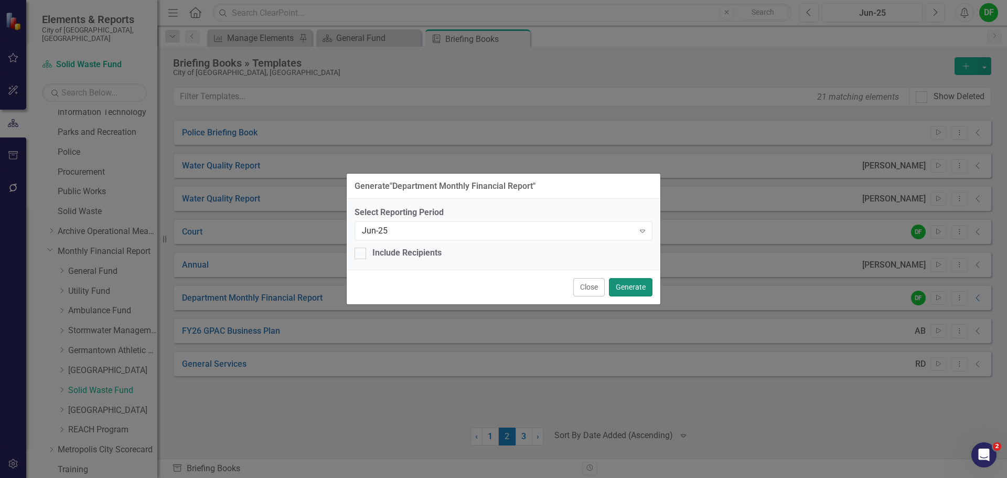
click at [630, 283] on button "Generate" at bounding box center [631, 287] width 44 height 18
